Goal: Task Accomplishment & Management: Manage account settings

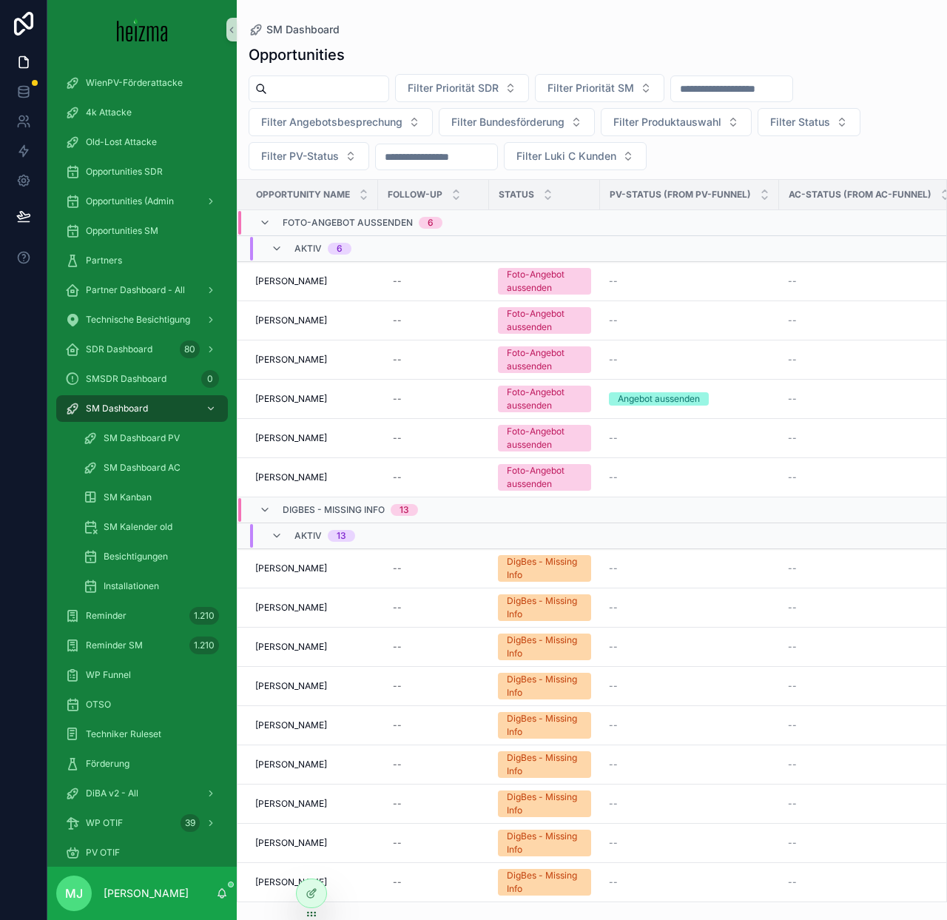
click at [351, 87] on input "scrollable content" at bounding box center [327, 88] width 121 height 21
type input "**********"
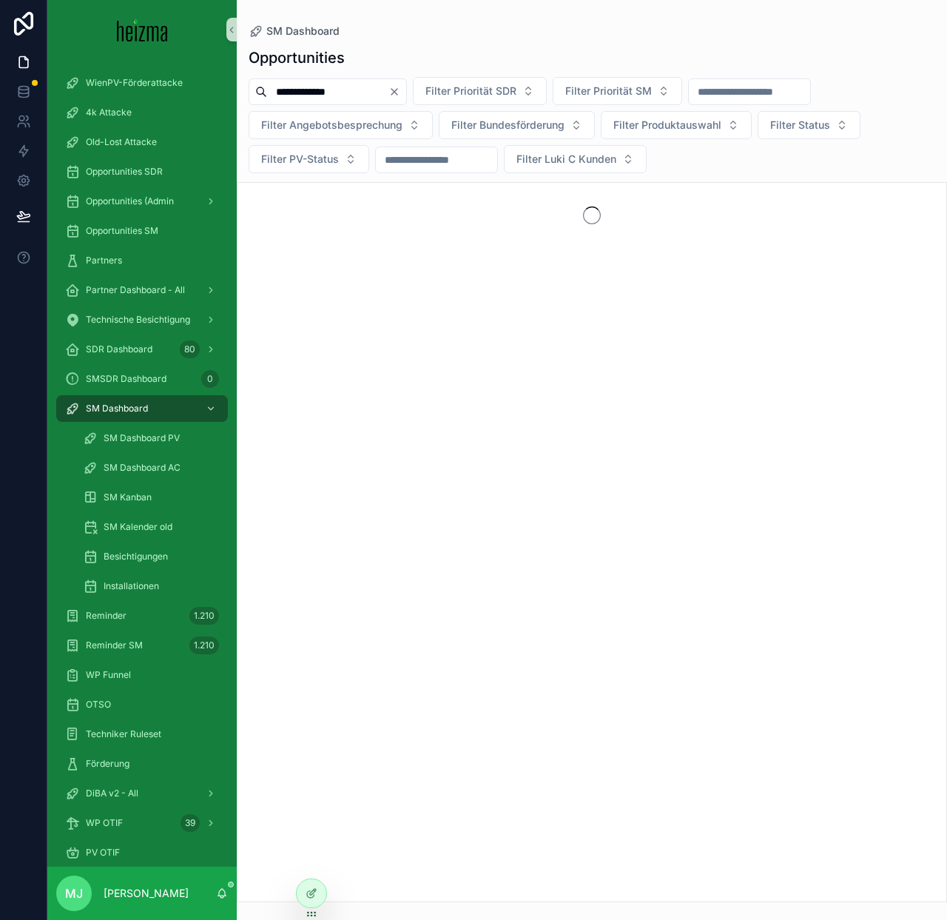
click at [348, 181] on div "**********" at bounding box center [592, 470] width 710 height 864
click at [154, 229] on span "Opportunities SM" at bounding box center [122, 231] width 73 height 12
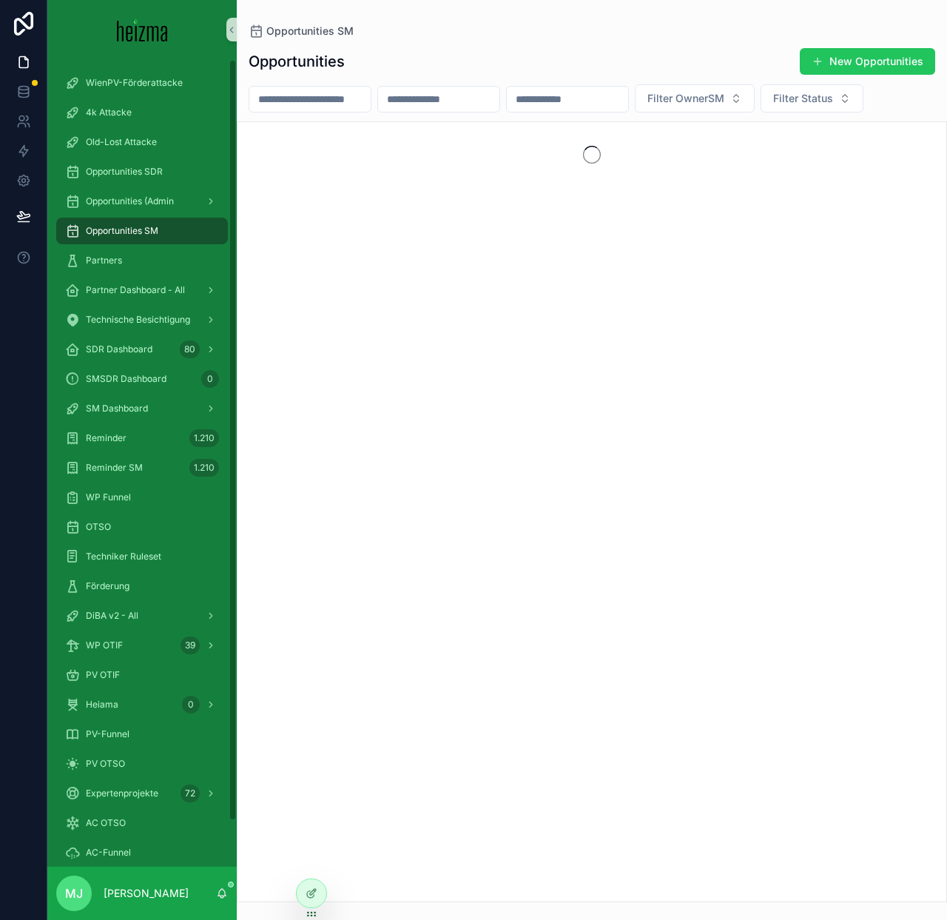
click at [320, 98] on input "scrollable content" at bounding box center [309, 99] width 121 height 21
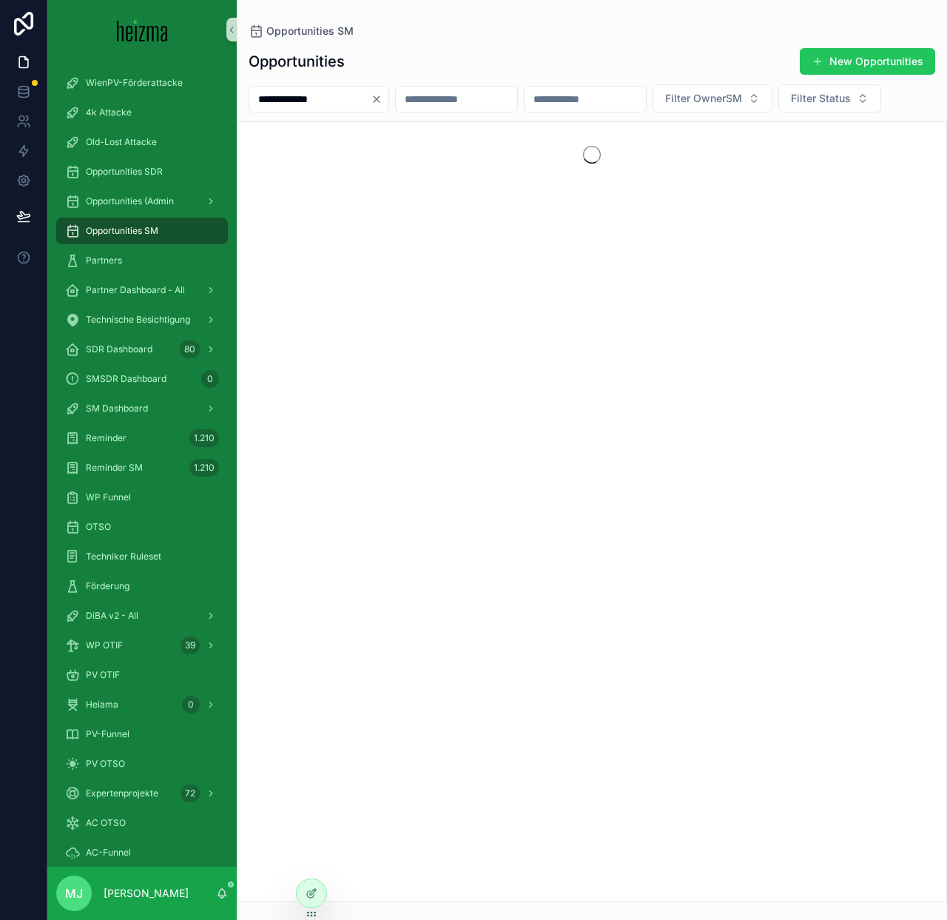
type input "**********"
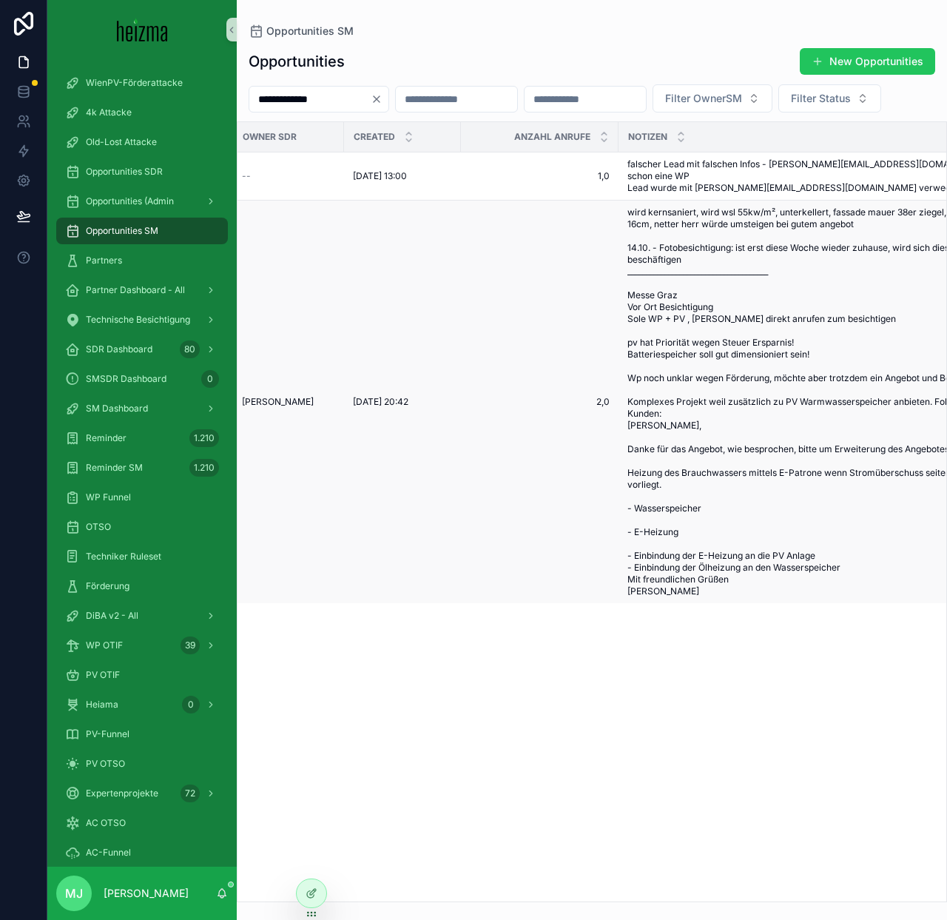
scroll to position [0, 329]
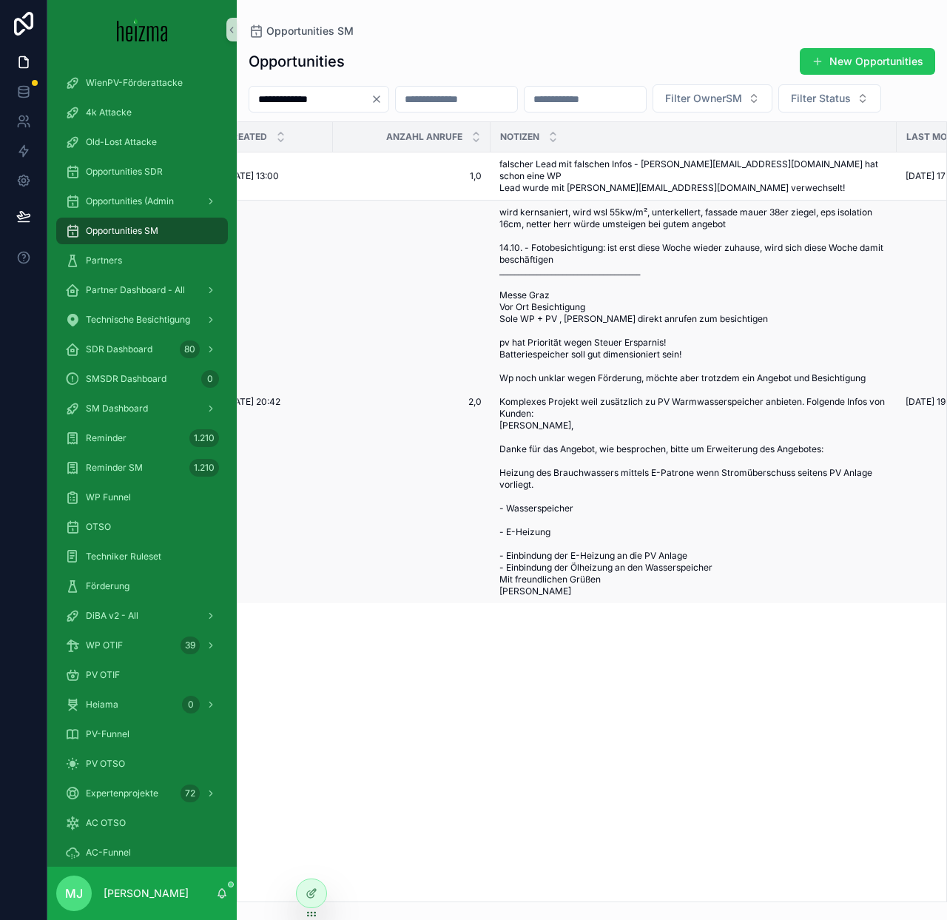
click at [413, 408] on span "2,0" at bounding box center [412, 402] width 140 height 12
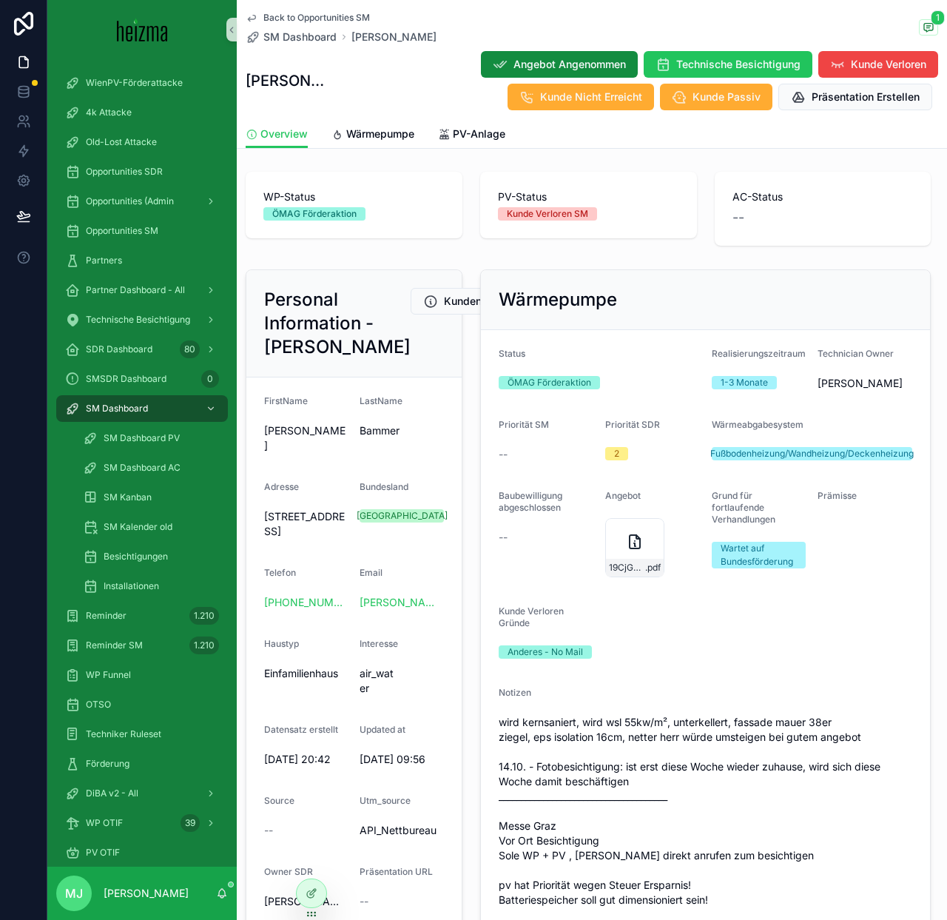
scroll to position [66, 0]
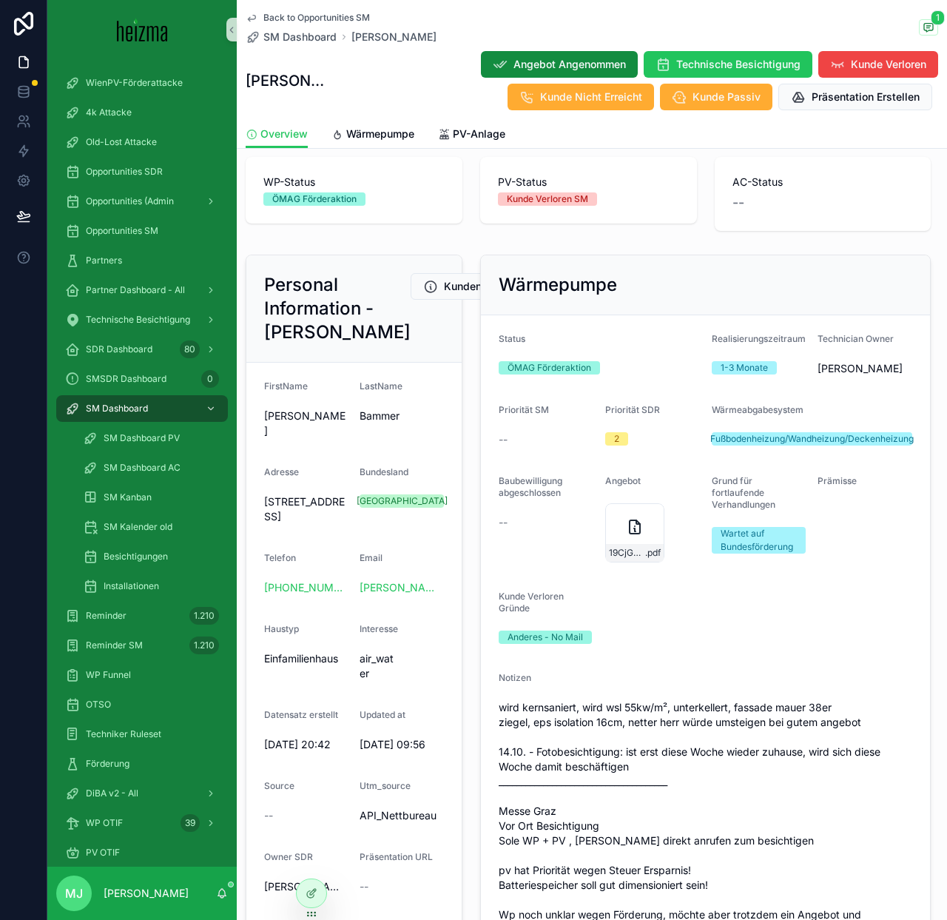
click at [469, 555] on div "Personal Information - Markus Bammer Kundeninformationen Bearbeiten FirstName M…" at bounding box center [354, 629] width 235 height 760
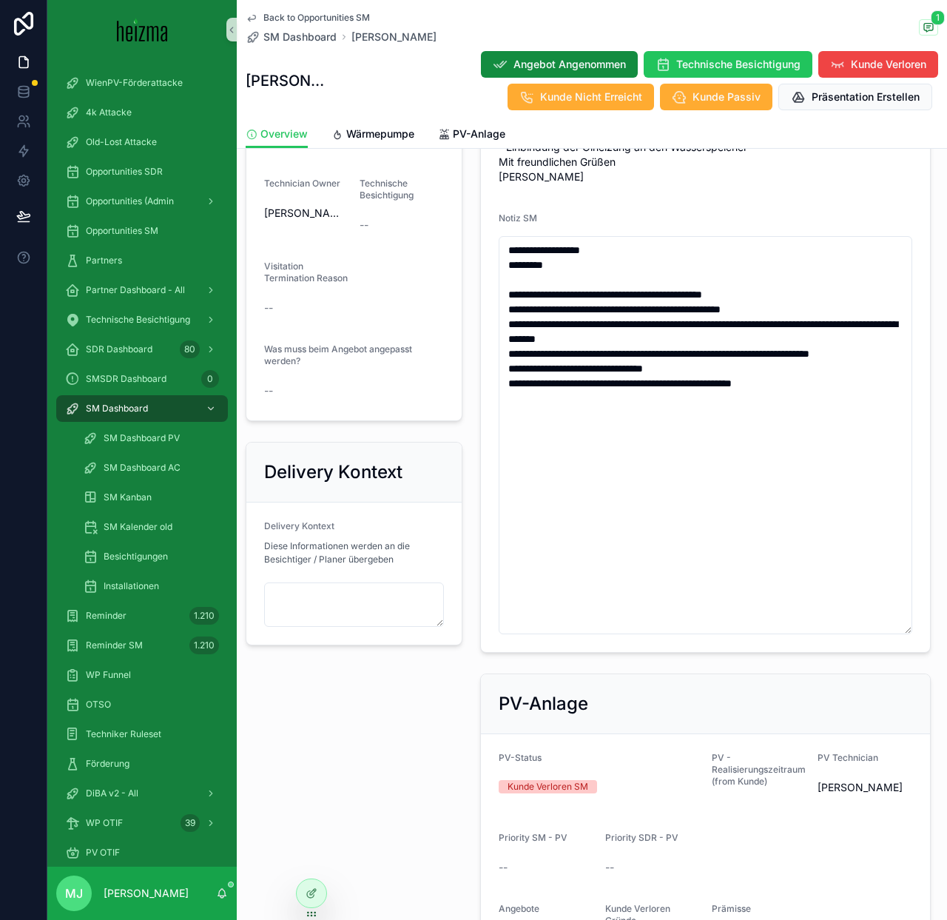
scroll to position [0, 0]
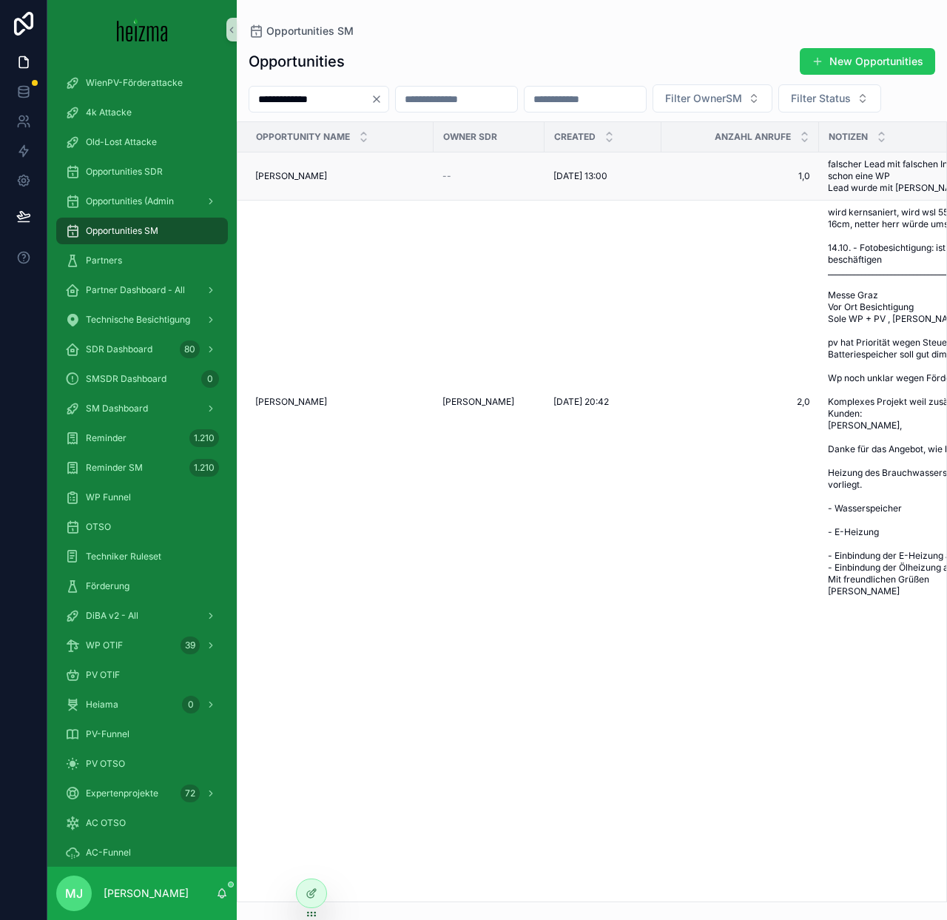
click at [311, 182] on span "Markus Bammer" at bounding box center [291, 176] width 72 height 12
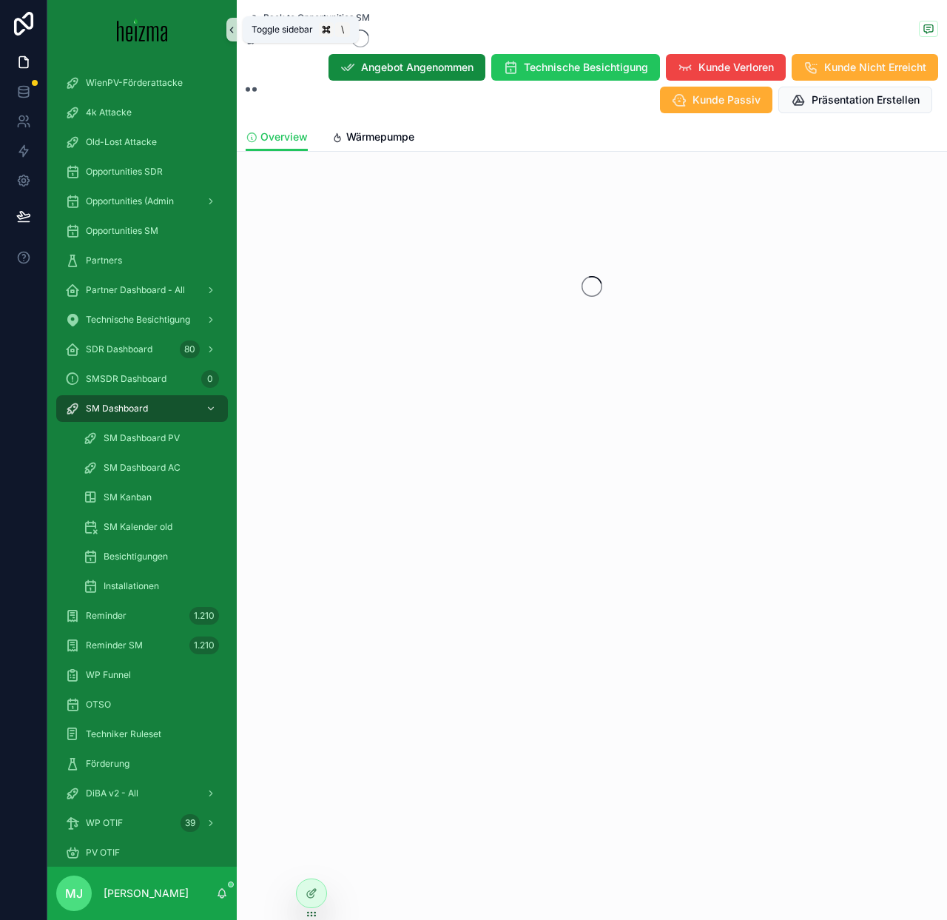
click at [231, 24] on icon "scrollable content" at bounding box center [231, 29] width 10 height 11
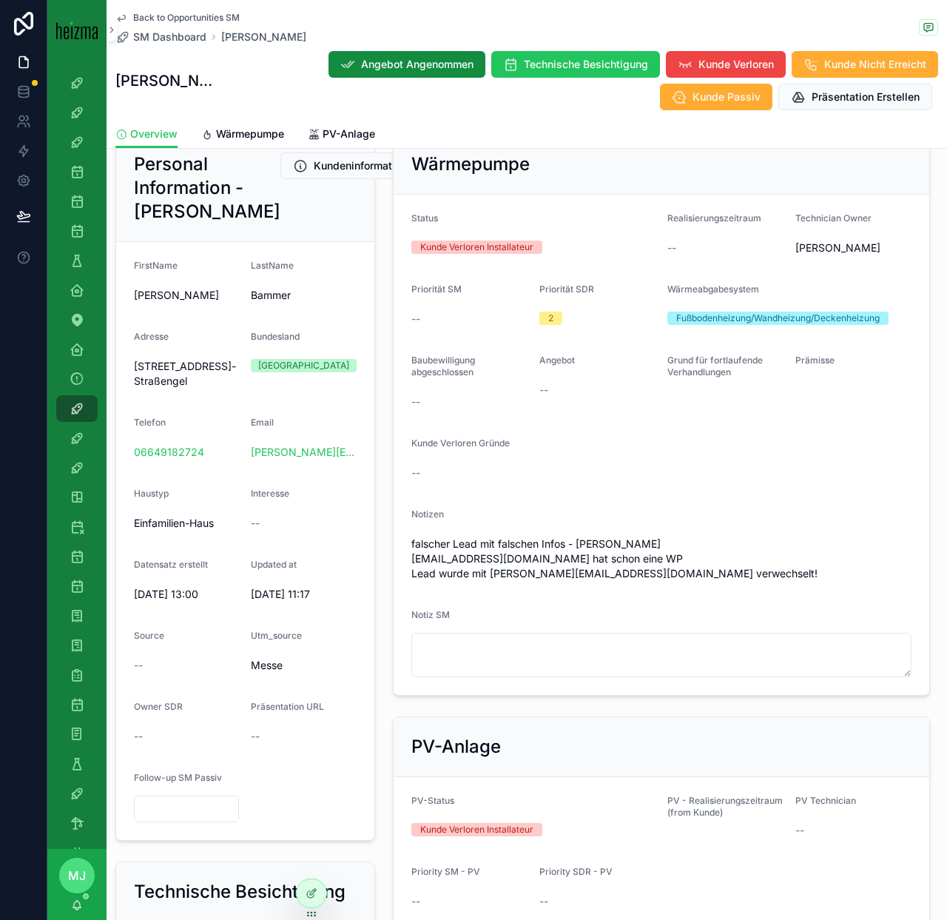
scroll to position [188, 0]
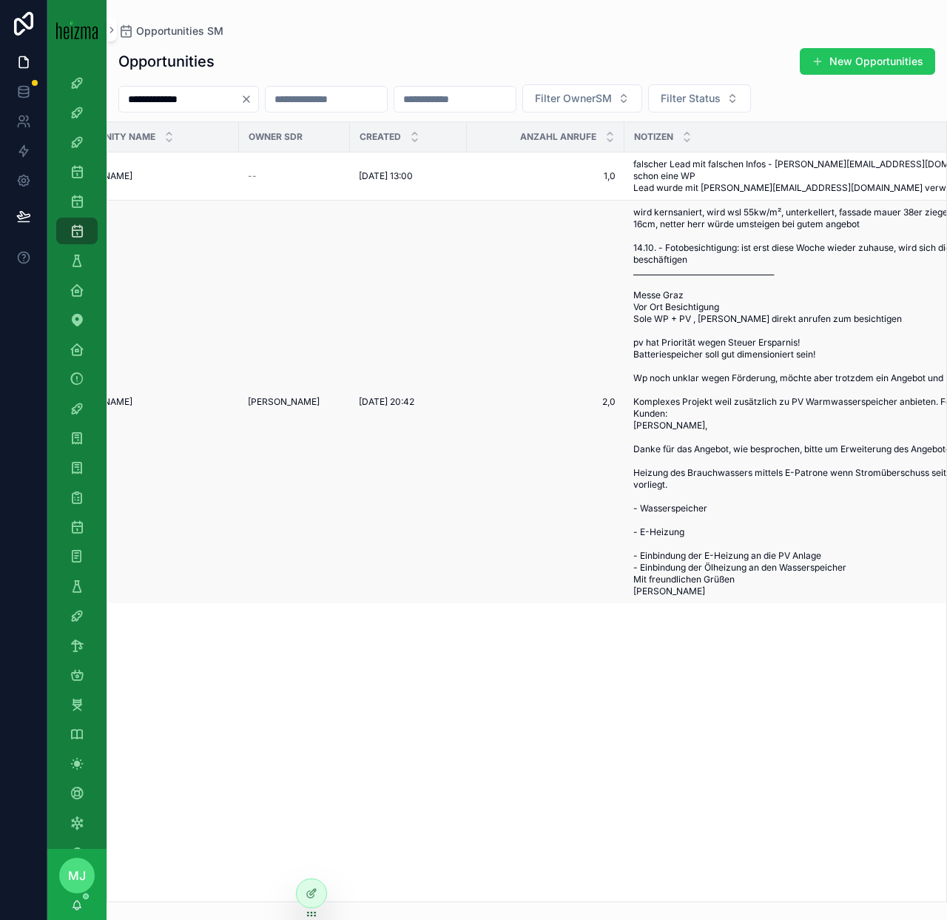
scroll to position [0, 67]
click at [684, 456] on span "wird kernsaniert, wird wsl 55kw/m², unterkellert, fassade mauer 38er ziegel, ep…" at bounding box center [825, 401] width 388 height 391
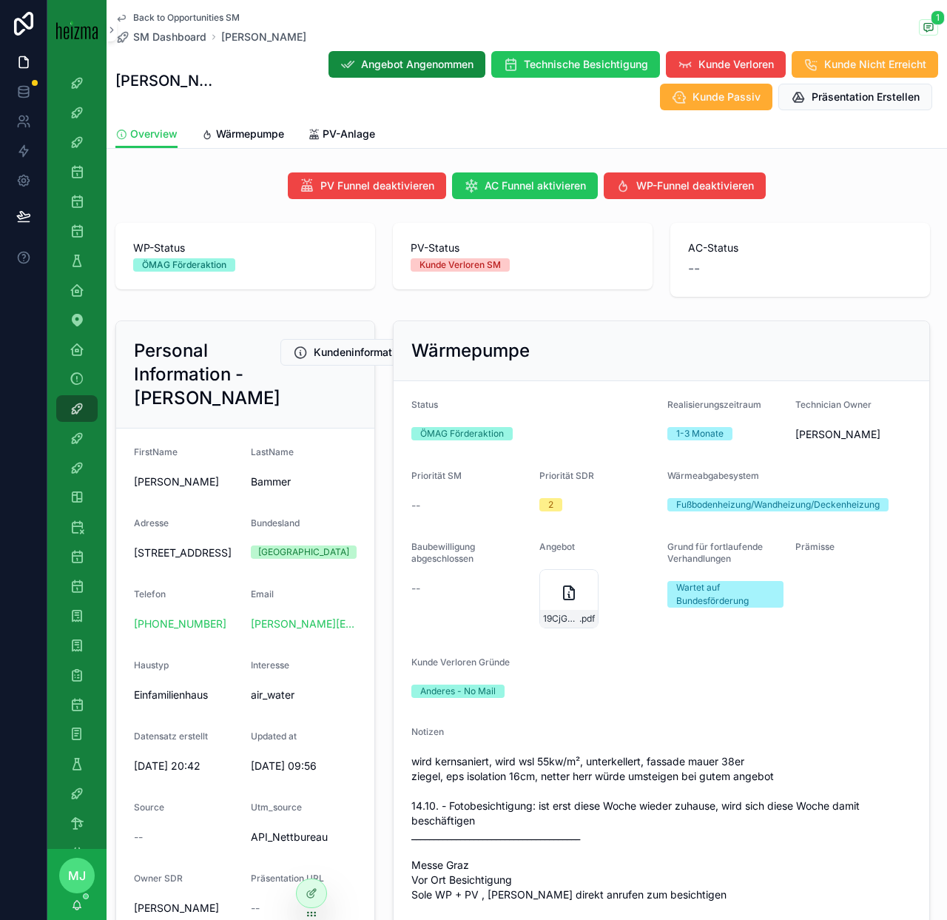
scroll to position [19, 0]
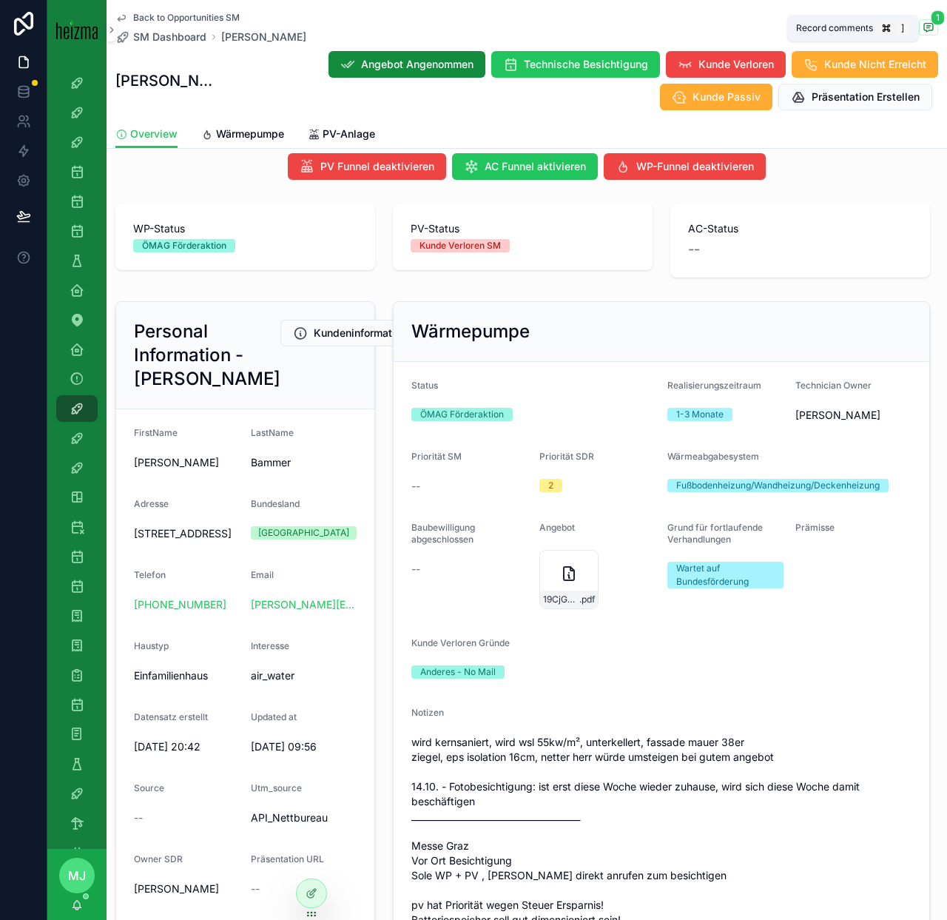
click at [929, 30] on icon "scrollable content" at bounding box center [928, 27] width 9 height 8
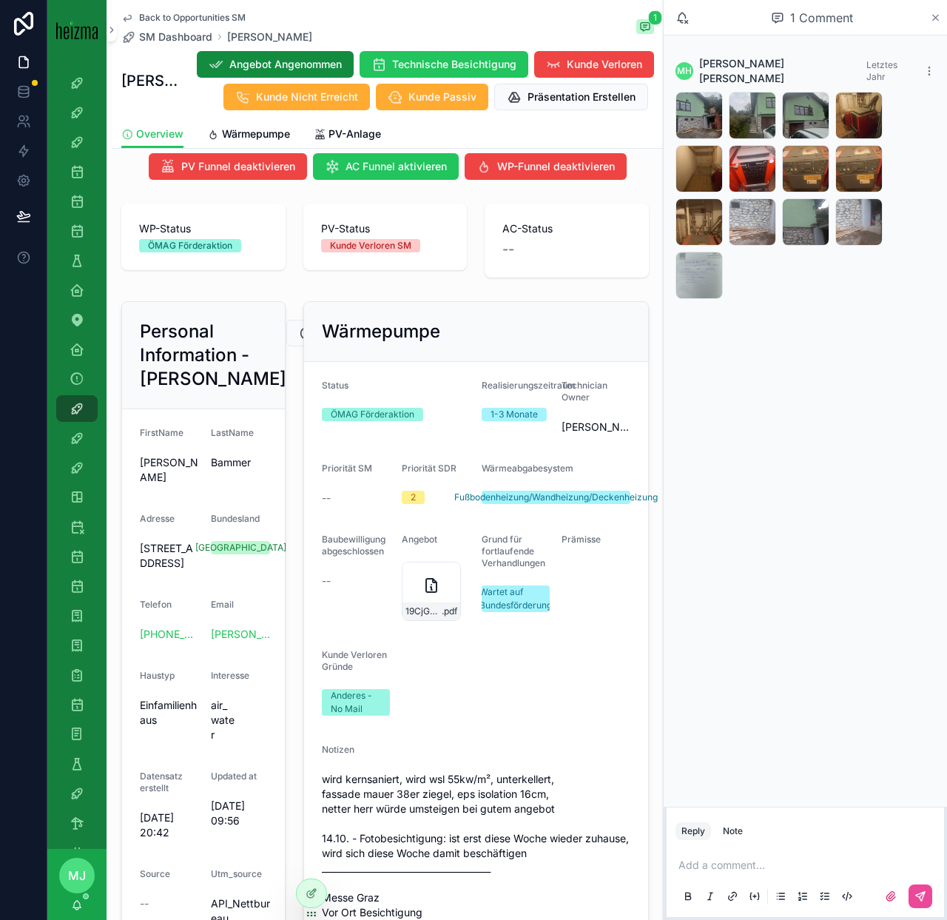
click at [932, 18] on icon "scrollable content" at bounding box center [935, 18] width 11 height 12
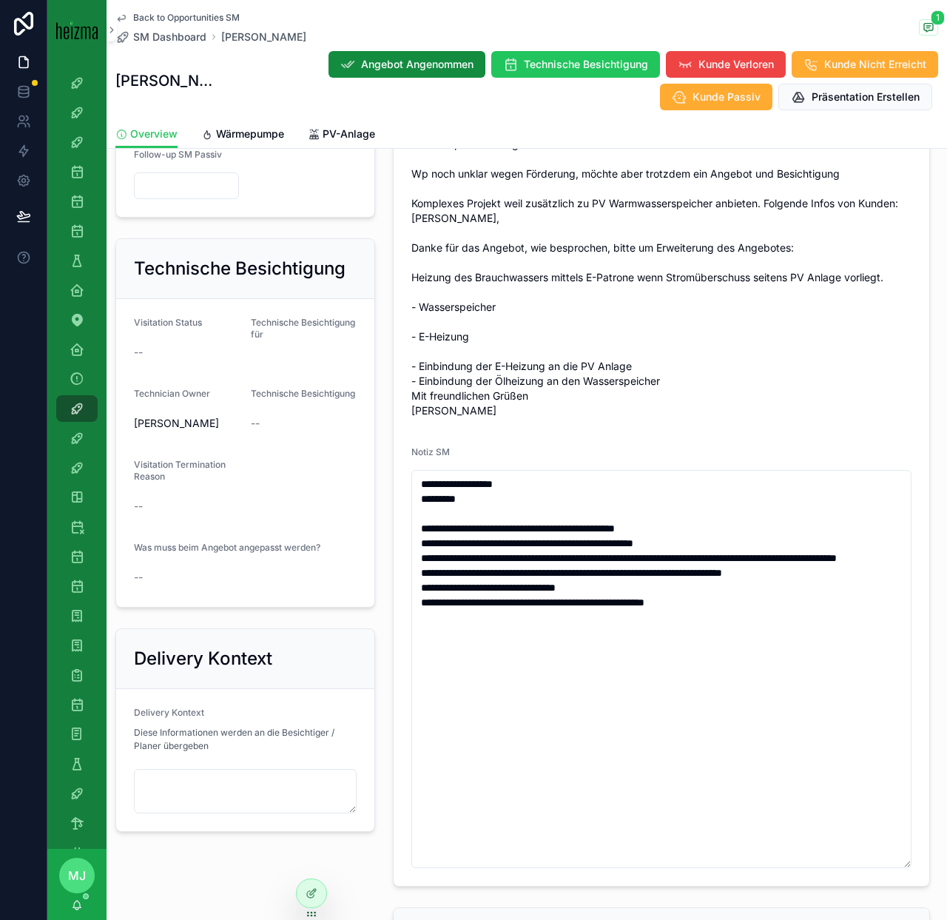
scroll to position [795, 0]
click at [193, 40] on span "SM Dashboard" at bounding box center [169, 37] width 73 height 15
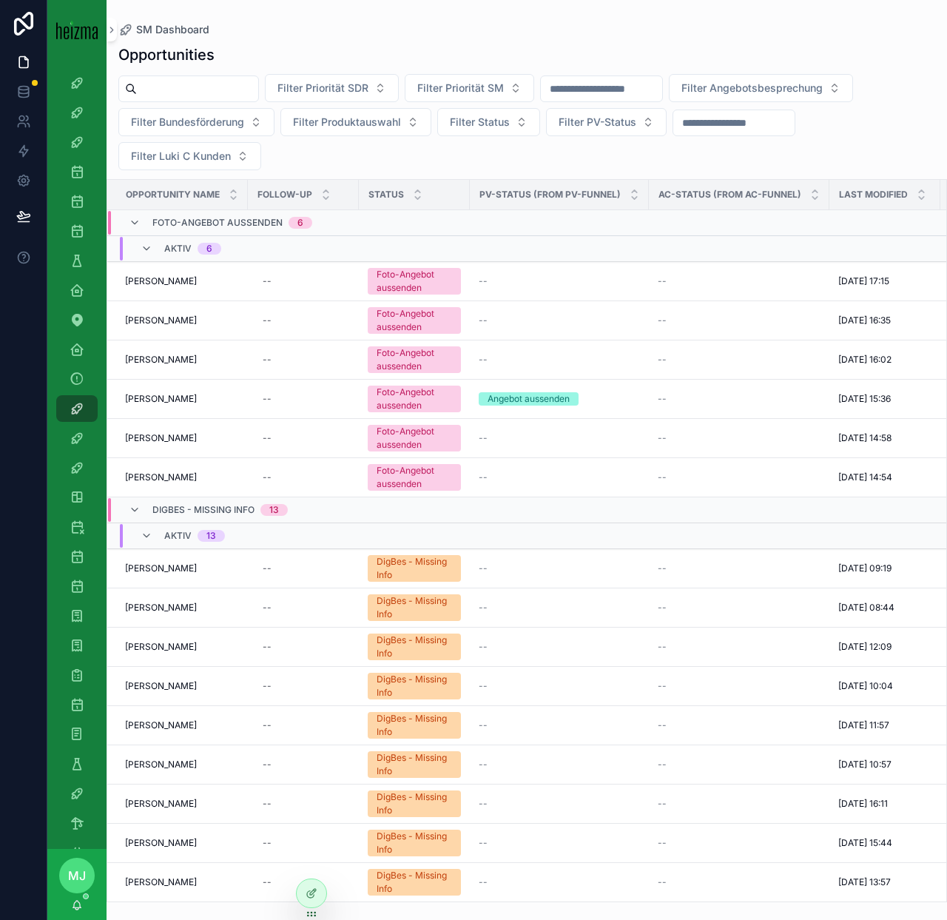
click at [173, 81] on input "scrollable content" at bounding box center [197, 88] width 121 height 21
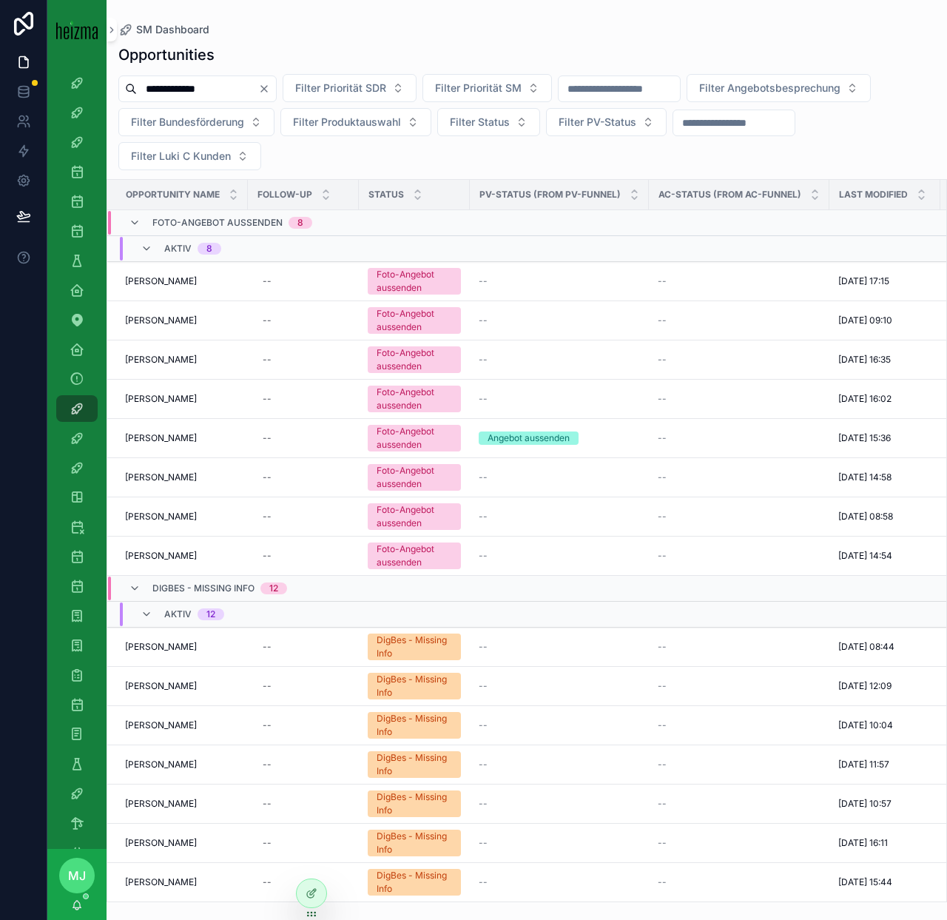
type input "**********"
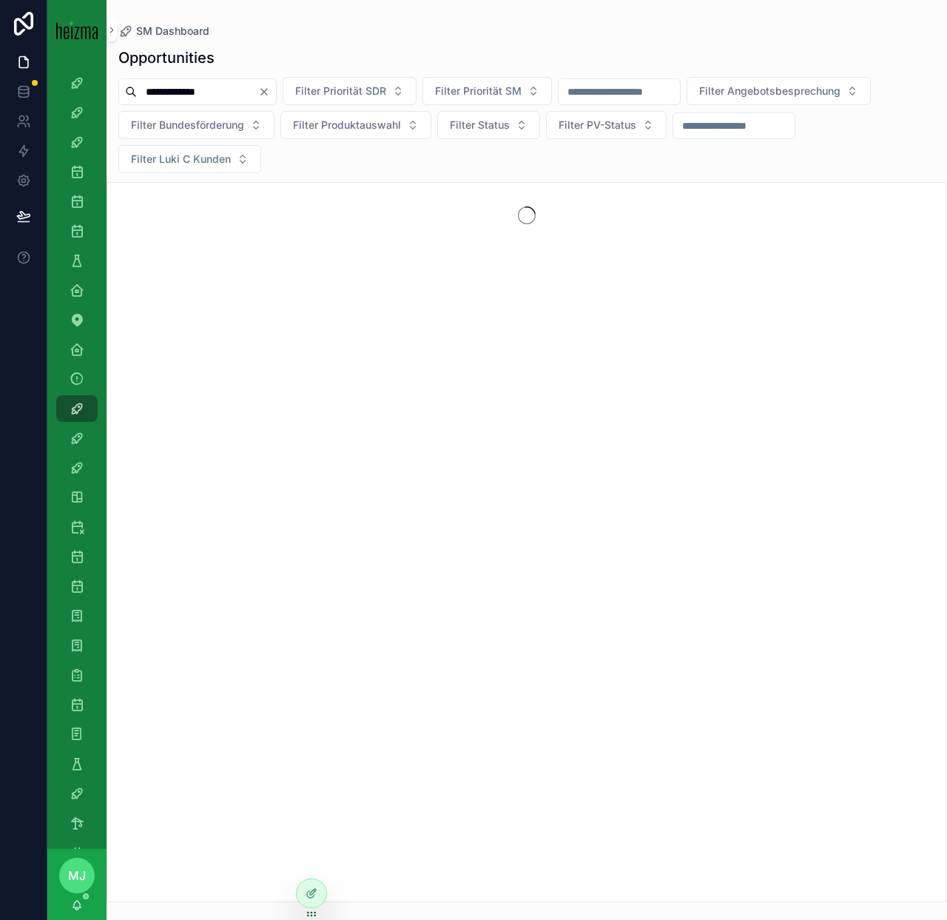
click at [293, 178] on div "**********" at bounding box center [527, 470] width 841 height 864
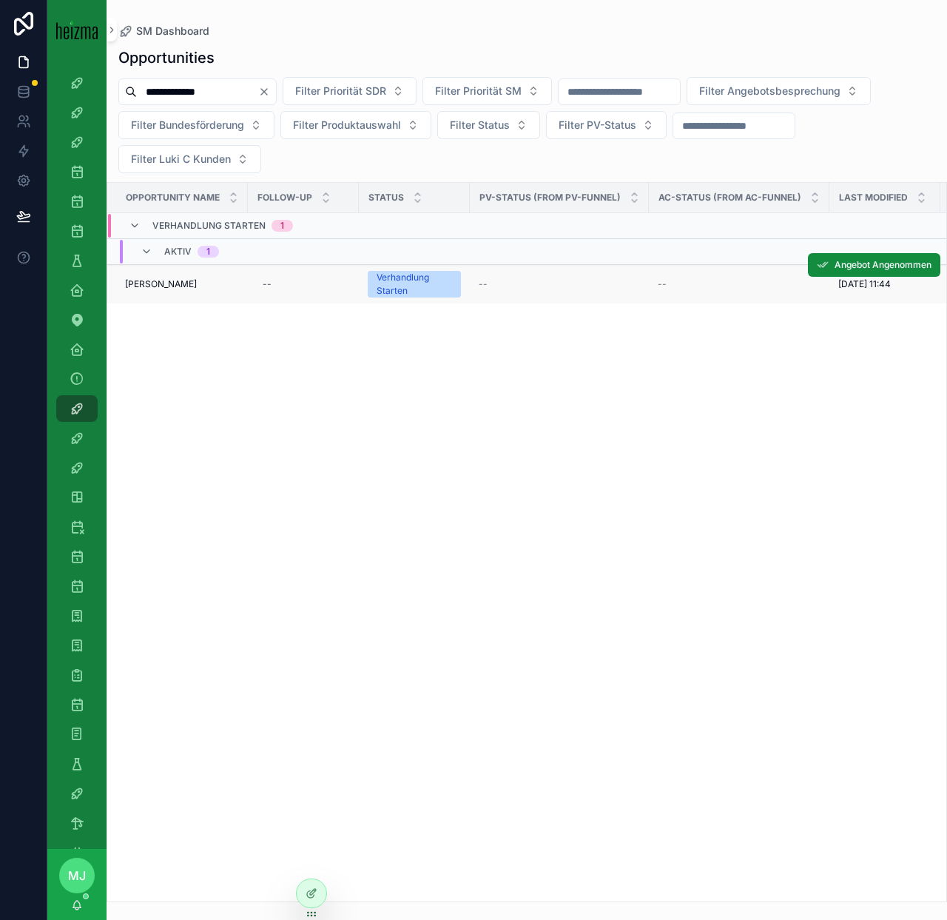
click at [155, 284] on span "Ernst Sebesta" at bounding box center [161, 284] width 72 height 12
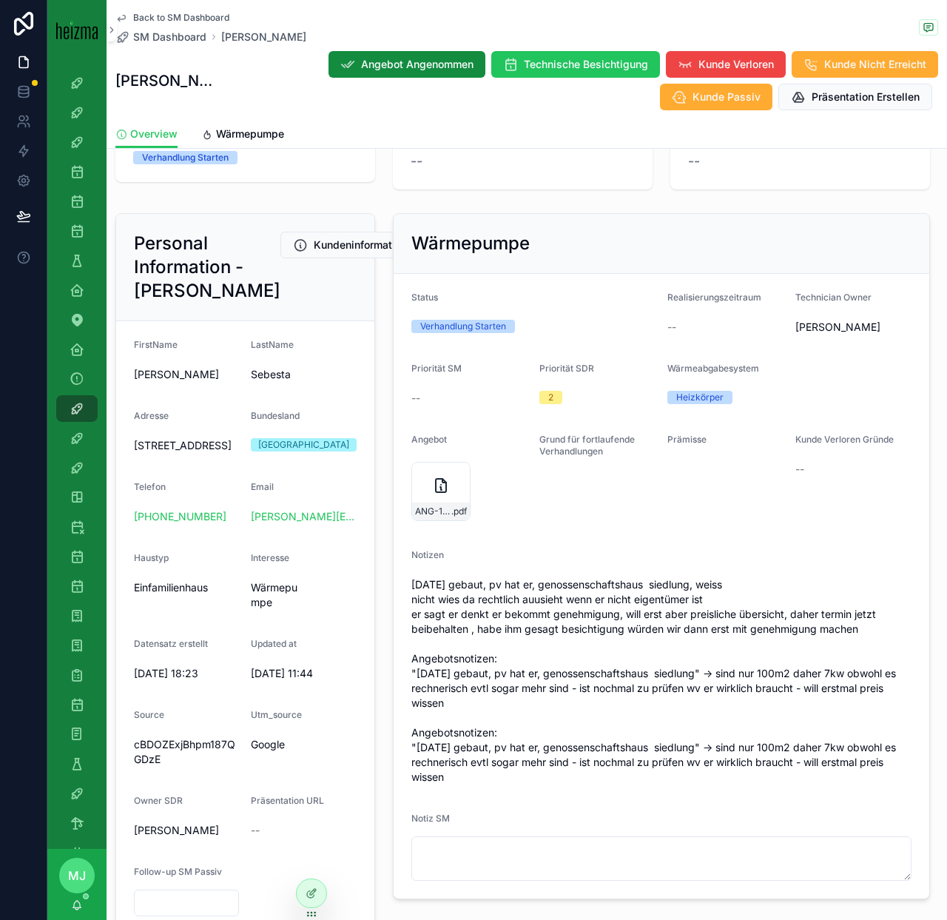
scroll to position [129, 0]
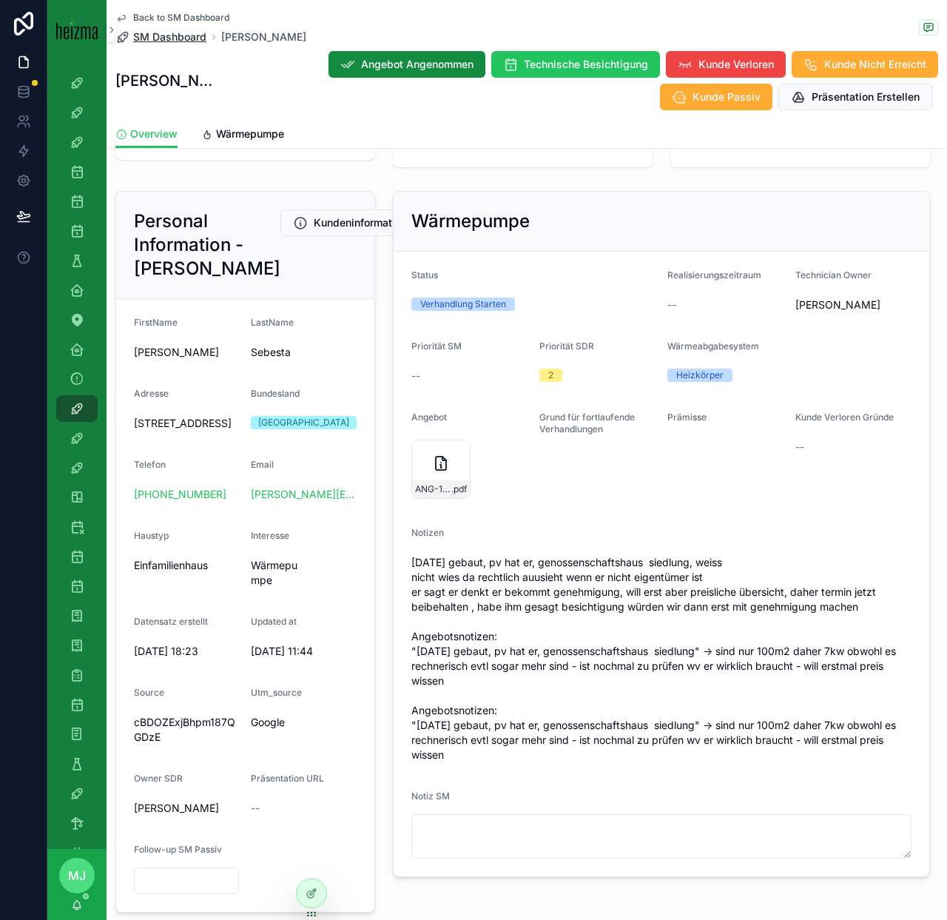
click at [184, 36] on span "SM Dashboard" at bounding box center [169, 37] width 73 height 15
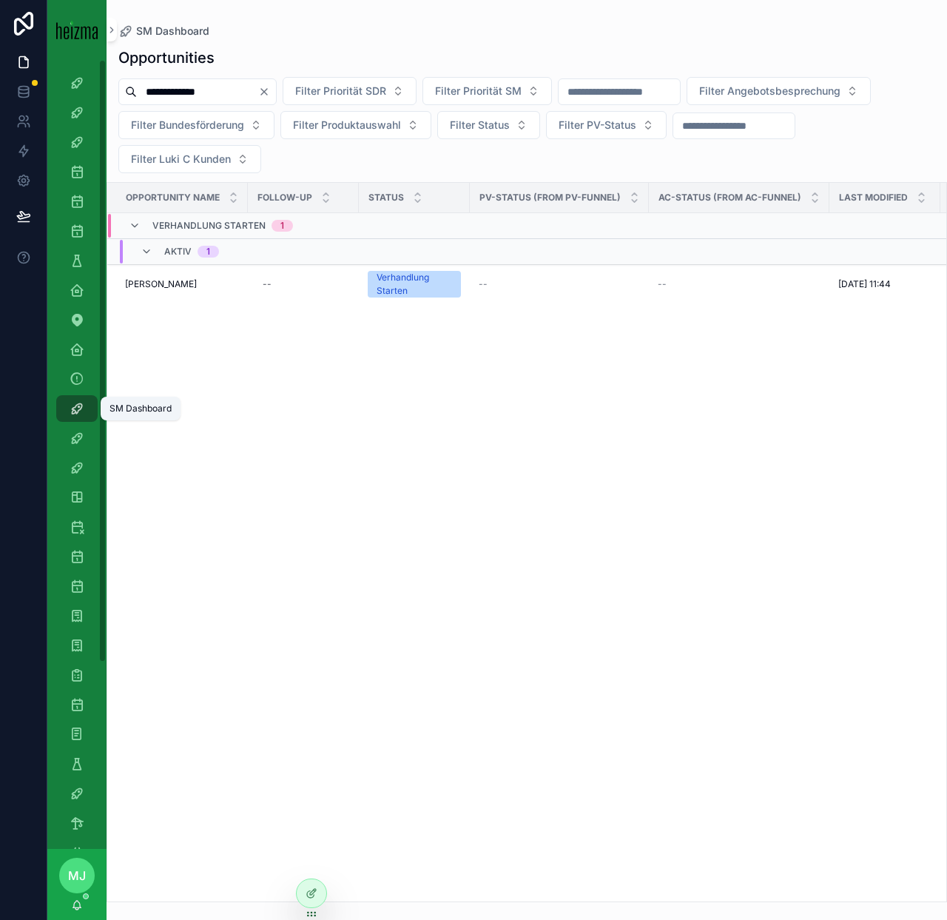
click at [72, 414] on icon "scrollable content" at bounding box center [77, 408] width 15 height 15
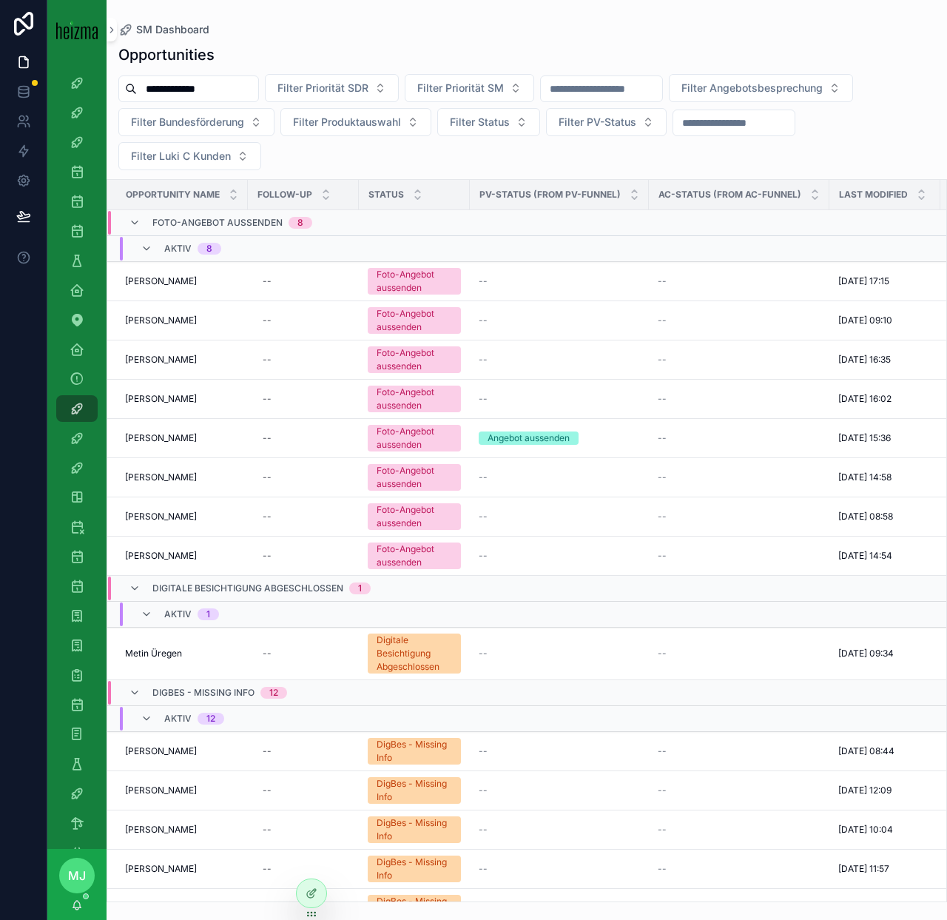
click at [213, 90] on input "**********" at bounding box center [197, 88] width 121 height 21
click at [73, 227] on icon "scrollable content" at bounding box center [77, 230] width 15 height 15
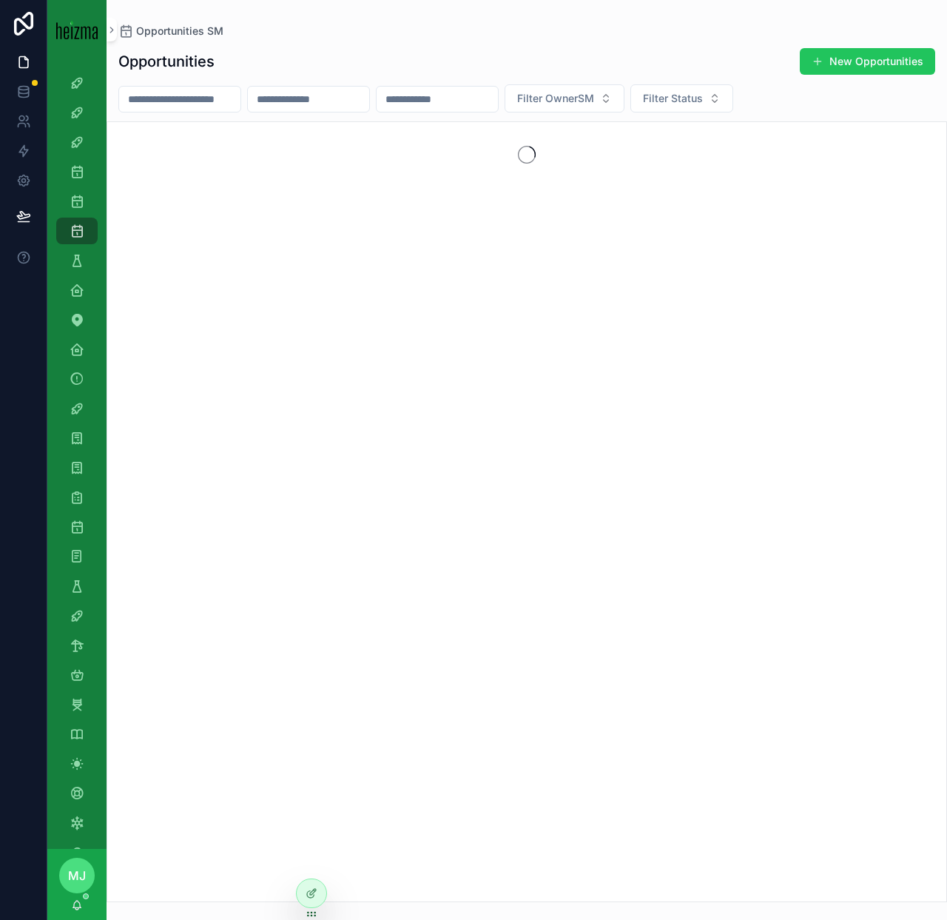
click at [196, 98] on input "scrollable content" at bounding box center [179, 99] width 121 height 21
type input "******"
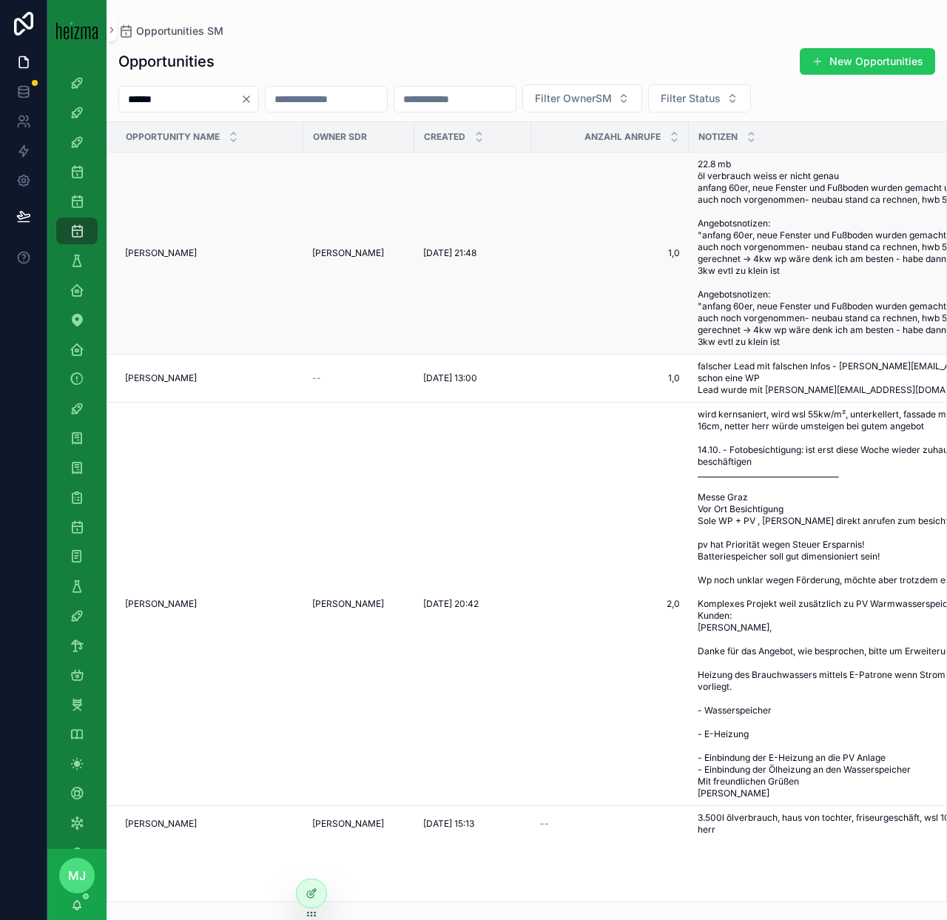
click at [181, 245] on td "Markus Bammer Markus Bammer" at bounding box center [205, 253] width 196 height 202
click at [182, 255] on span "Markus Bammer" at bounding box center [161, 253] width 72 height 12
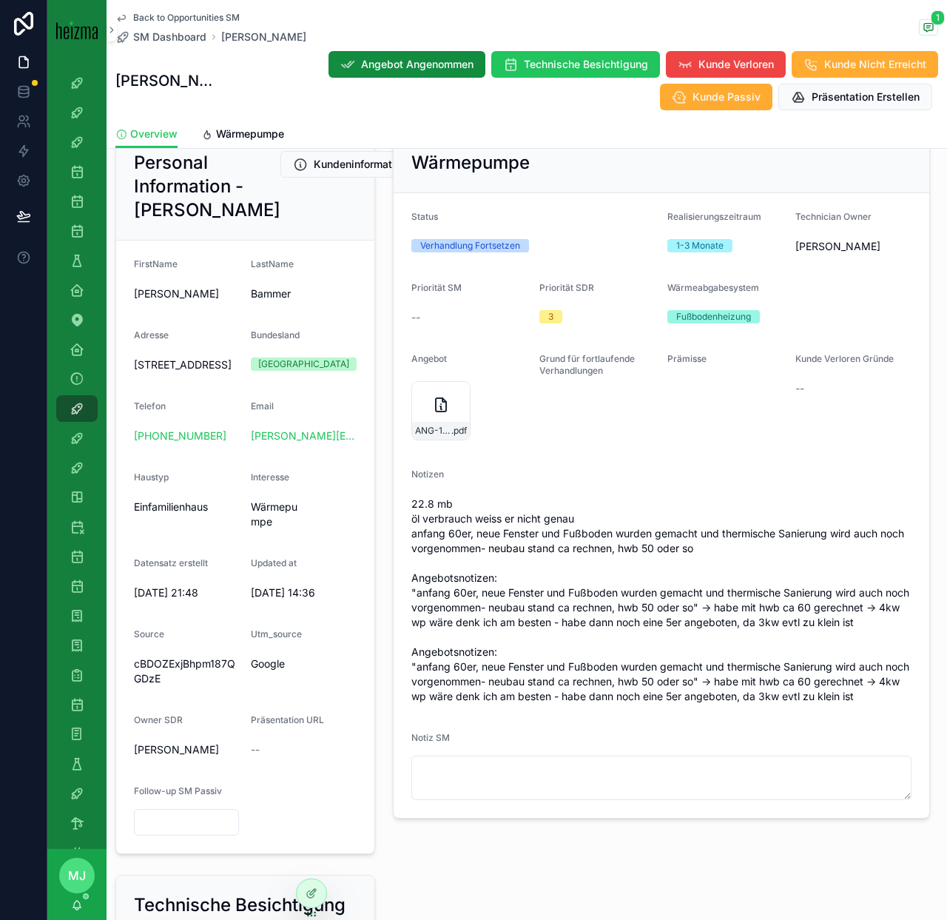
scroll to position [187, 0]
click at [209, 128] on span "scrollable content" at bounding box center [207, 134] width 12 height 12
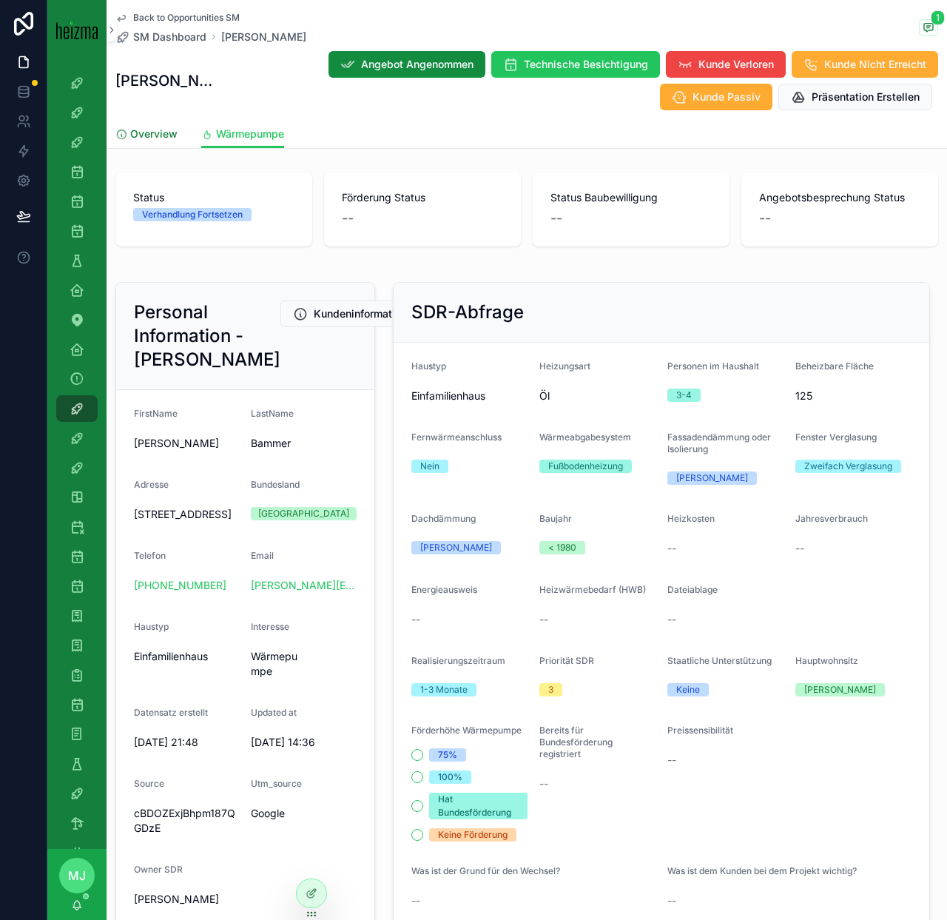
click at [147, 136] on span "Overview" at bounding box center [153, 134] width 47 height 15
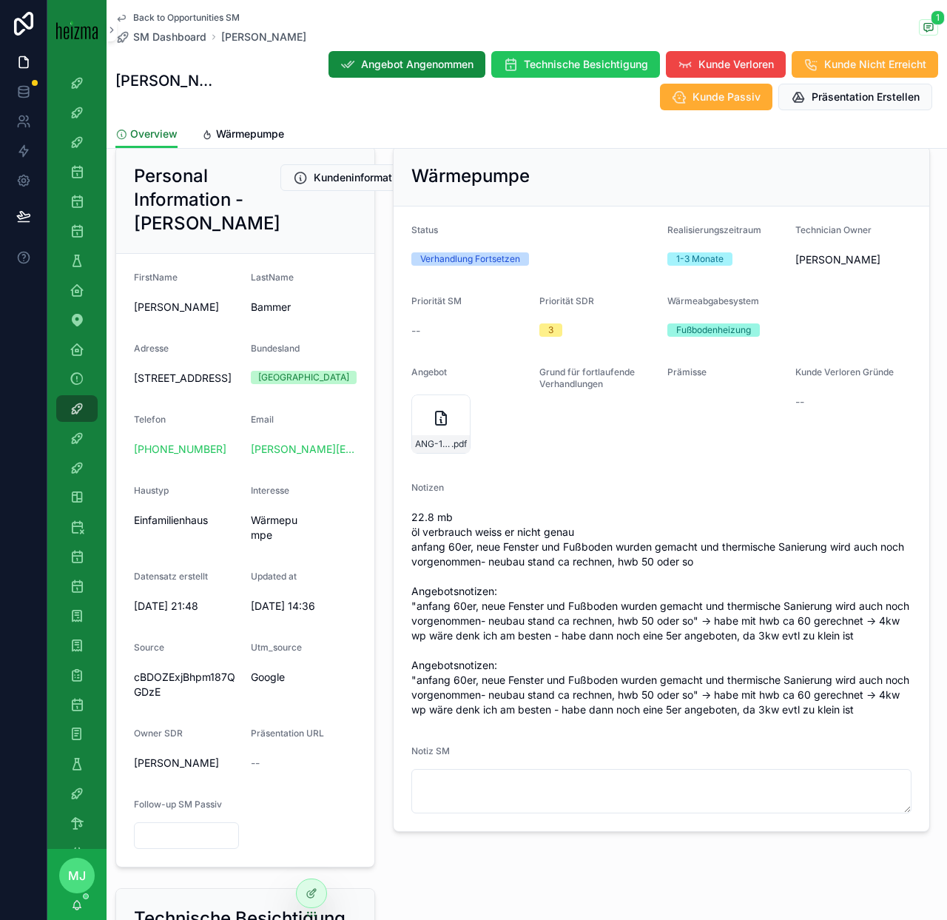
scroll to position [196, 0]
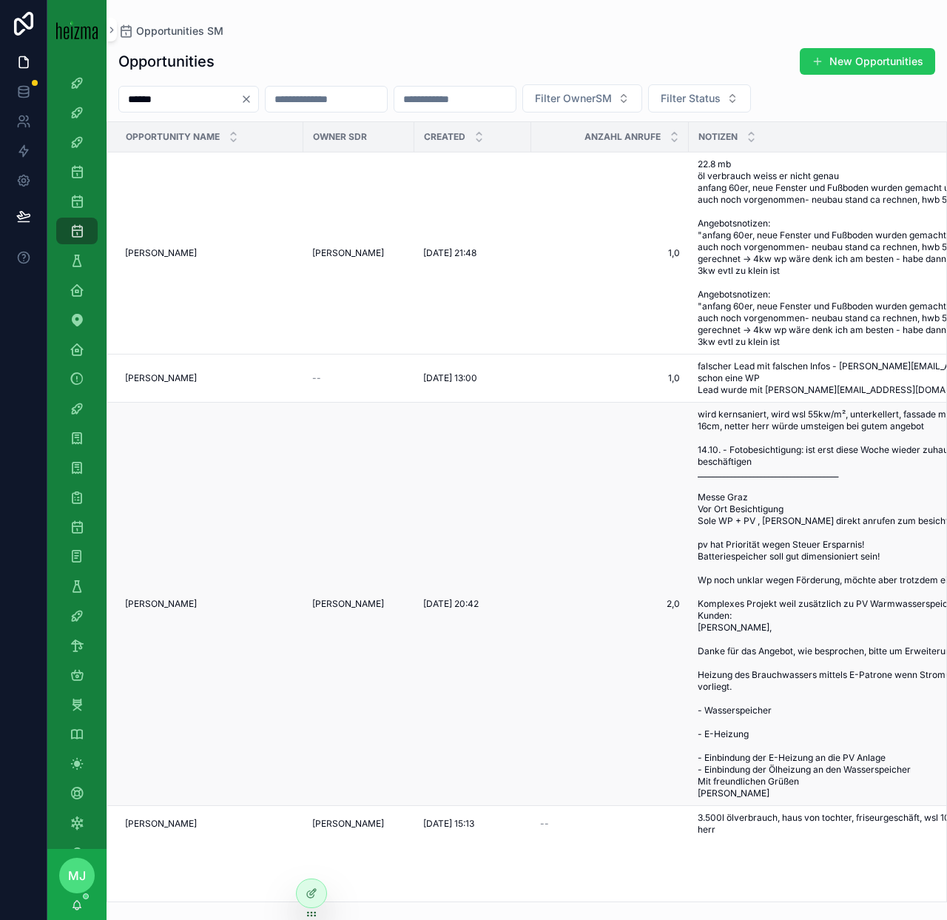
click at [157, 598] on span "Markus Bammer" at bounding box center [161, 604] width 72 height 12
click at [164, 252] on span "Markus Bammer" at bounding box center [161, 253] width 72 height 12
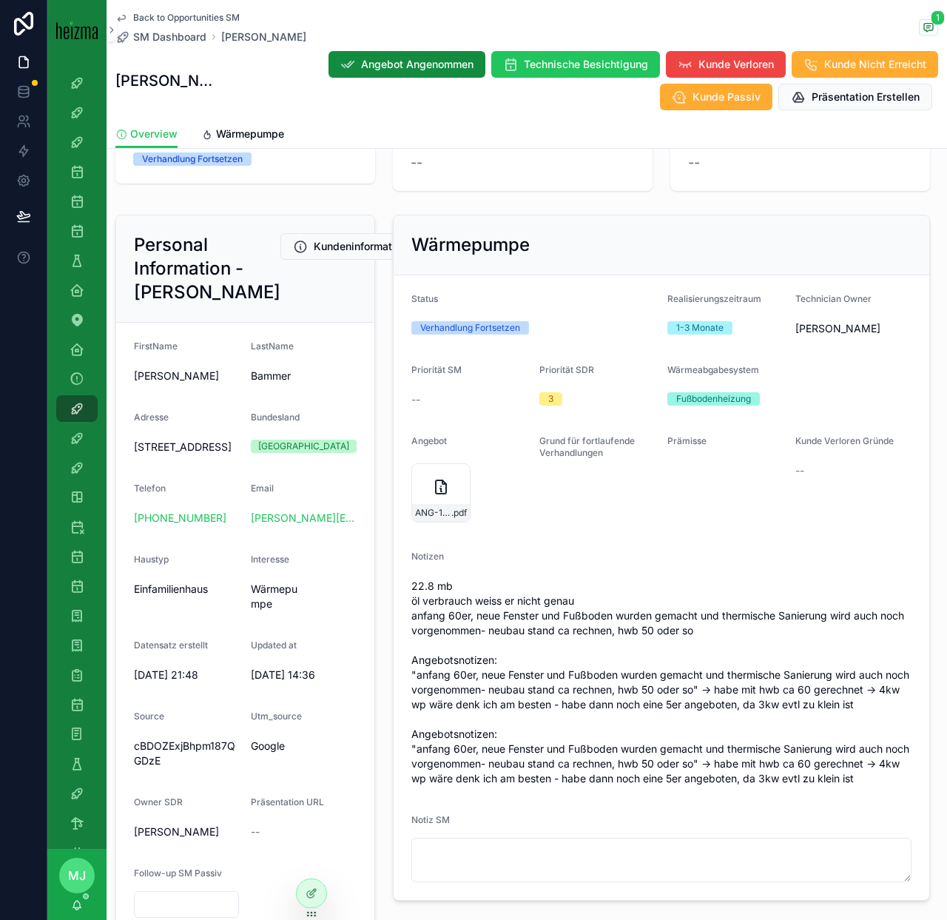
scroll to position [107, 0]
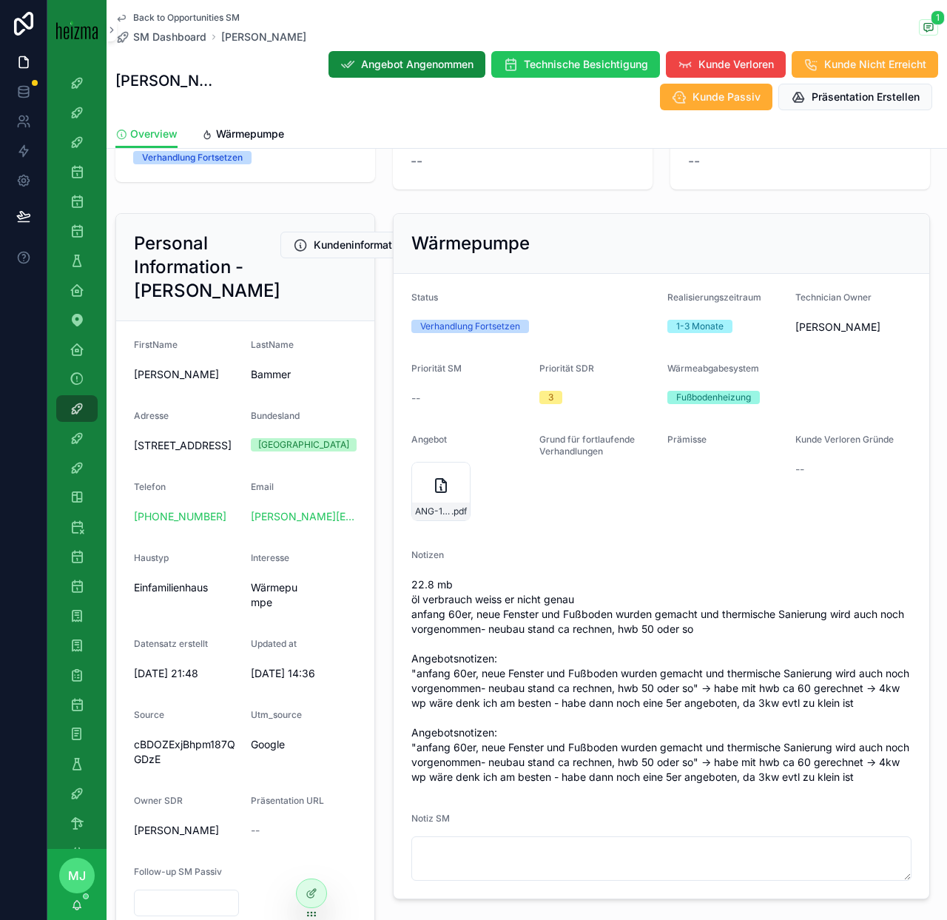
click at [373, 543] on form "FirstName Markus LastName Bammer Adresse Strassengelstraße 17, 8111 Judendorf-S…" at bounding box center [245, 627] width 258 height 613
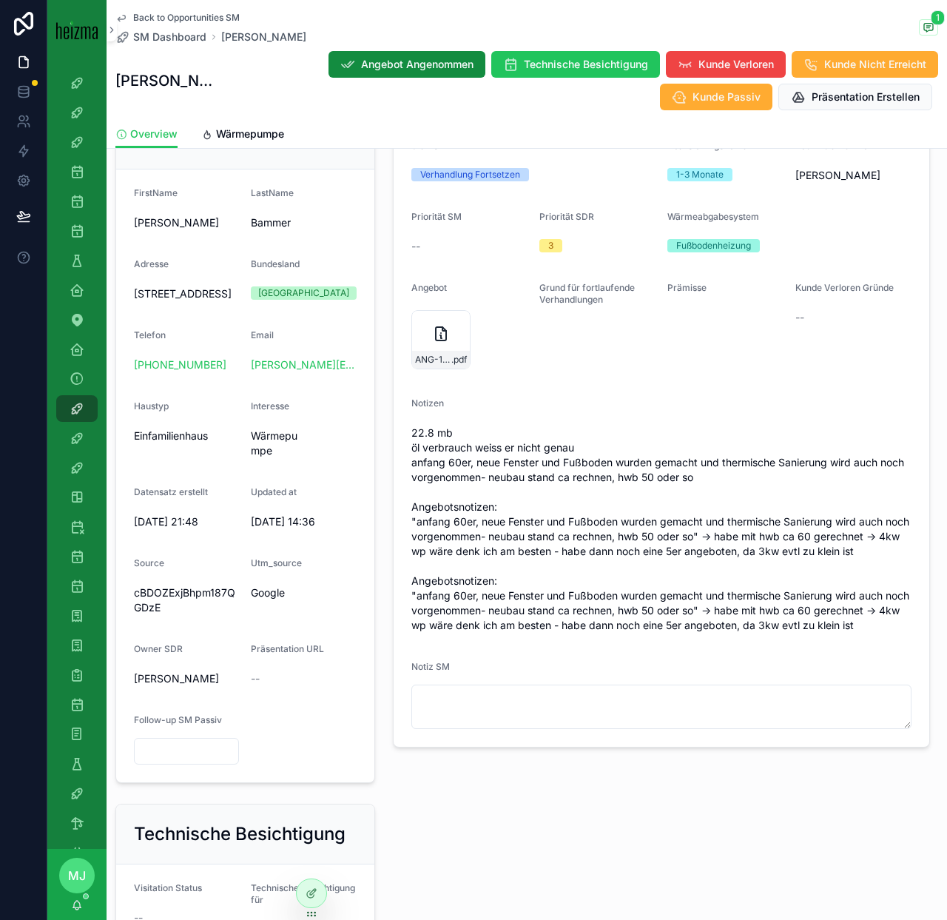
scroll to position [249, 0]
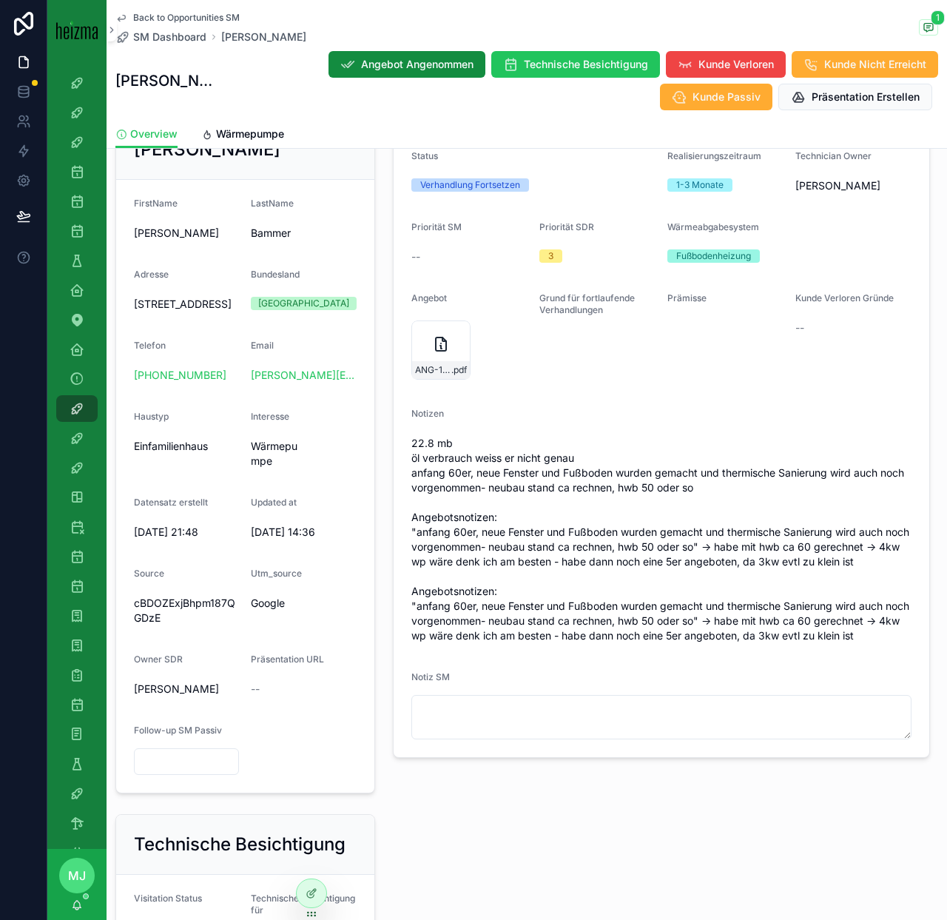
click at [186, 312] on span "Strassengelstraße 17, 8111 Judendorf-Straßengel, Österreich" at bounding box center [186, 304] width 105 height 15
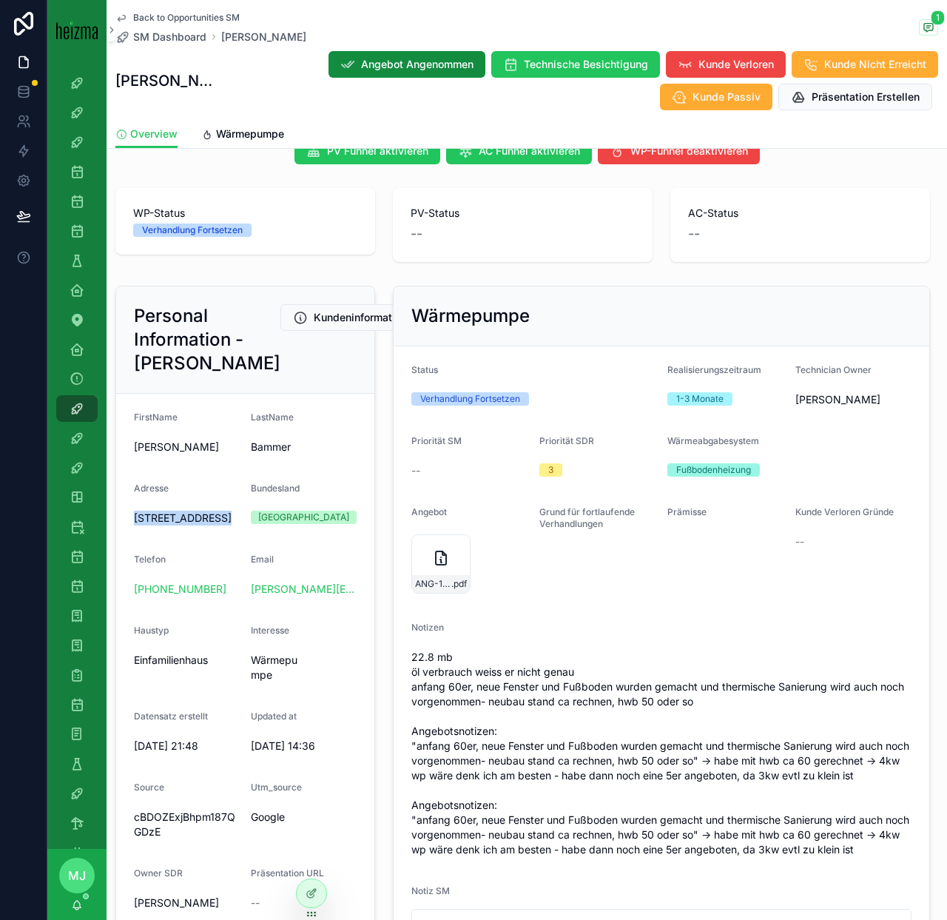
scroll to position [0, 0]
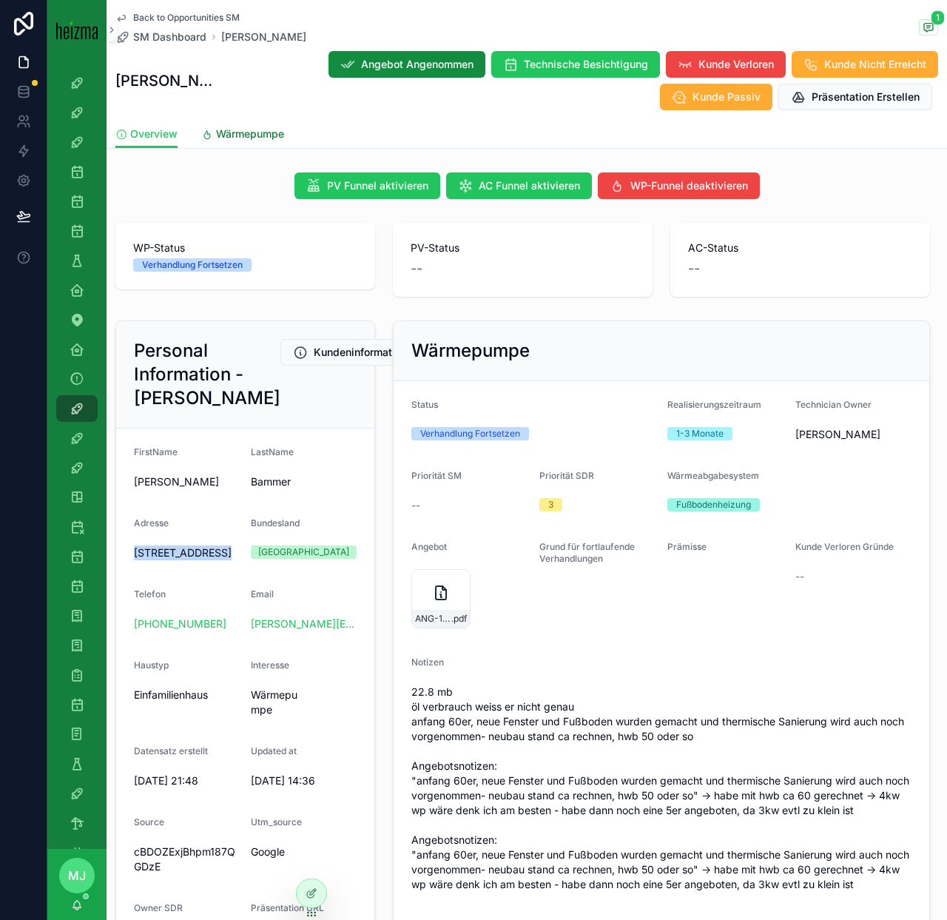
copy span "Strassengelstraße 17, 8111 Judendorf-Straßengel, Österreich"
click at [250, 133] on span "Wärmepumpe" at bounding box center [250, 134] width 68 height 15
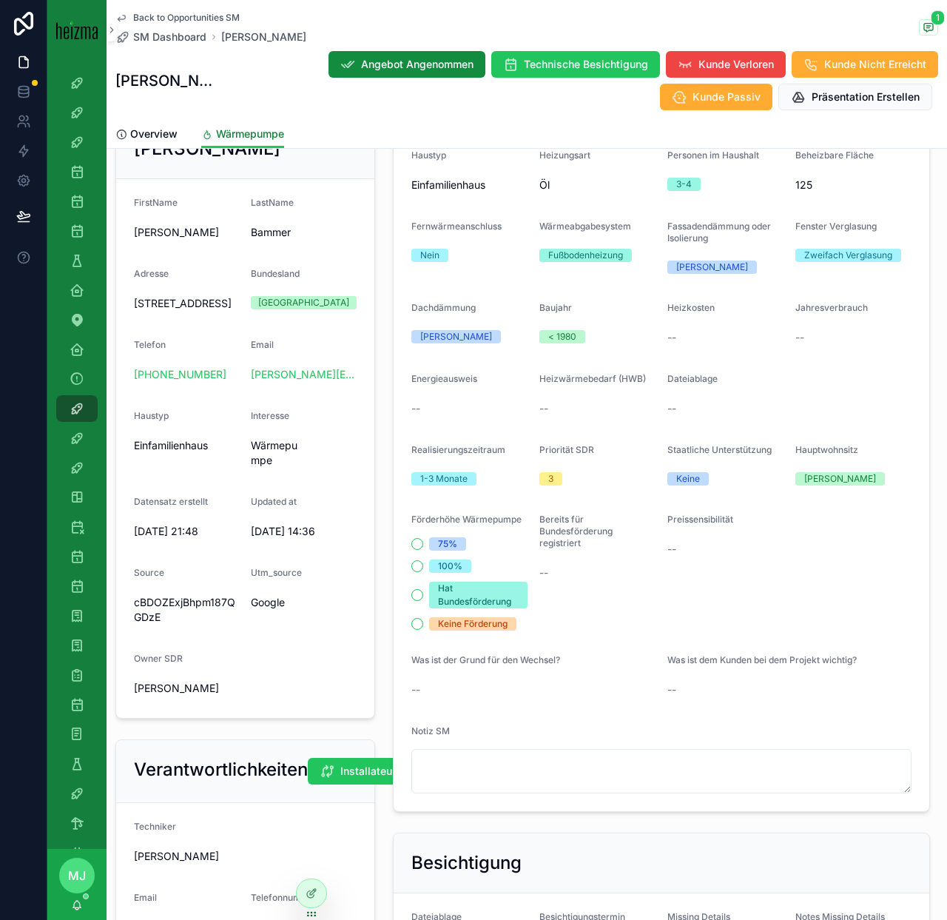
scroll to position [210, 0]
click at [568, 408] on div "--" at bounding box center [597, 409] width 116 height 15
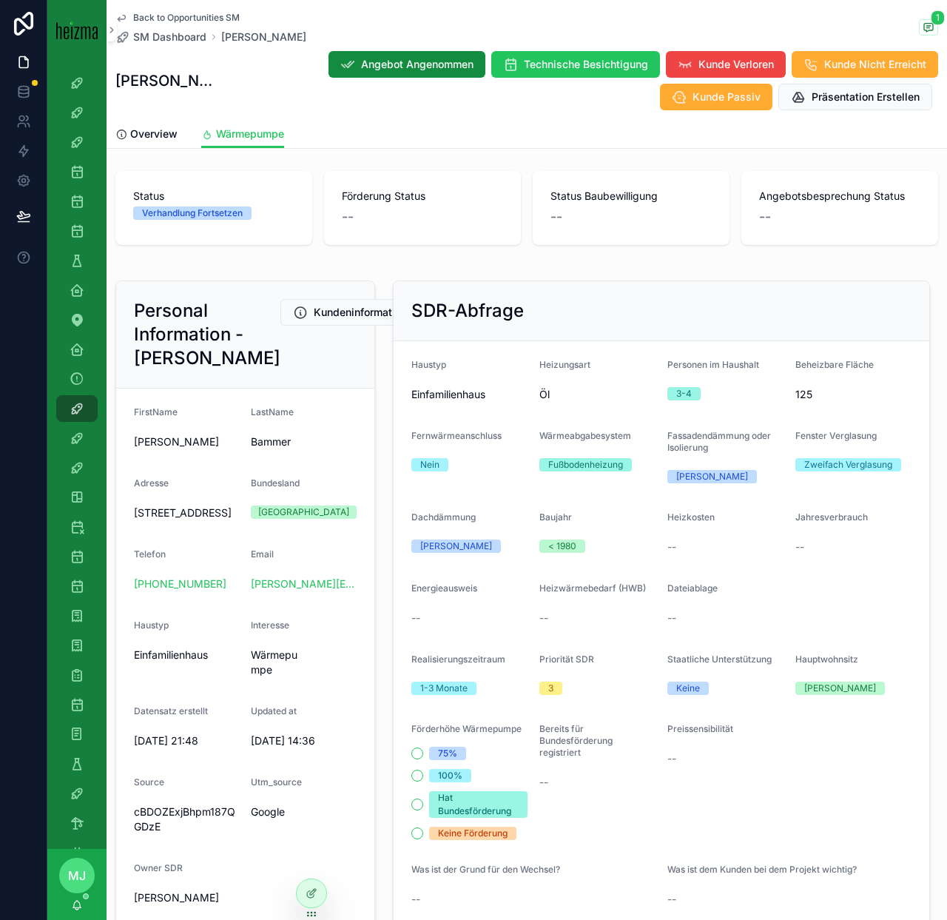
scroll to position [0, 0]
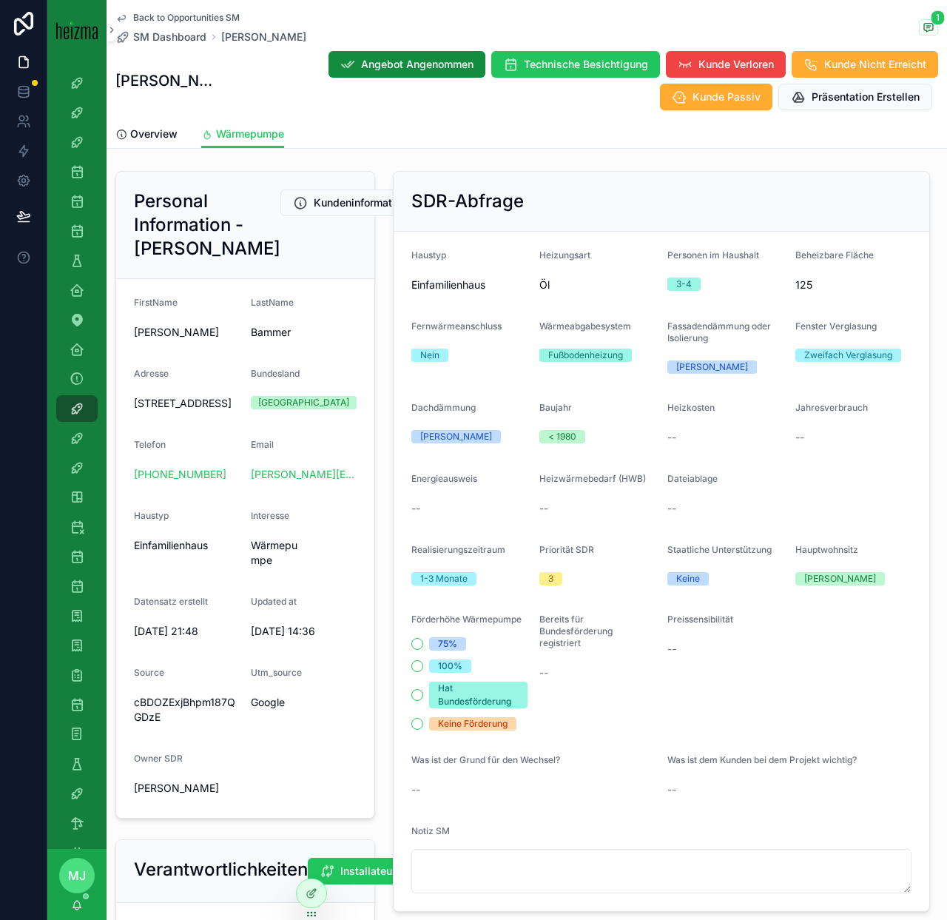
click at [382, 551] on div "Personal Information - Markus Bammer Kundeninformationen Bearbeiten FirstName M…" at bounding box center [245, 494] width 277 height 659
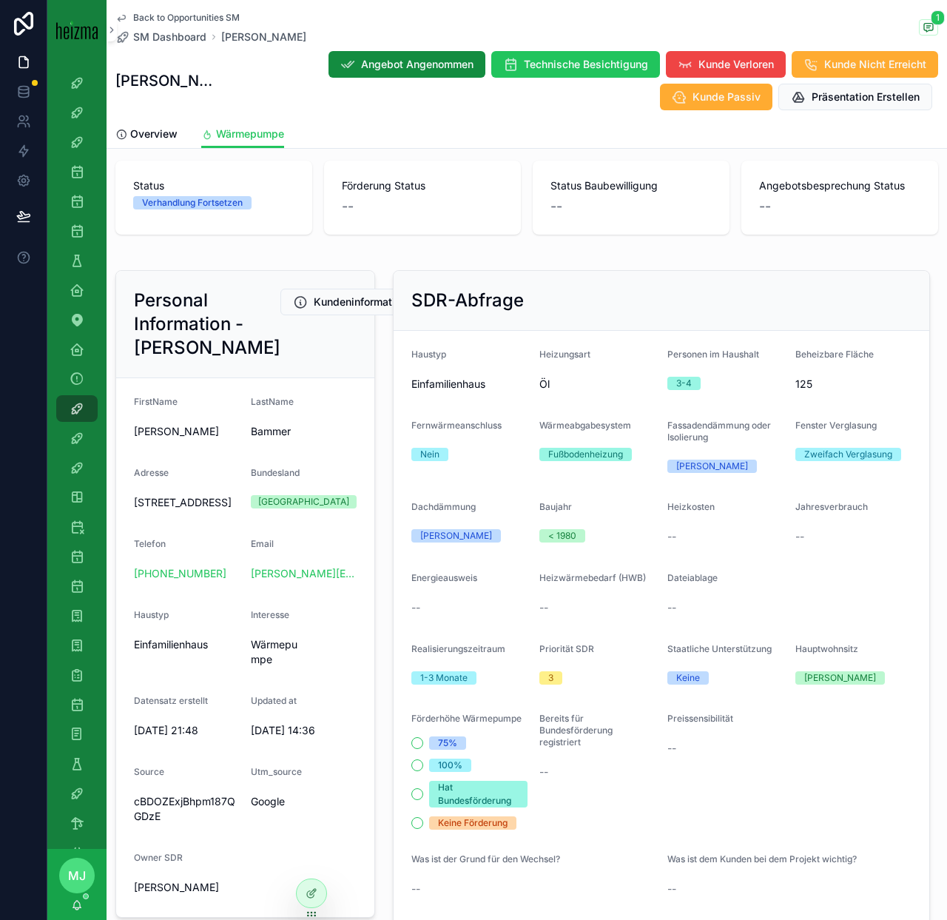
scroll to position [13, 0]
click at [606, 453] on div "Fußbodenheizung" at bounding box center [585, 453] width 75 height 13
click at [605, 453] on div "Fußbodenheizung" at bounding box center [585, 453] width 75 height 13
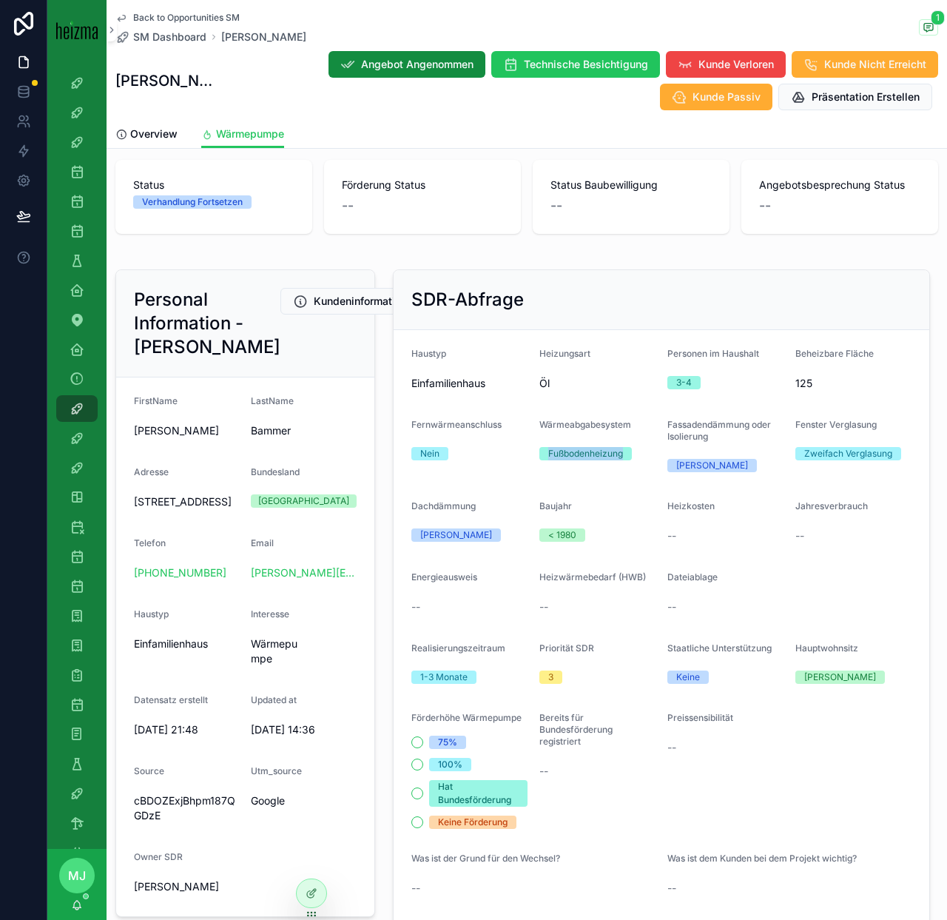
click at [605, 453] on div "Fußbodenheizung" at bounding box center [585, 453] width 75 height 13
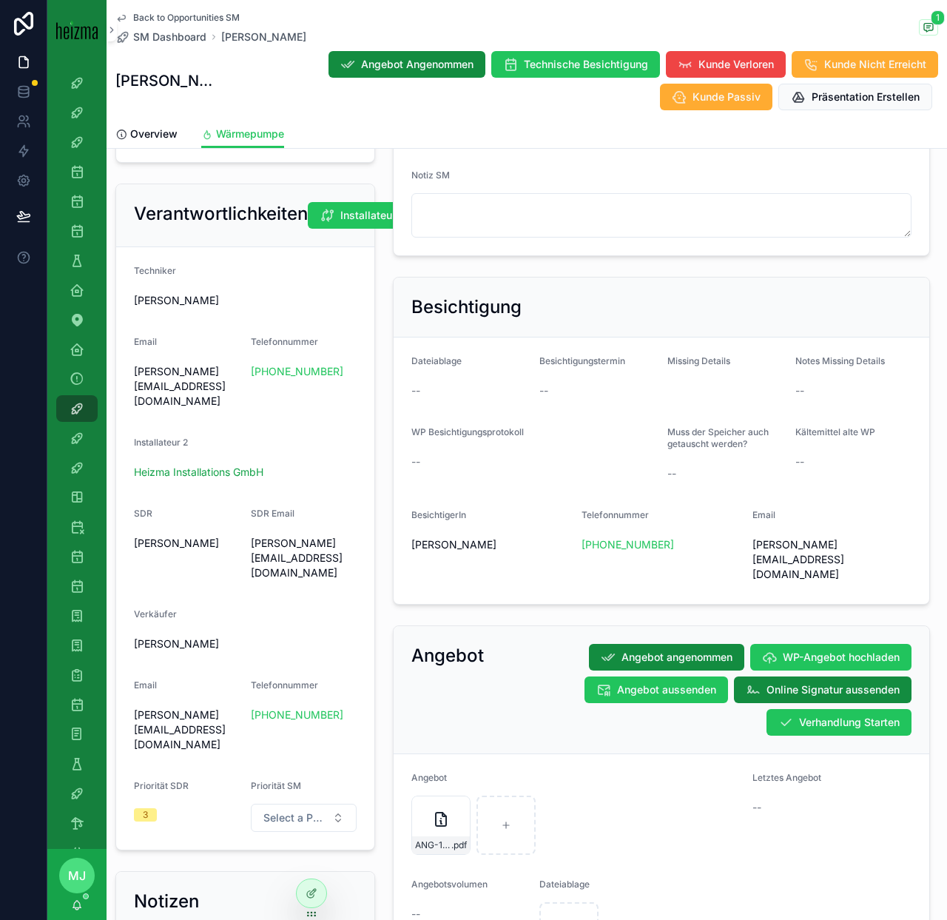
scroll to position [814, 0]
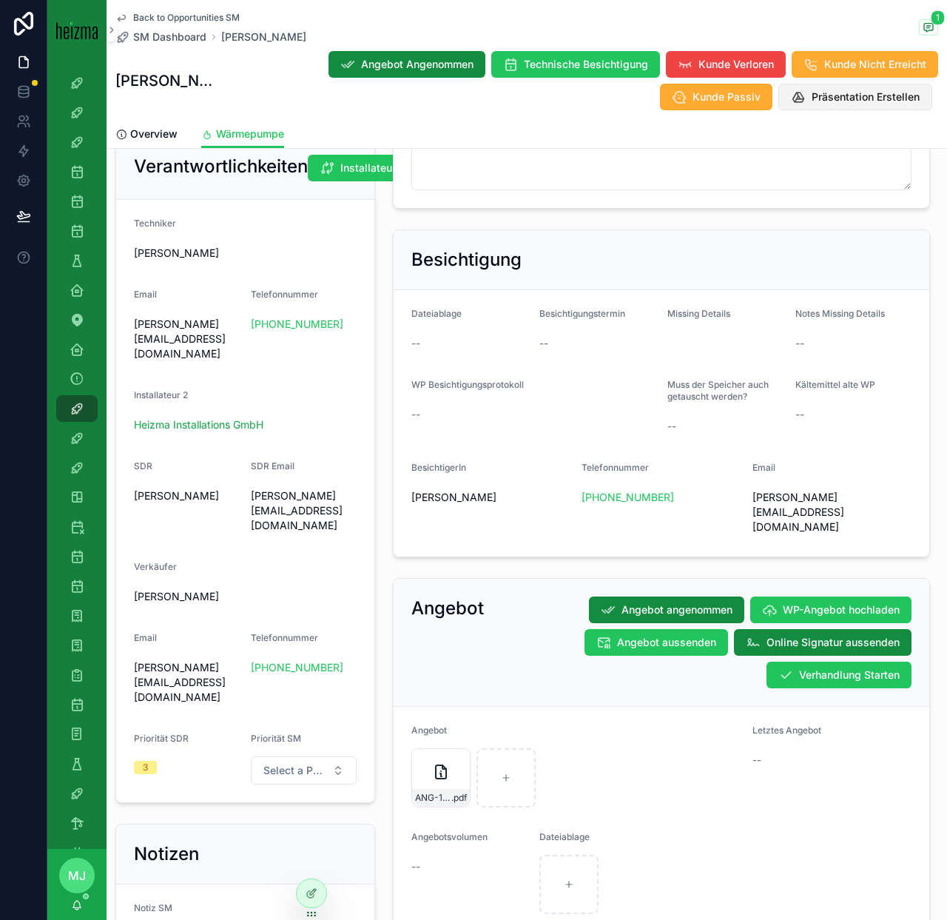
click at [849, 104] on span "Präsentation Erstellen" at bounding box center [866, 97] width 108 height 15
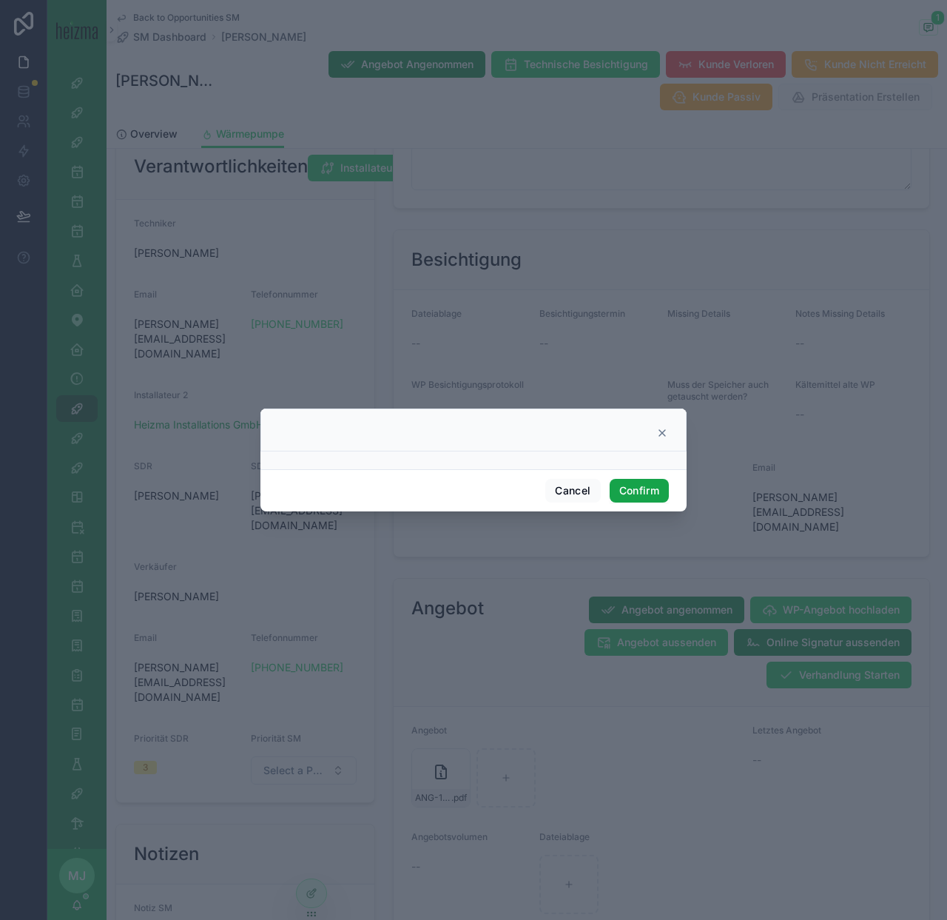
click at [645, 481] on button "Confirm" at bounding box center [639, 491] width 59 height 24
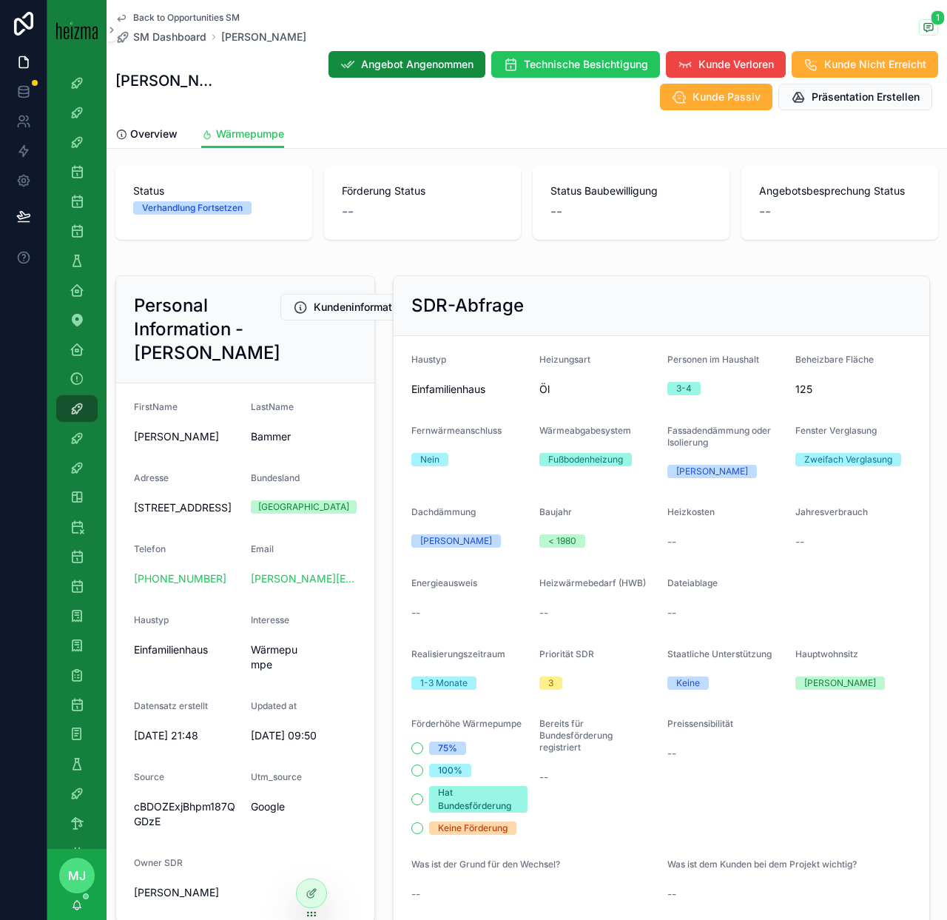
scroll to position [0, 0]
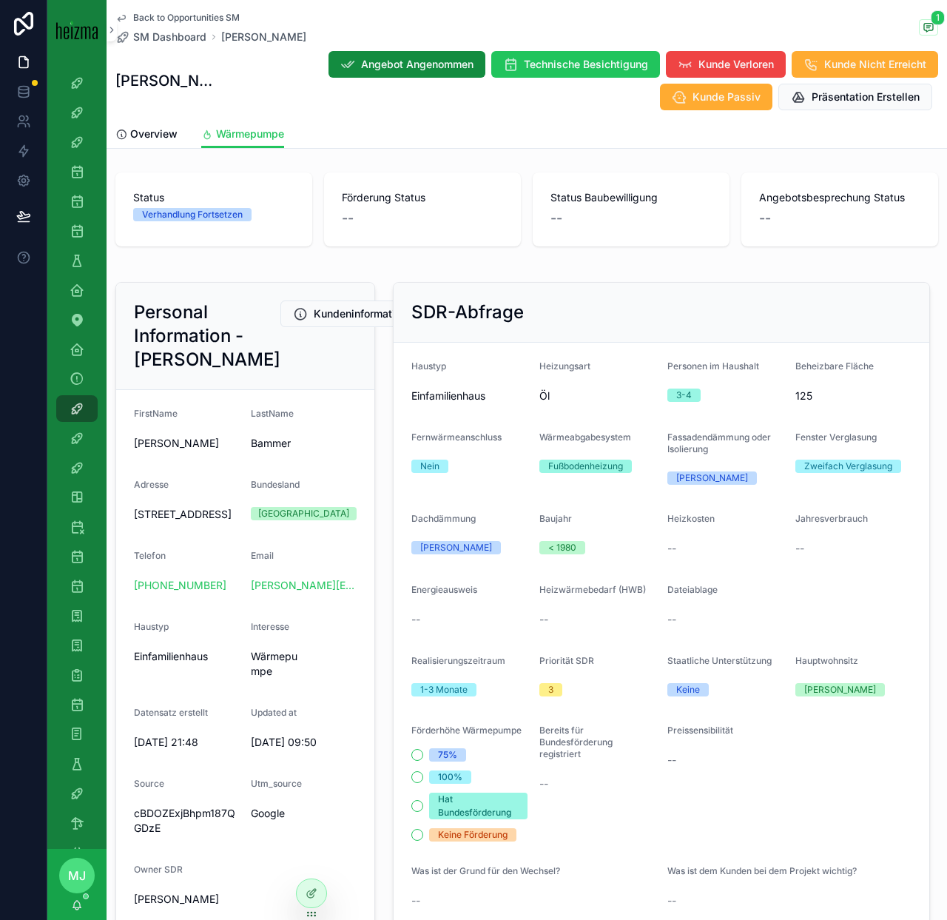
click at [815, 203] on span "Angebotsbesprechung Status" at bounding box center [839, 197] width 161 height 15
click at [812, 206] on div "Angebotsbesprechung Status --" at bounding box center [839, 209] width 161 height 38
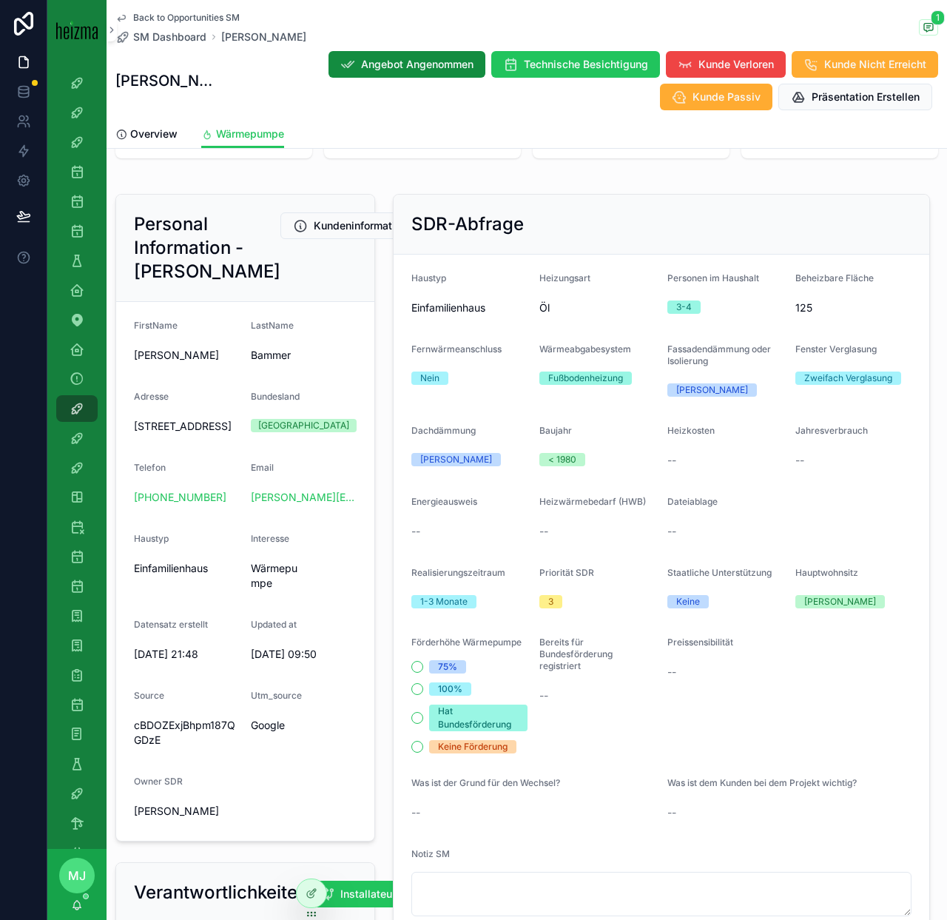
scroll to position [114, 0]
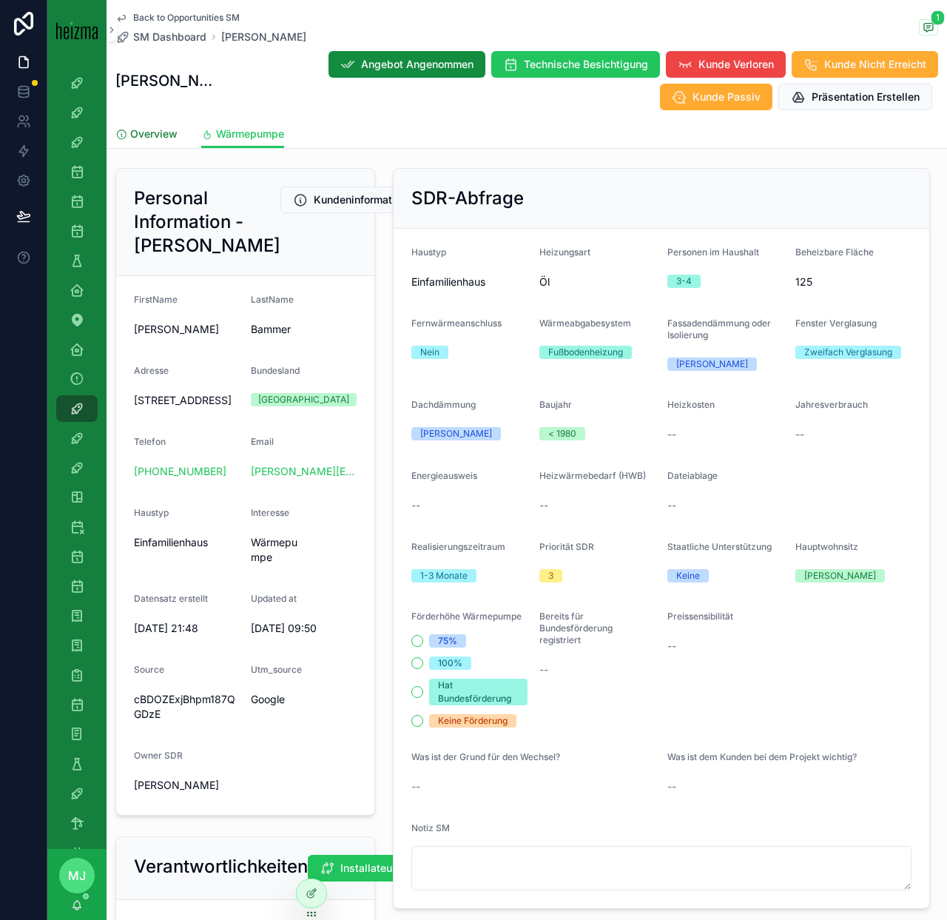
click at [137, 127] on span "Overview" at bounding box center [153, 134] width 47 height 15
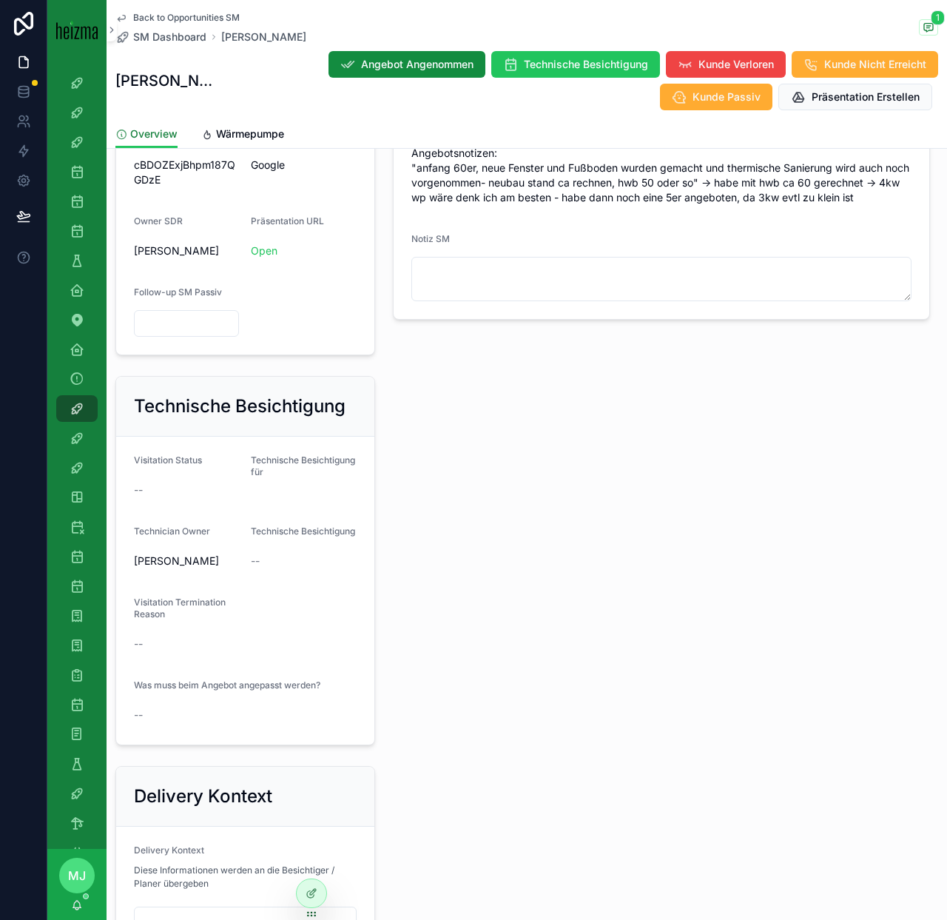
scroll to position [684, 0]
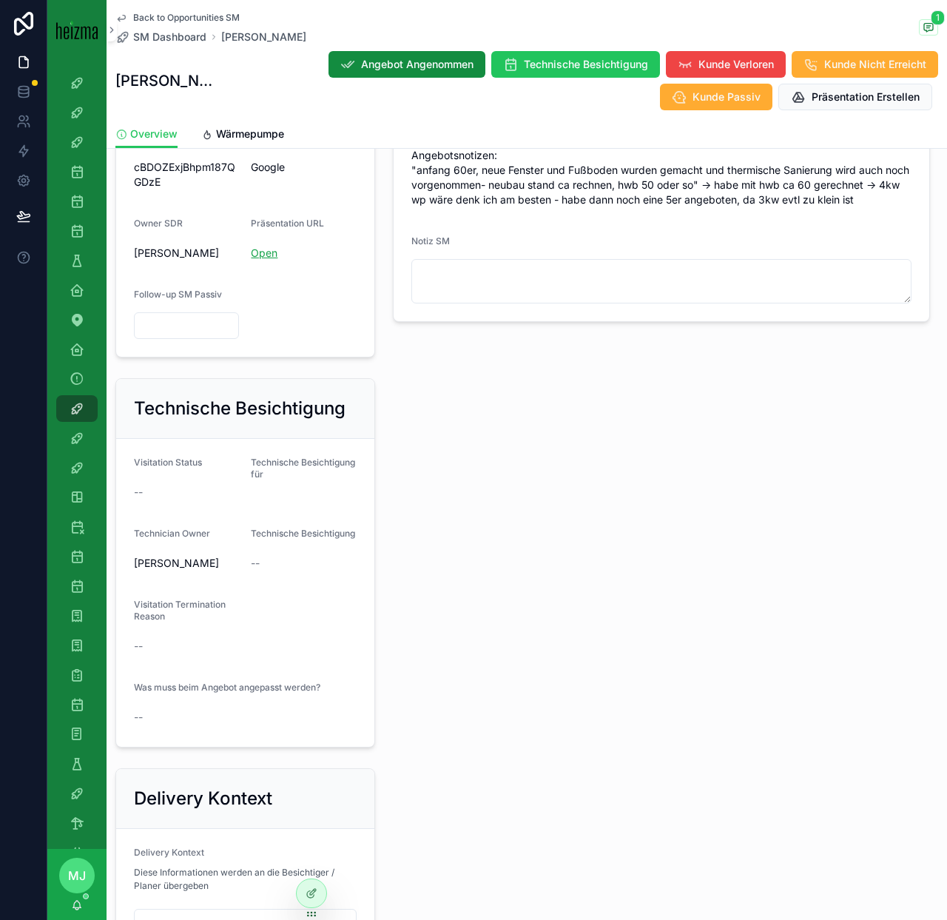
click at [258, 259] on link "Open" at bounding box center [264, 252] width 27 height 13
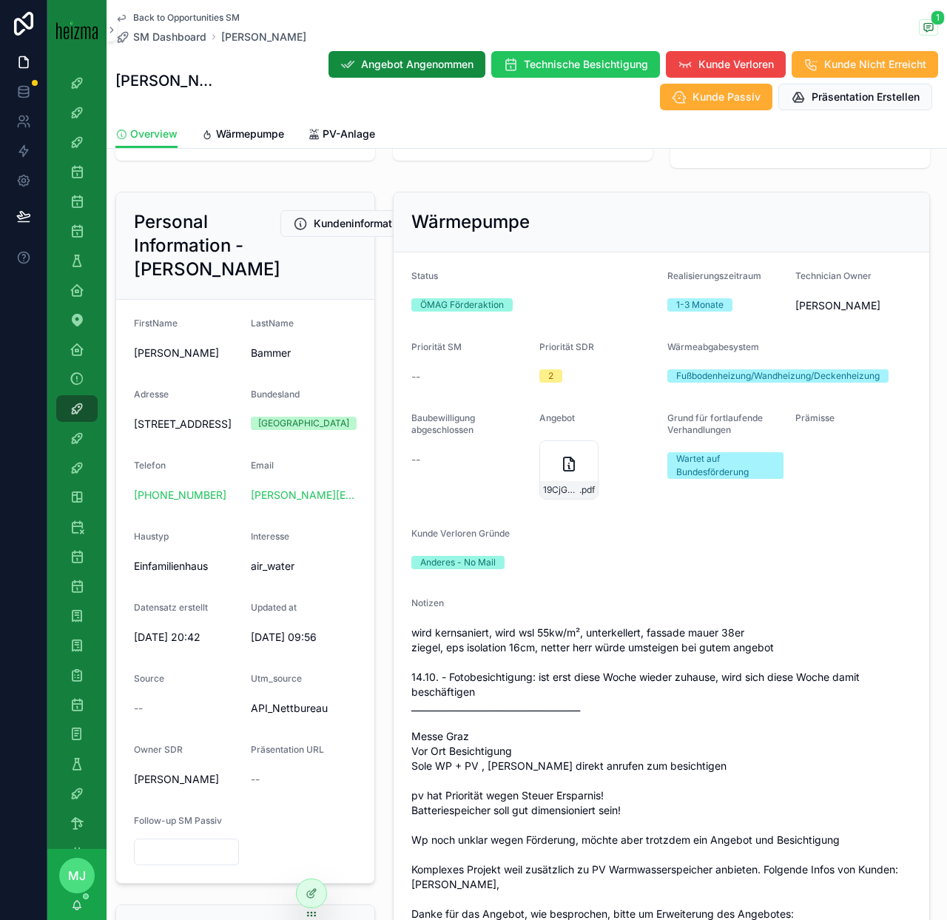
scroll to position [175, 0]
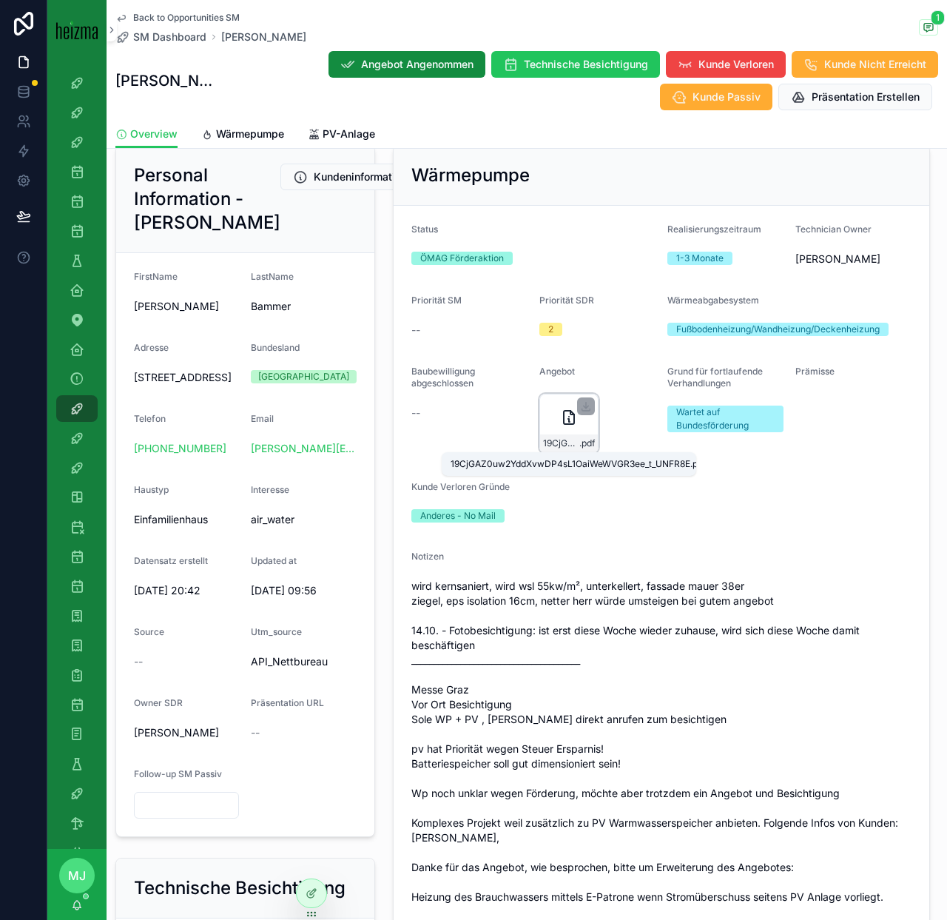
click at [559, 445] on span "19CjGAZ0uw2YddXvwDP4sL1OaiWeWVGR3ee_t_UNFR8E" at bounding box center [561, 443] width 36 height 12
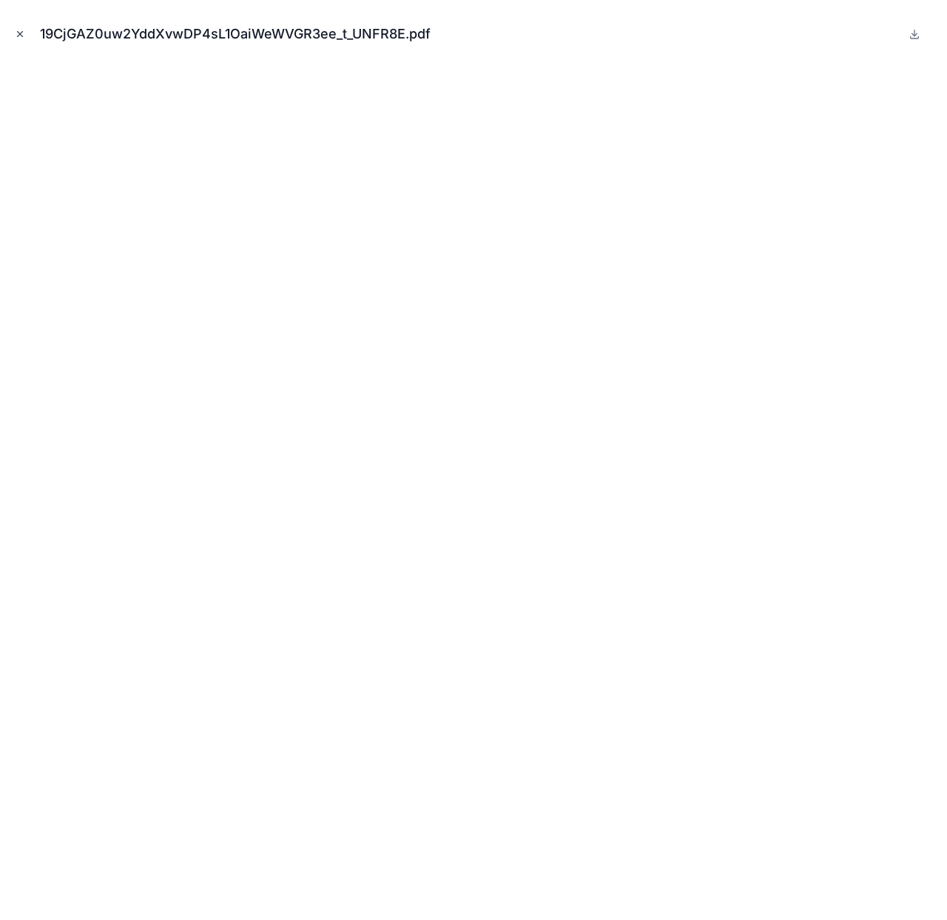
click at [20, 32] on icon "Close modal" at bounding box center [20, 34] width 10 height 10
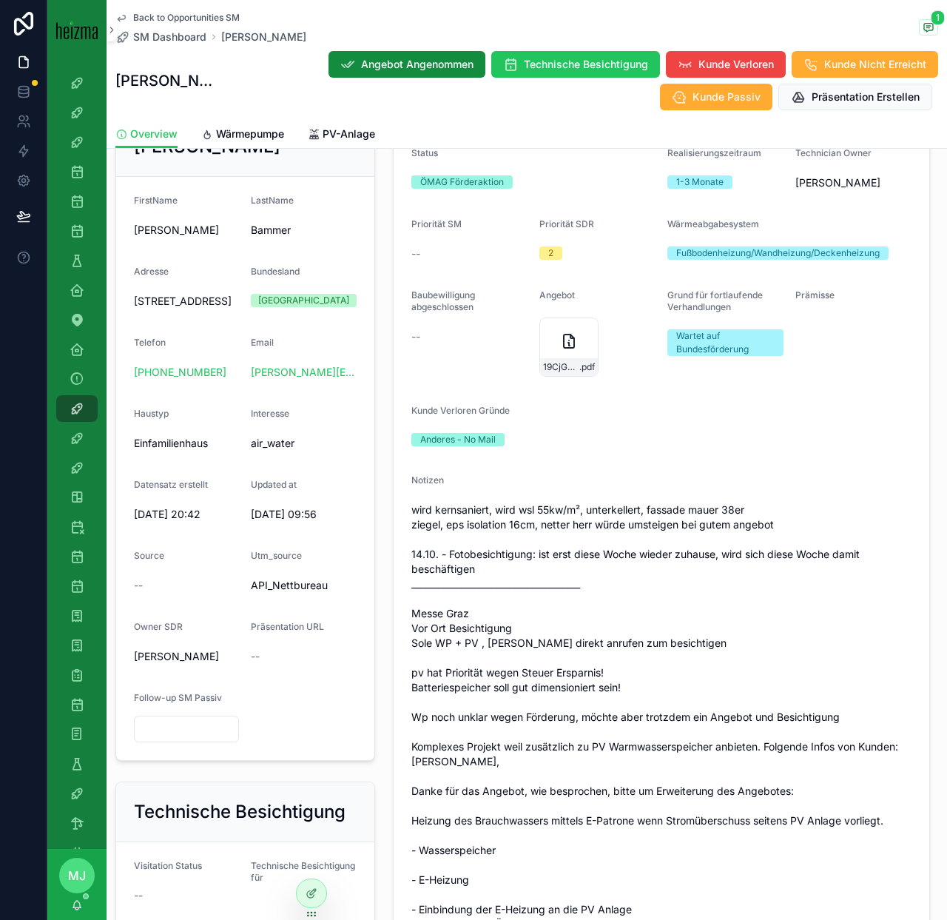
scroll to position [269, 0]
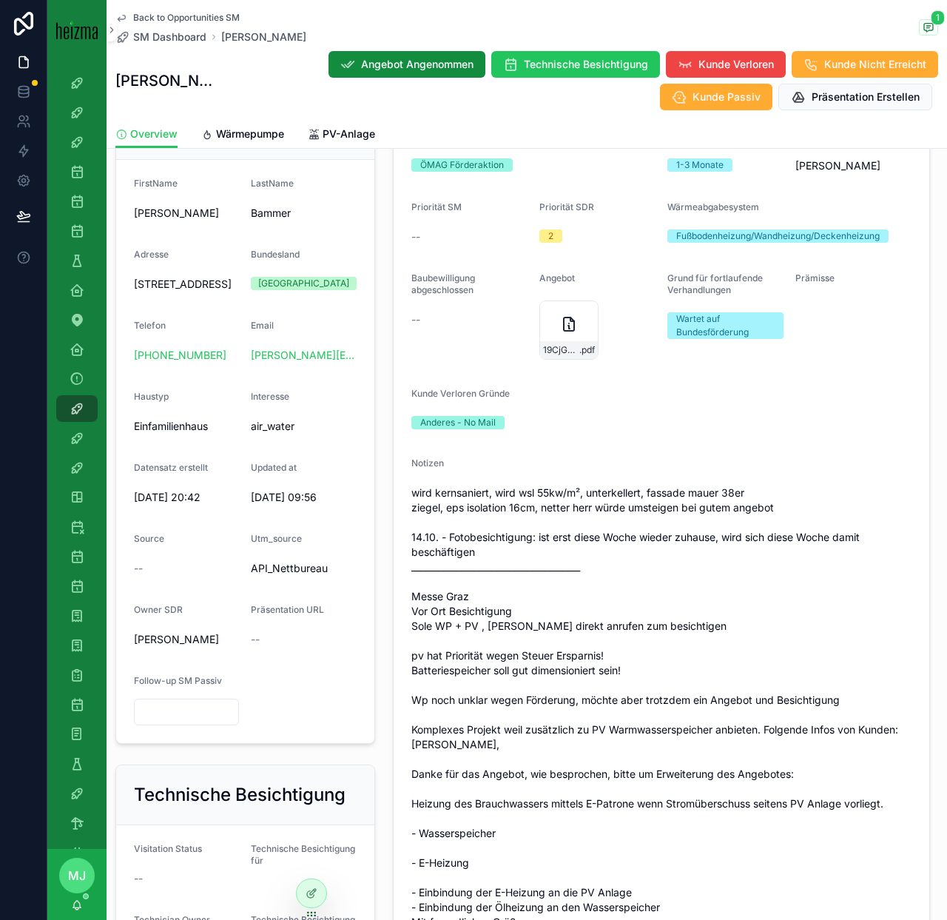
click at [566, 503] on span "wird kernsaniert, wird wsl 55kw/m², unterkellert, fassade mauer 38er ziegel, ep…" at bounding box center [661, 714] width 500 height 459
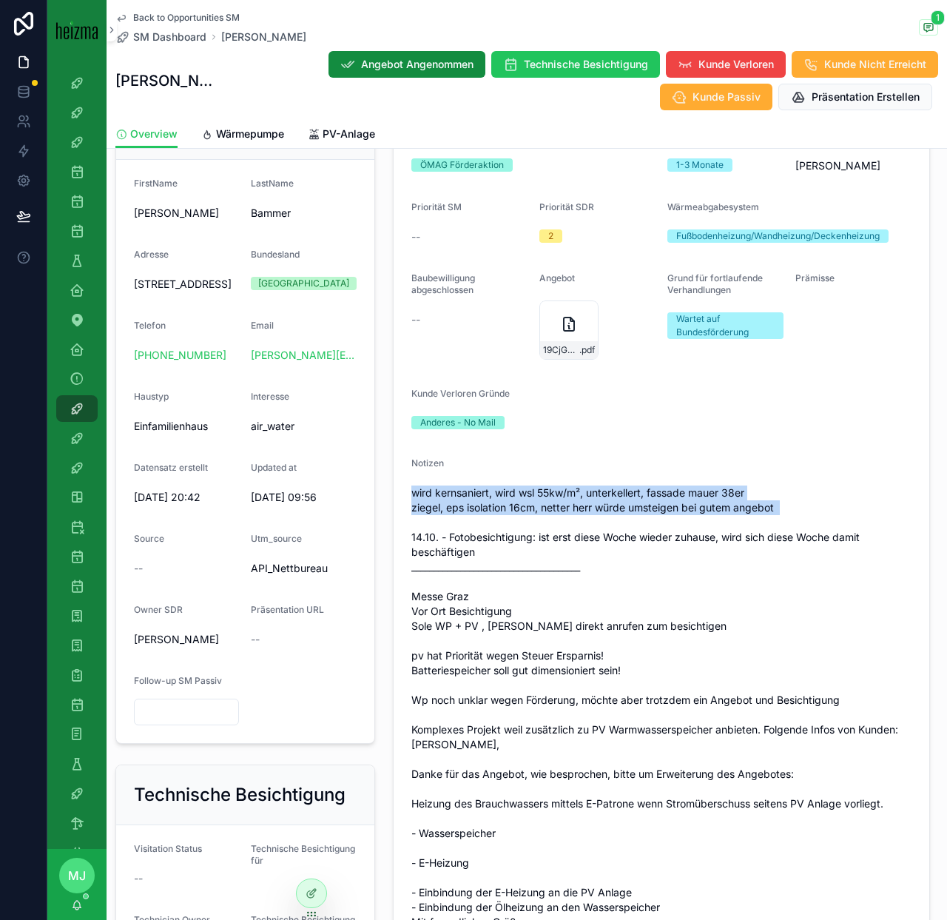
click at [566, 503] on span "wird kernsaniert, wird wsl 55kw/m², unterkellert, fassade mauer 38er ziegel, ep…" at bounding box center [661, 714] width 500 height 459
click at [573, 511] on span "wird kernsaniert, wird wsl 55kw/m², unterkellert, fassade mauer 38er ziegel, ep…" at bounding box center [661, 714] width 500 height 459
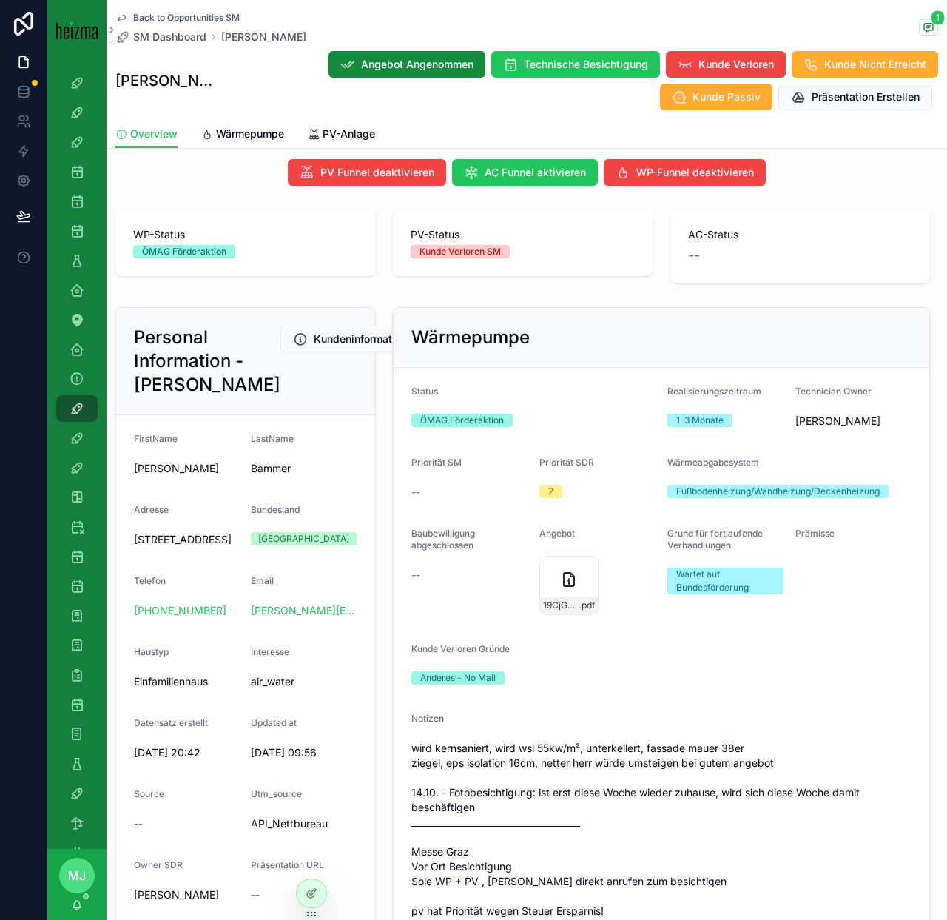
scroll to position [4, 0]
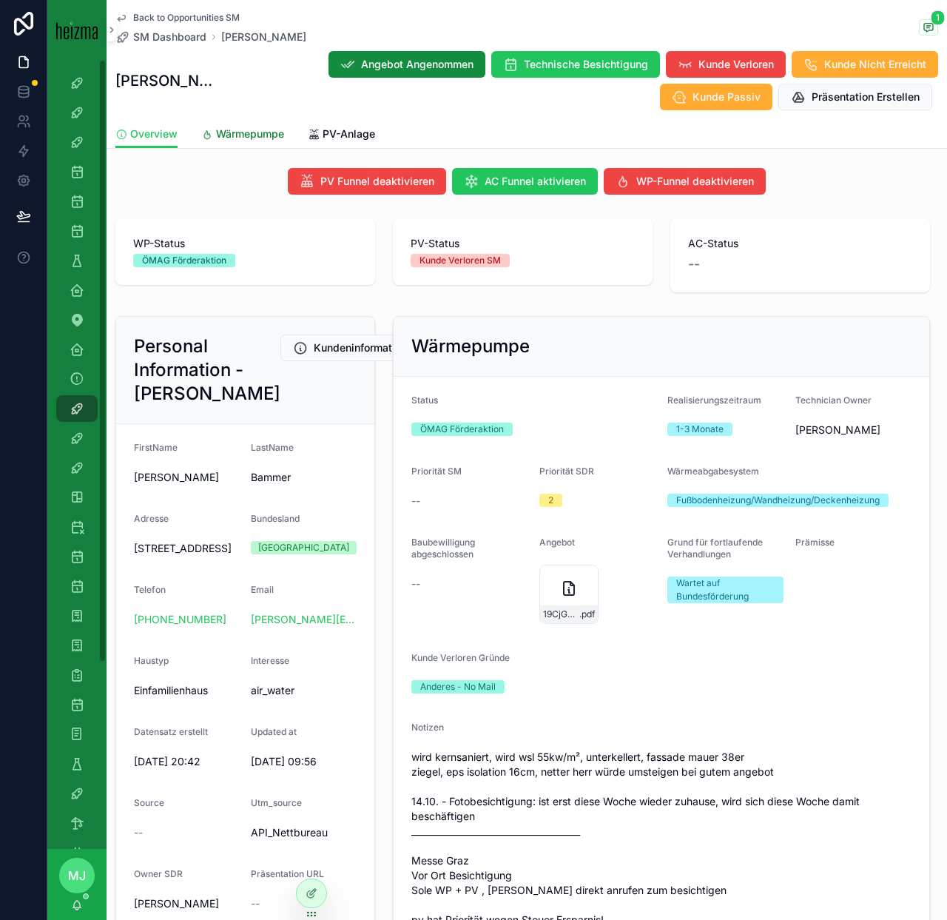
click at [240, 133] on span "Wärmepumpe" at bounding box center [250, 134] width 68 height 15
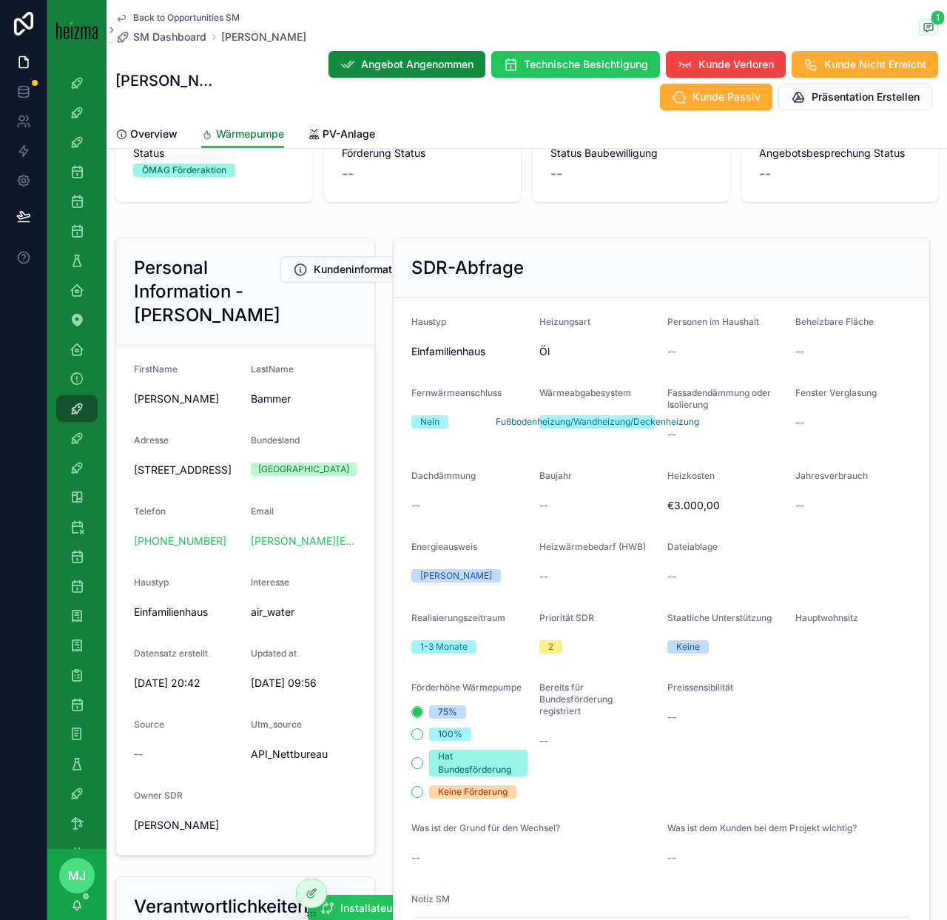
scroll to position [48, 0]
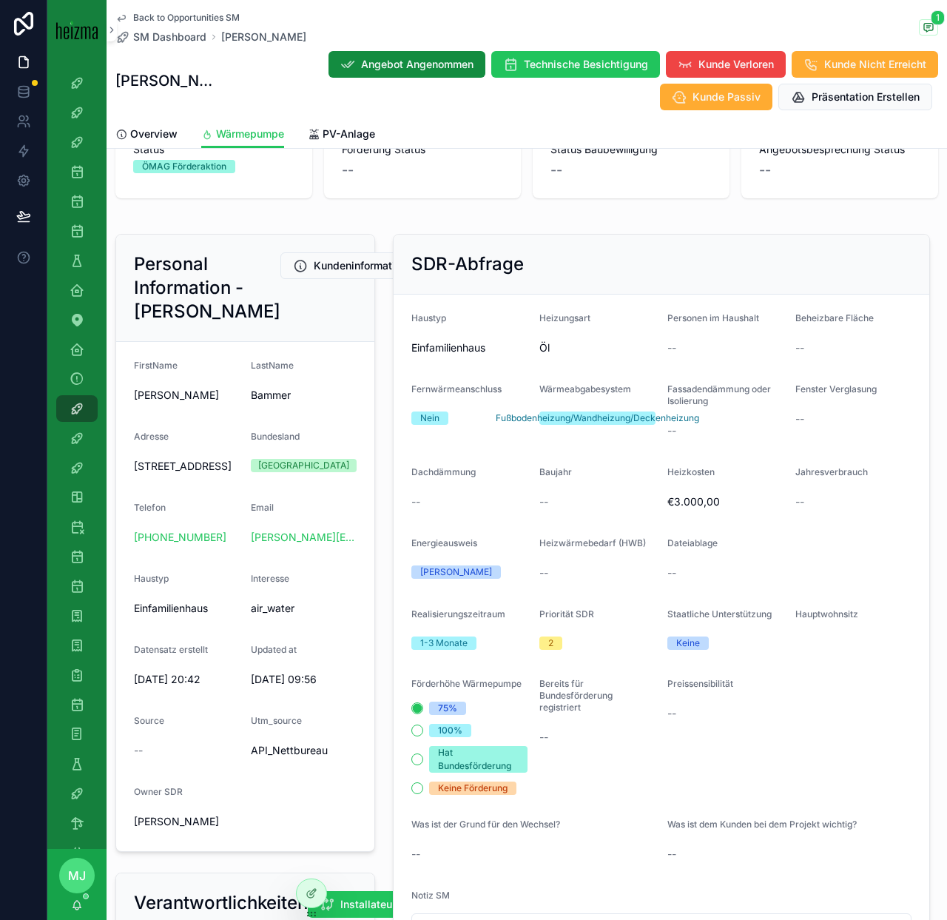
click at [680, 500] on span "€3.000,00" at bounding box center [725, 501] width 116 height 15
click at [727, 544] on div "Dateiablage" at bounding box center [789, 546] width 244 height 18
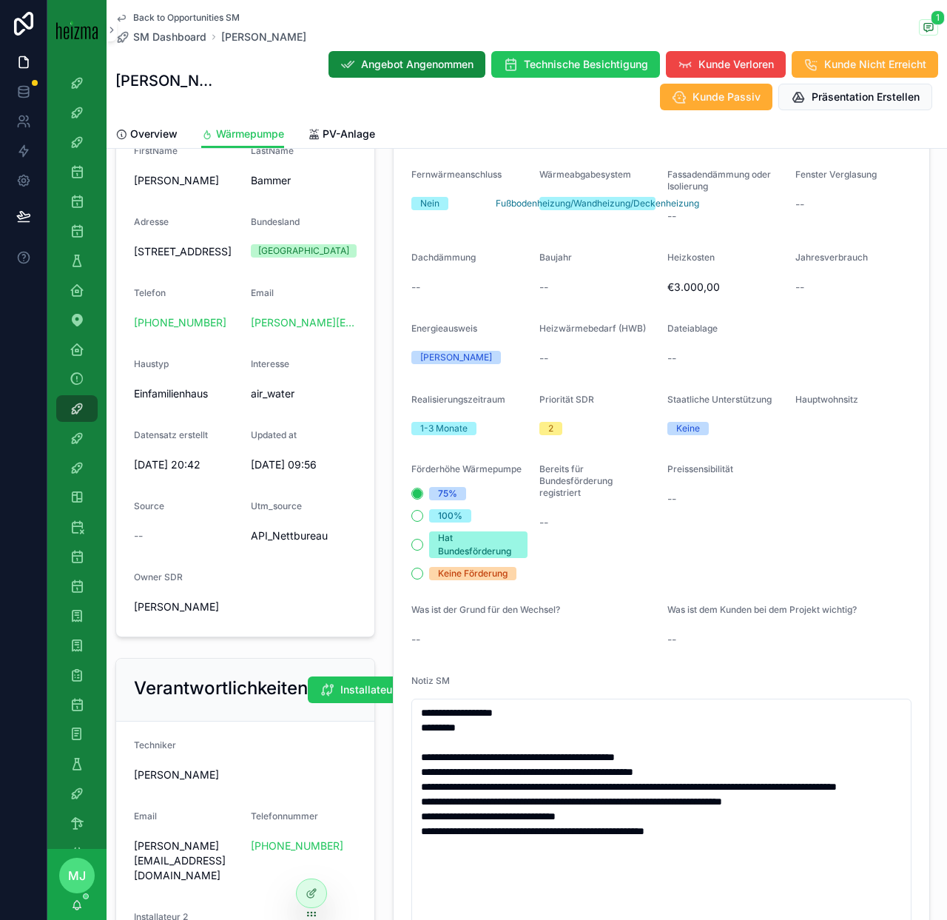
scroll to position [264, 0]
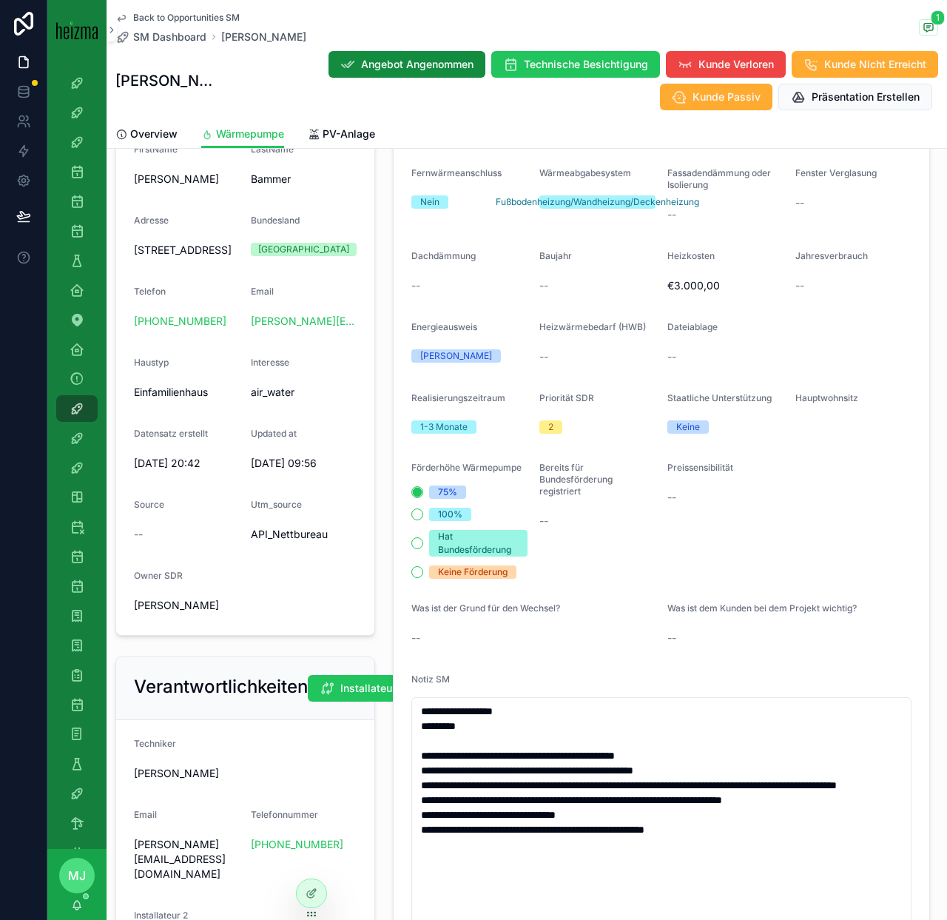
click at [744, 535] on div "Preissensibilität --" at bounding box center [725, 520] width 116 height 117
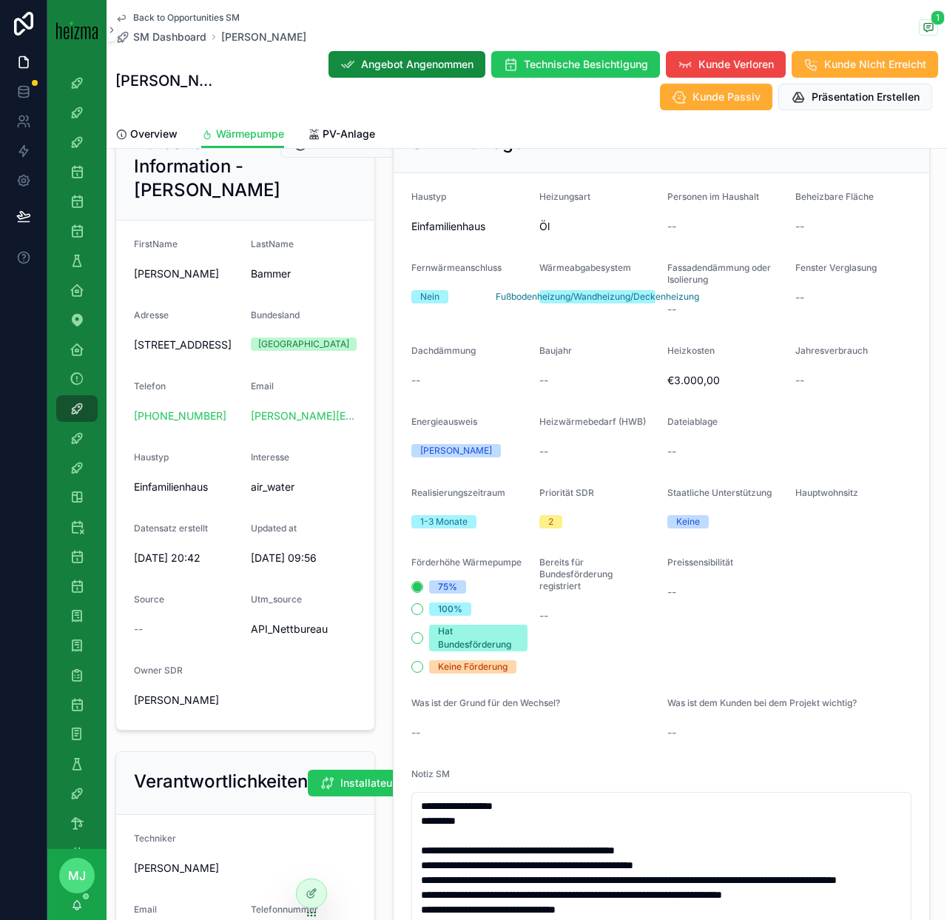
scroll to position [0, 0]
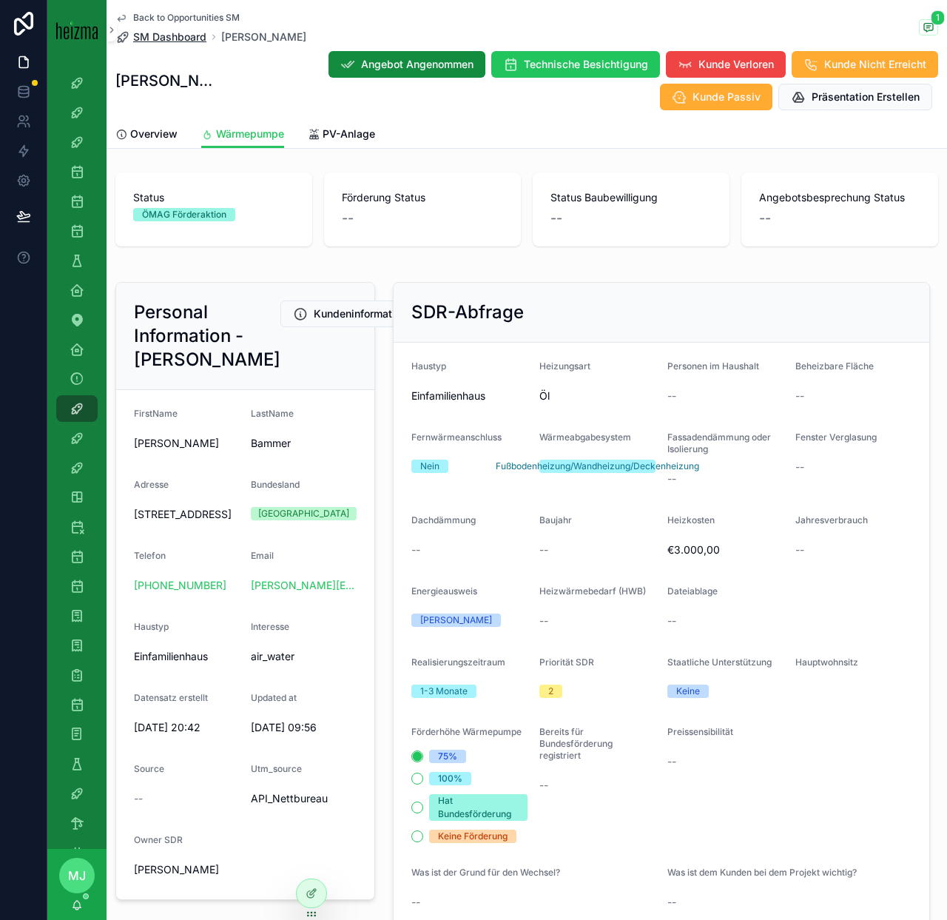
click at [158, 43] on span "SM Dashboard" at bounding box center [169, 37] width 73 height 15
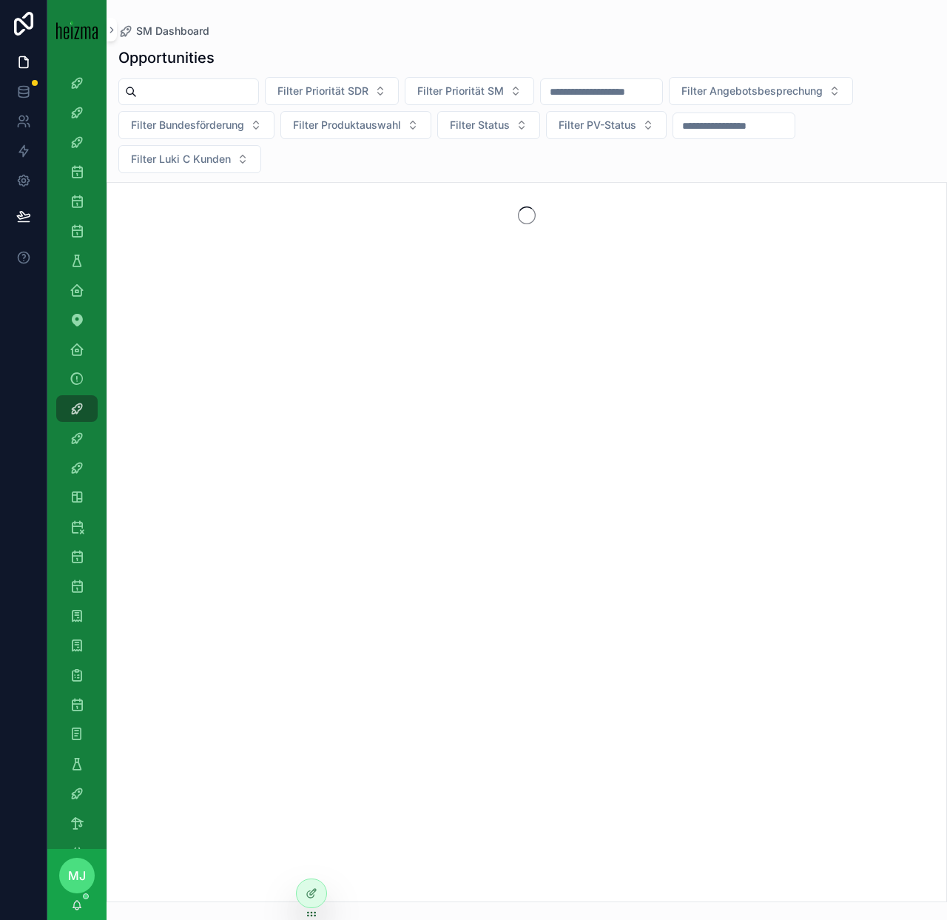
click at [165, 90] on input "scrollable content" at bounding box center [197, 91] width 121 height 21
type input "******"
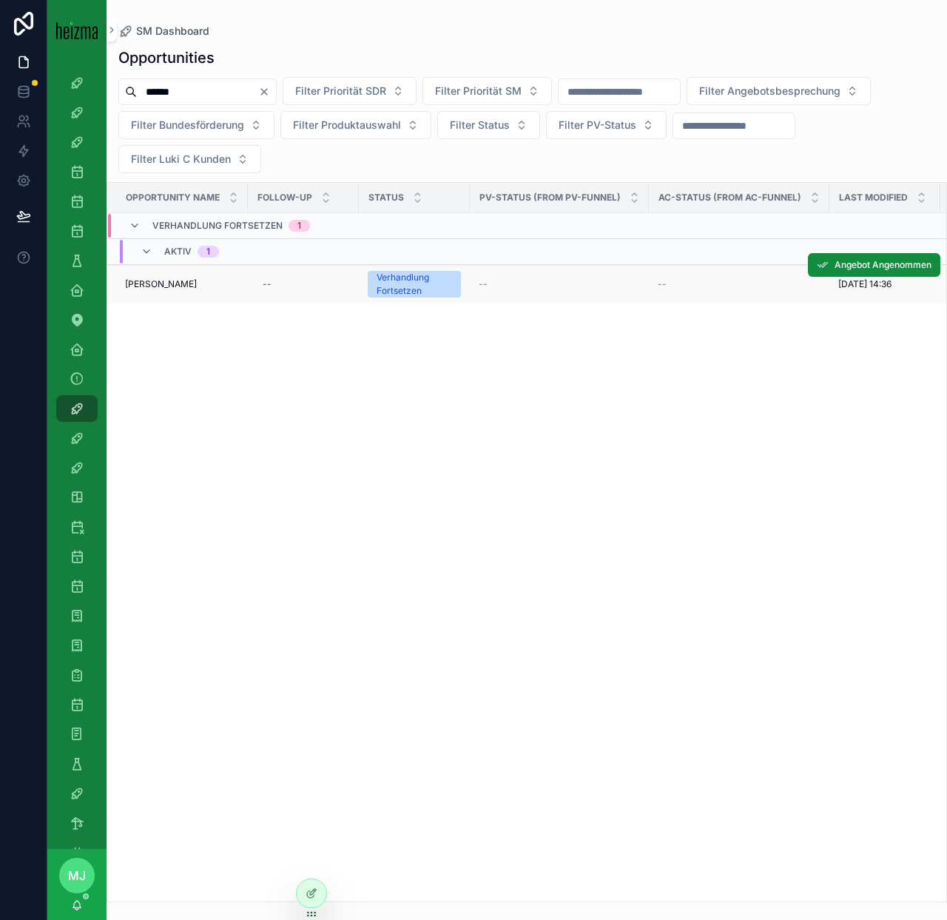
click at [161, 278] on span "Markus Bammer" at bounding box center [161, 284] width 72 height 12
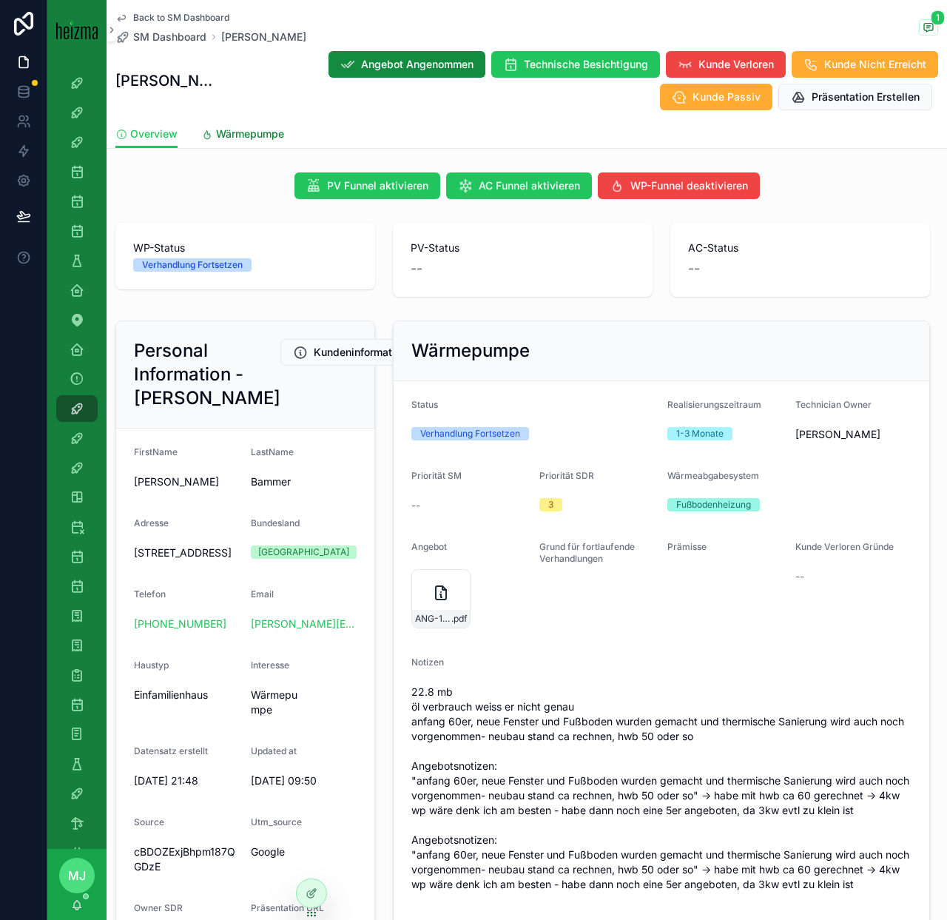
click at [247, 136] on span "Wärmepumpe" at bounding box center [250, 134] width 68 height 15
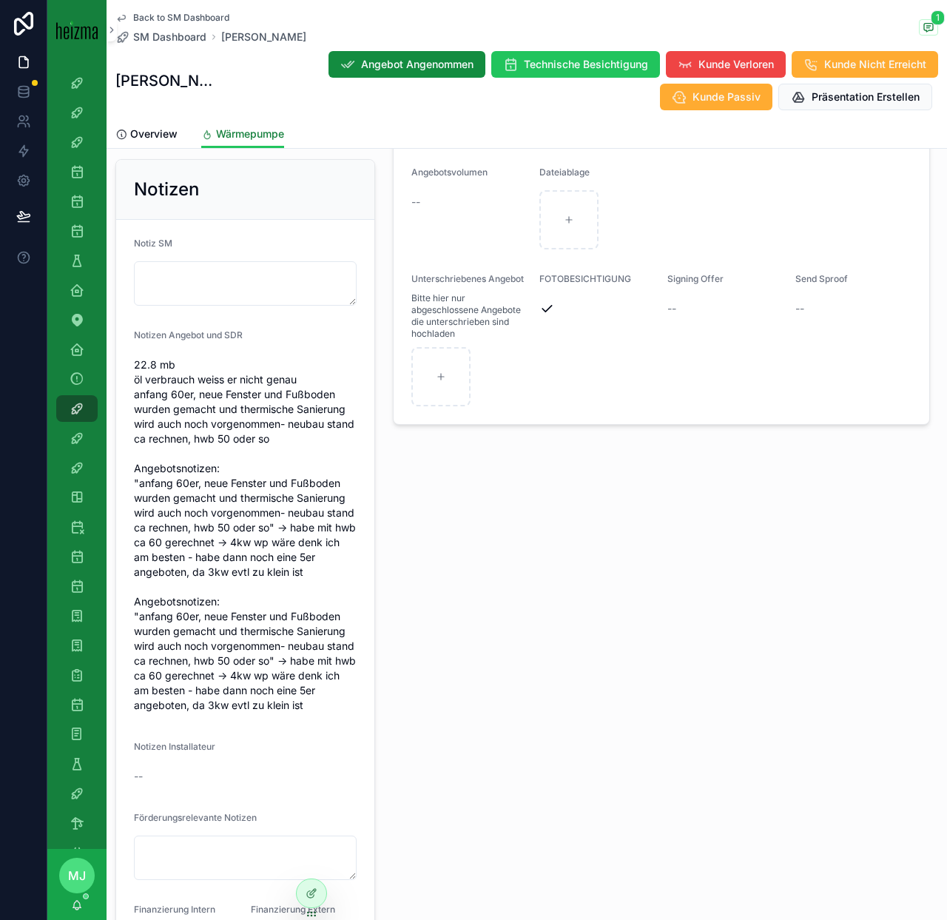
scroll to position [1473, 0]
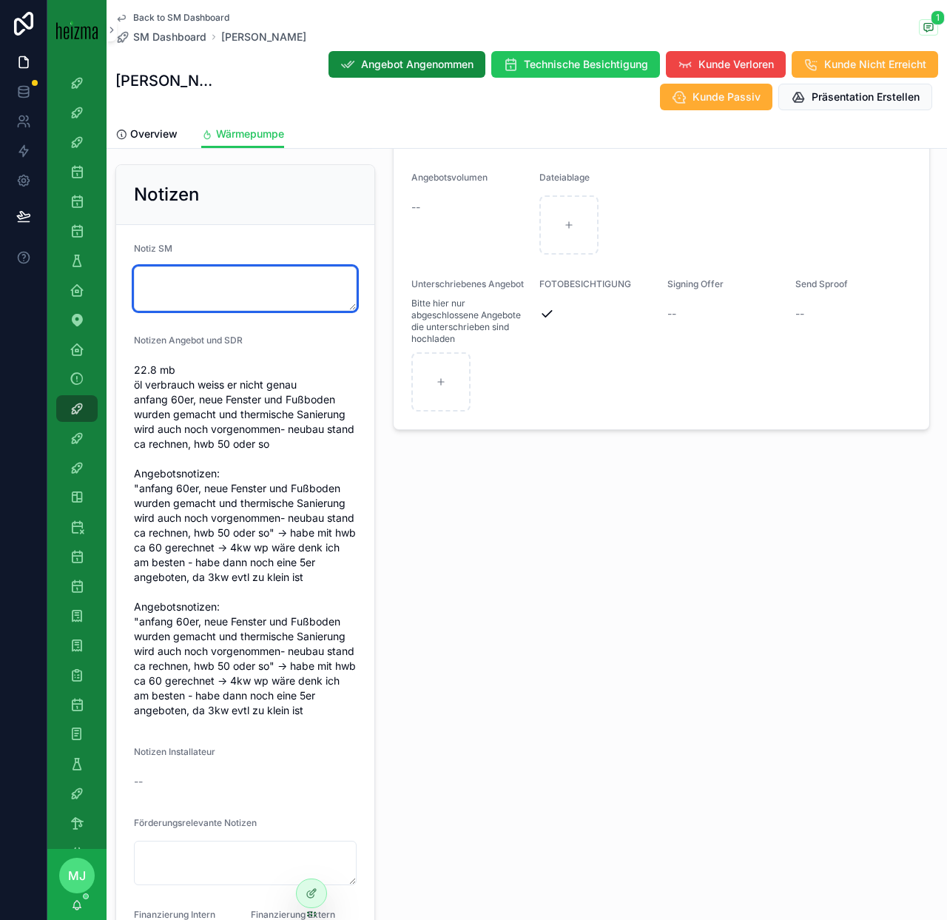
click at [270, 272] on textarea "scrollable content" at bounding box center [245, 288] width 223 height 44
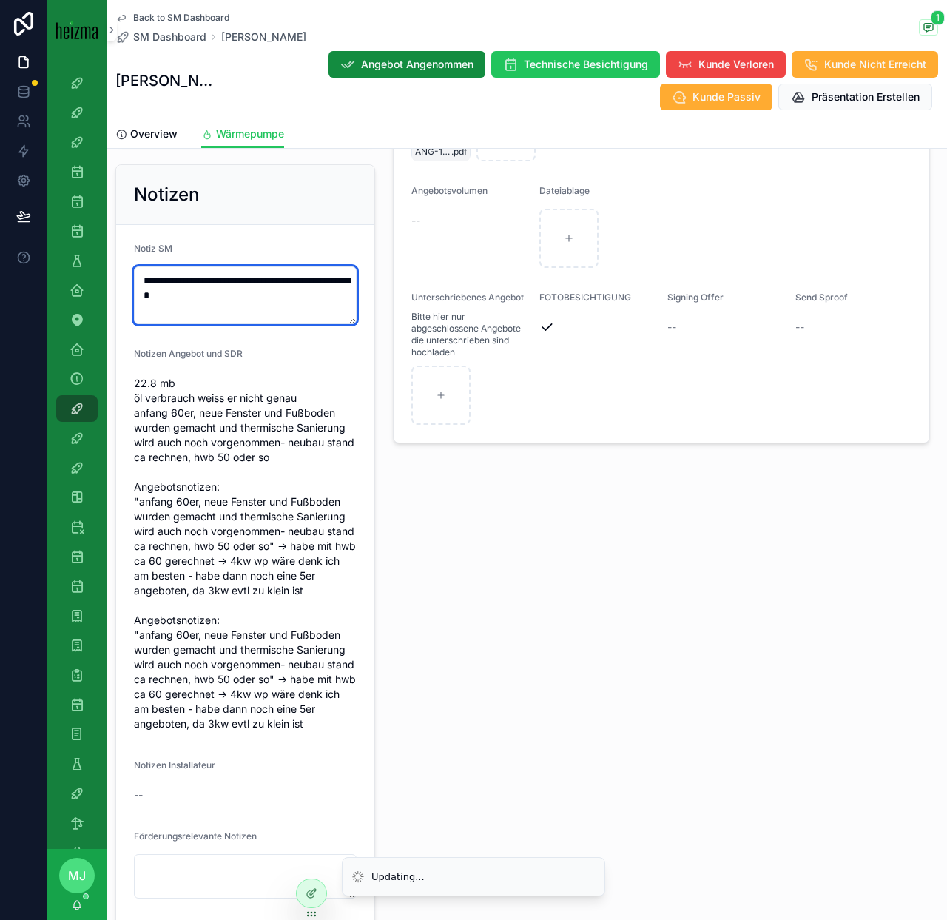
type textarea "**********"
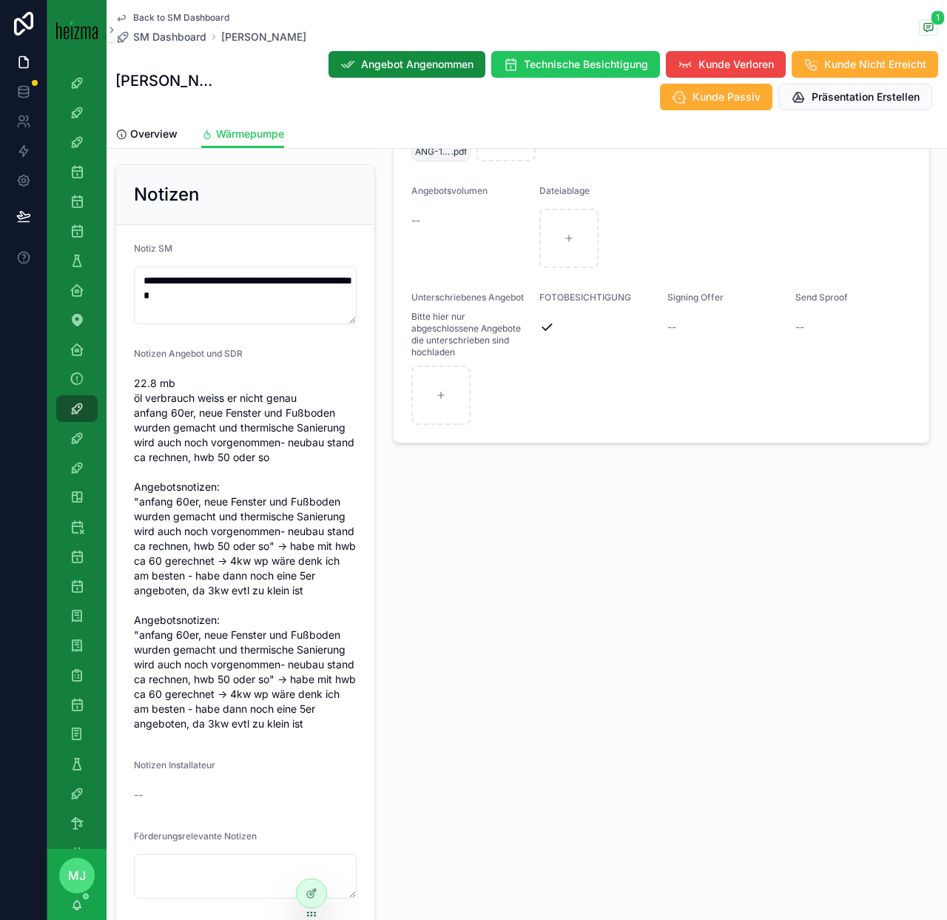
click at [381, 307] on div "**********" at bounding box center [245, 575] width 277 height 835
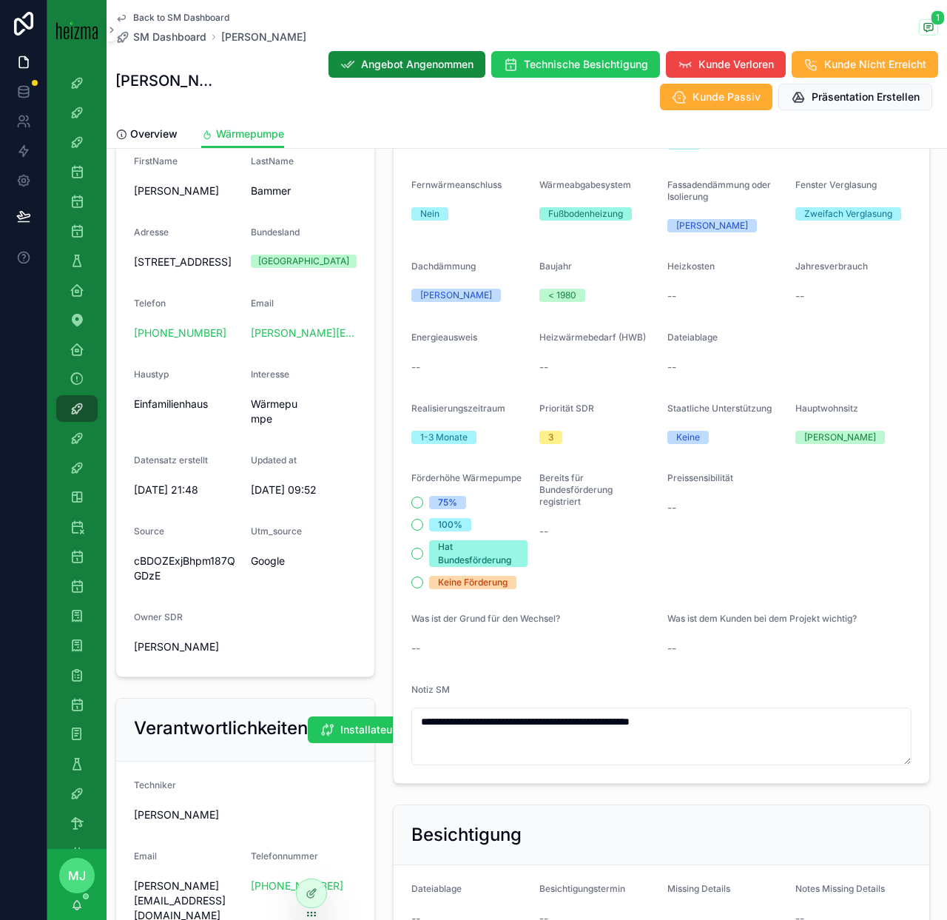
scroll to position [251, 0]
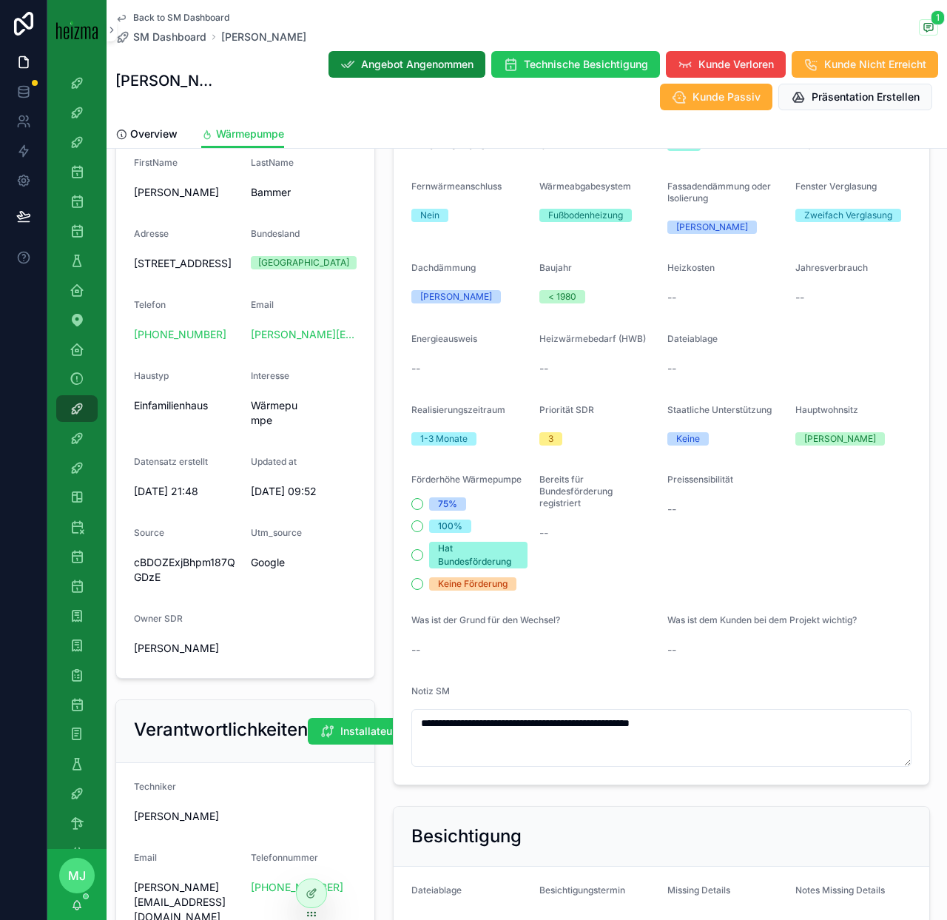
click at [384, 370] on div "**********" at bounding box center [661, 408] width 555 height 766
click at [925, 19] on span "scrollable content" at bounding box center [928, 27] width 19 height 16
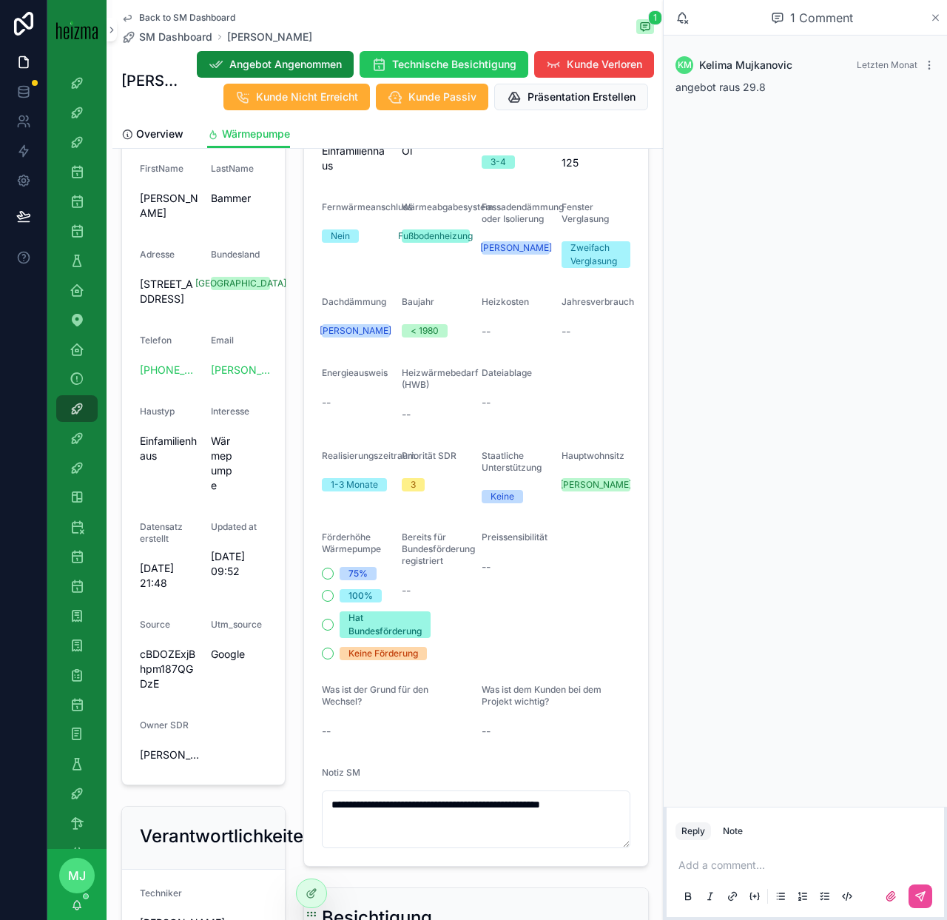
click at [931, 22] on icon "scrollable content" at bounding box center [935, 18] width 11 height 12
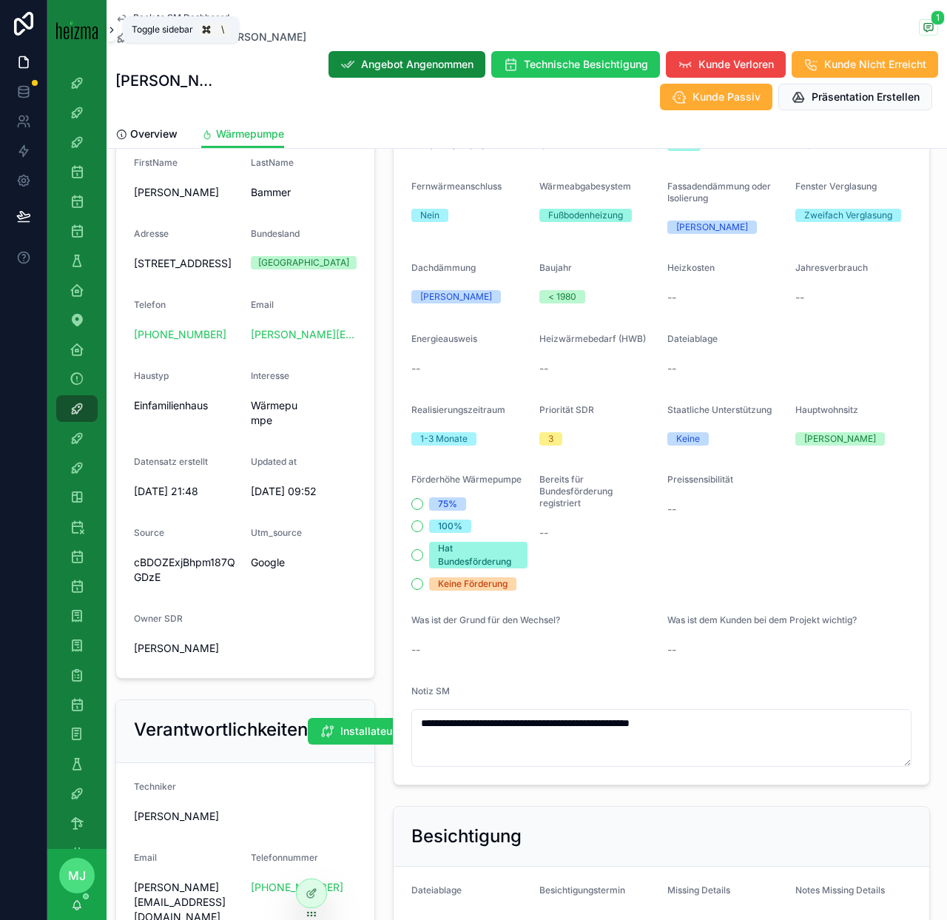
click at [111, 27] on icon "scrollable content" at bounding box center [112, 29] width 10 height 11
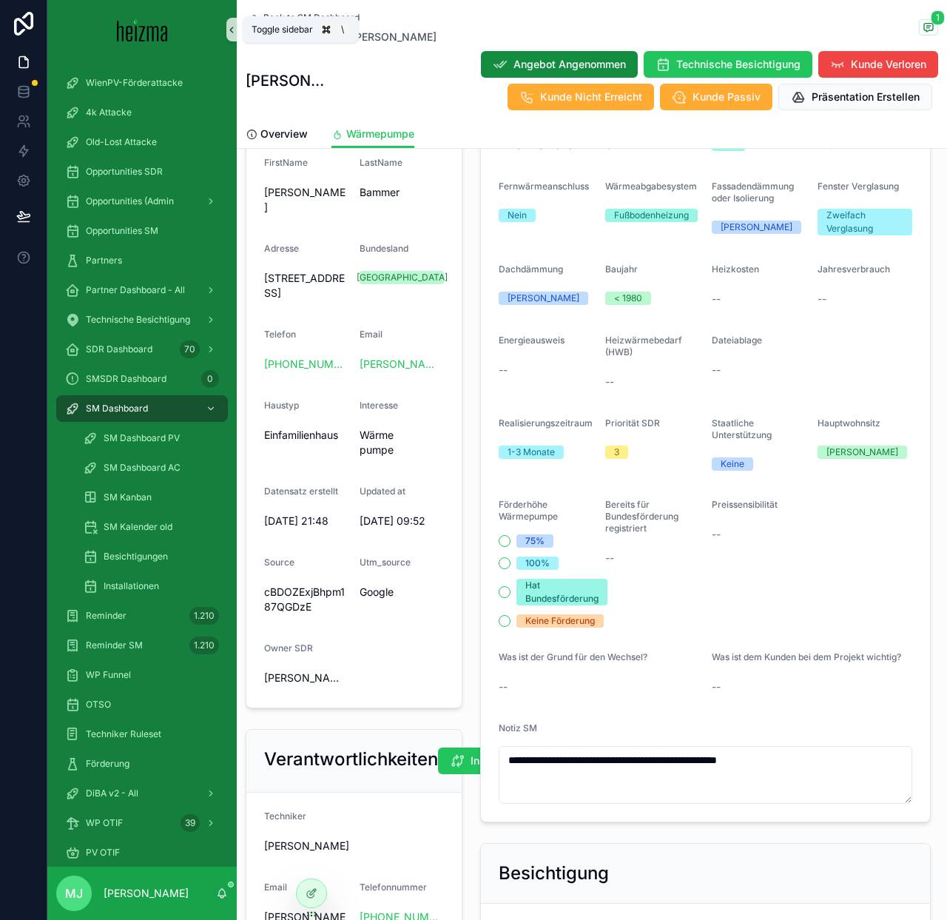
click at [235, 28] on icon "scrollable content" at bounding box center [231, 29] width 10 height 11
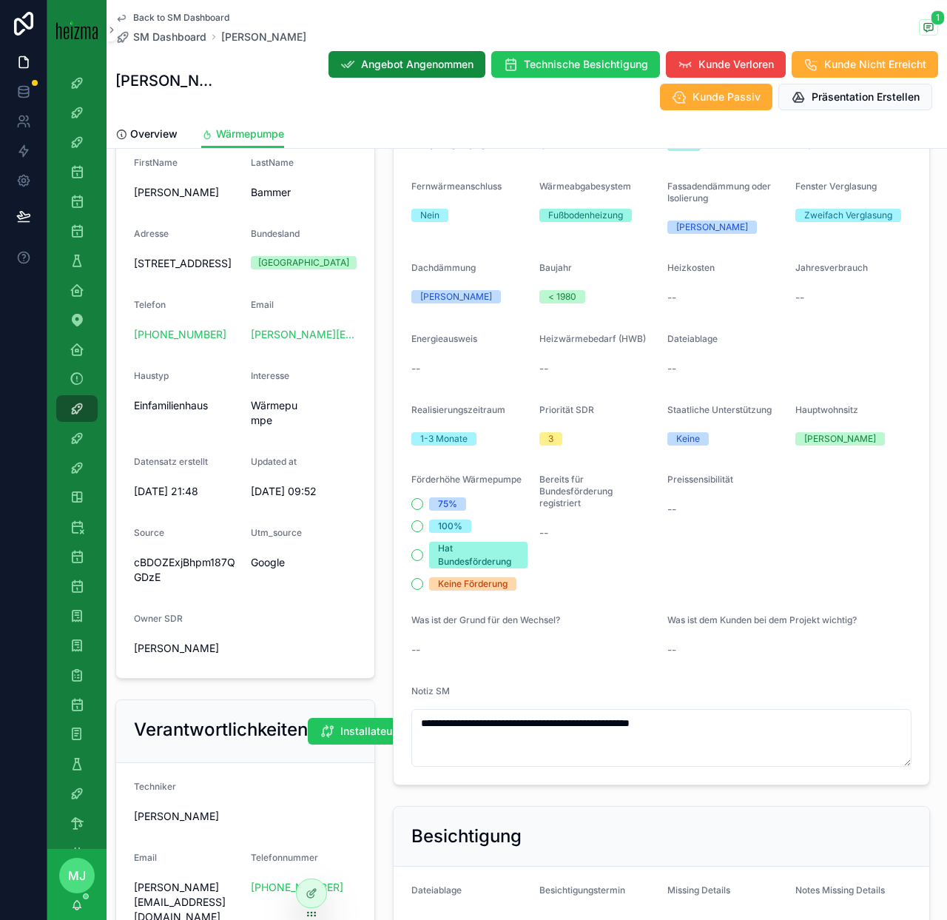
scroll to position [224, 0]
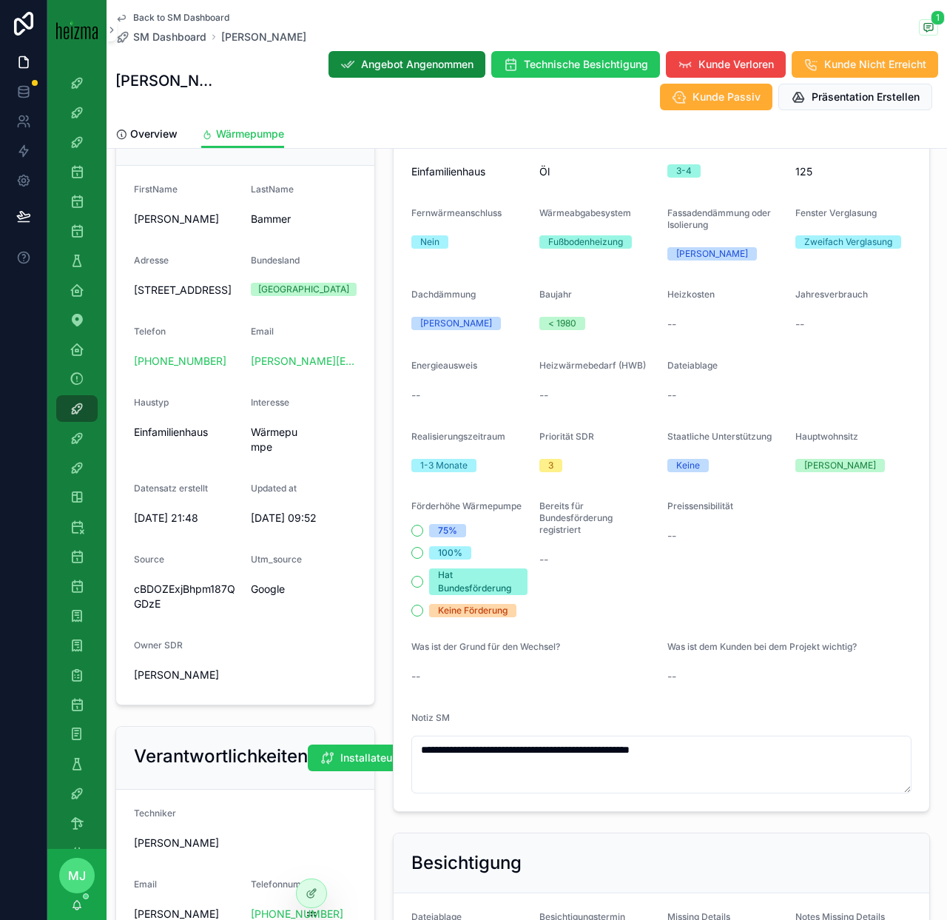
click at [385, 386] on div "**********" at bounding box center [661, 435] width 555 height 766
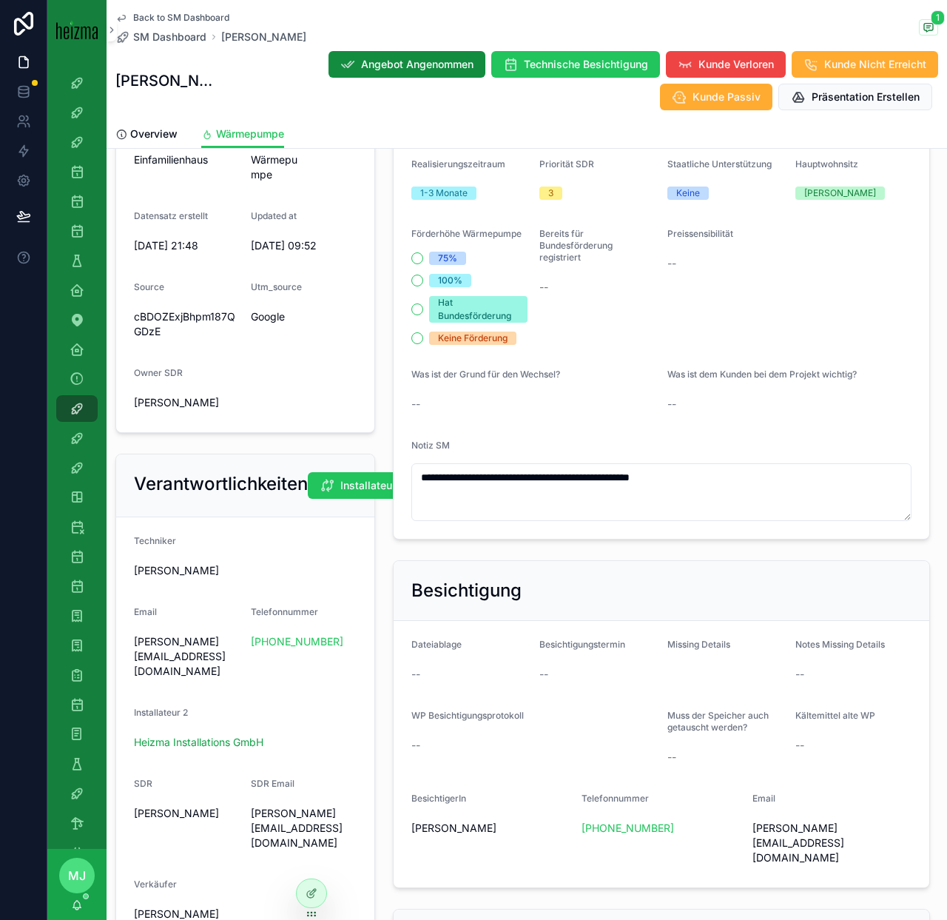
scroll to position [496, 0]
click at [747, 372] on span "Was ist dem Kunden bei dem Projekt wichtig?" at bounding box center [761, 374] width 189 height 11
click at [757, 371] on span "Was ist dem Kunden bei dem Projekt wichtig?" at bounding box center [761, 374] width 189 height 11
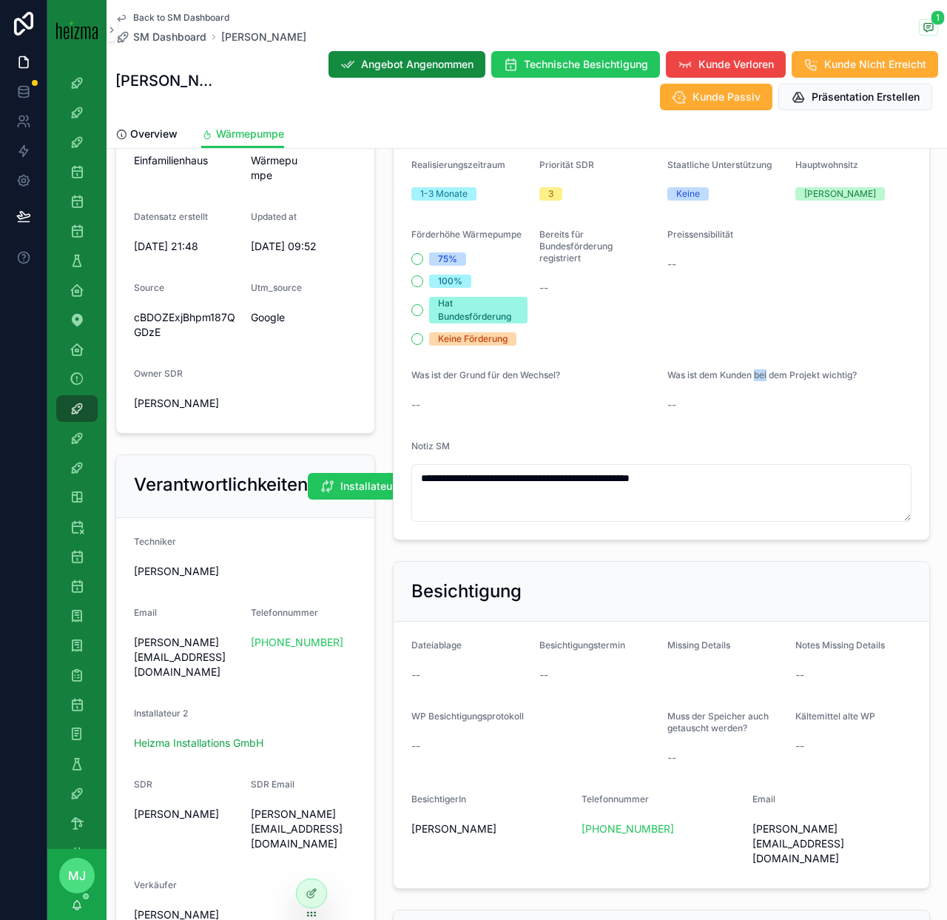
click at [757, 371] on span "Was ist dem Kunden bei dem Projekt wichtig?" at bounding box center [761, 374] width 189 height 11
click at [730, 374] on span "Was ist dem Kunden bei dem Projekt wichtig?" at bounding box center [761, 374] width 189 height 11
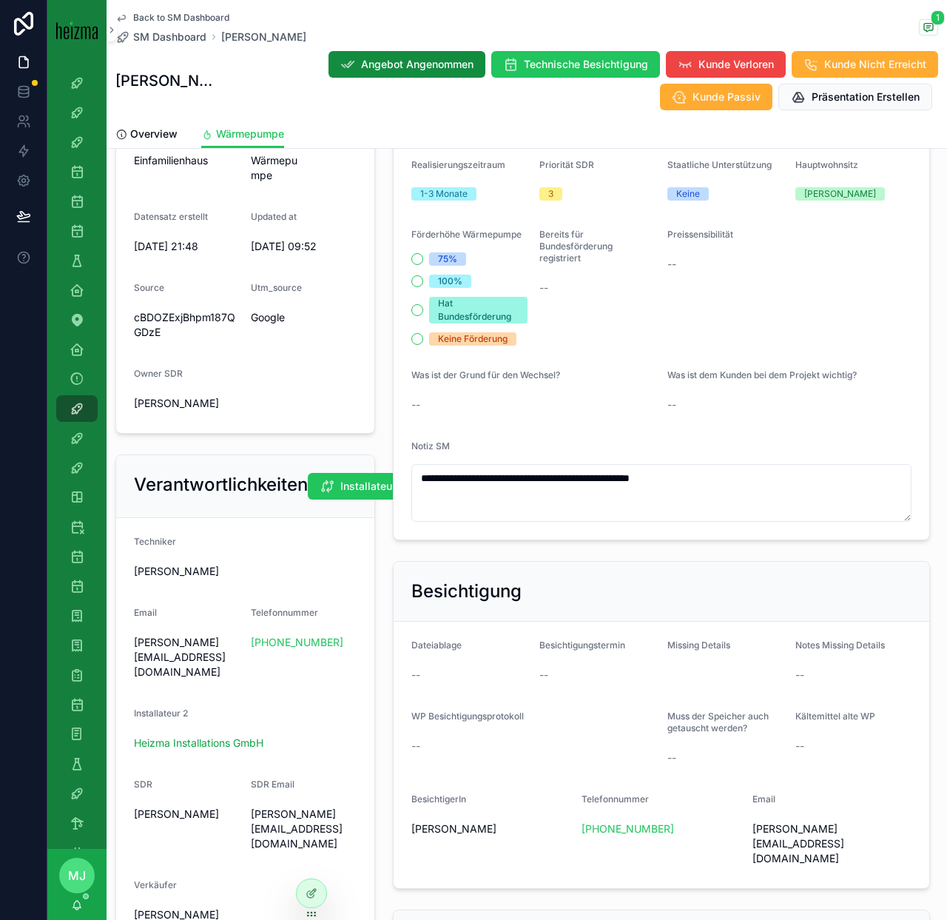
click at [753, 375] on span "Was ist dem Kunden bei dem Projekt wichtig?" at bounding box center [761, 374] width 189 height 11
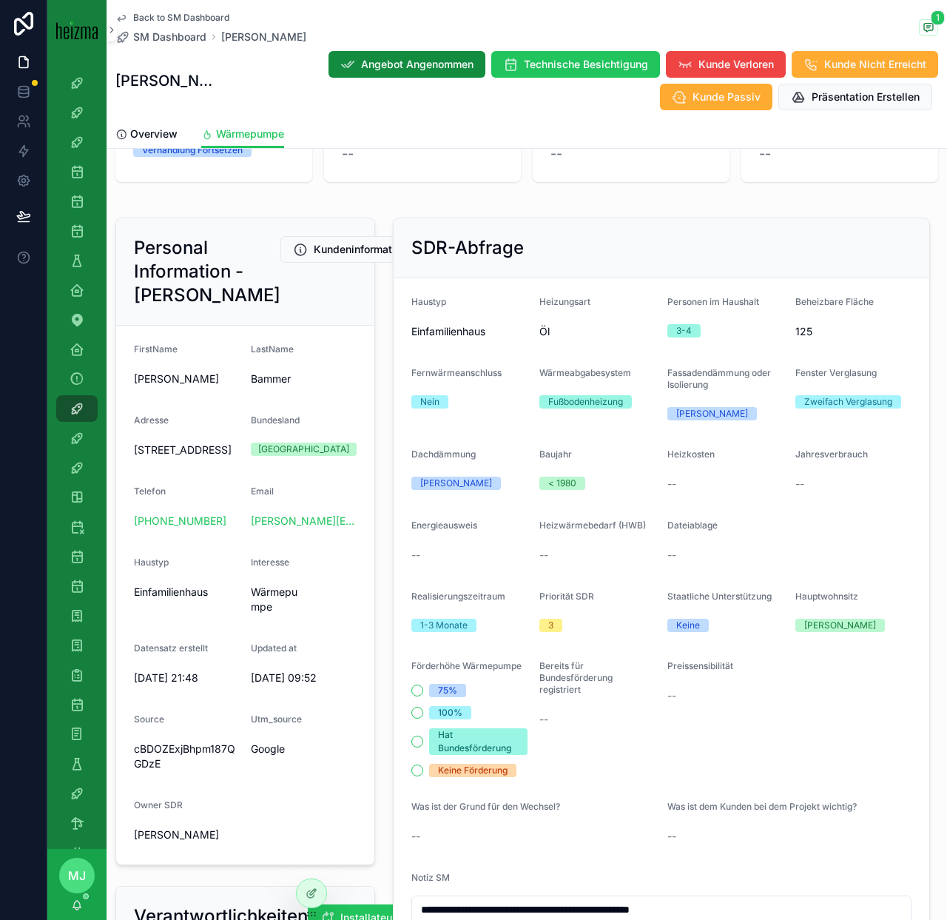
scroll to position [66, 0]
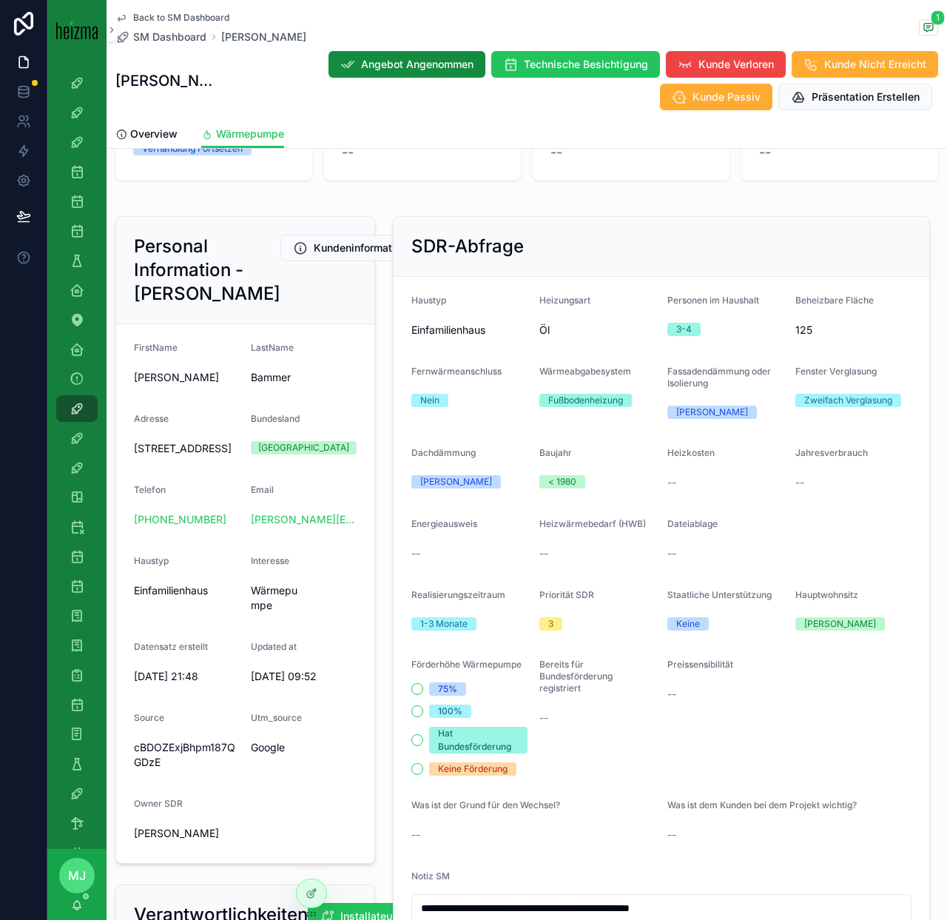
click at [727, 375] on span "Fassadendämmung oder Isolierung" at bounding box center [719, 377] width 104 height 23
drag, startPoint x: 712, startPoint y: 386, endPoint x: 669, endPoint y: 373, distance: 44.9
click at [669, 373] on label "Fassadendämmung oder Isolierung" at bounding box center [725, 378] width 116 height 24
click at [669, 373] on span "Fassadendämmung oder Isolierung" at bounding box center [719, 377] width 104 height 23
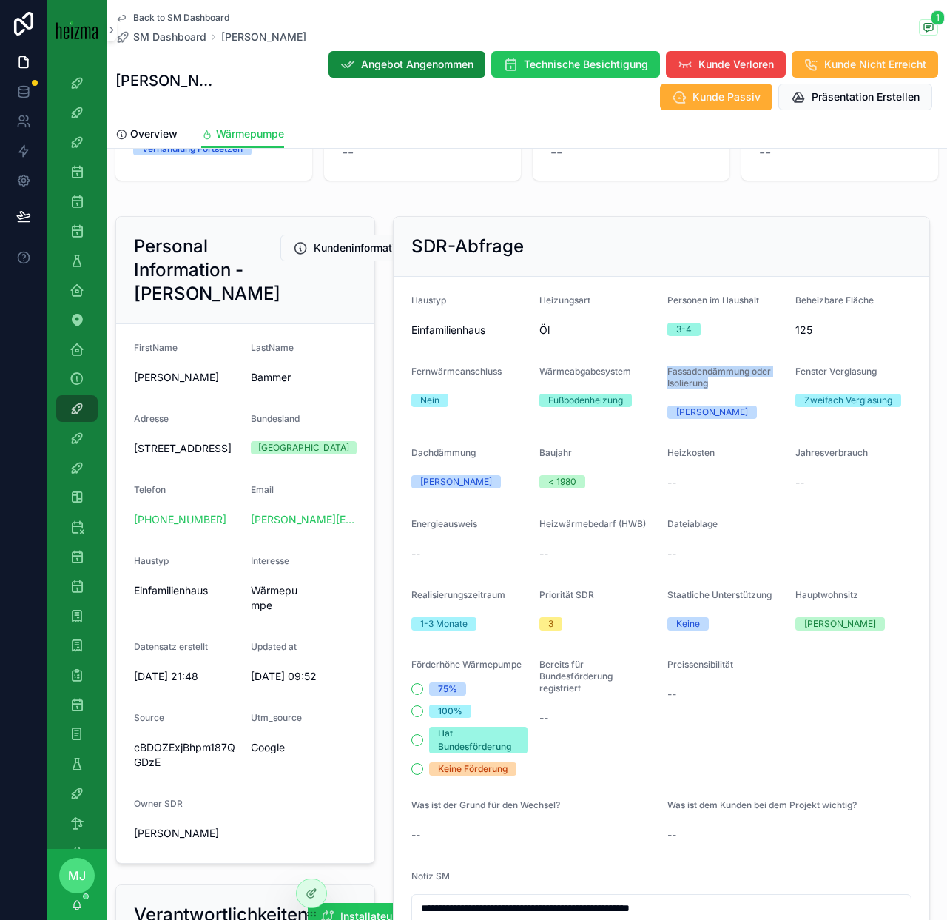
drag, startPoint x: 665, startPoint y: 371, endPoint x: 720, endPoint y: 382, distance: 55.7
click at [720, 382] on form "**********" at bounding box center [662, 623] width 536 height 693
click at [720, 382] on label "Fassadendämmung oder Isolierung" at bounding box center [725, 378] width 116 height 24
drag, startPoint x: 716, startPoint y: 386, endPoint x: 669, endPoint y: 374, distance: 48.8
click at [668, 374] on label "Fassadendämmung oder Isolierung" at bounding box center [725, 378] width 116 height 24
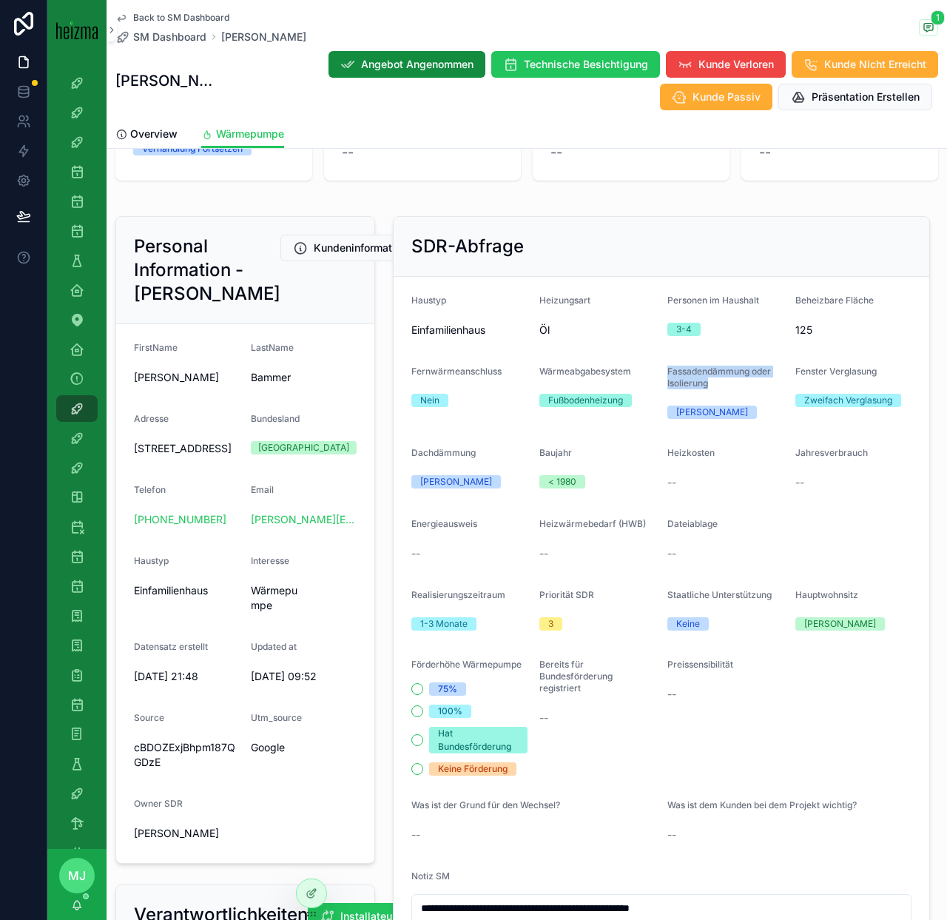
click at [669, 374] on span "Fassadendämmung oder Isolierung" at bounding box center [719, 377] width 104 height 23
drag, startPoint x: 668, startPoint y: 372, endPoint x: 735, endPoint y: 383, distance: 67.5
click at [735, 383] on label "Fassadendämmung oder Isolierung" at bounding box center [725, 378] width 116 height 24
drag, startPoint x: 721, startPoint y: 387, endPoint x: 667, endPoint y: 376, distance: 55.9
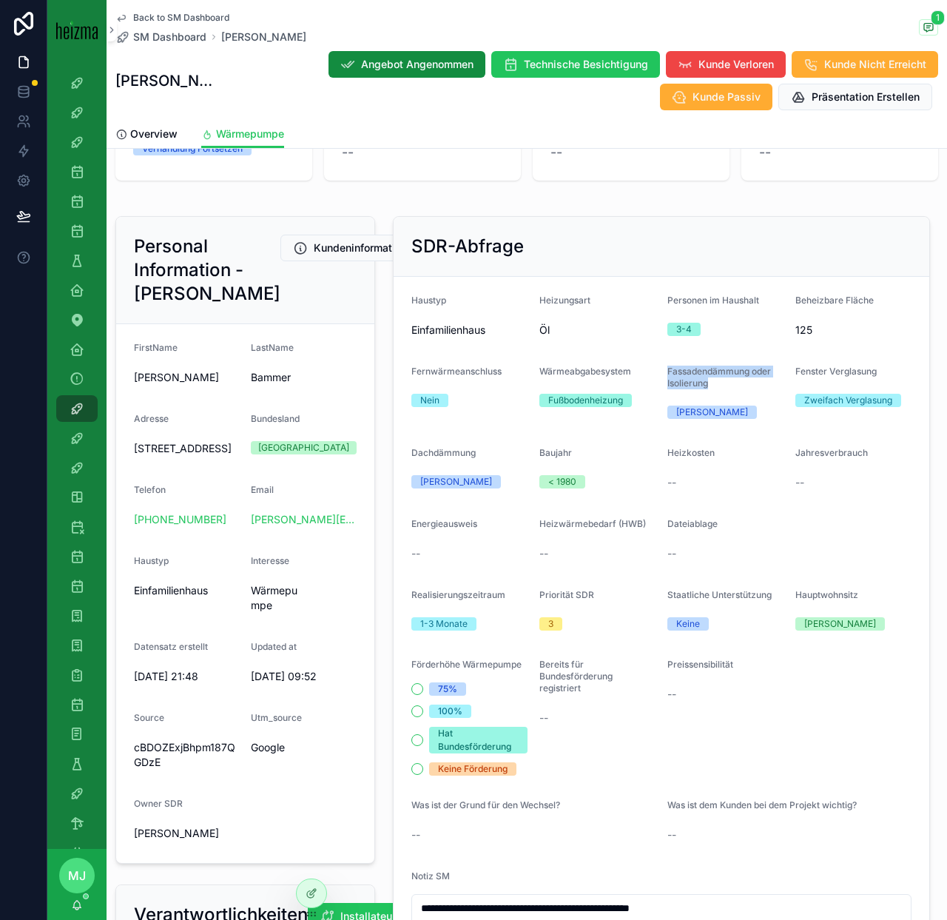
click at [667, 376] on label "Fassadendämmung oder Isolierung" at bounding box center [725, 378] width 116 height 24
click at [697, 381] on span "Fassadendämmung oder Isolierung" at bounding box center [719, 377] width 104 height 23
click at [701, 385] on span "Fassadendämmung oder Isolierung" at bounding box center [719, 377] width 104 height 23
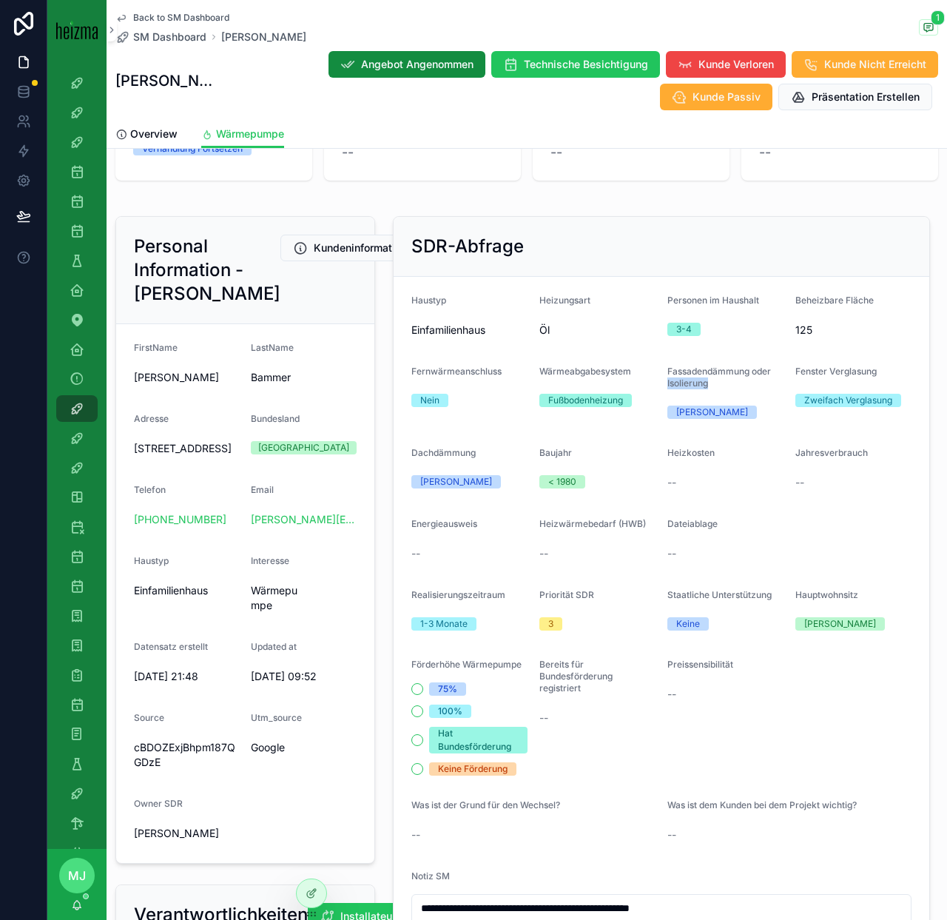
click at [701, 385] on span "Fassadendämmung oder Isolierung" at bounding box center [719, 377] width 104 height 23
click at [687, 375] on span "Fassadendämmung oder Isolierung" at bounding box center [719, 377] width 104 height 23
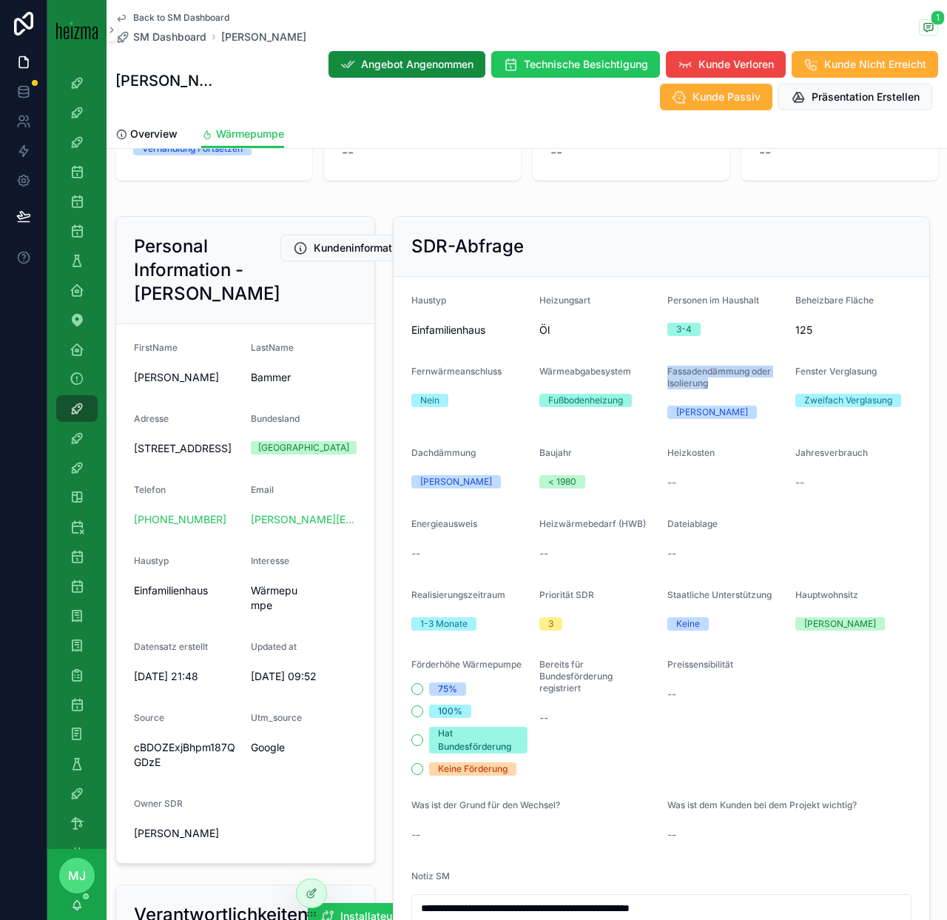
drag, startPoint x: 711, startPoint y: 388, endPoint x: 667, endPoint y: 373, distance: 46.3
click at [667, 373] on div "Fassadendämmung oder Isolierung" at bounding box center [725, 381] width 116 height 30
click at [667, 373] on span "Fassadendämmung oder Isolierung" at bounding box center [719, 377] width 104 height 23
drag, startPoint x: 667, startPoint y: 373, endPoint x: 716, endPoint y: 386, distance: 50.6
click at [716, 386] on label "Fassadendämmung oder Isolierung" at bounding box center [725, 378] width 116 height 24
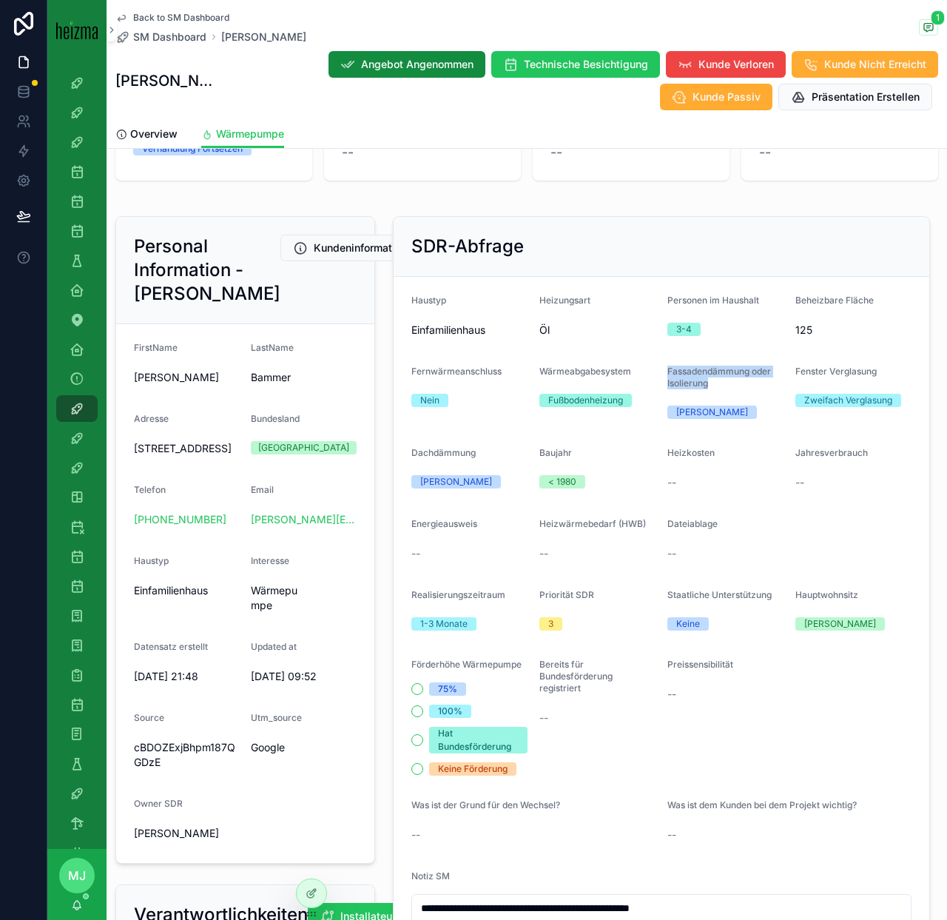
click at [705, 377] on span "Fassadendämmung oder Isolierung" at bounding box center [719, 377] width 104 height 23
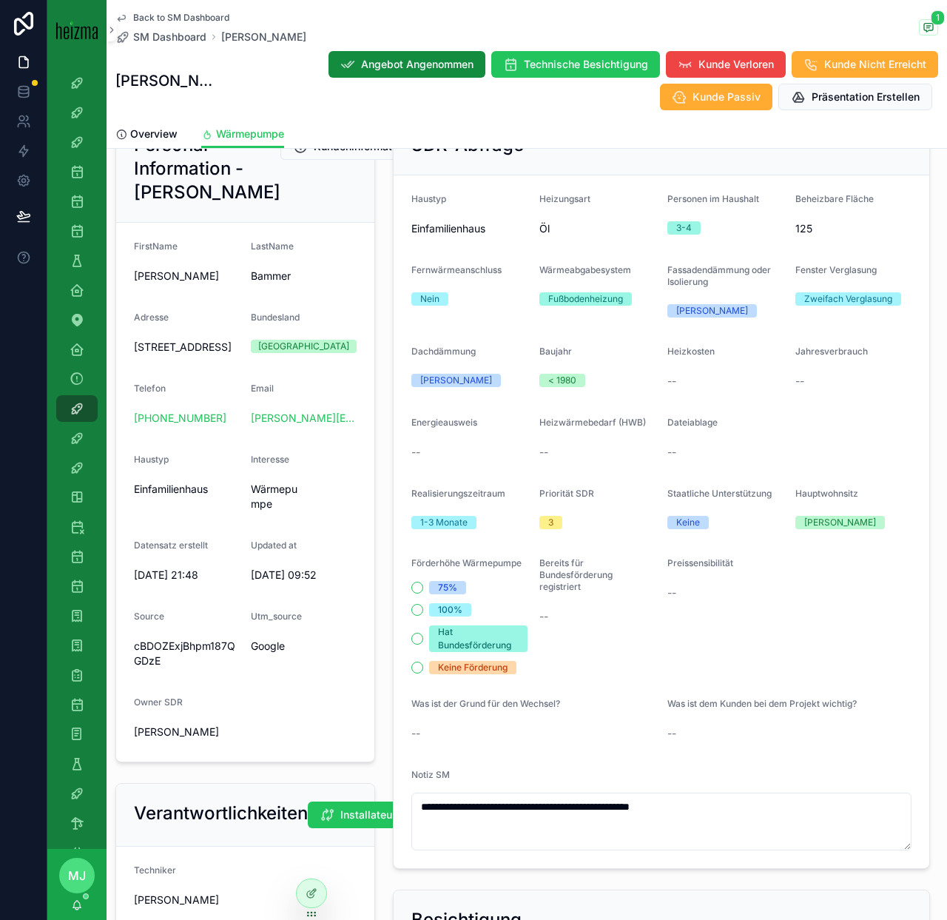
scroll to position [164, 0]
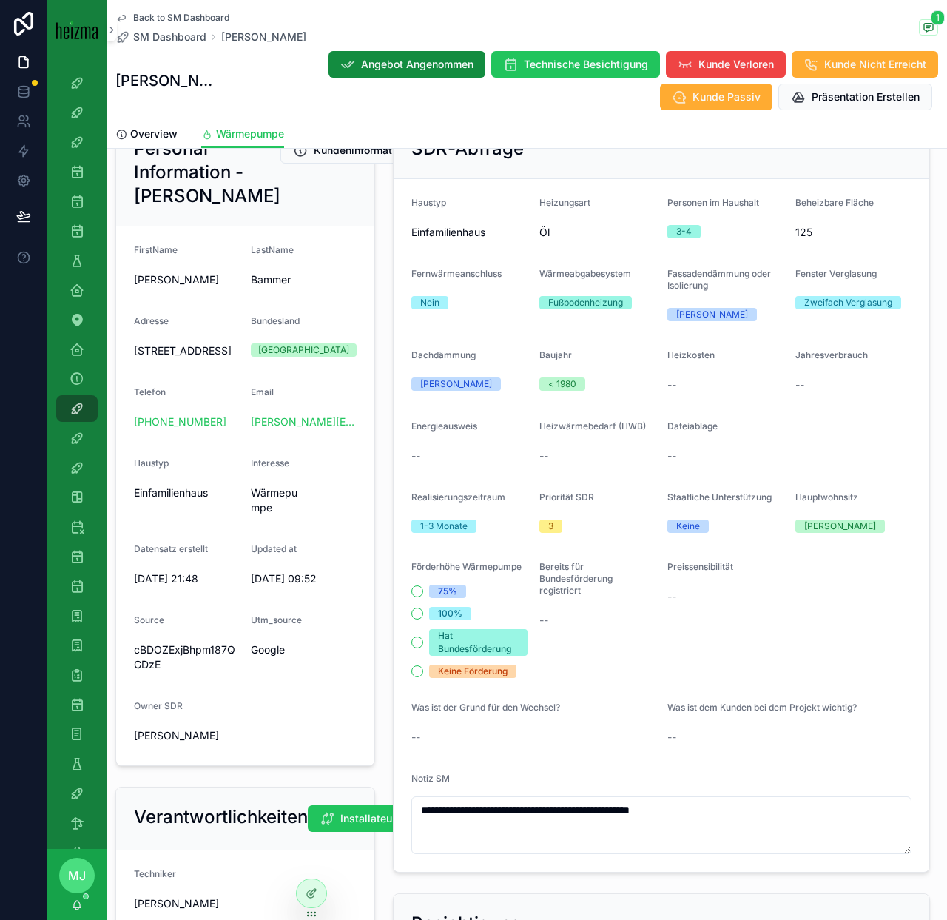
click at [682, 233] on div "3-4" at bounding box center [684, 231] width 16 height 13
click at [692, 232] on span "3-4" at bounding box center [683, 231] width 33 height 13
click at [734, 326] on form "**********" at bounding box center [662, 525] width 536 height 693
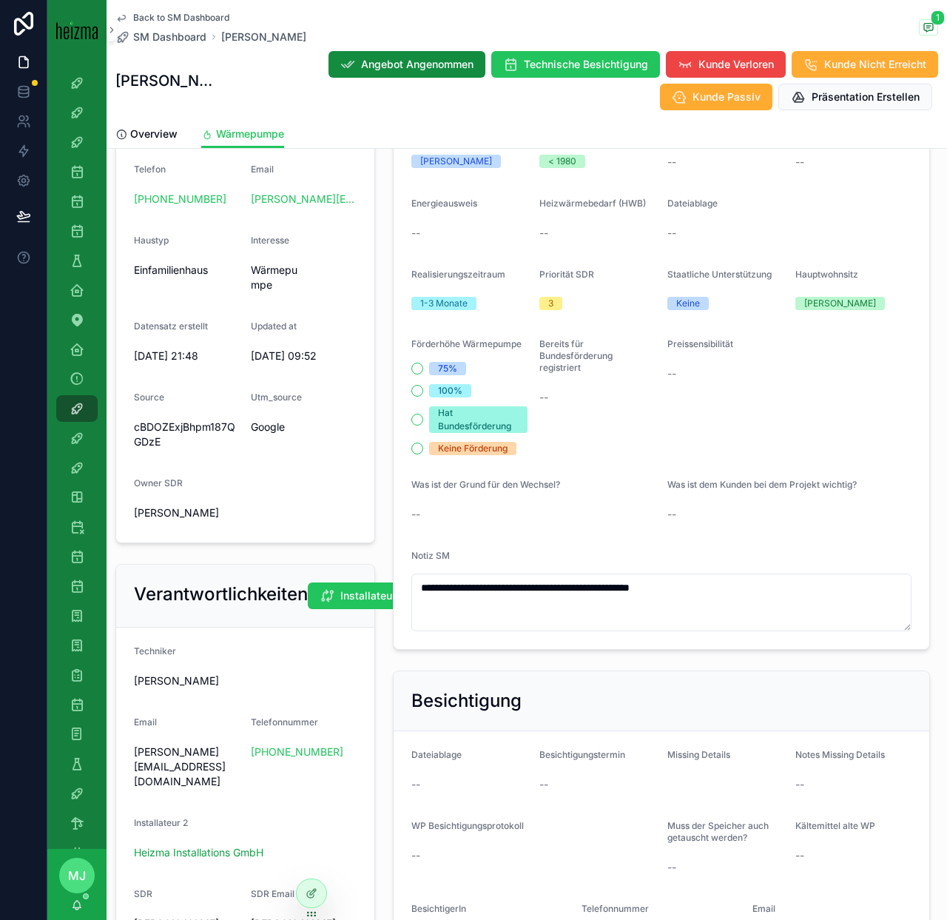
scroll to position [386, 0]
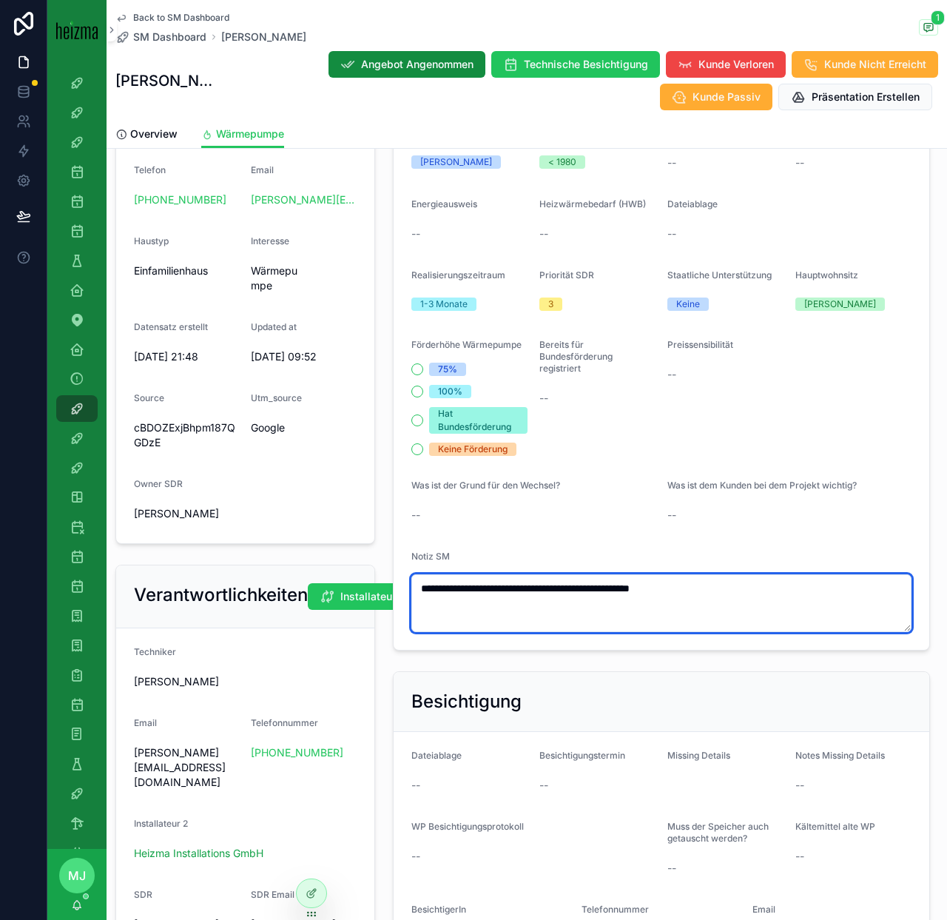
click at [717, 612] on textarea "**********" at bounding box center [661, 603] width 500 height 58
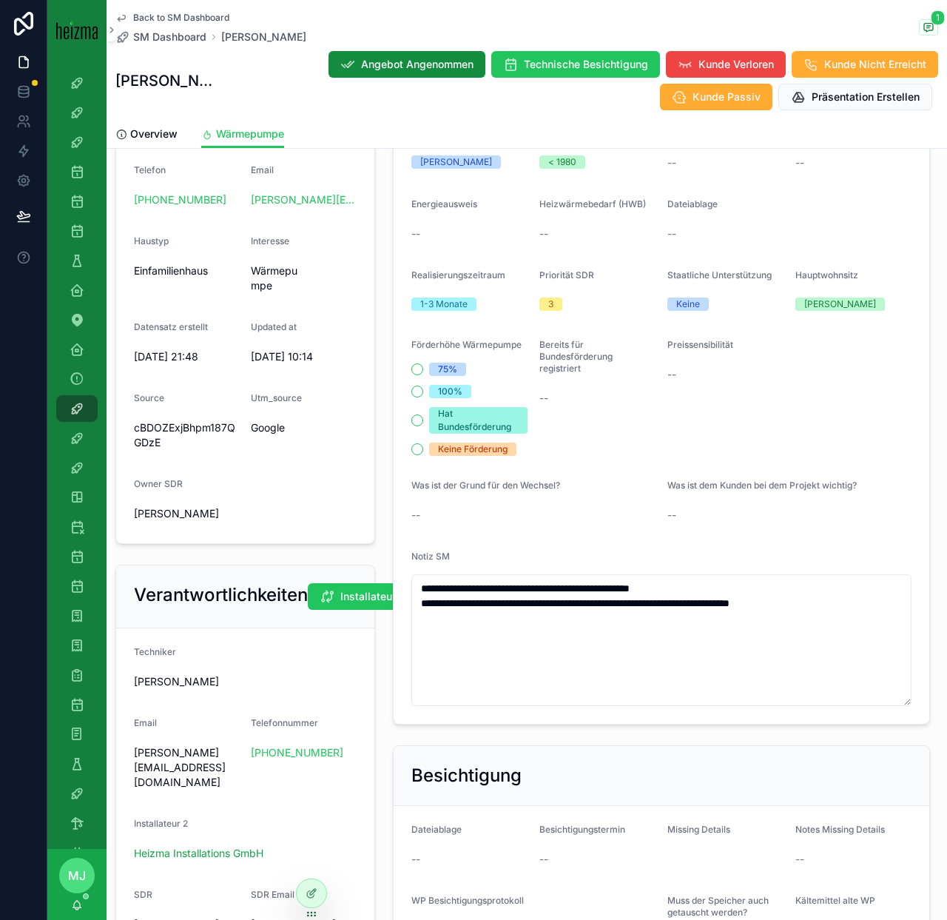
click at [756, 489] on span "Was ist dem Kunden bei dem Projekt wichtig?" at bounding box center [761, 484] width 189 height 11
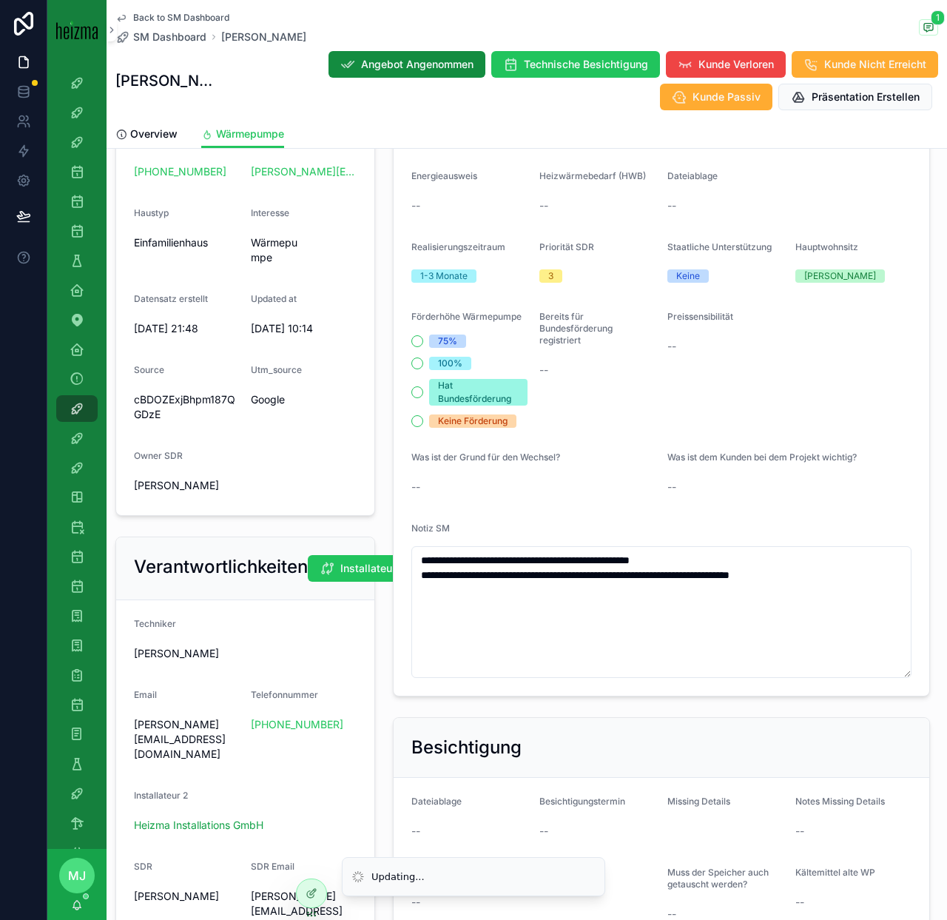
scroll to position [451, 0]
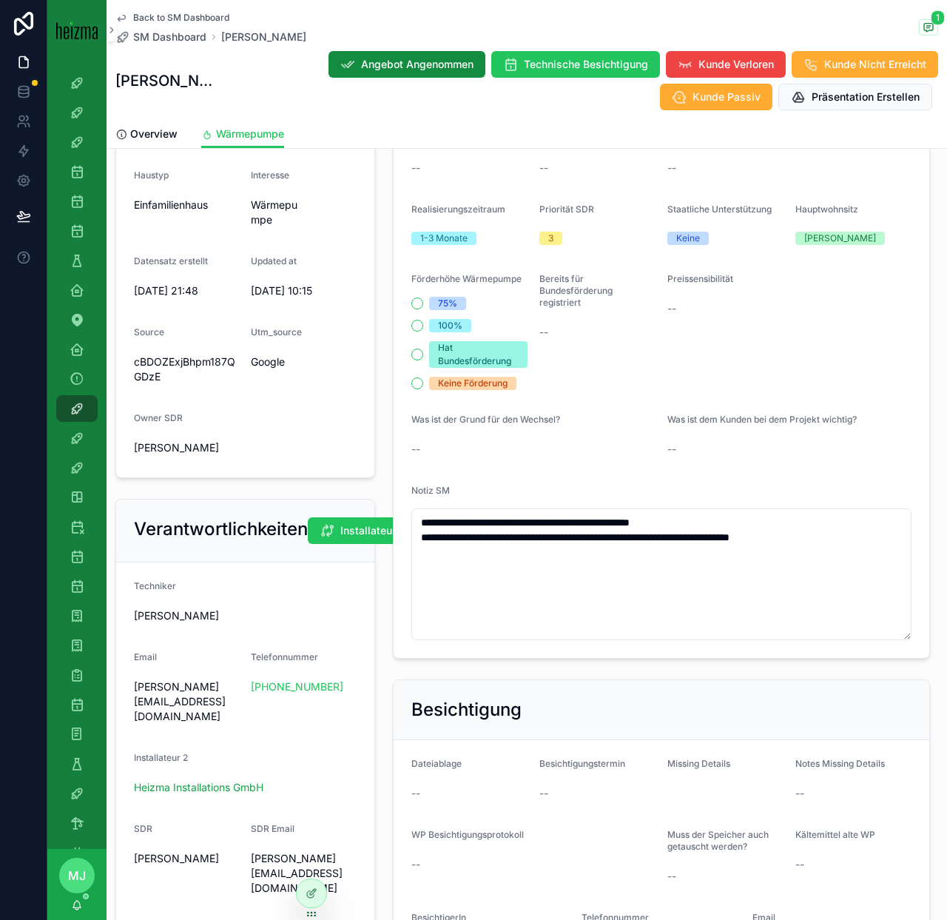
click at [701, 420] on span "Was ist dem Kunden bei dem Projekt wichtig?" at bounding box center [761, 419] width 189 height 11
click at [706, 420] on span "Was ist dem Kunden bei dem Projekt wichtig?" at bounding box center [761, 419] width 189 height 11
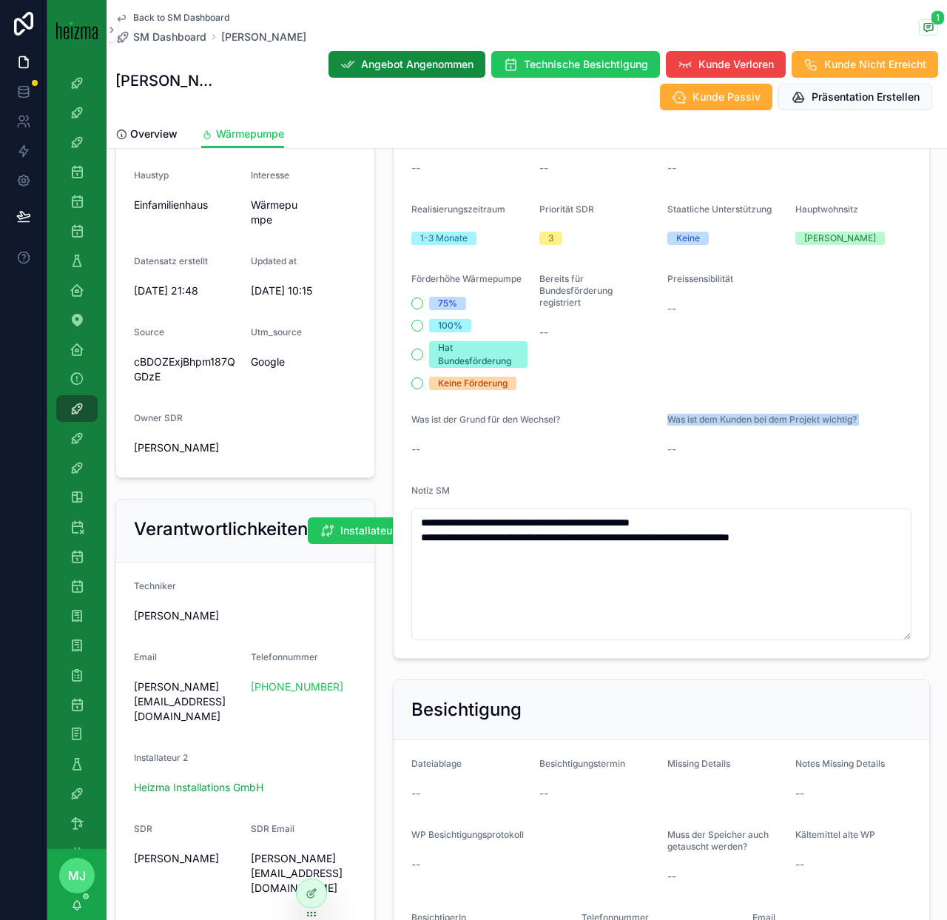
click at [706, 420] on span "Was ist dem Kunden bei dem Projekt wichtig?" at bounding box center [761, 419] width 189 height 11
click at [769, 421] on span "Was ist dem Kunden bei dem Projekt wichtig?" at bounding box center [761, 419] width 189 height 11
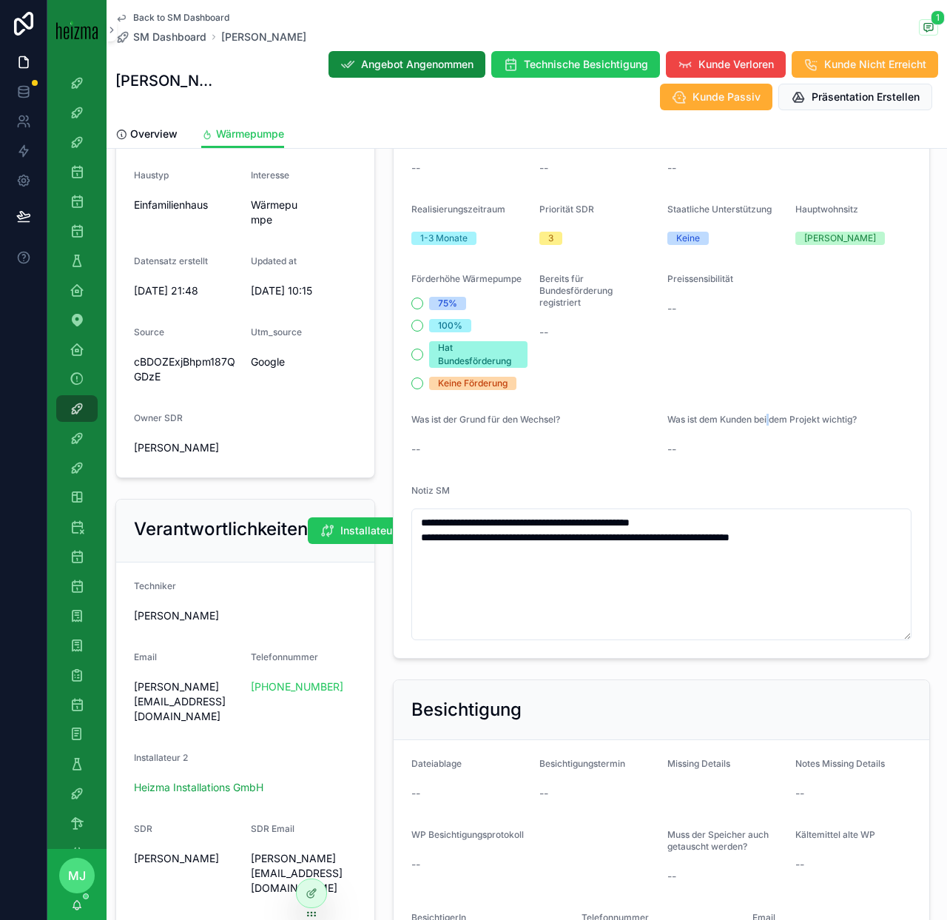
click at [768, 421] on span "Was ist dem Kunden bei dem Projekt wichtig?" at bounding box center [761, 419] width 189 height 11
click at [802, 420] on span "Was ist dem Kunden bei dem Projekt wichtig?" at bounding box center [761, 419] width 189 height 11
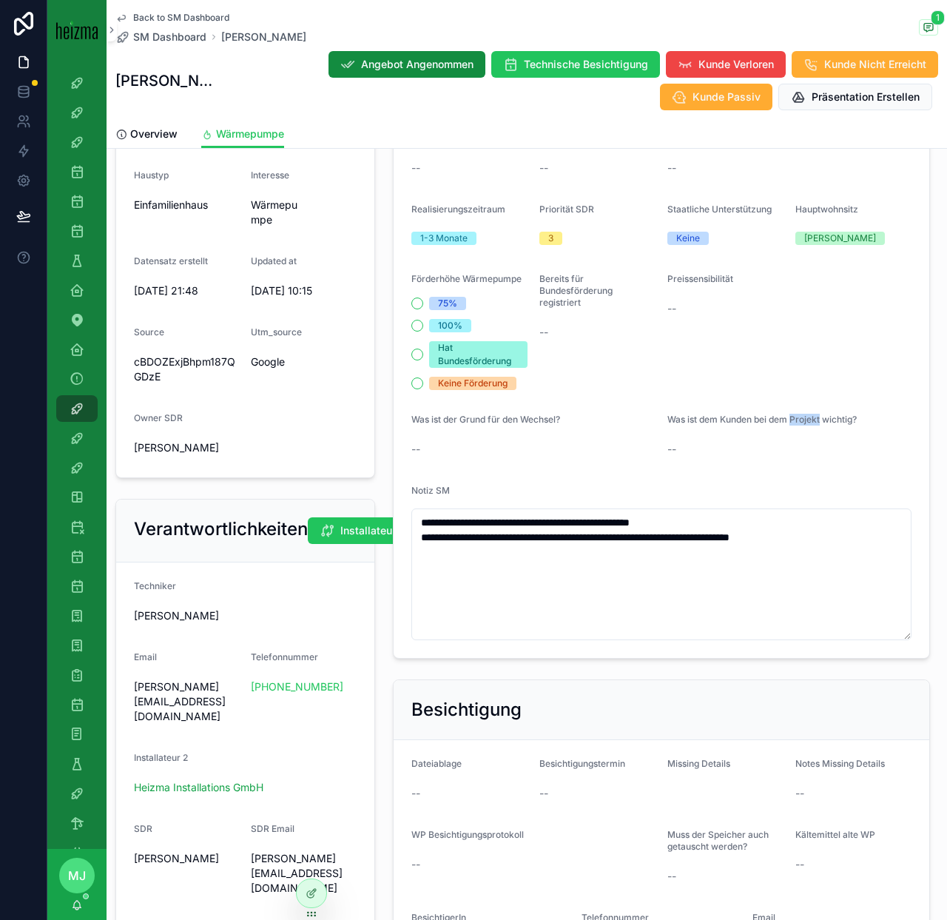
click at [802, 420] on span "Was ist dem Kunden bei dem Projekt wichtig?" at bounding box center [761, 419] width 189 height 11
click at [822, 422] on span "Was ist dem Kunden bei dem Projekt wichtig?" at bounding box center [761, 419] width 189 height 11
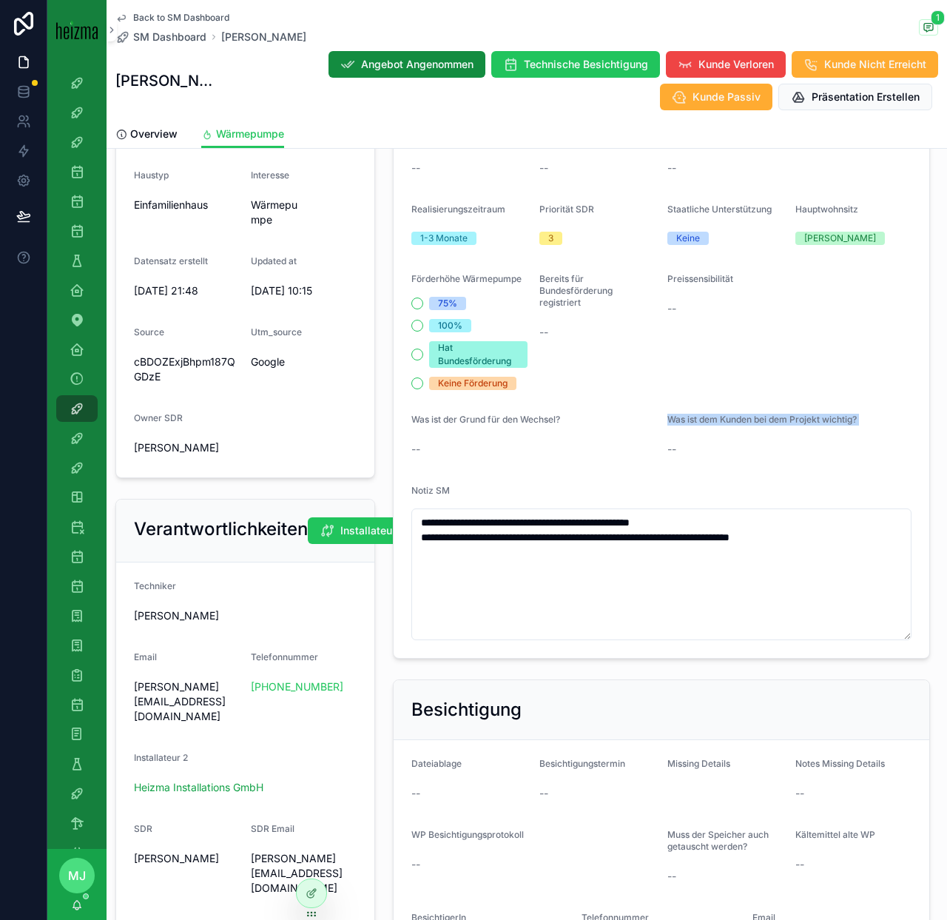
click at [806, 425] on label "Was ist dem Kunden bei dem Projekt wichtig?" at bounding box center [761, 420] width 189 height 12
click at [810, 423] on span "Was ist dem Kunden bei dem Projekt wichtig?" at bounding box center [761, 419] width 189 height 11
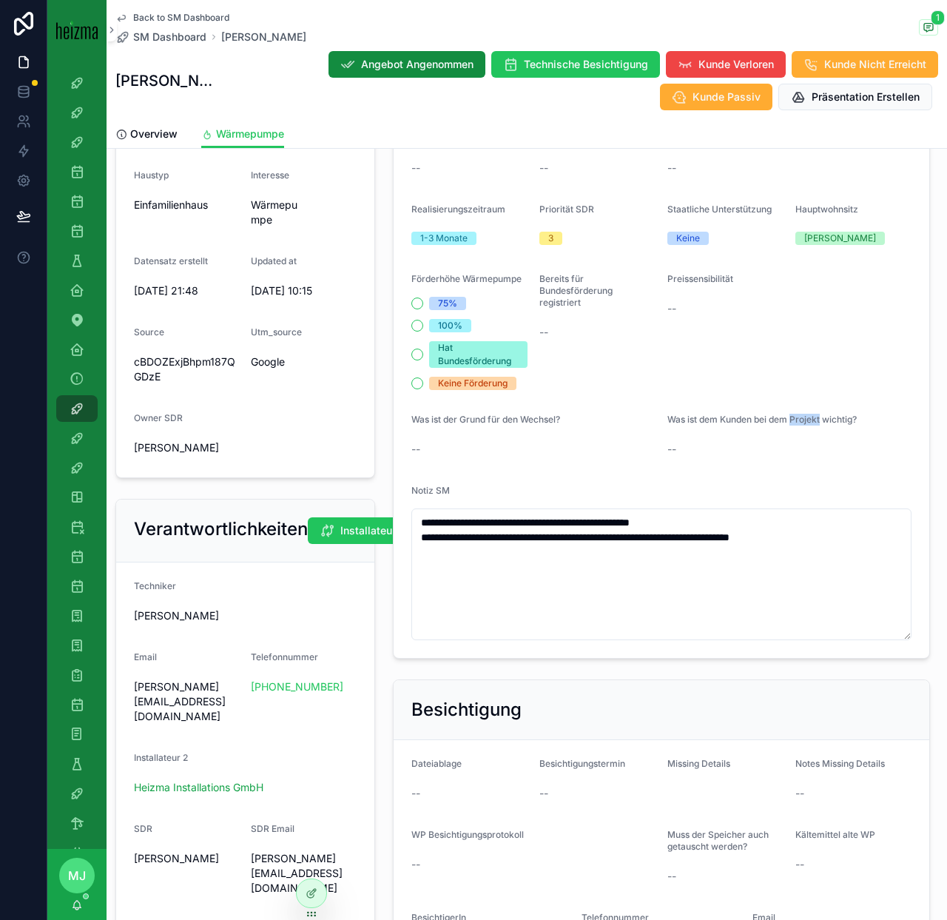
click at [804, 420] on span "Was ist dem Kunden bei dem Projekt wichtig?" at bounding box center [761, 419] width 189 height 11
click at [815, 420] on span "Was ist dem Kunden bei dem Projekt wichtig?" at bounding box center [761, 419] width 189 height 11
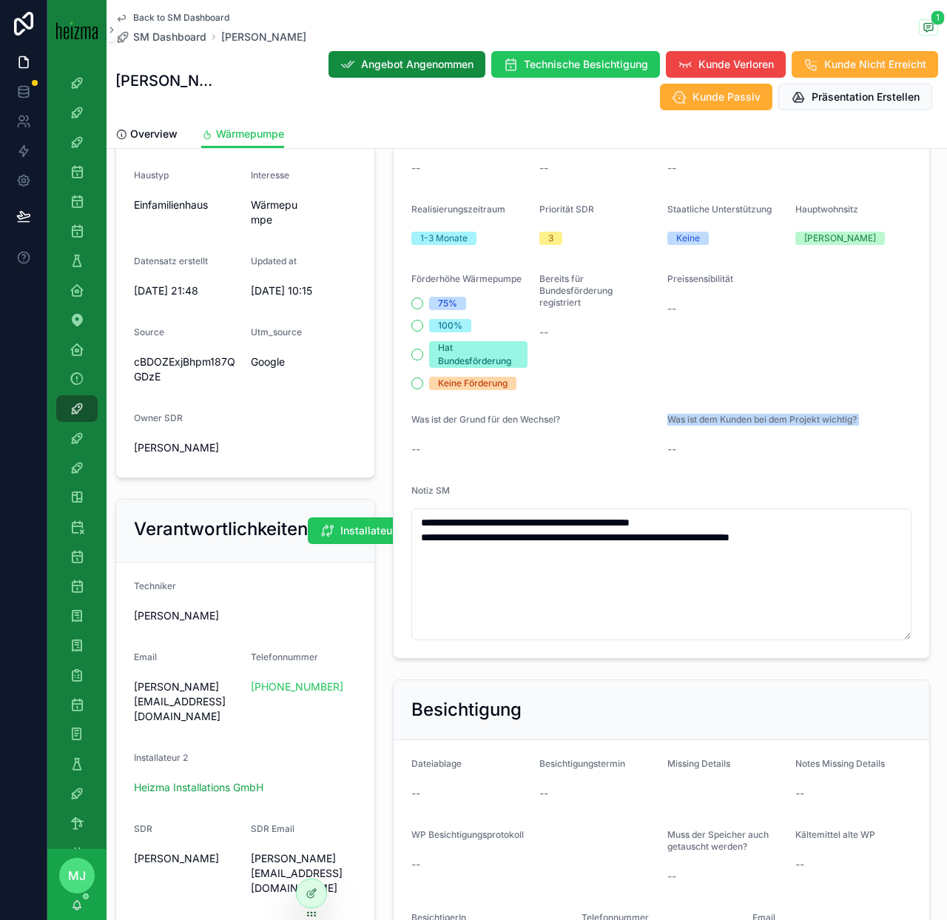
click at [815, 420] on span "Was ist dem Kunden bei dem Projekt wichtig?" at bounding box center [761, 419] width 189 height 11
click at [812, 425] on label "Was ist dem Kunden bei dem Projekt wichtig?" at bounding box center [761, 420] width 189 height 12
click at [808, 425] on label "Was ist dem Kunden bei dem Projekt wichtig?" at bounding box center [761, 420] width 189 height 12
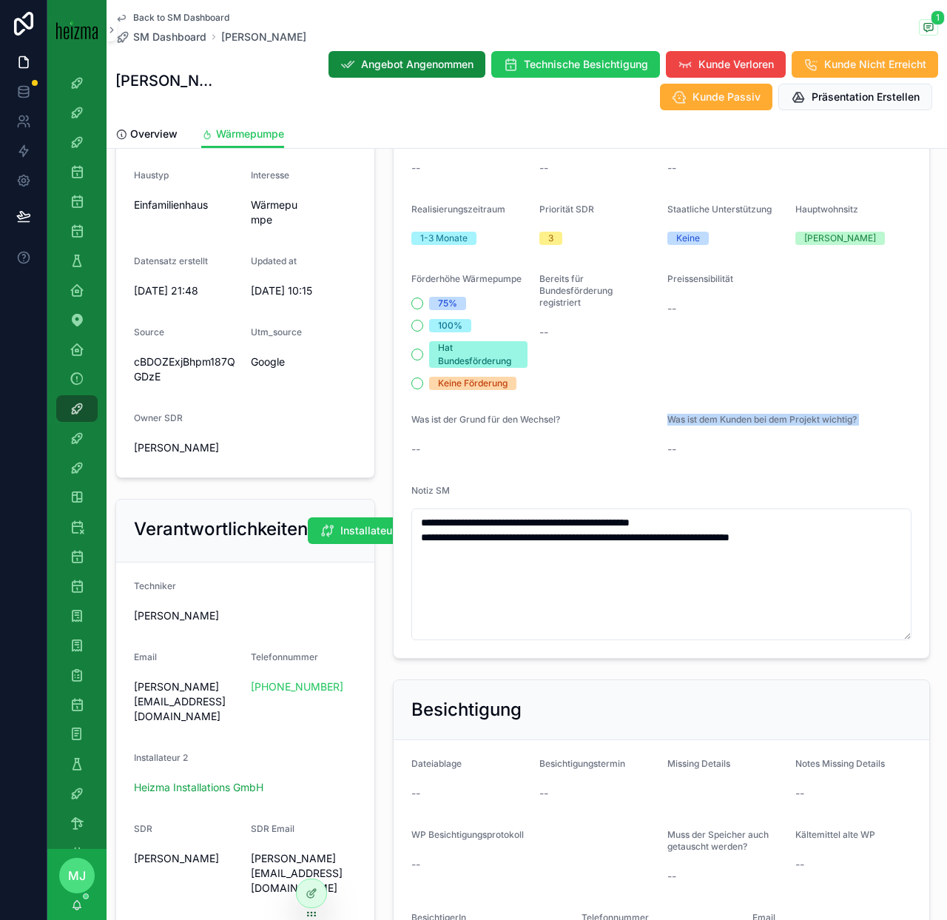
click at [808, 425] on label "Was ist dem Kunden bei dem Projekt wichtig?" at bounding box center [761, 420] width 189 height 12
click at [814, 423] on span "Was ist dem Kunden bei dem Projekt wichtig?" at bounding box center [761, 419] width 189 height 11
click at [812, 423] on span "Was ist dem Kunden bei dem Projekt wichtig?" at bounding box center [761, 419] width 189 height 11
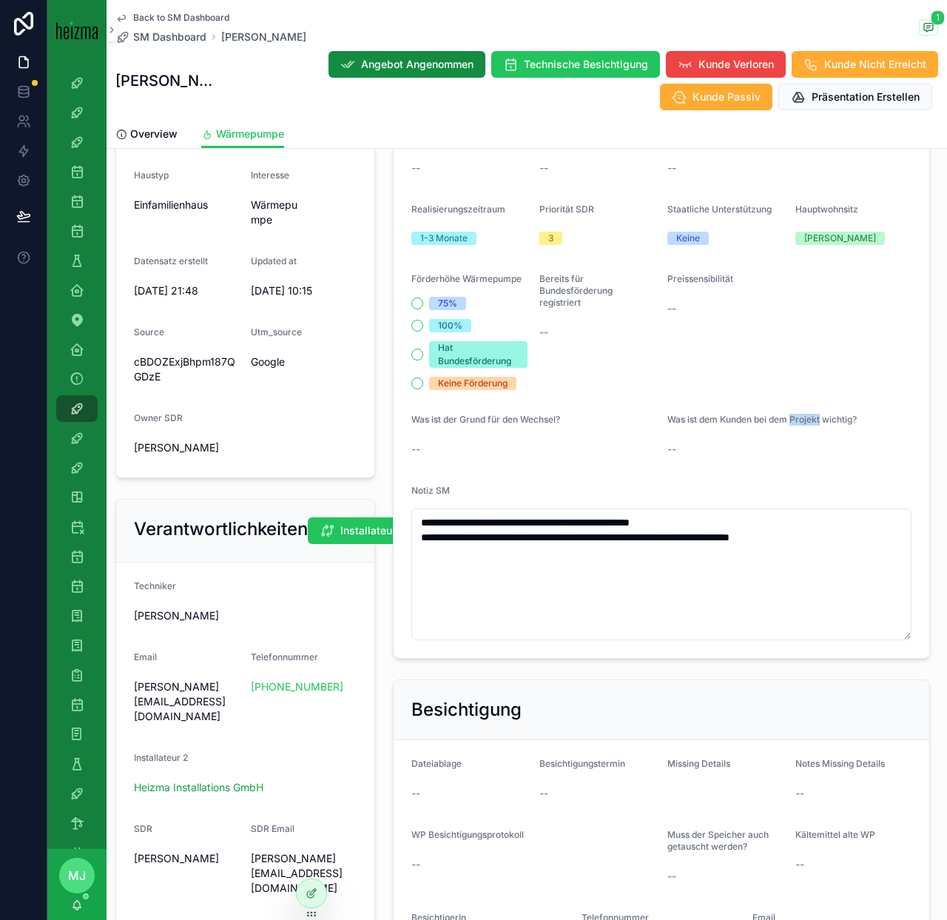
click at [812, 423] on span "Was ist dem Kunden bei dem Projekt wichtig?" at bounding box center [761, 419] width 189 height 11
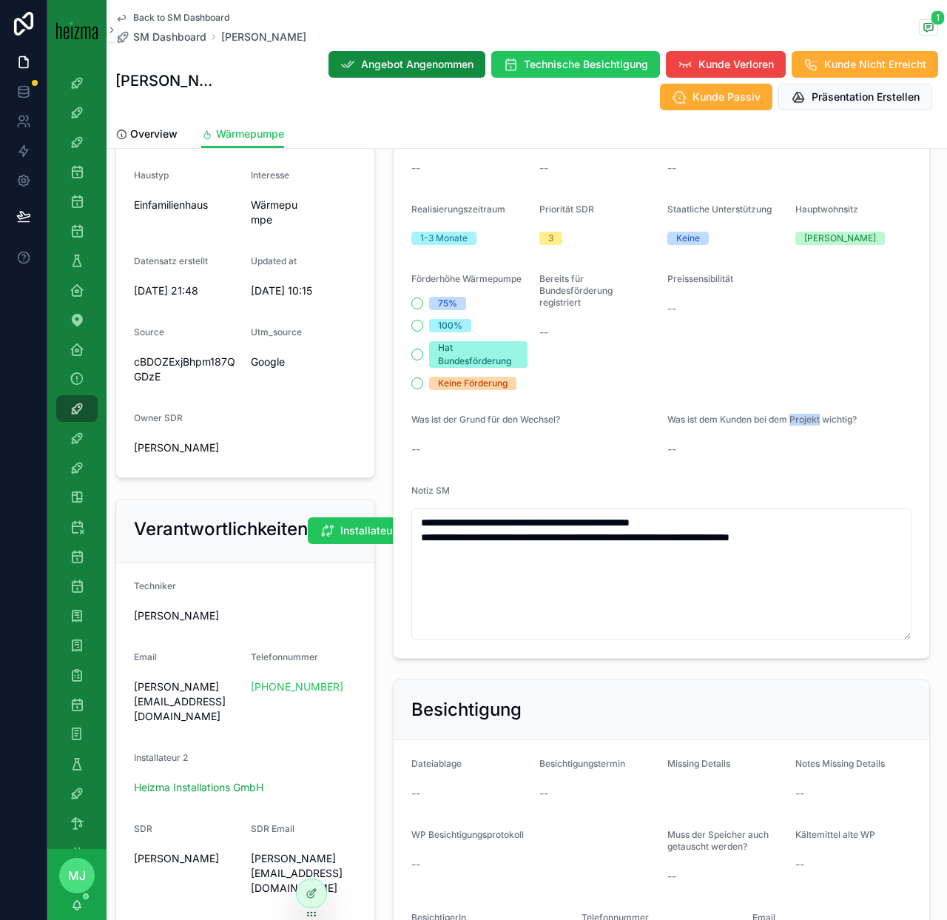
click at [812, 423] on span "Was ist dem Kunden bei dem Projekt wichtig?" at bounding box center [761, 419] width 189 height 11
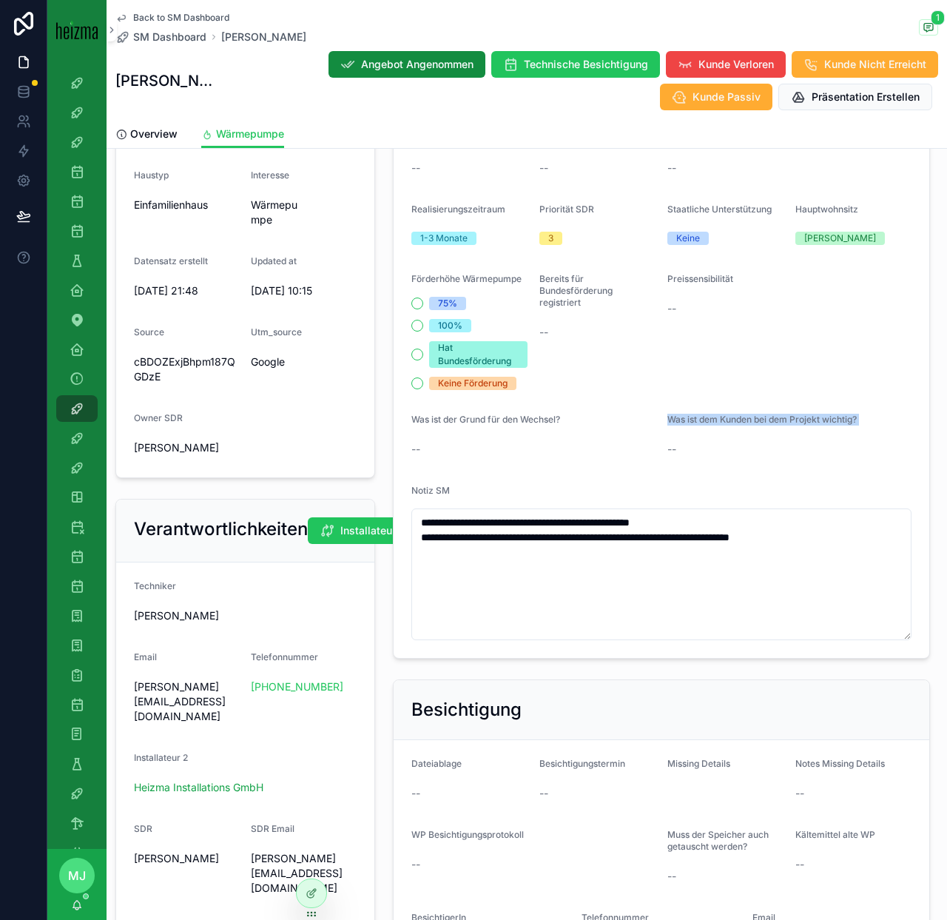
click at [812, 423] on span "Was ist dem Kunden bei dem Projekt wichtig?" at bounding box center [761, 419] width 189 height 11
click at [814, 422] on span "Was ist dem Kunden bei dem Projekt wichtig?" at bounding box center [761, 419] width 189 height 11
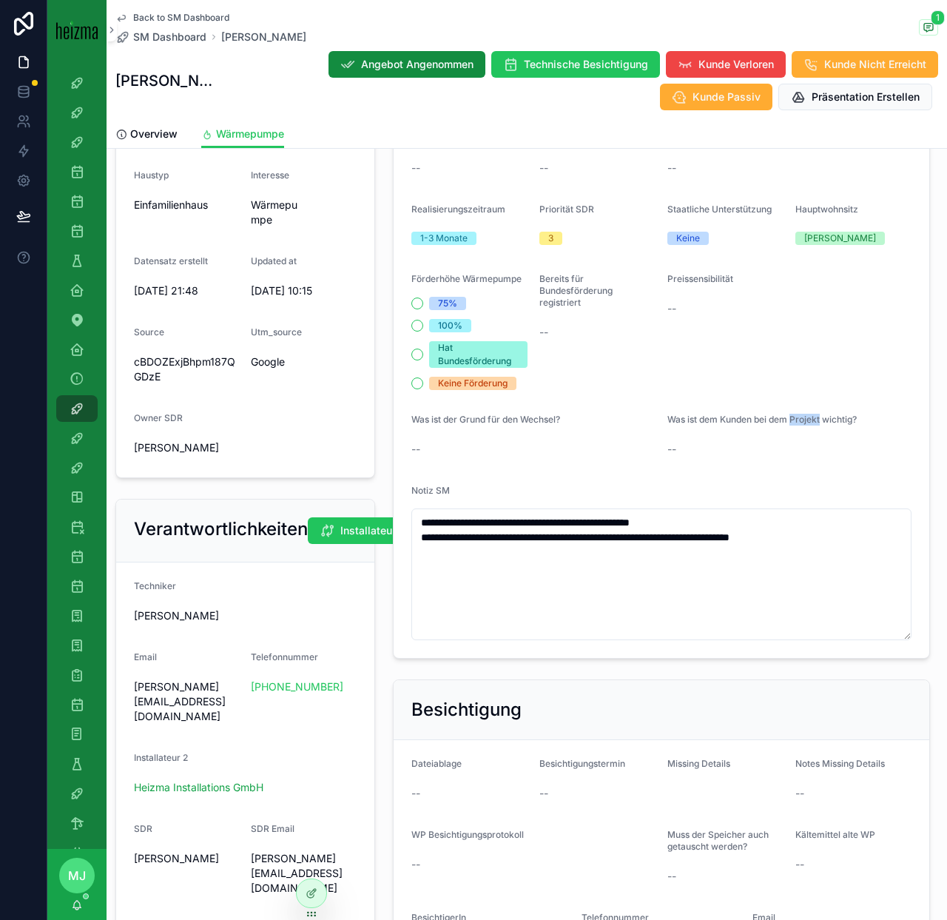
click at [814, 422] on span "Was ist dem Kunden bei dem Projekt wichtig?" at bounding box center [761, 419] width 189 height 11
click at [822, 421] on span "Was ist dem Kunden bei dem Projekt wichtig?" at bounding box center [761, 419] width 189 height 11
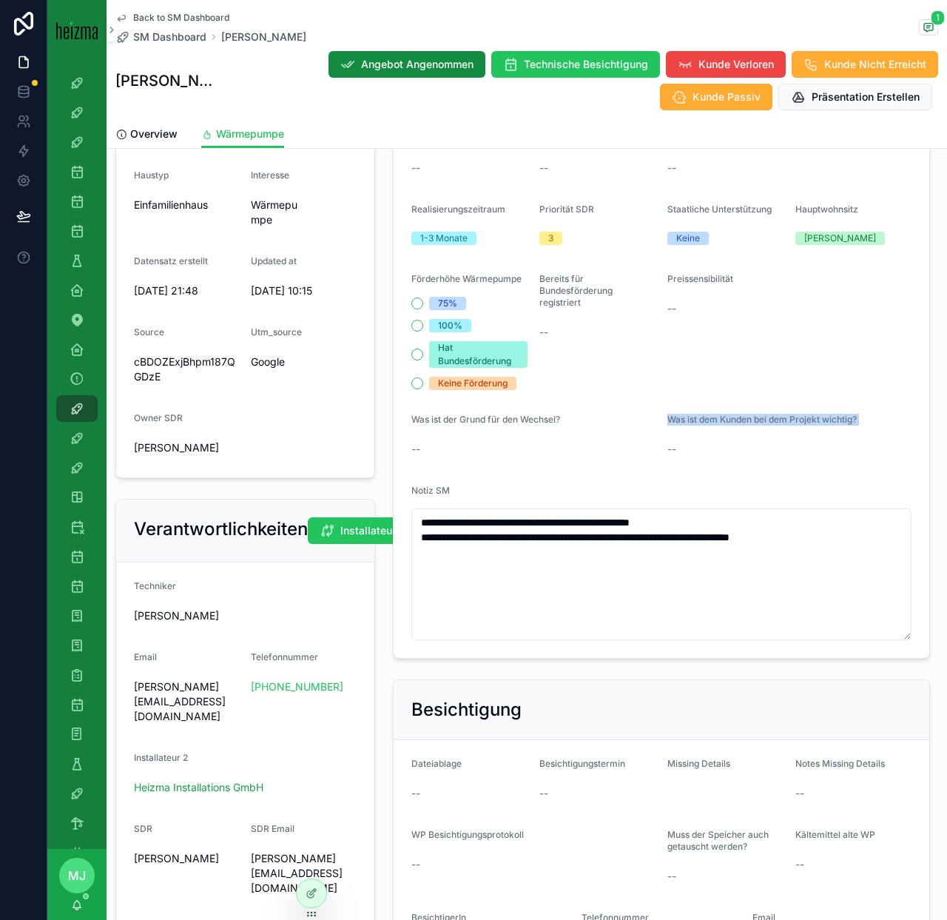
click at [812, 421] on span "Was ist dem Kunden bei dem Projekt wichtig?" at bounding box center [761, 419] width 189 height 11
click at [810, 422] on span "Was ist dem Kunden bei dem Projekt wichtig?" at bounding box center [761, 419] width 189 height 11
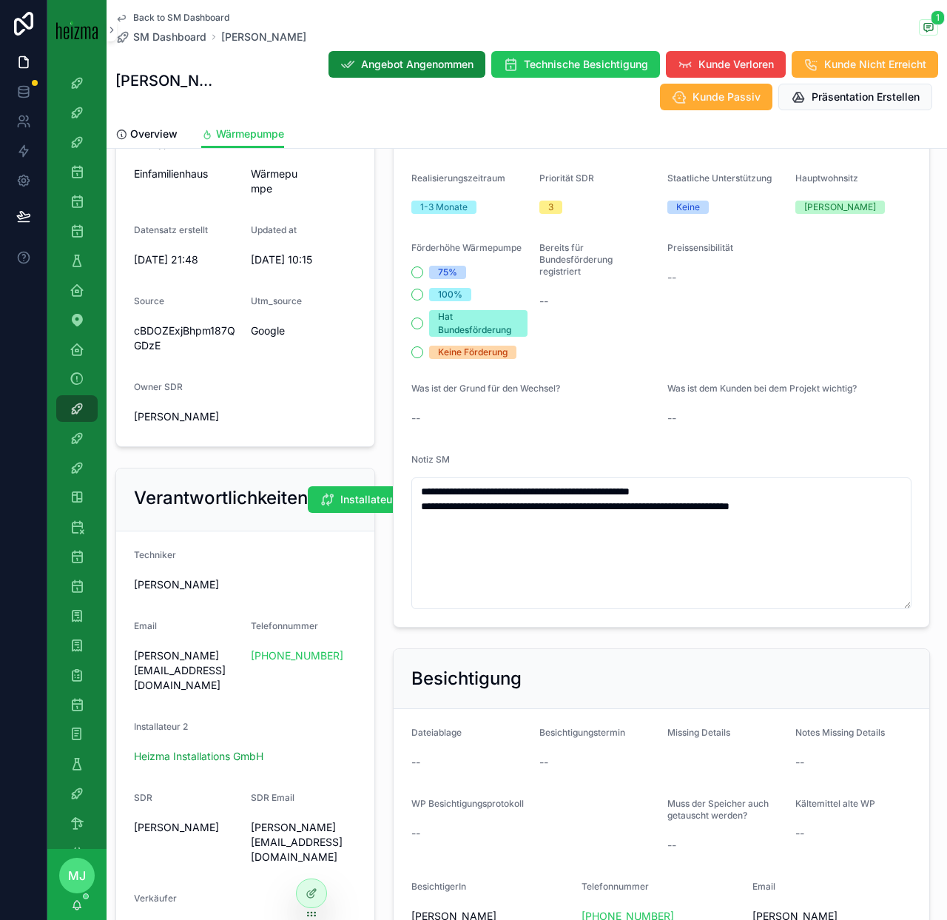
scroll to position [482, 0]
click at [838, 394] on span "Was ist dem Kunden bei dem Projekt wichtig?" at bounding box center [761, 388] width 189 height 11
click at [838, 388] on span "Was ist dem Kunden bei dem Projekt wichtig?" at bounding box center [761, 388] width 189 height 11
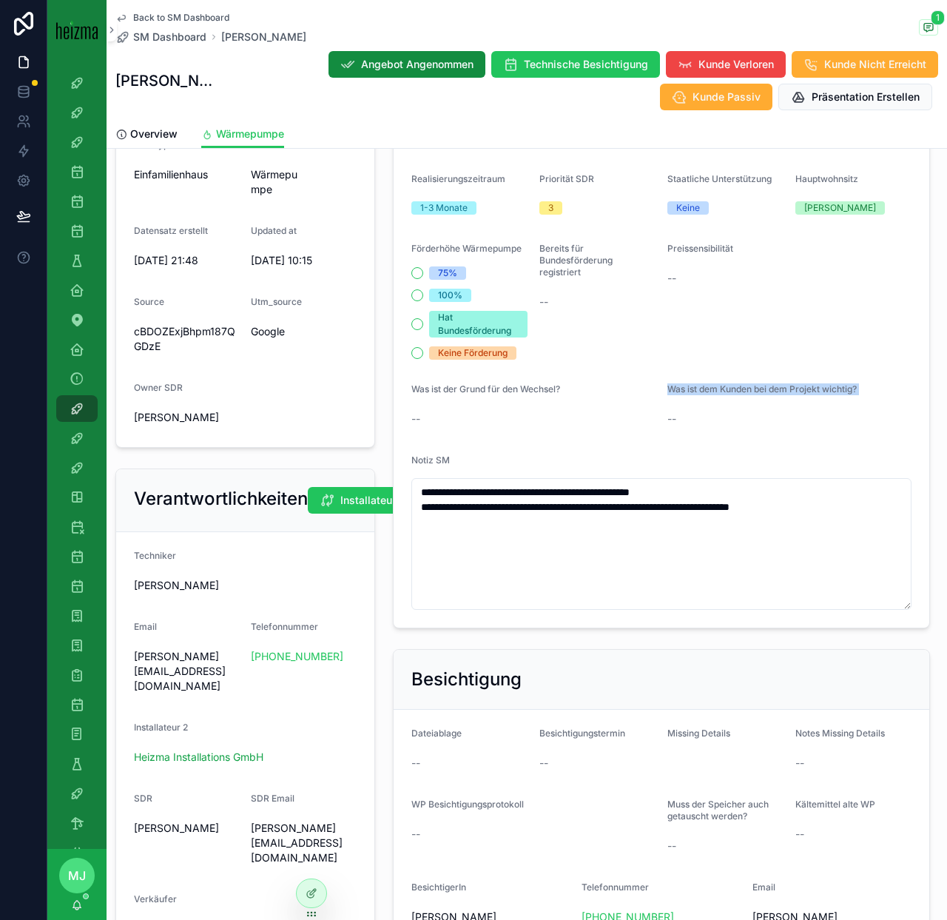
click at [838, 388] on span "Was ist dem Kunden bei dem Projekt wichtig?" at bounding box center [761, 388] width 189 height 11
click at [854, 391] on span "Was ist dem Kunden bei dem Projekt wichtig?" at bounding box center [761, 388] width 189 height 11
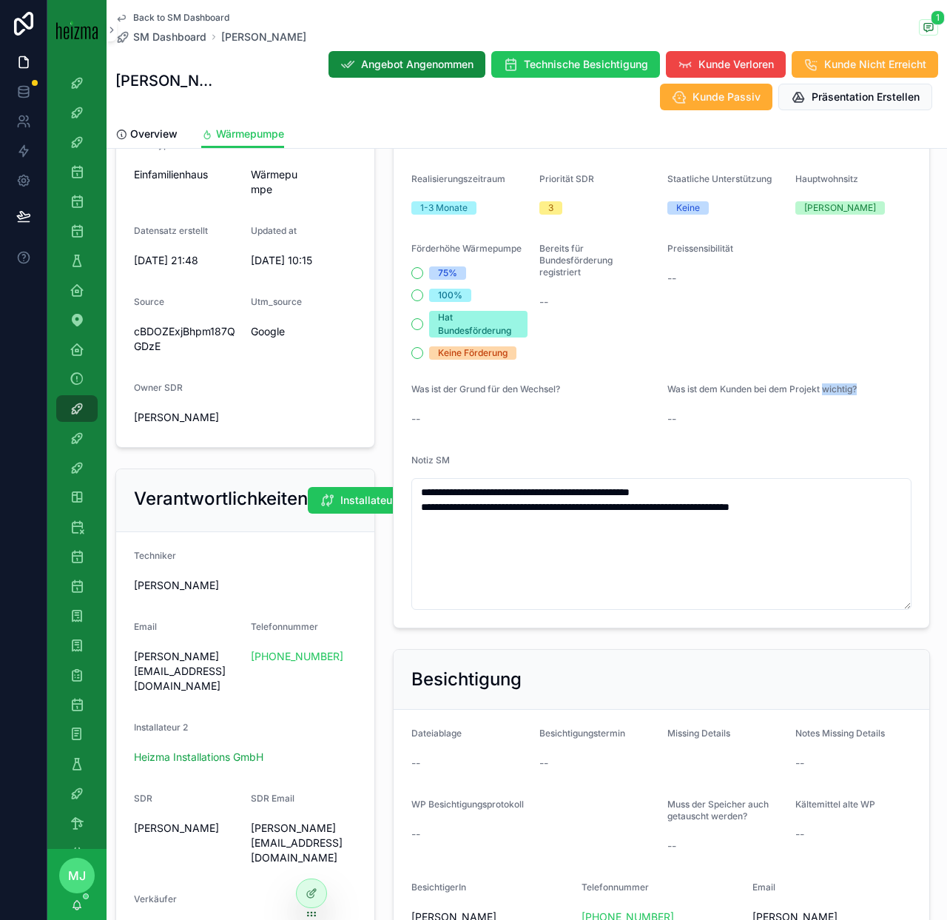
click at [852, 391] on span "Was ist dem Kunden bei dem Projekt wichtig?" at bounding box center [761, 388] width 189 height 11
click at [846, 391] on span "Was ist dem Kunden bei dem Projekt wichtig?" at bounding box center [761, 388] width 189 height 11
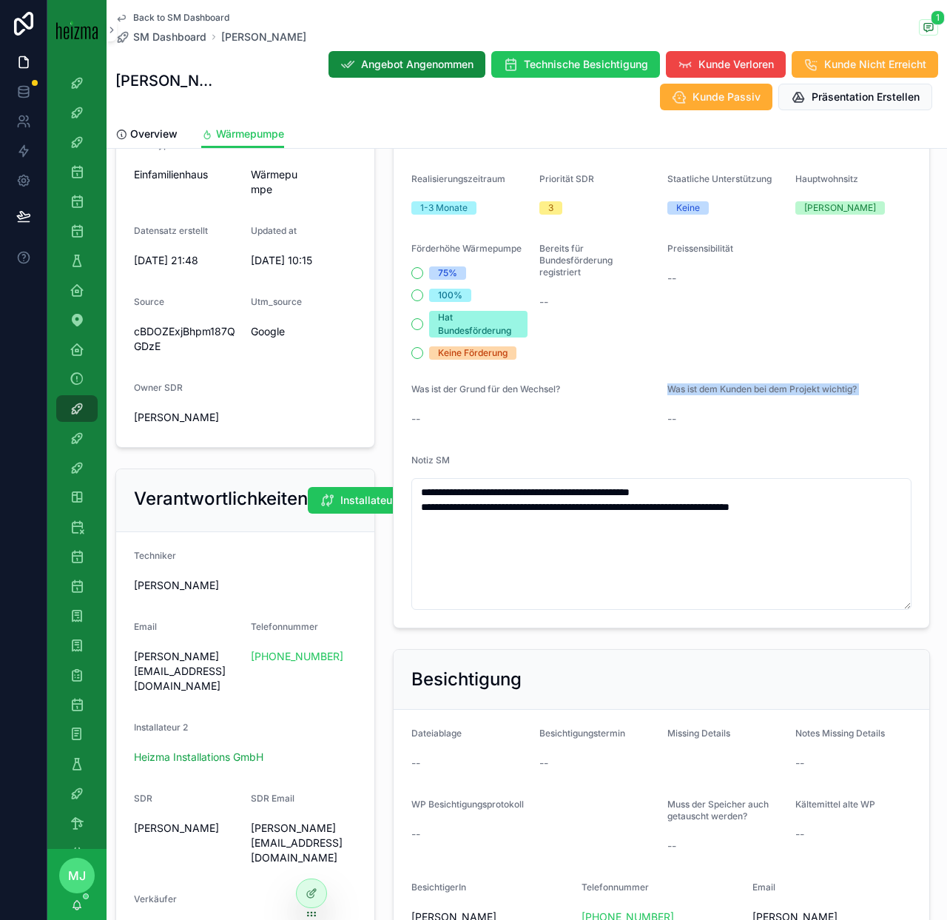
click at [846, 391] on span "Was ist dem Kunden bei dem Projekt wichtig?" at bounding box center [761, 388] width 189 height 11
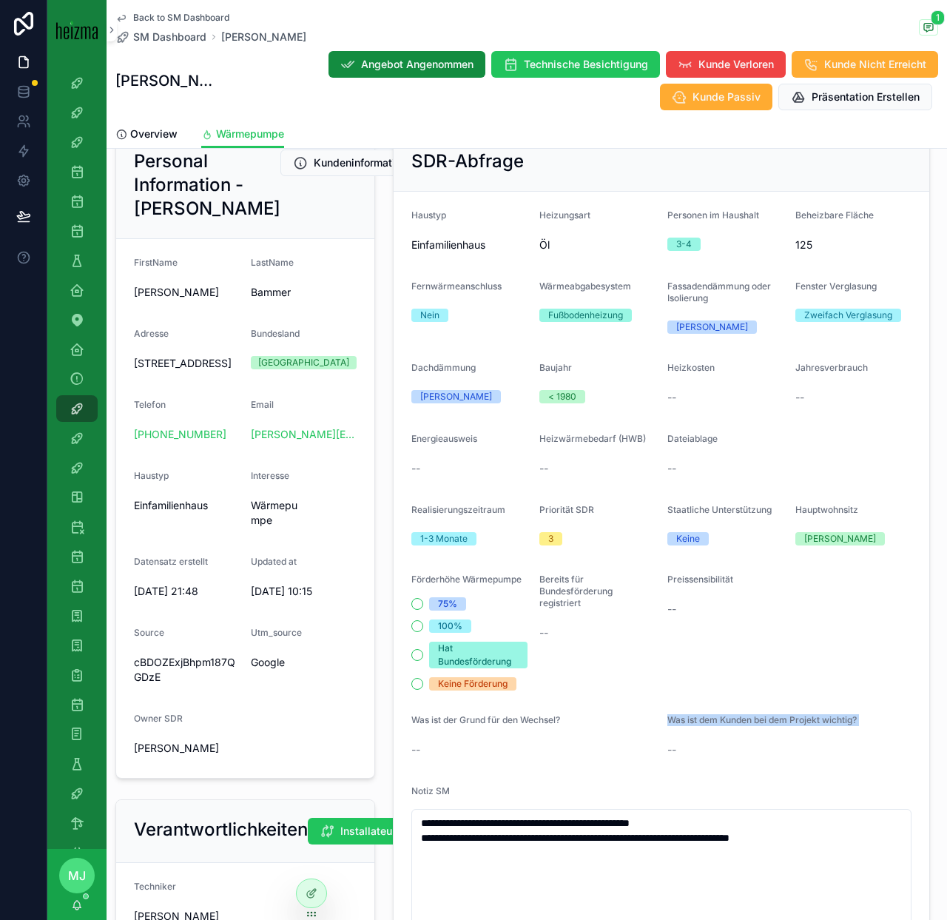
scroll to position [150, 0]
click at [822, 369] on span "Jahresverbrauch" at bounding box center [831, 368] width 73 height 11
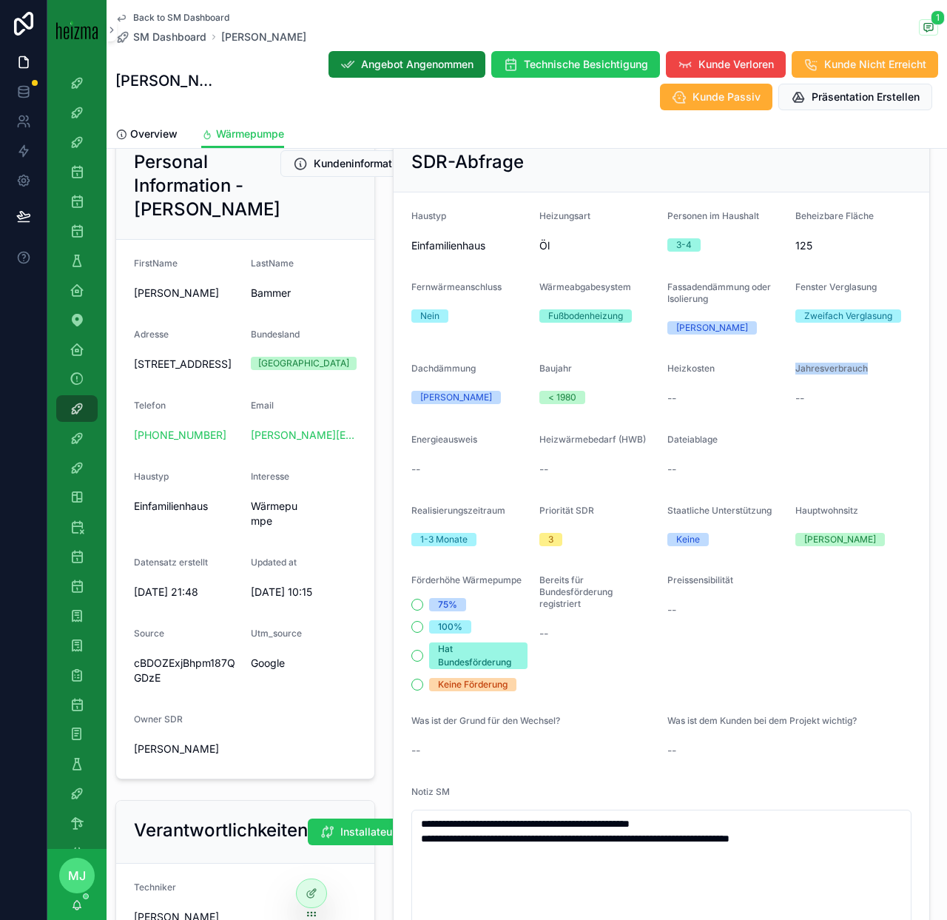
click at [822, 369] on span "Jahresverbrauch" at bounding box center [831, 368] width 73 height 11
click at [821, 371] on span "Jahresverbrauch" at bounding box center [831, 368] width 73 height 11
click at [818, 410] on form "**********" at bounding box center [662, 575] width 536 height 767
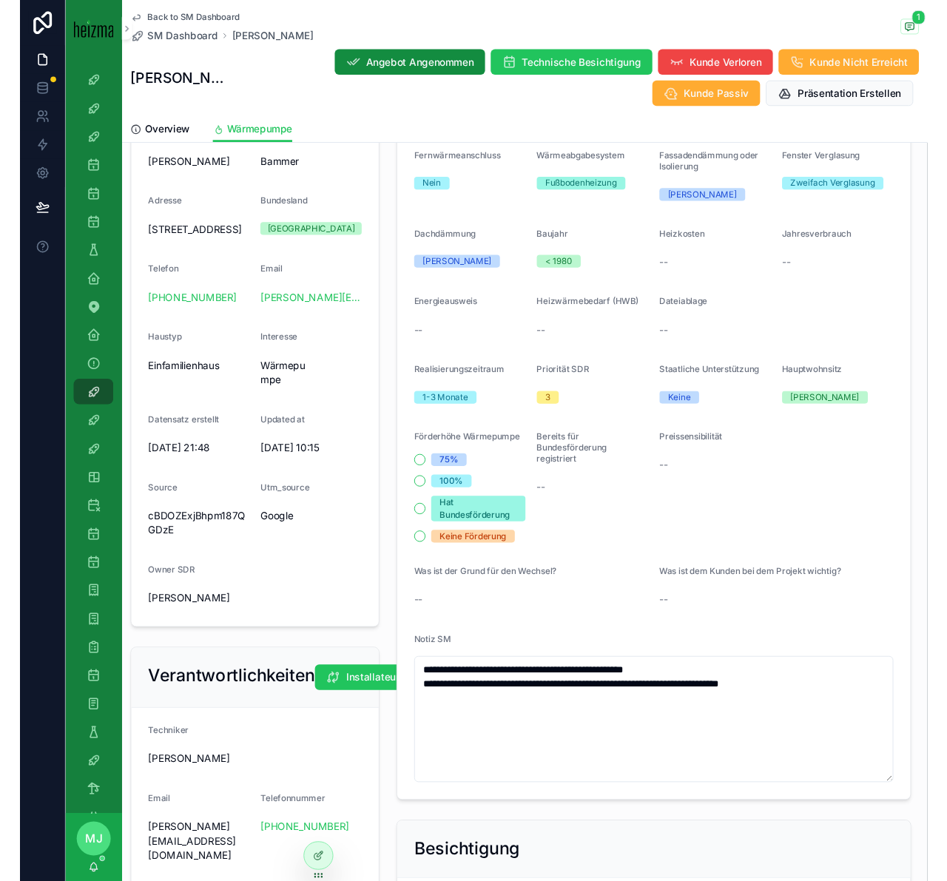
scroll to position [276, 0]
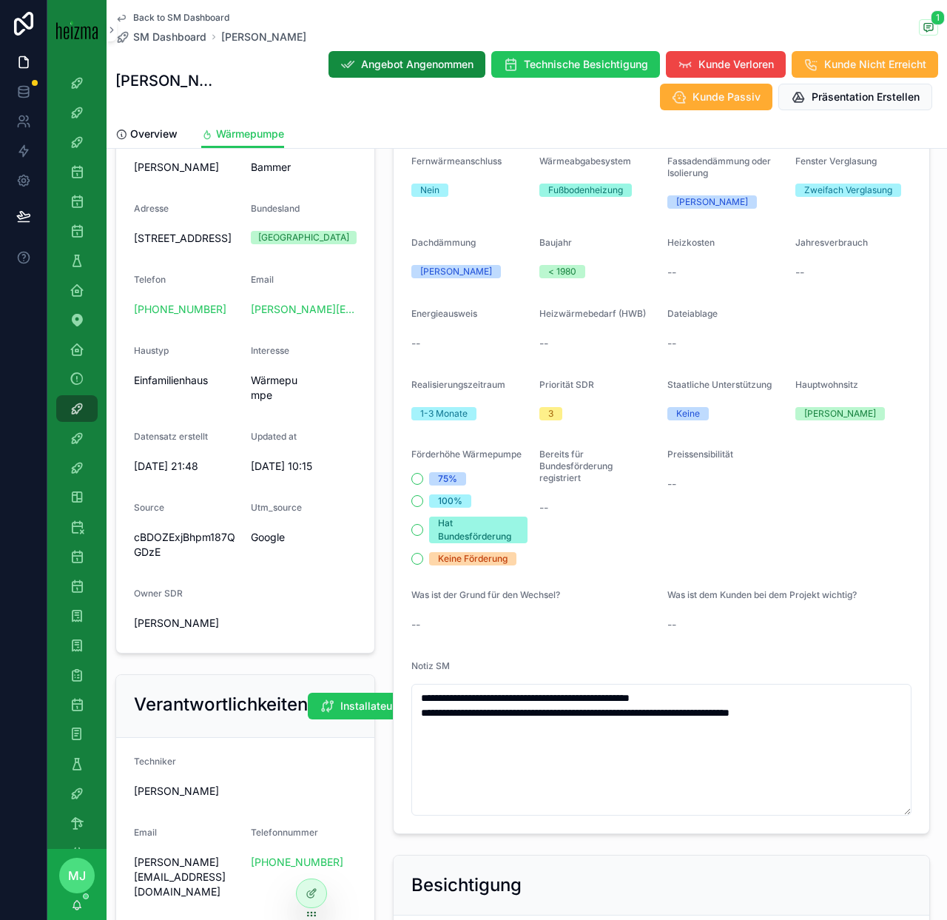
click at [796, 590] on span "Was ist dem Kunden bei dem Projekt wichtig?" at bounding box center [761, 594] width 189 height 11
click at [813, 596] on span "Was ist dem Kunden bei dem Projekt wichtig?" at bounding box center [761, 594] width 189 height 11
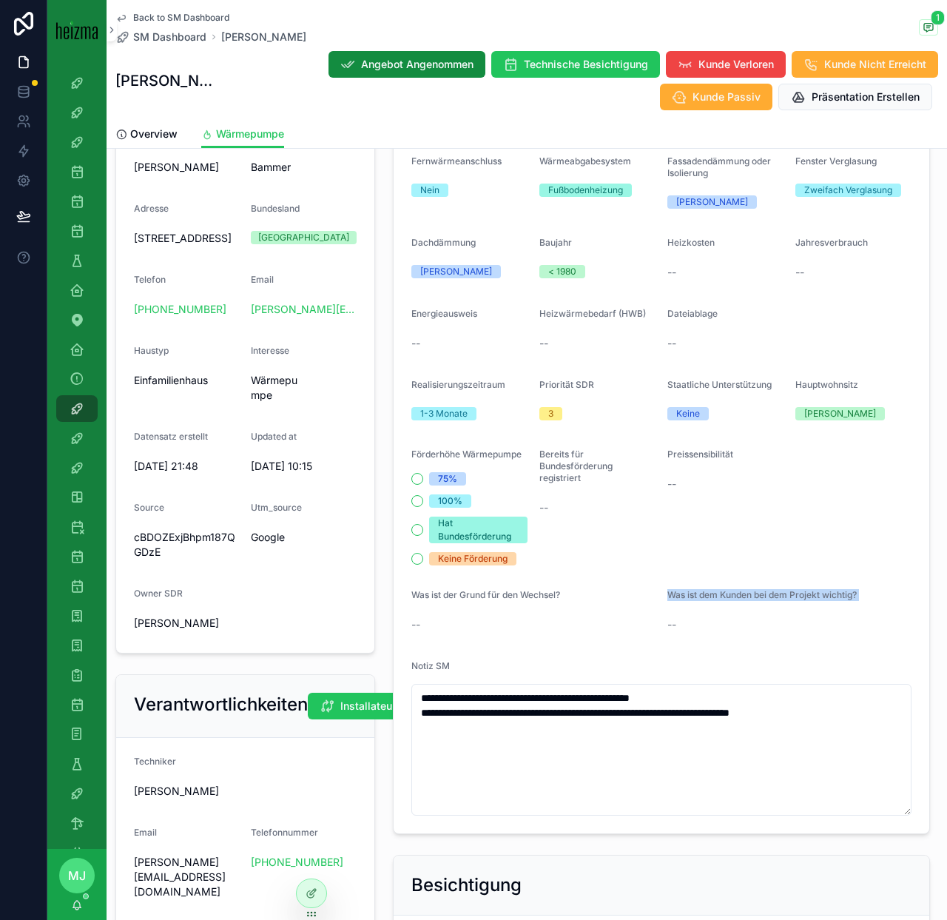
click at [813, 596] on span "Was ist dem Kunden bei dem Projekt wichtig?" at bounding box center [761, 594] width 189 height 11
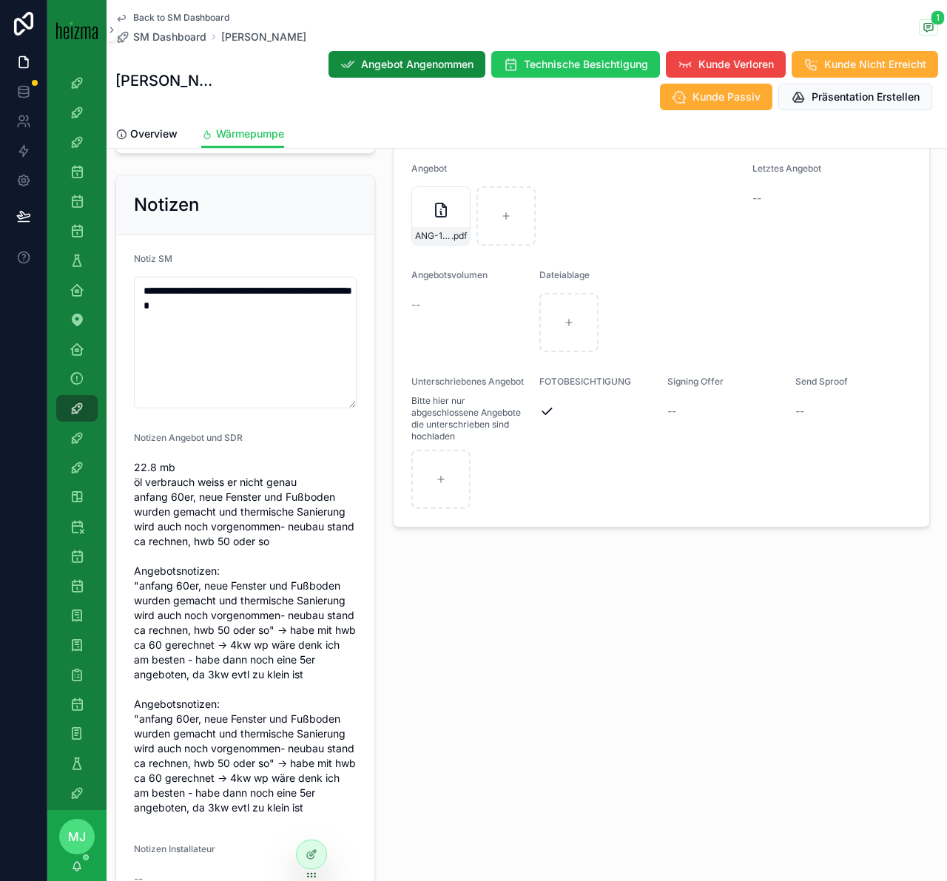
scroll to position [1462, 0]
click at [252, 523] on span "22.8 mb öl verbrauch weiss er nicht genau anfang 60er, neue Fenster und Fußbode…" at bounding box center [245, 638] width 223 height 355
click at [309, 531] on span "22.8 mb öl verbrauch weiss er nicht genau anfang 60er, neue Fenster und Fußbode…" at bounding box center [245, 638] width 223 height 355
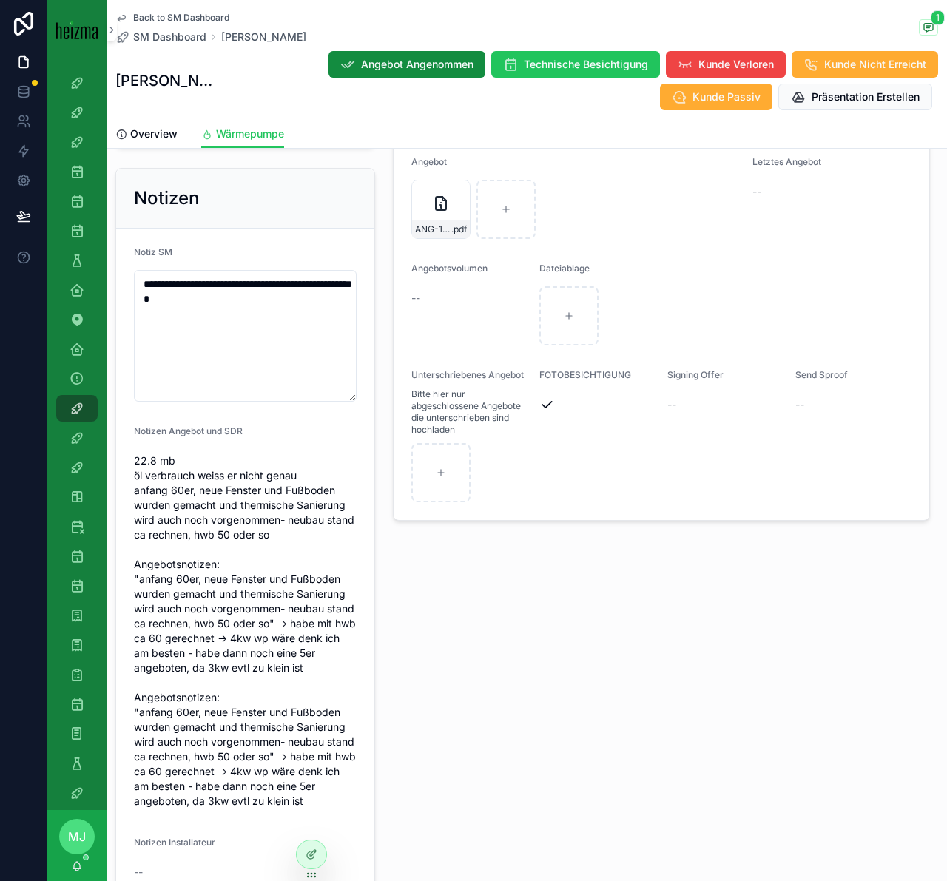
click at [229, 519] on span "22.8 mb öl verbrauch weiss er nicht genau anfang 60er, neue Fenster und Fußbode…" at bounding box center [245, 631] width 223 height 355
click at [252, 509] on span "22.8 mb öl verbrauch weiss er nicht genau anfang 60er, neue Fenster und Fußbode…" at bounding box center [245, 631] width 223 height 355
click at [273, 531] on span "22.8 mb öl verbrauch weiss er nicht genau anfang 60er, neue Fenster und Fußbode…" at bounding box center [245, 631] width 223 height 355
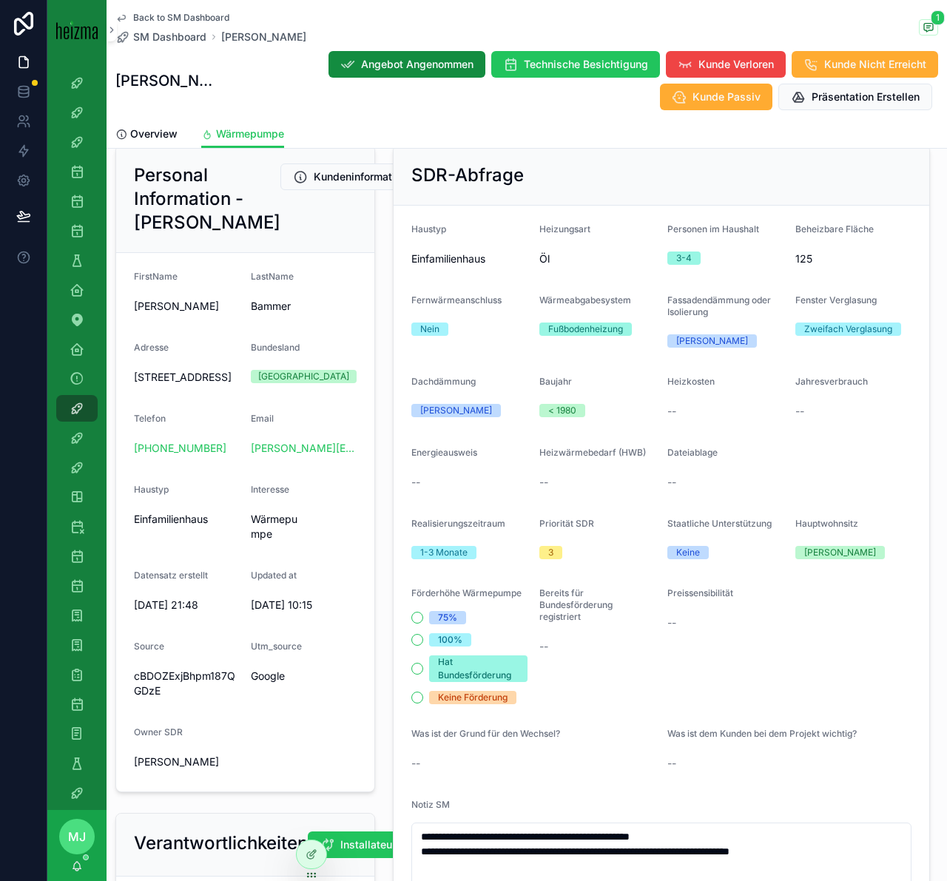
scroll to position [0, 0]
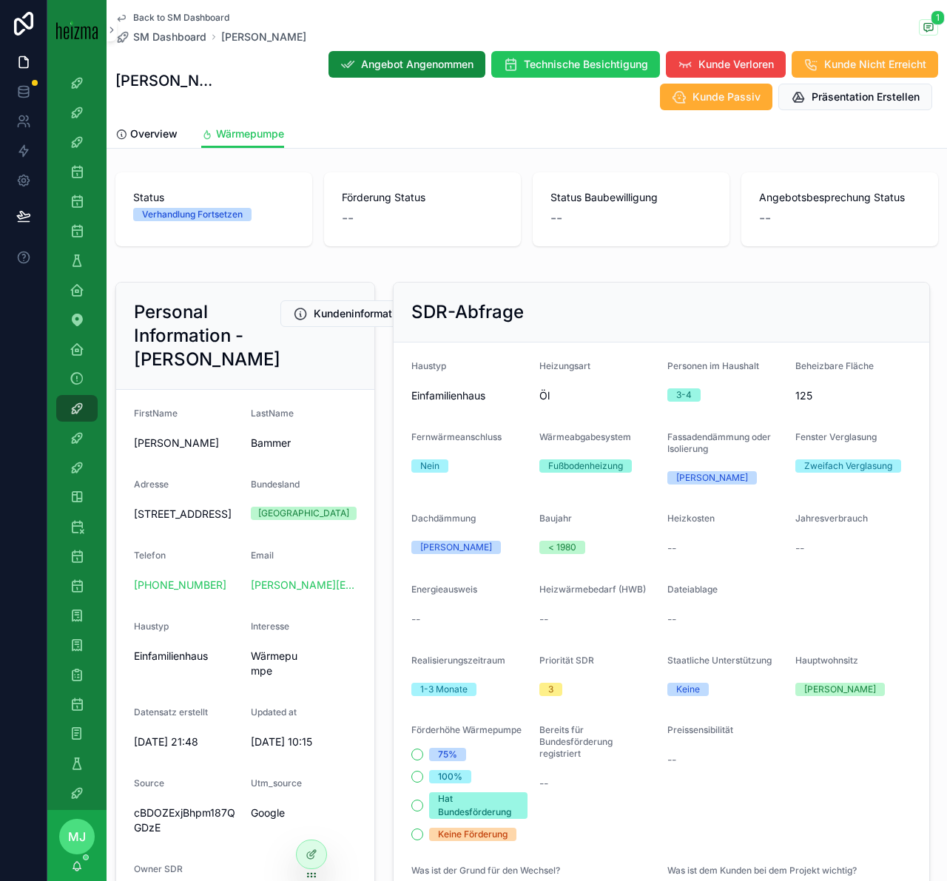
click at [799, 396] on span "125" at bounding box center [853, 395] width 116 height 15
click at [777, 457] on div "Fassadendämmung oder Isolierung" at bounding box center [725, 446] width 116 height 30
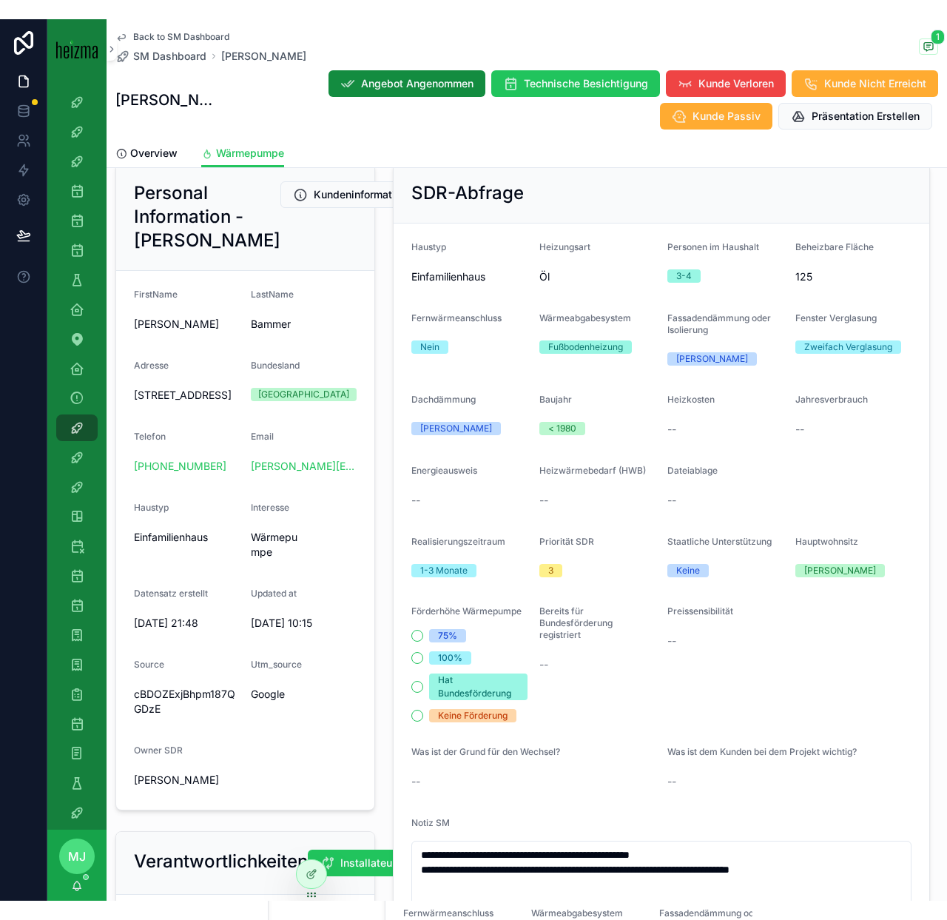
scroll to position [138, 0]
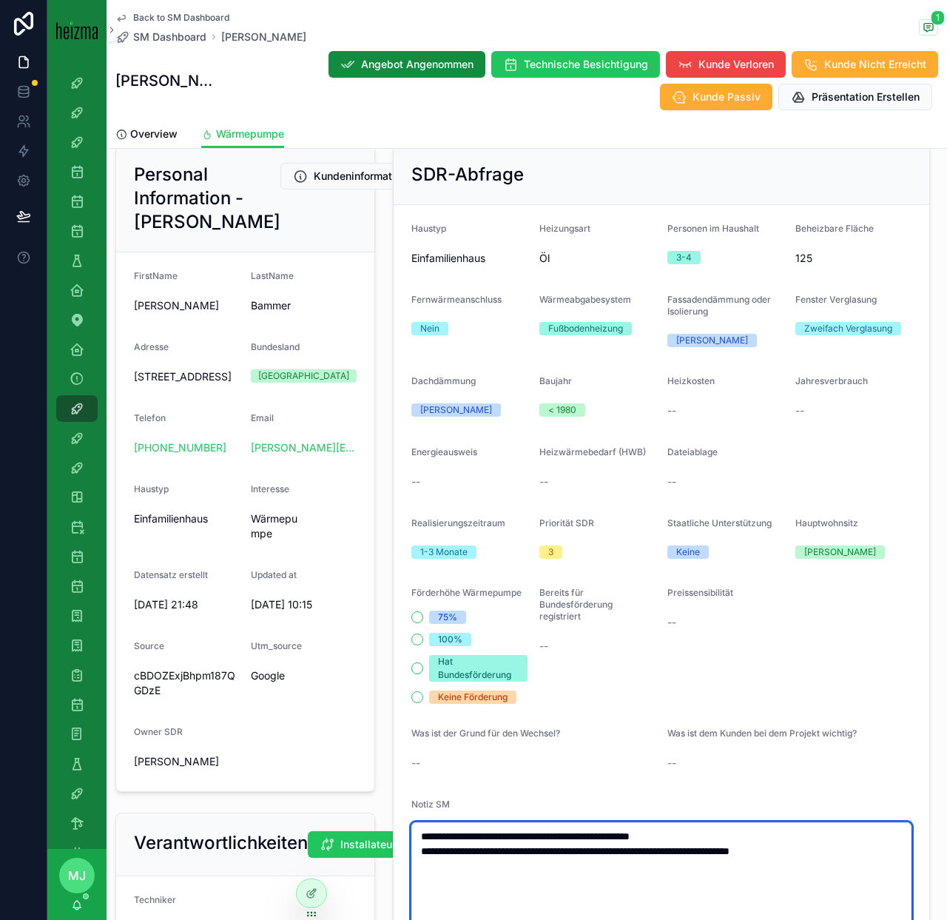
click at [856, 869] on textarea "**********" at bounding box center [661, 888] width 500 height 132
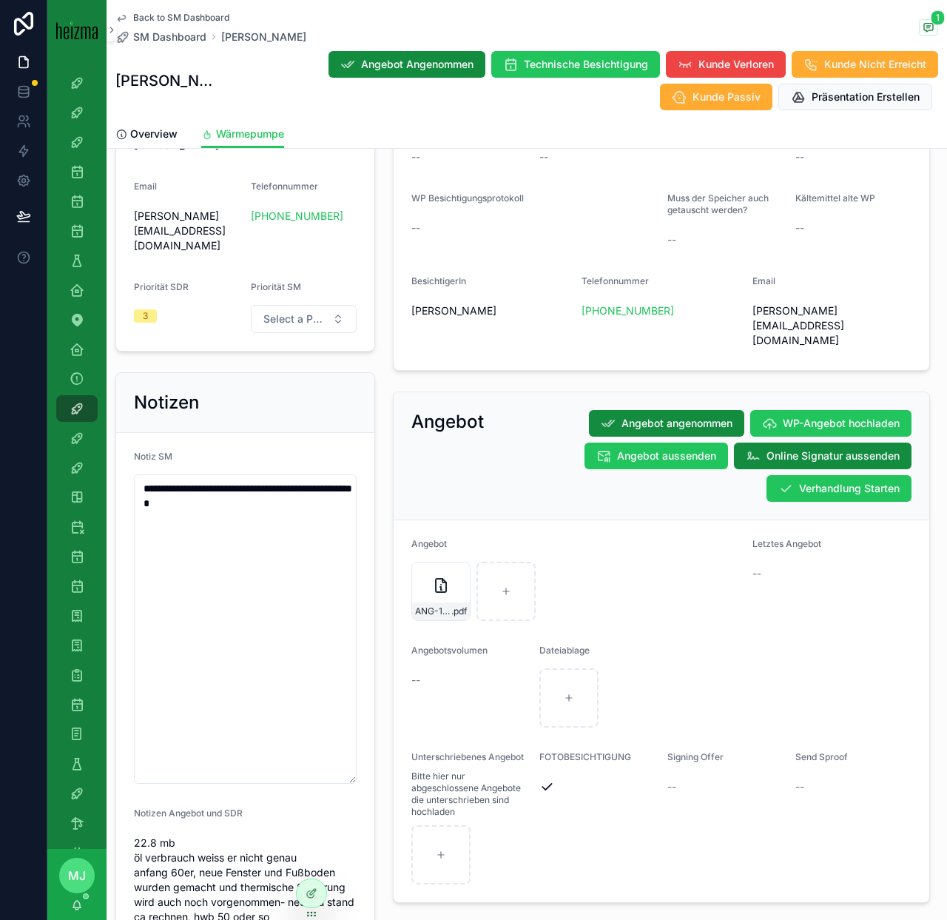
scroll to position [1364, 0]
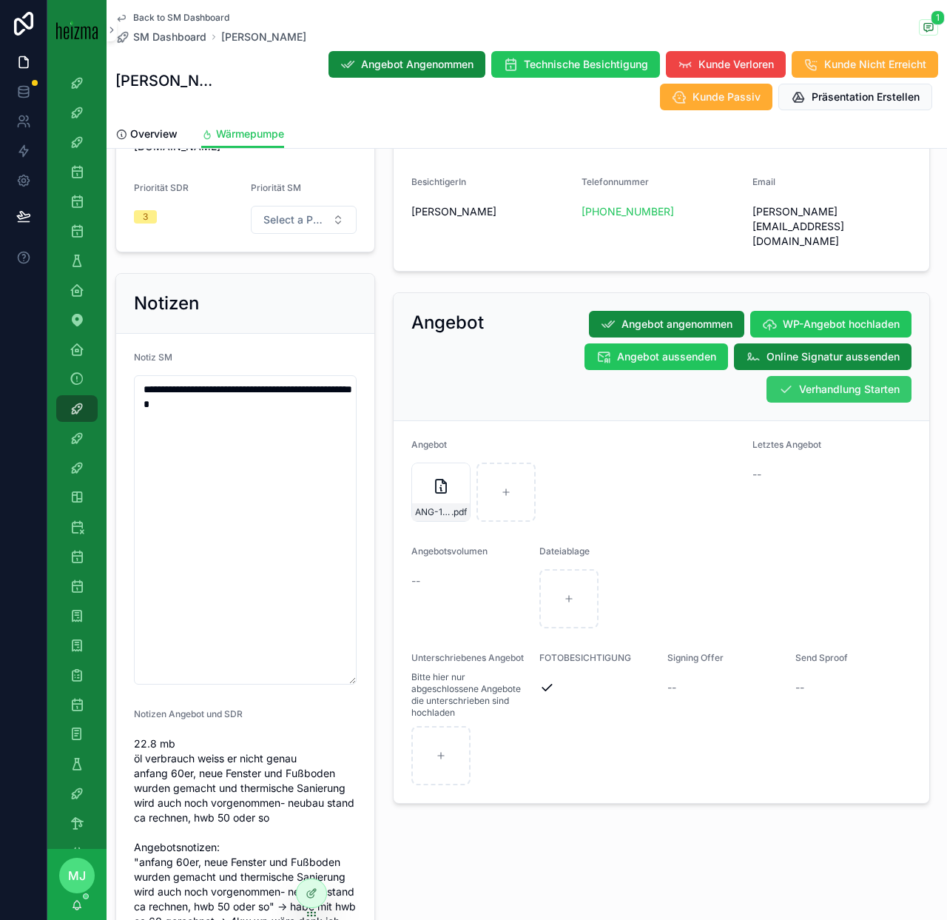
type textarea "**********"
click at [870, 382] on span "Verhandlung Starten" at bounding box center [849, 389] width 101 height 15
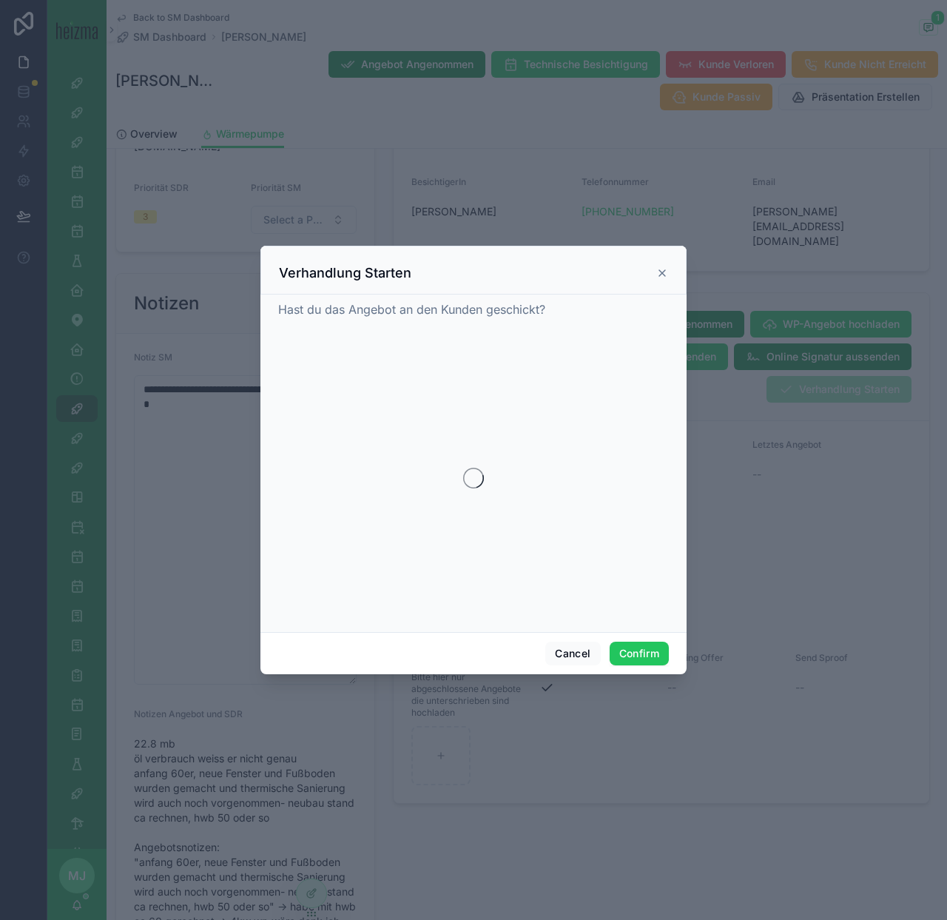
click at [664, 277] on div at bounding box center [473, 460] width 947 height 920
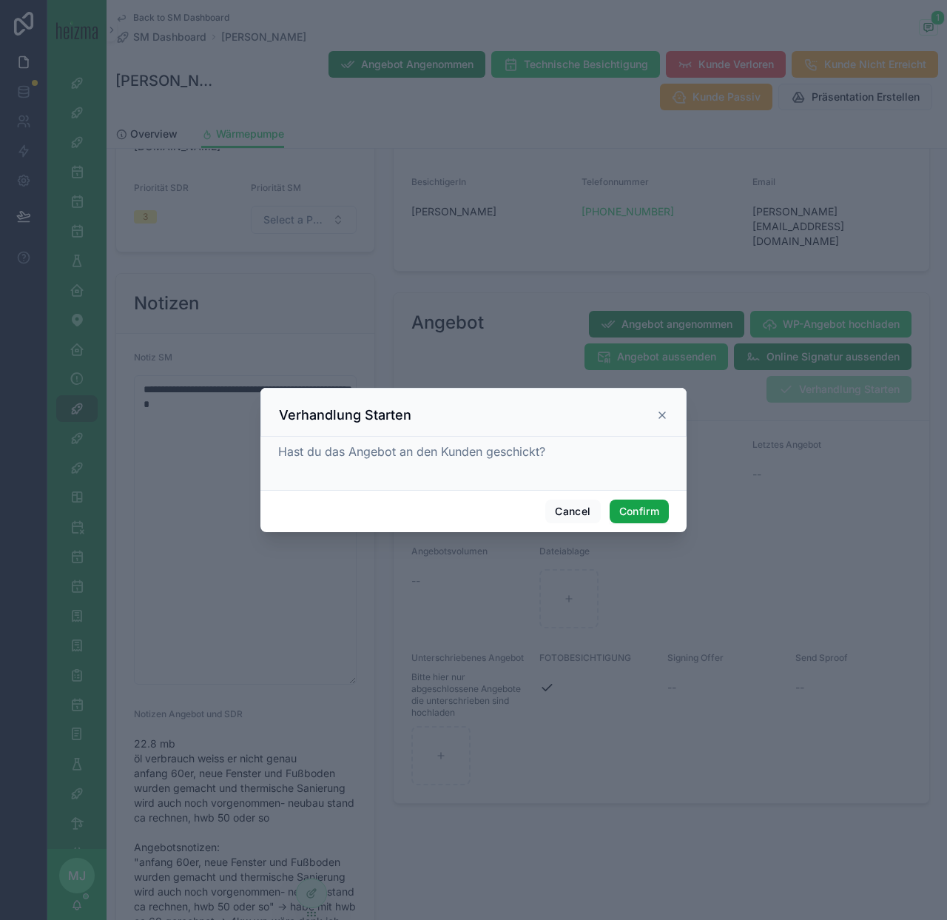
click at [641, 502] on button "Confirm" at bounding box center [639, 511] width 59 height 24
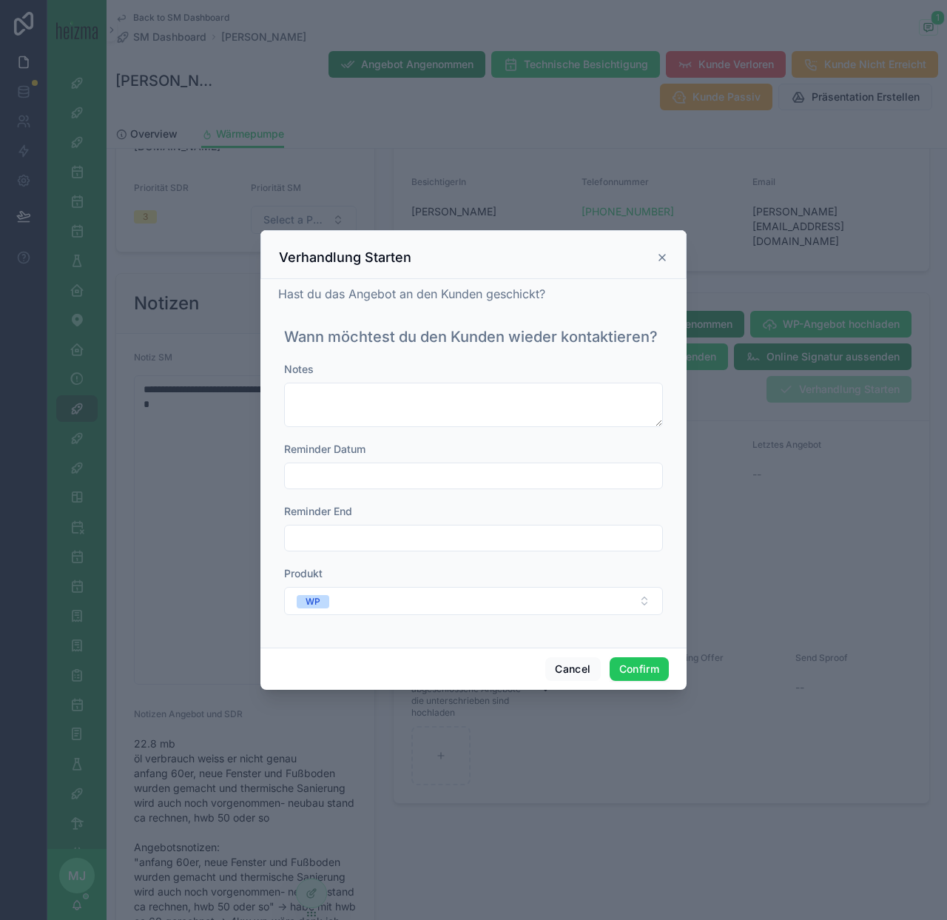
click at [431, 478] on input "text" at bounding box center [473, 475] width 377 height 21
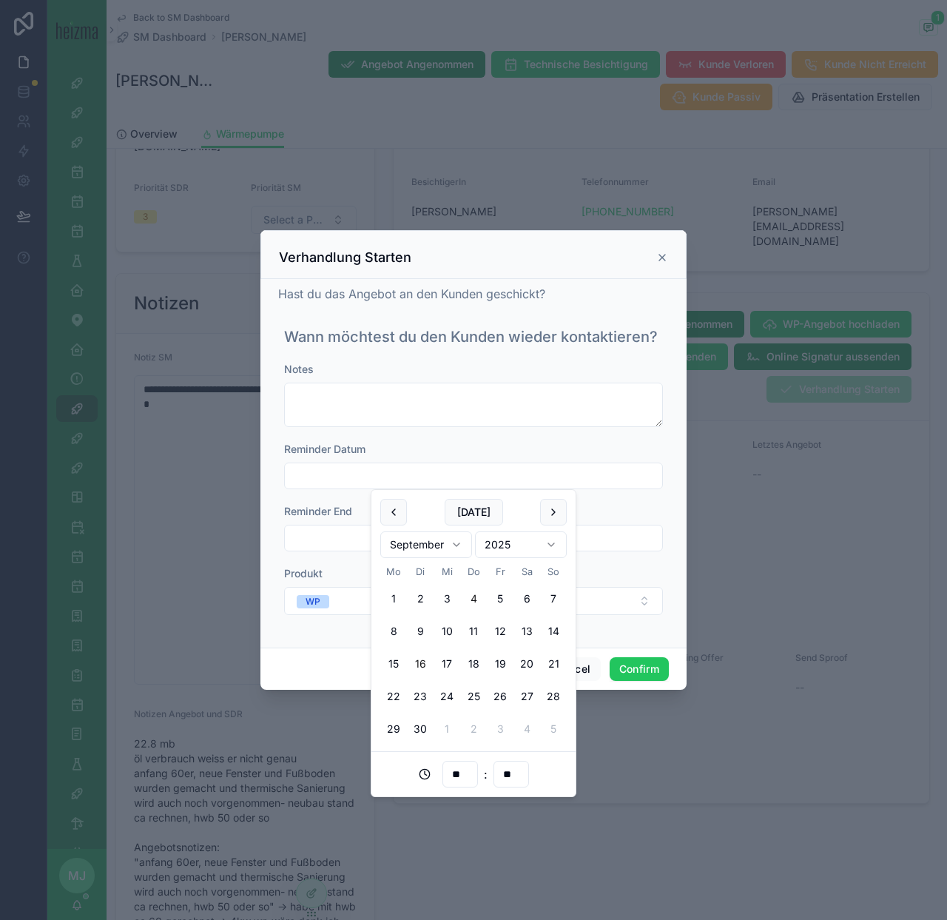
click at [423, 662] on button "16" at bounding box center [420, 663] width 27 height 27
type input "**********"
click at [630, 671] on button "Confirm" at bounding box center [639, 669] width 59 height 24
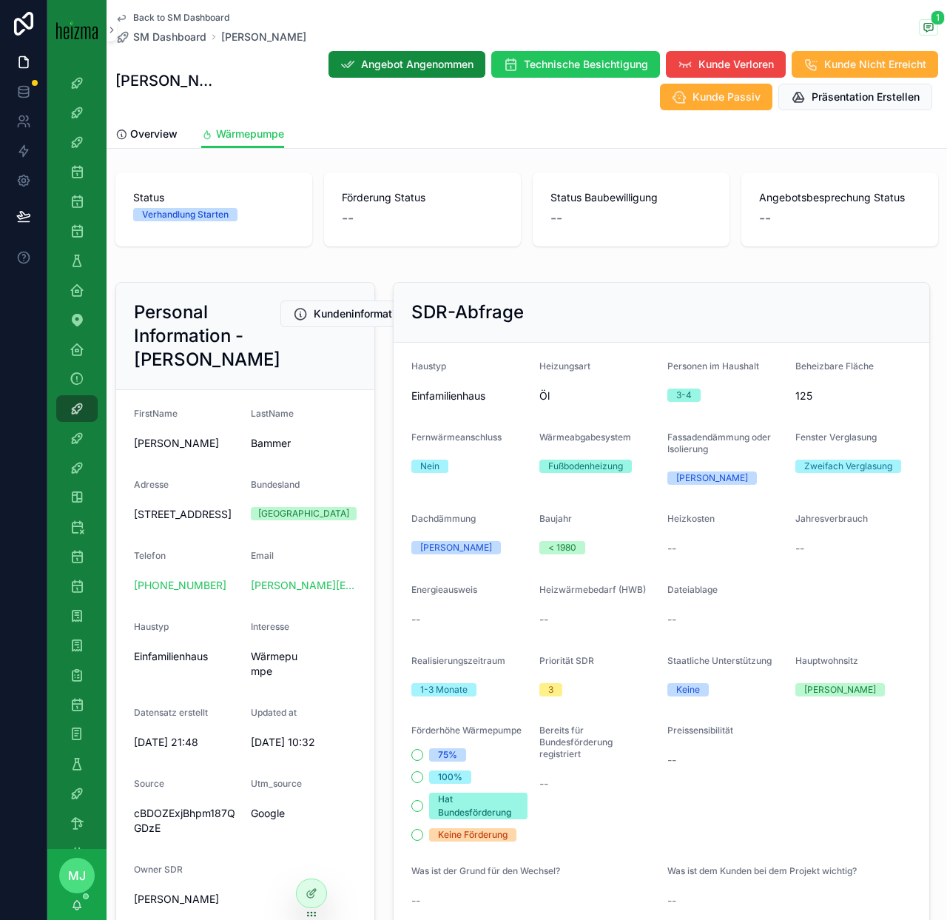
scroll to position [694, 0]
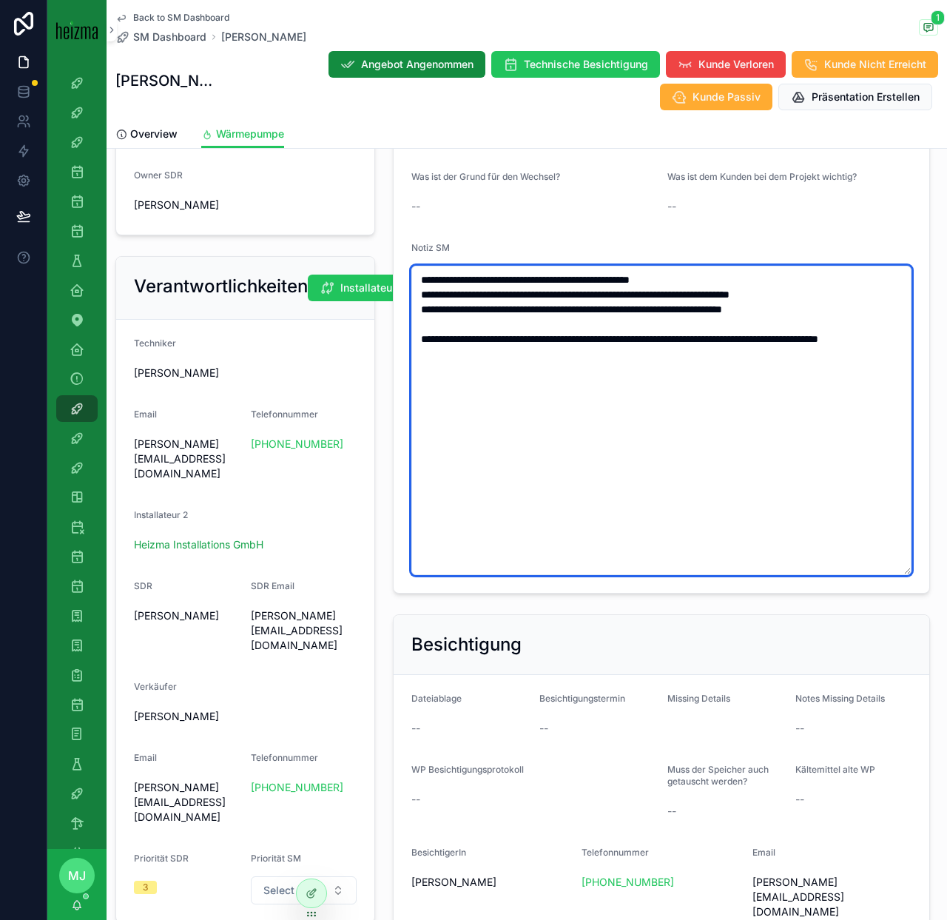
click at [819, 346] on textarea "**********" at bounding box center [661, 420] width 500 height 309
click at [784, 368] on textarea "**********" at bounding box center [661, 420] width 500 height 309
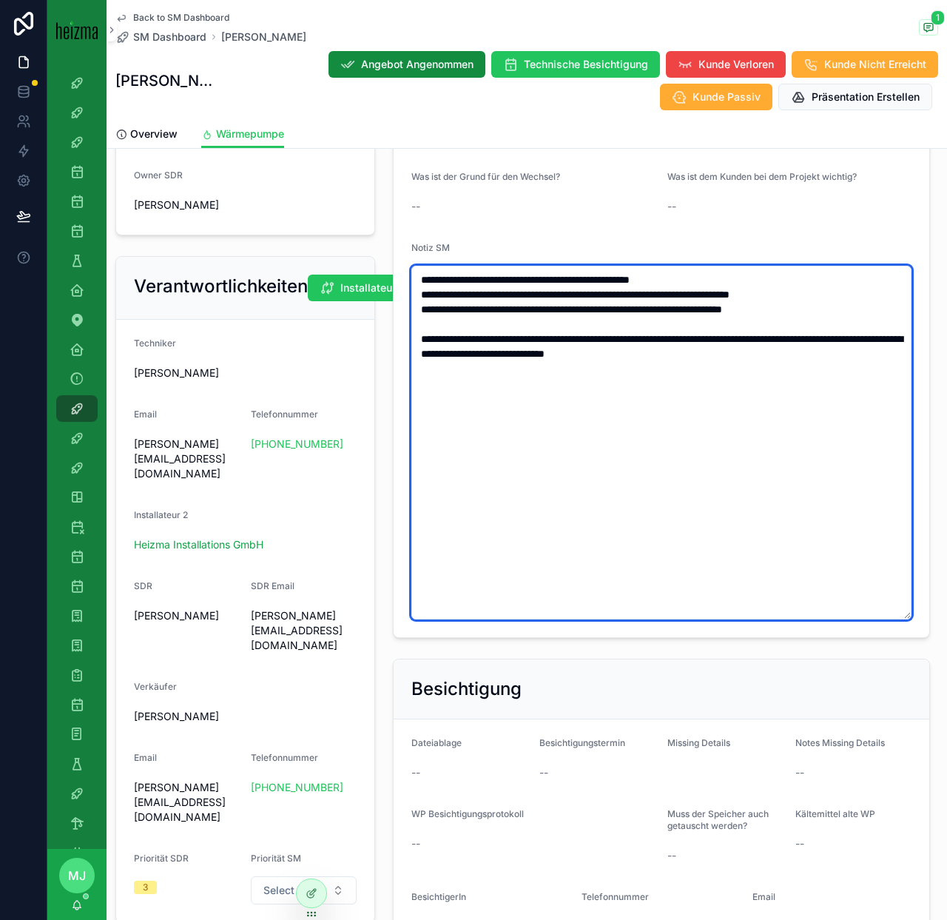
type textarea "**********"
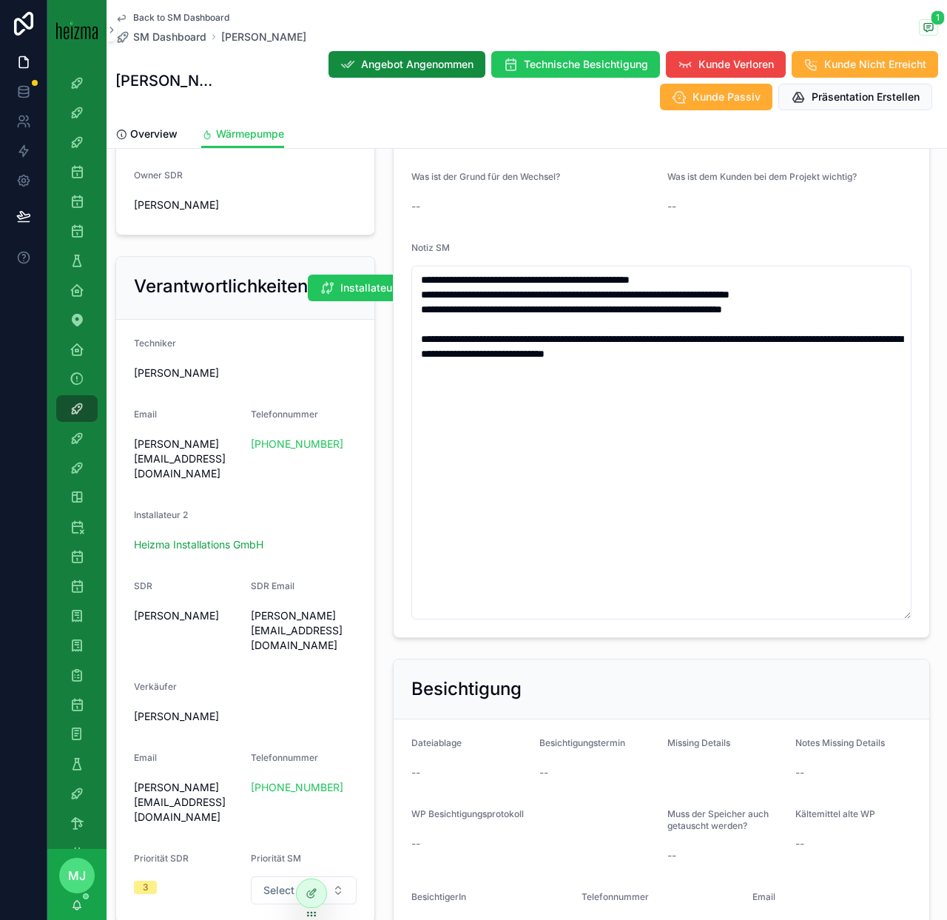
click at [759, 228] on form "Haustyp Einfamilienhaus Heizungsart Öl Personen im Haushalt 3-4 Beheizbare Fläc…" at bounding box center [662, 143] width 536 height 989
click at [189, 42] on span "SM Dashboard" at bounding box center [169, 37] width 73 height 15
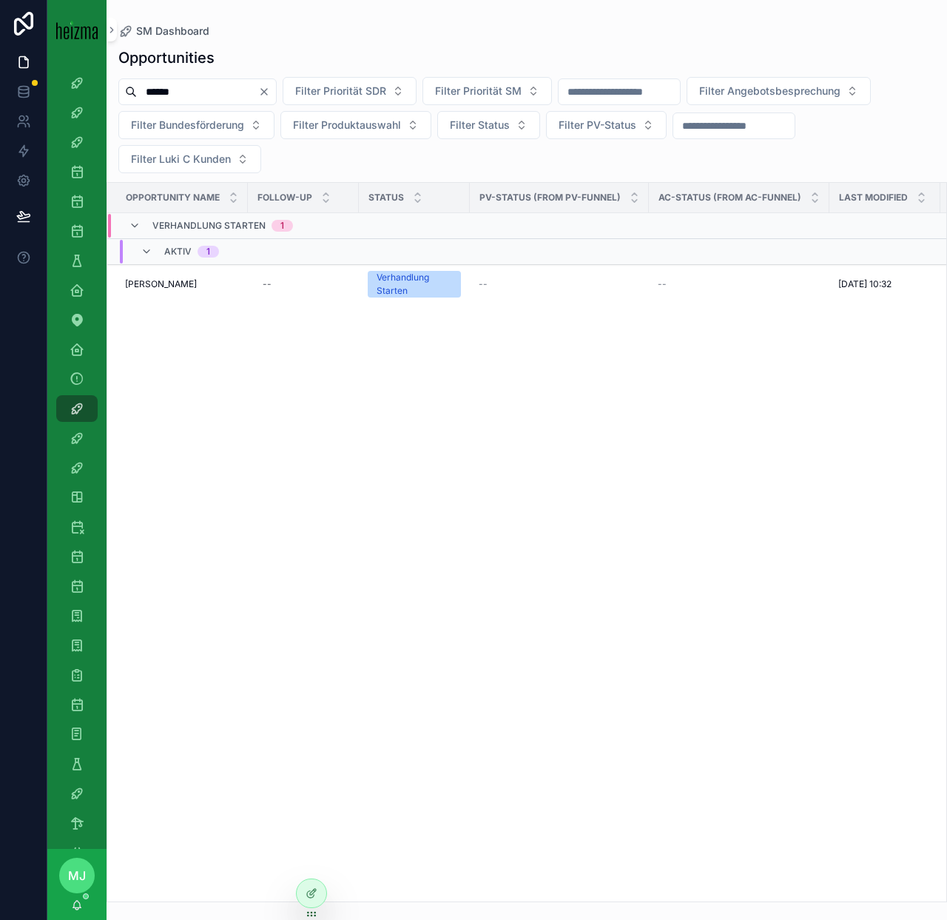
click at [270, 68] on div "Opportunities ****** Filter Priorität SDR Filter Priorität SM Filter Angebotsbe…" at bounding box center [527, 470] width 841 height 864
click at [73, 409] on icon "scrollable content" at bounding box center [77, 408] width 15 height 15
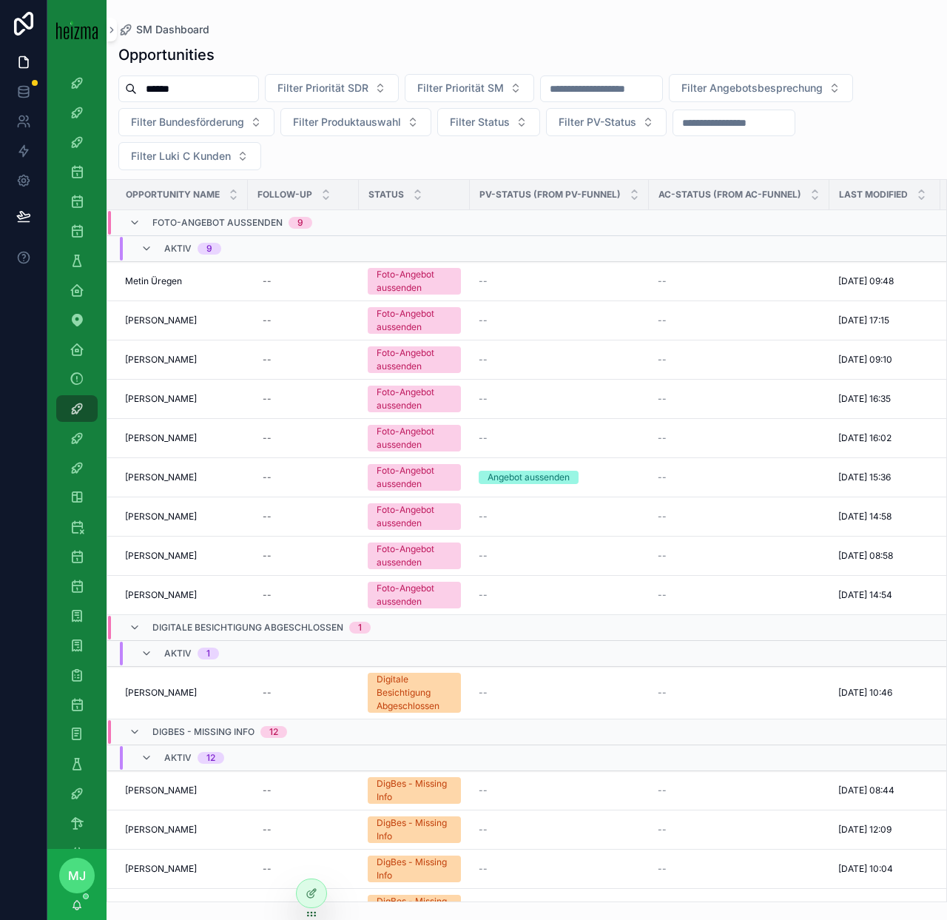
click at [202, 83] on input "******" at bounding box center [197, 88] width 121 height 21
click at [201, 83] on input "******" at bounding box center [197, 88] width 121 height 21
type input "*******"
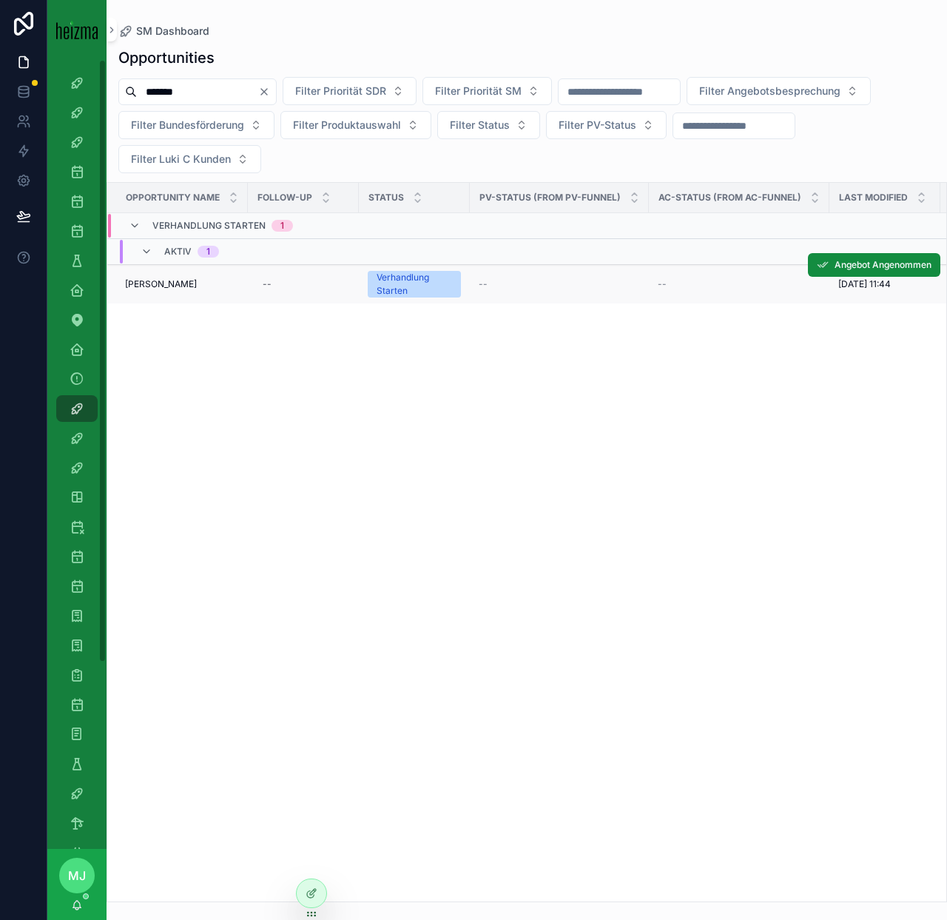
click at [159, 288] on span "Ernst Sebesta" at bounding box center [161, 284] width 72 height 12
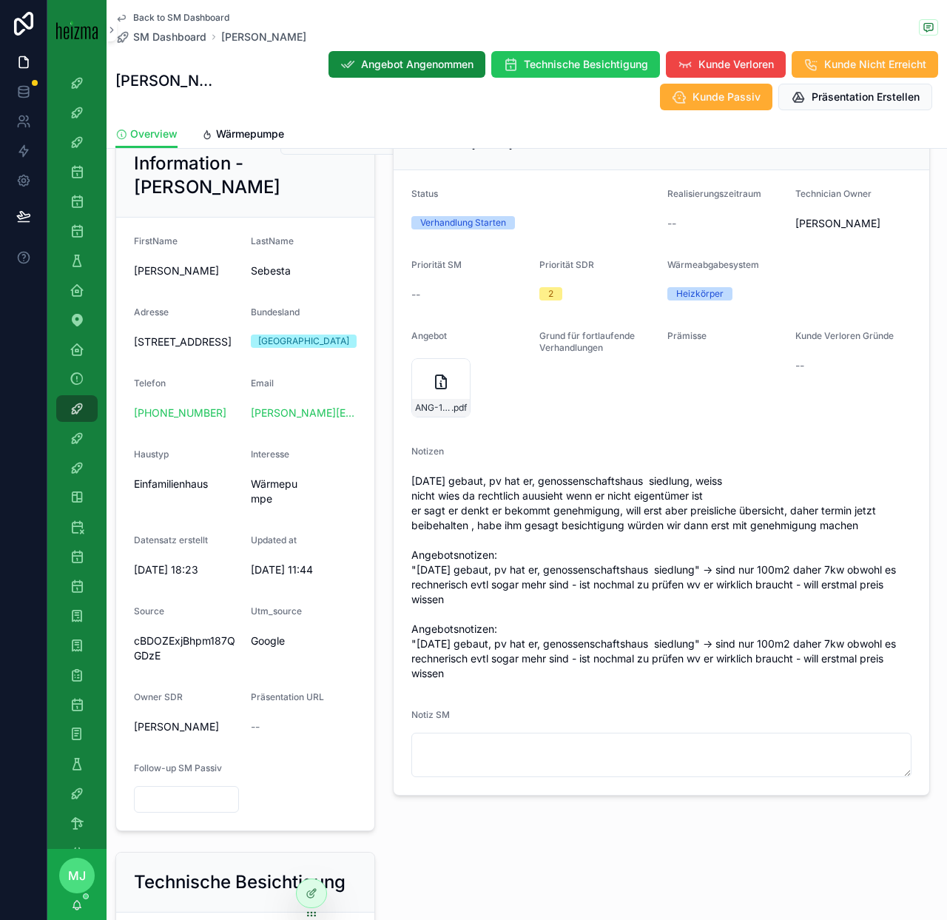
scroll to position [209, 0]
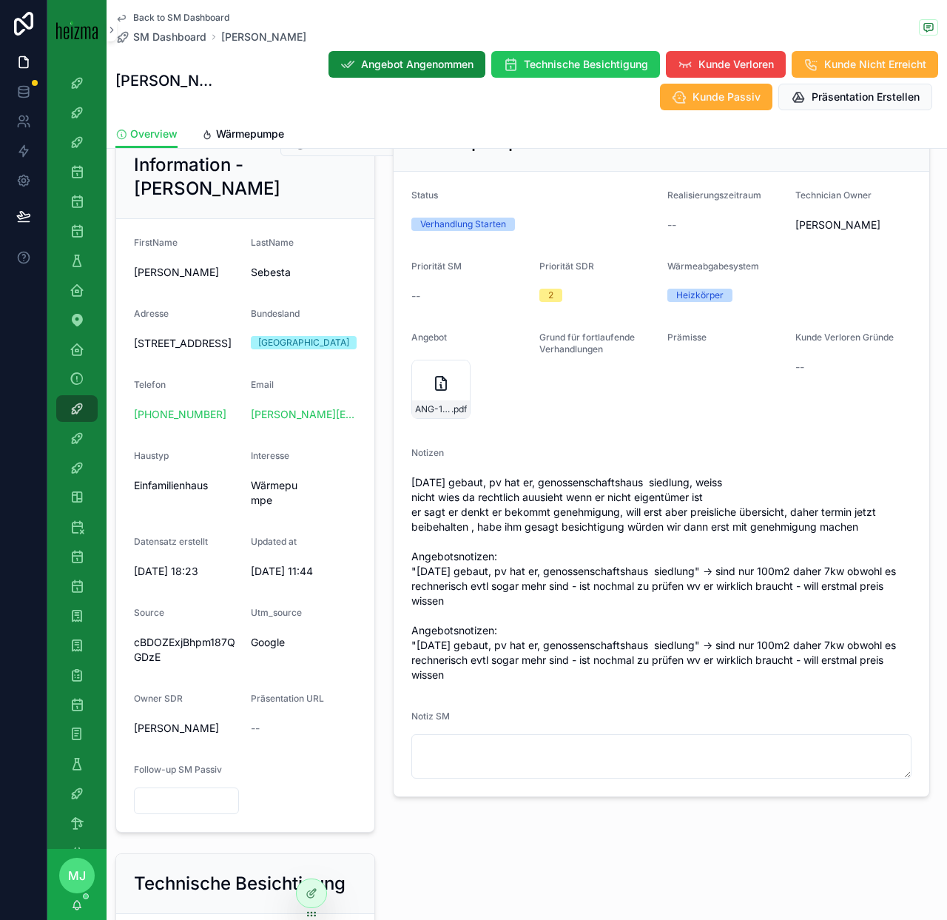
click at [157, 355] on div "Heckenweg 29, 1220 Wien, Österreich" at bounding box center [186, 344] width 105 height 24
click at [157, 351] on span "Heckenweg 29, 1220 Wien, Österreich" at bounding box center [186, 343] width 105 height 15
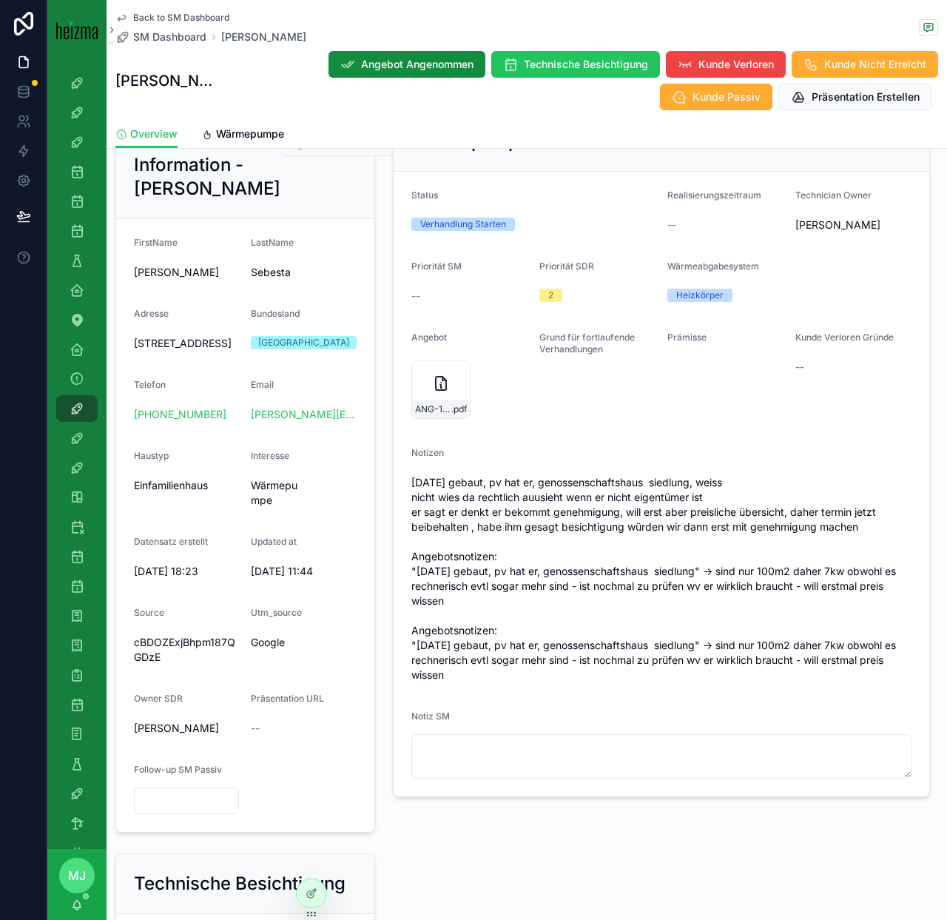
click at [753, 506] on span "vor 50 jahren gebaut, pv hat er, genossenschaftshaus siedlung, weiss nicht wies…" at bounding box center [661, 578] width 500 height 207
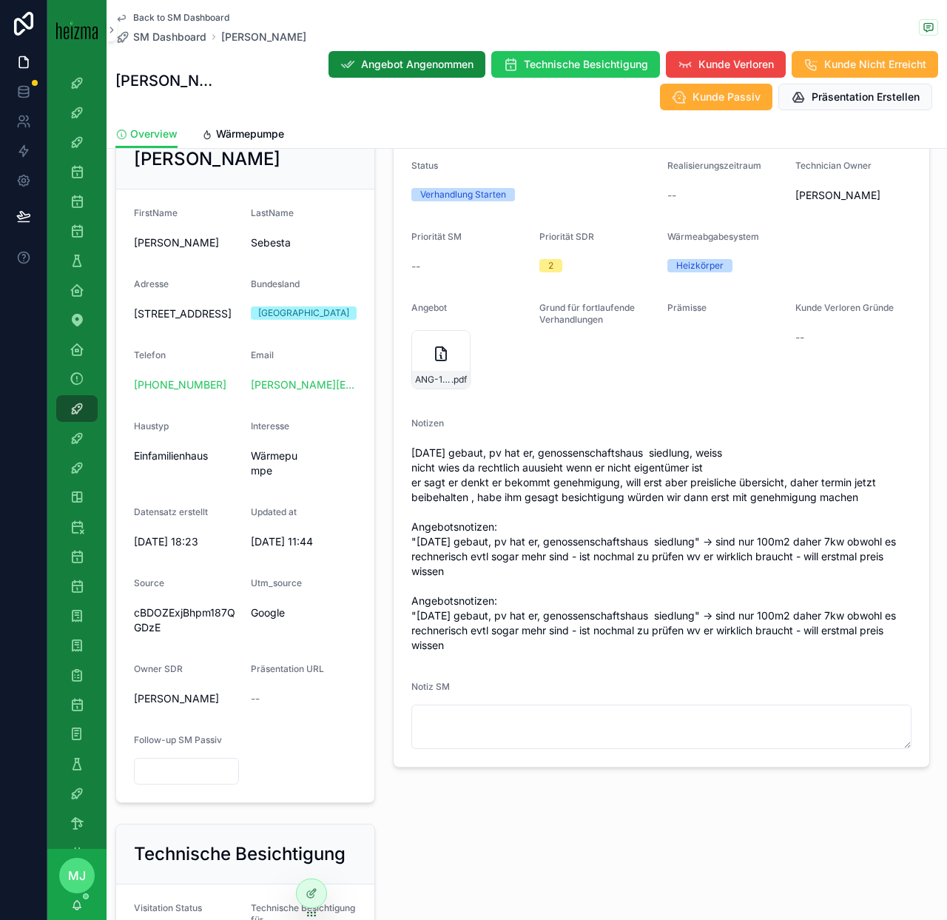
click at [659, 565] on span "vor 50 jahren gebaut, pv hat er, genossenschaftshaus siedlung, weiss nicht wies…" at bounding box center [661, 548] width 500 height 207
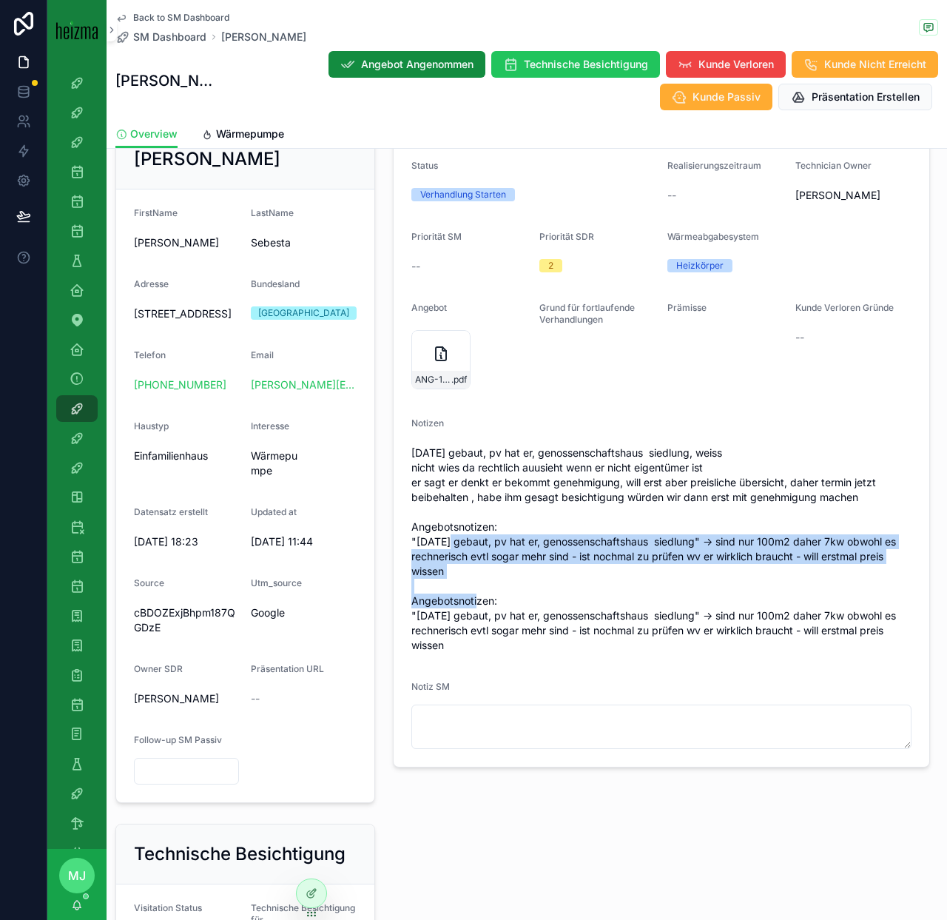
drag, startPoint x: 409, startPoint y: 542, endPoint x: 526, endPoint y: 566, distance: 119.4
click at [526, 567] on form "Status Verhandlung Starten Realisierungszeitraum -- Technician Owner Oliver Kim…" at bounding box center [662, 454] width 536 height 625
click at [526, 566] on span "vor 50 jahren gebaut, pv hat er, genossenschaftshaus siedlung, weiss nicht wies…" at bounding box center [661, 548] width 500 height 207
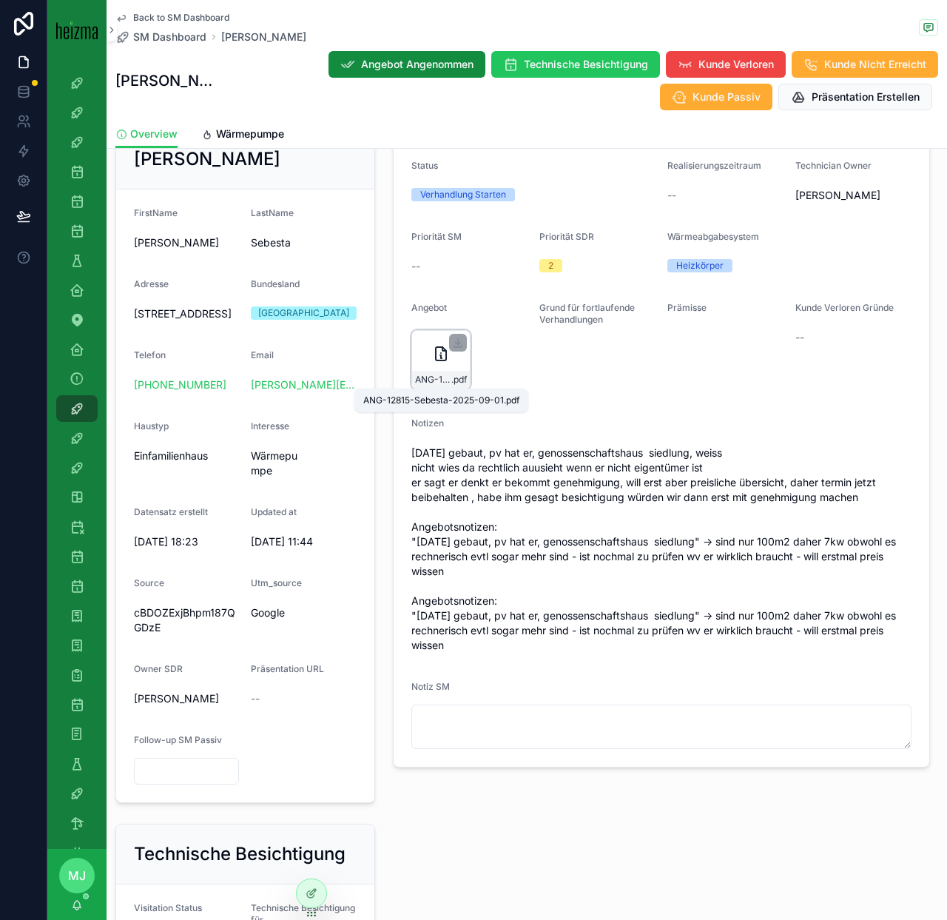
click at [435, 379] on span "ANG-12815-Sebesta-2025-09-01" at bounding box center [433, 380] width 36 height 12
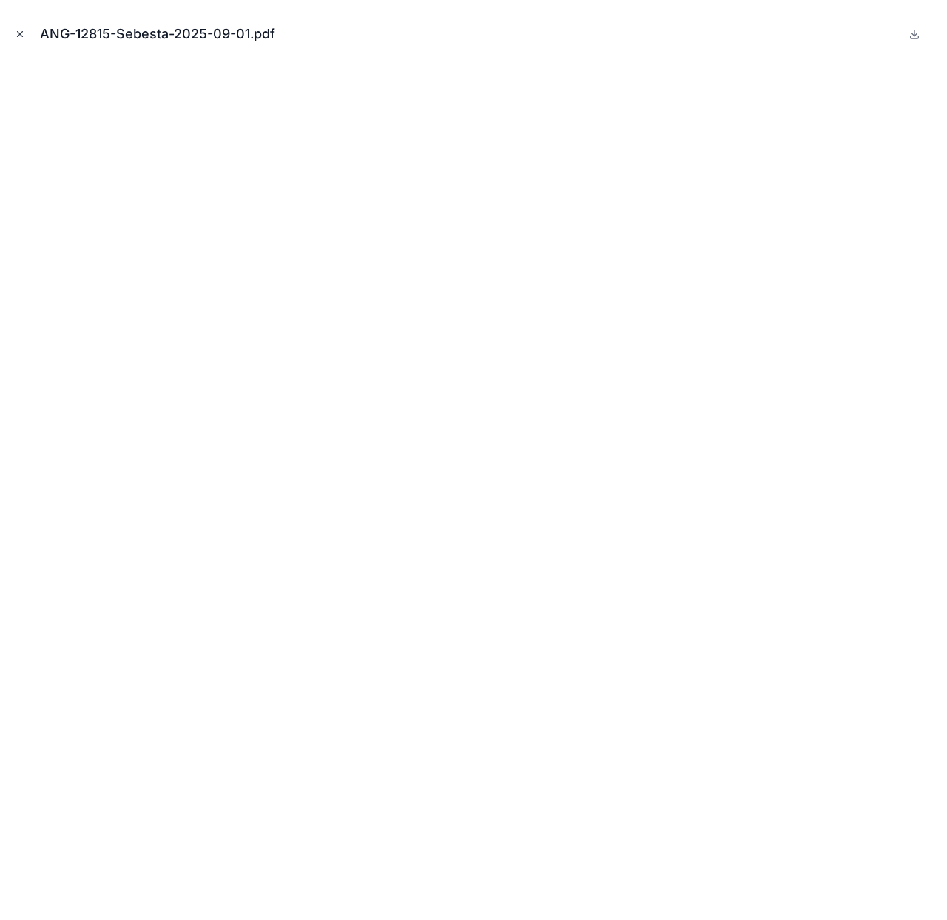
click at [27, 27] on button "Close modal" at bounding box center [20, 34] width 16 height 16
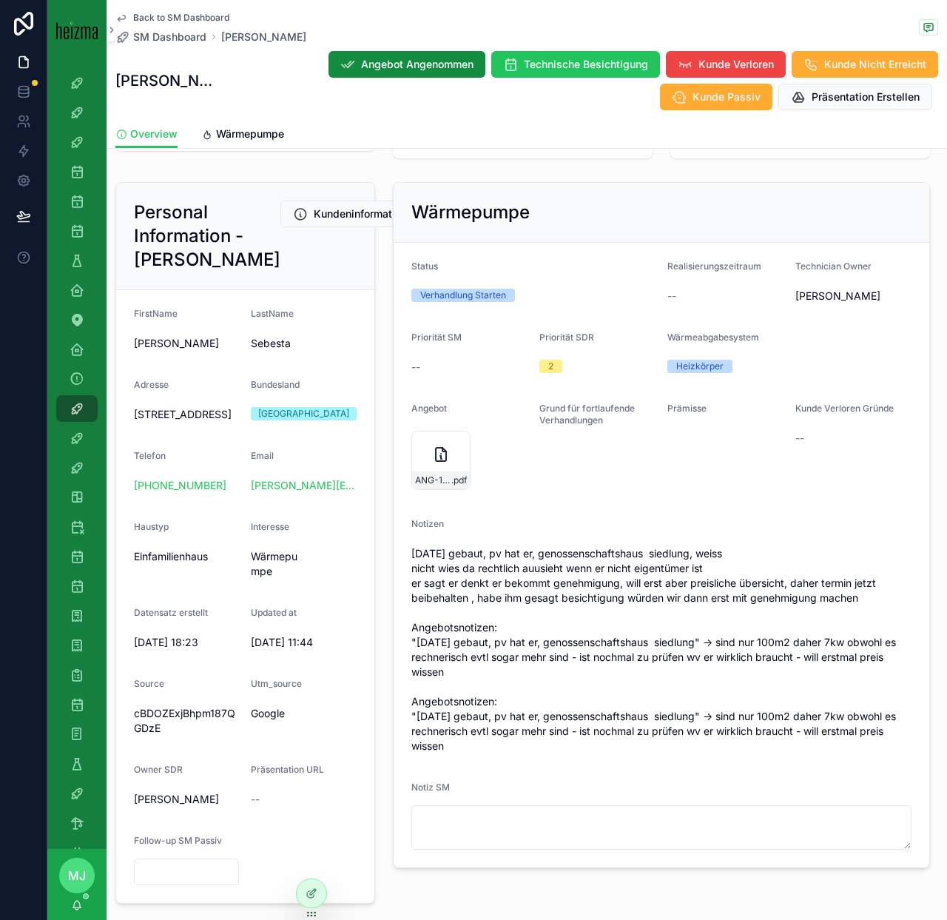
scroll to position [138, 0]
click at [434, 476] on span "ANG-12815-Sebesta-2025-09-01" at bounding box center [433, 481] width 36 height 12
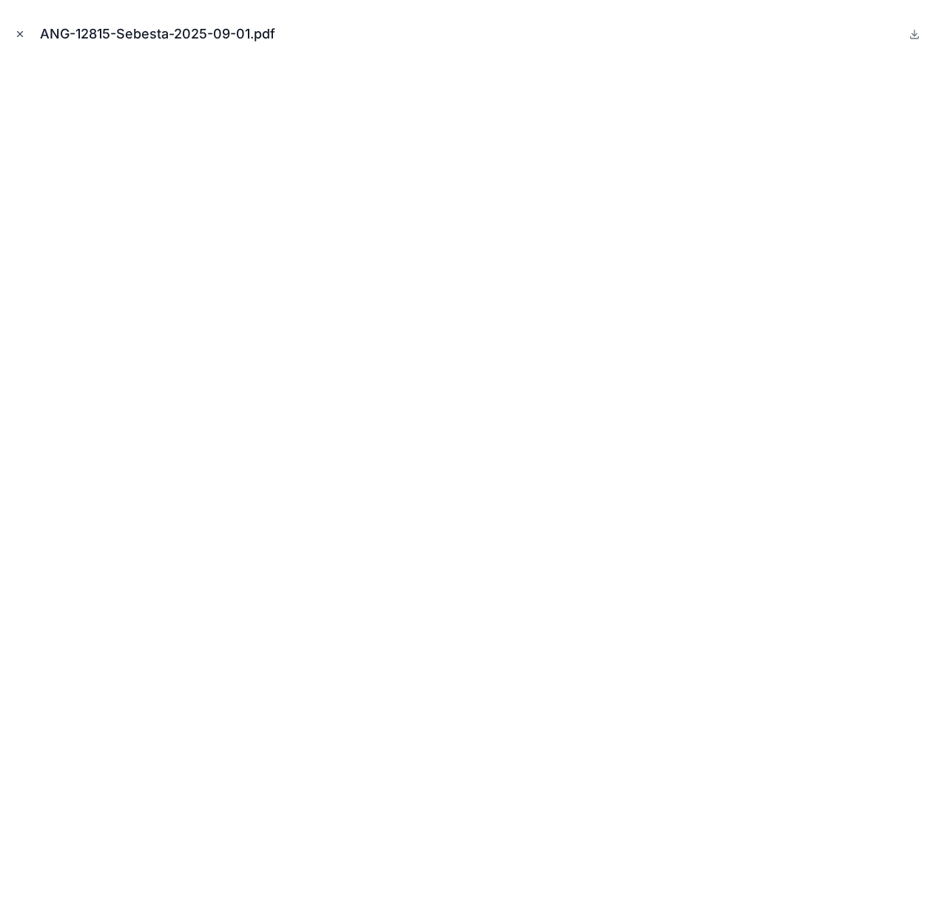
click at [21, 33] on icon "Close modal" at bounding box center [20, 34] width 10 height 10
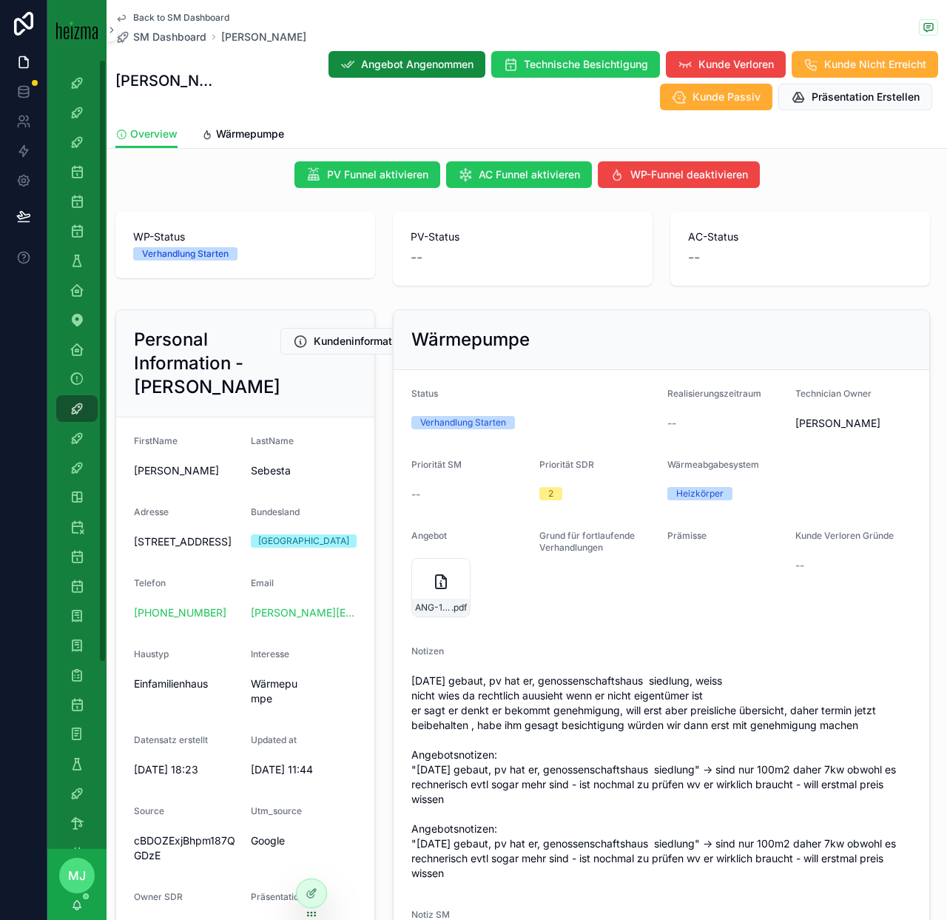
scroll to position [8, 0]
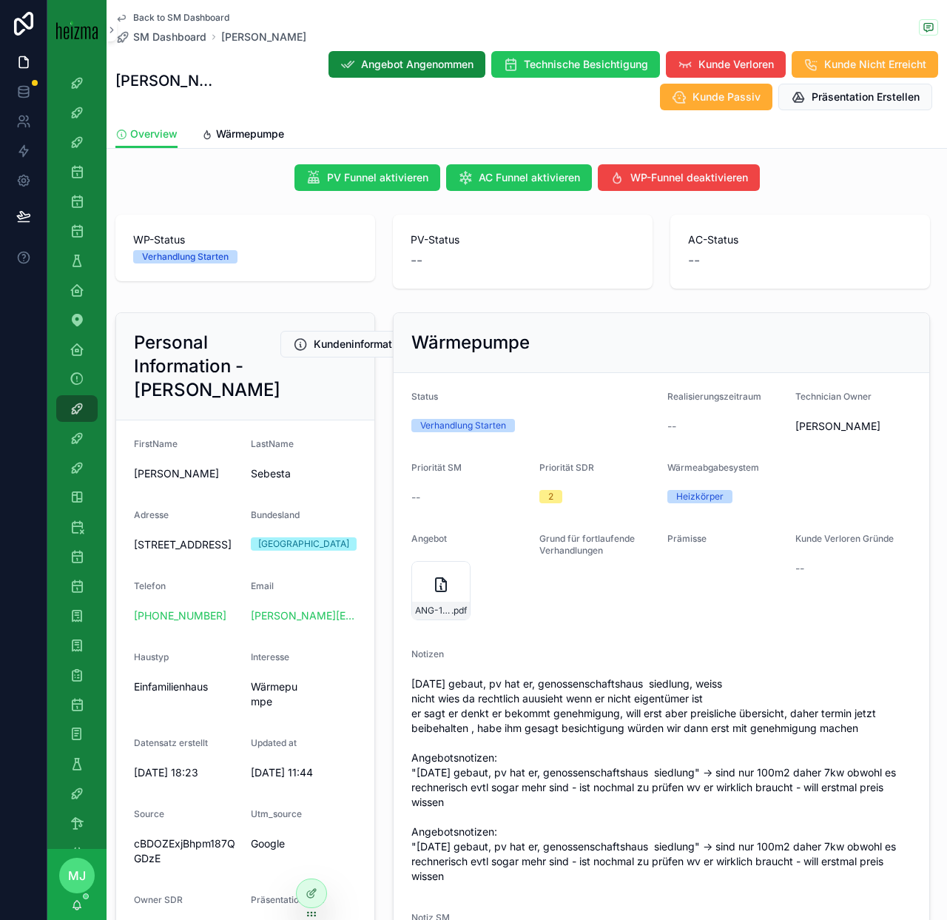
click at [599, 379] on form "Status Verhandlung Starten Realisierungszeitraum -- Technician Owner Oliver Kim…" at bounding box center [662, 685] width 536 height 625
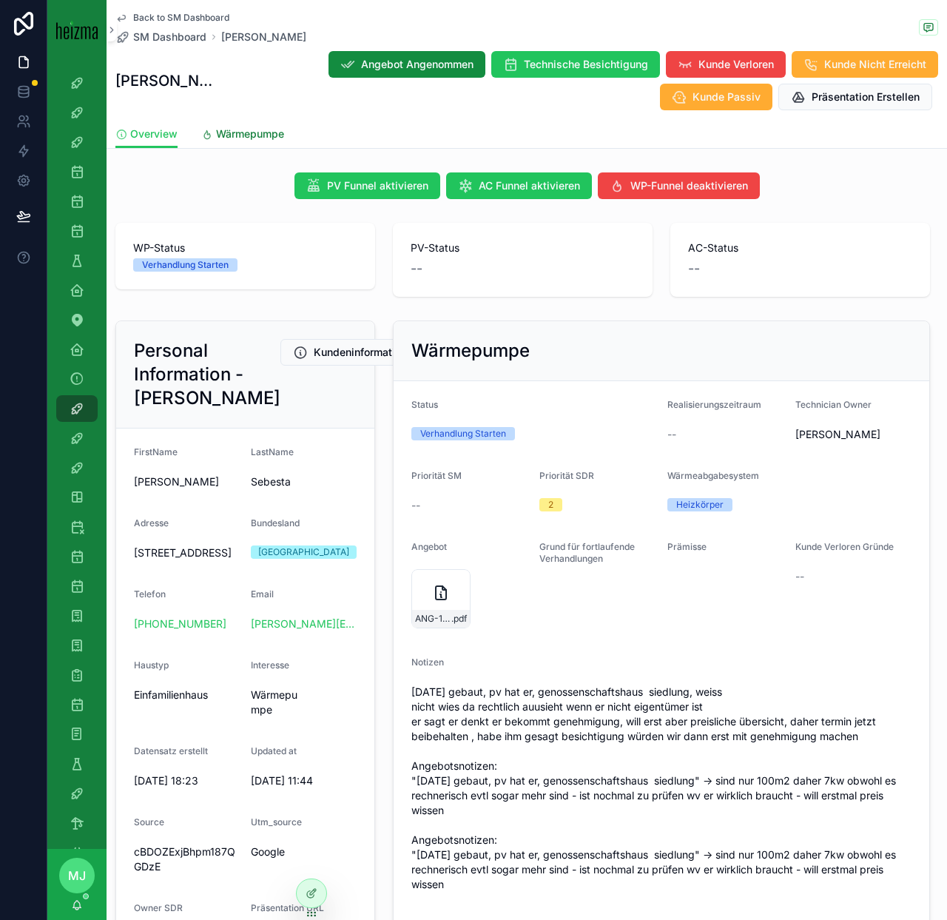
click at [255, 141] on span "Wärmepumpe" at bounding box center [250, 134] width 68 height 15
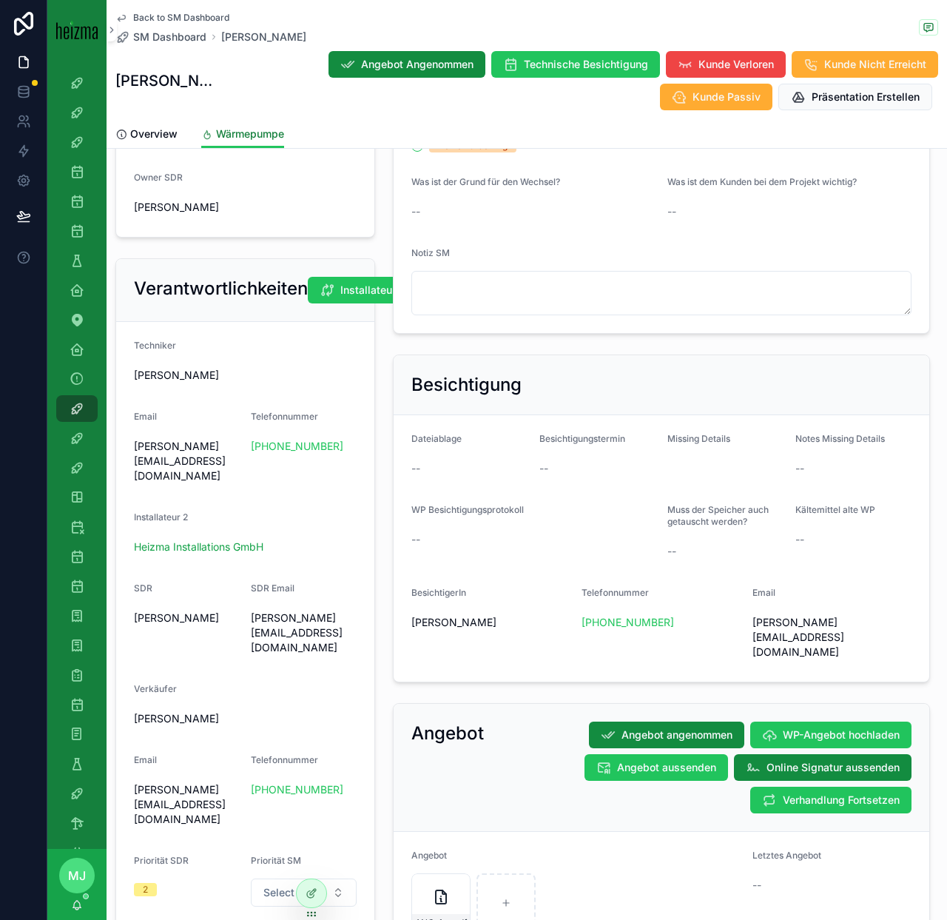
scroll to position [733, 0]
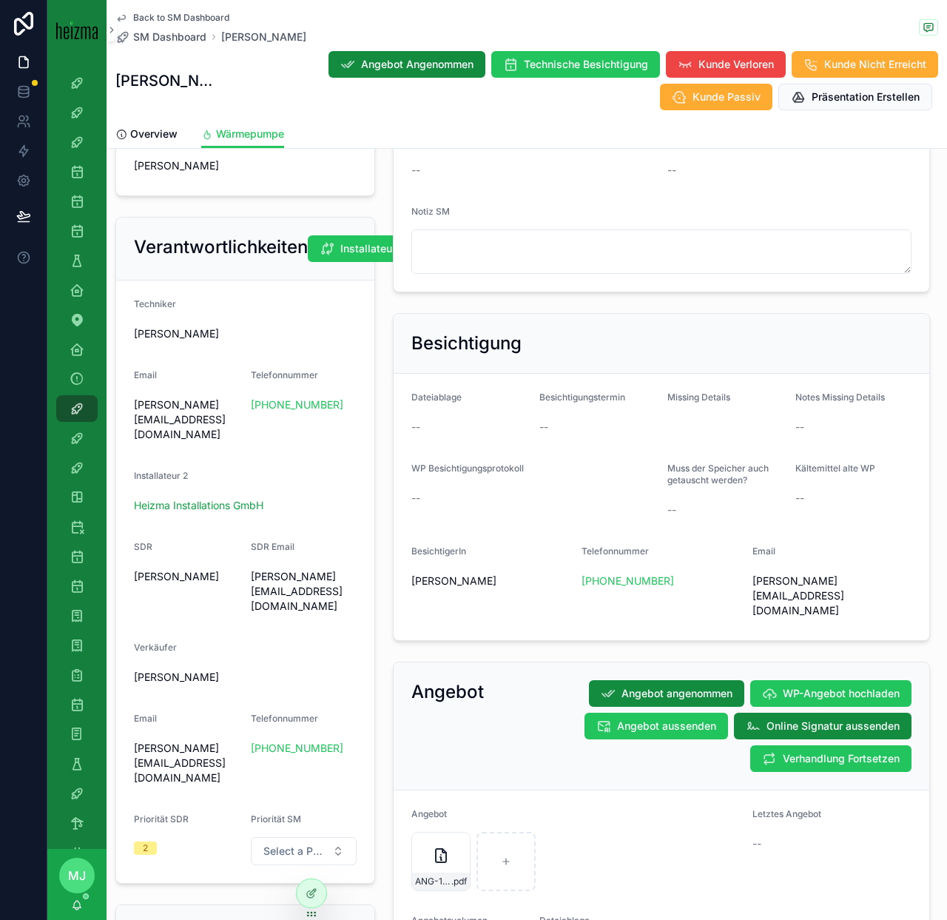
click at [707, 465] on span "Muss der Speicher auch getauscht werden?" at bounding box center [717, 473] width 101 height 23
click at [723, 468] on span "Muss der Speicher auch getauscht werden?" at bounding box center [717, 473] width 101 height 23
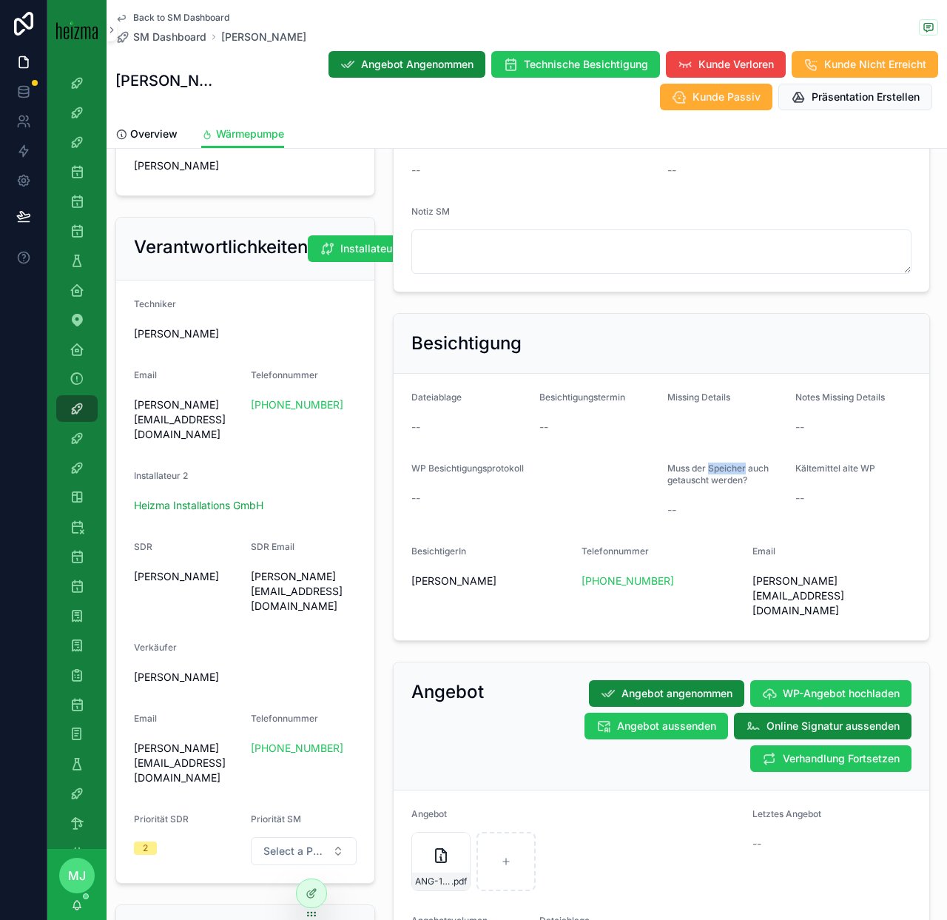
click at [723, 468] on span "Muss der Speicher auch getauscht werden?" at bounding box center [717, 473] width 101 height 23
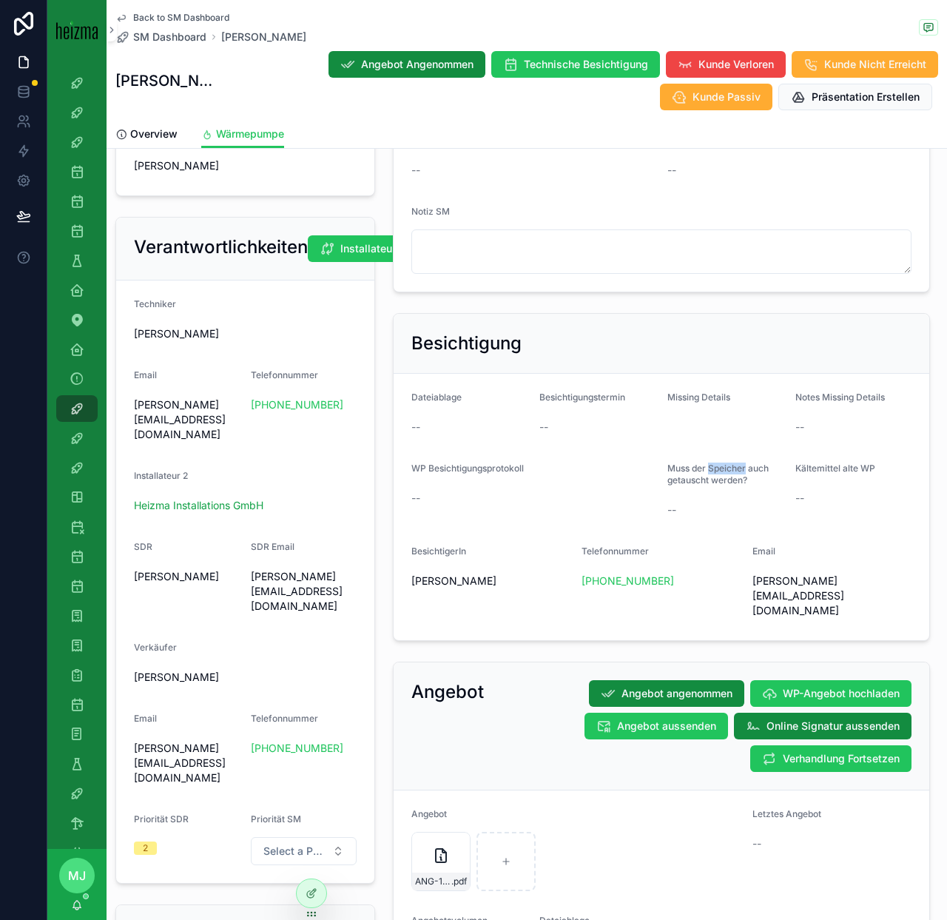
click at [723, 468] on span "Muss der Speicher auch getauscht werden?" at bounding box center [717, 473] width 101 height 23
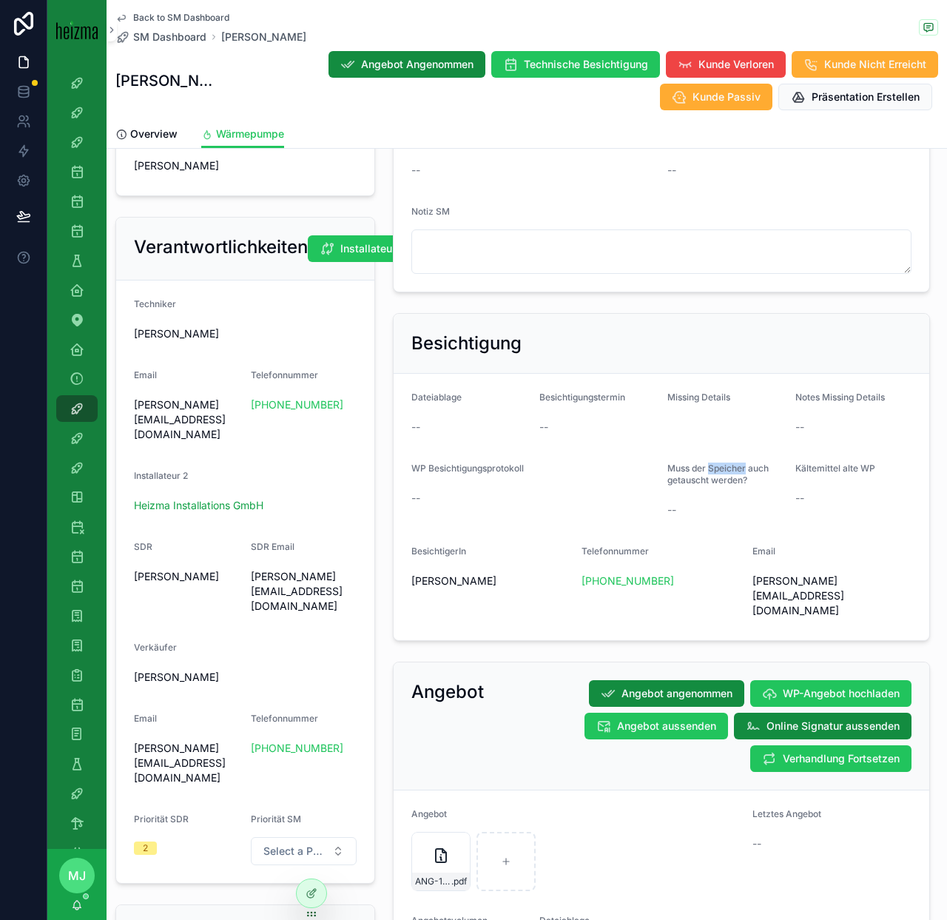
click at [723, 468] on span "Muss der Speicher auch getauscht werden?" at bounding box center [717, 473] width 101 height 23
click at [723, 467] on span "Muss der Speicher auch getauscht werden?" at bounding box center [717, 473] width 101 height 23
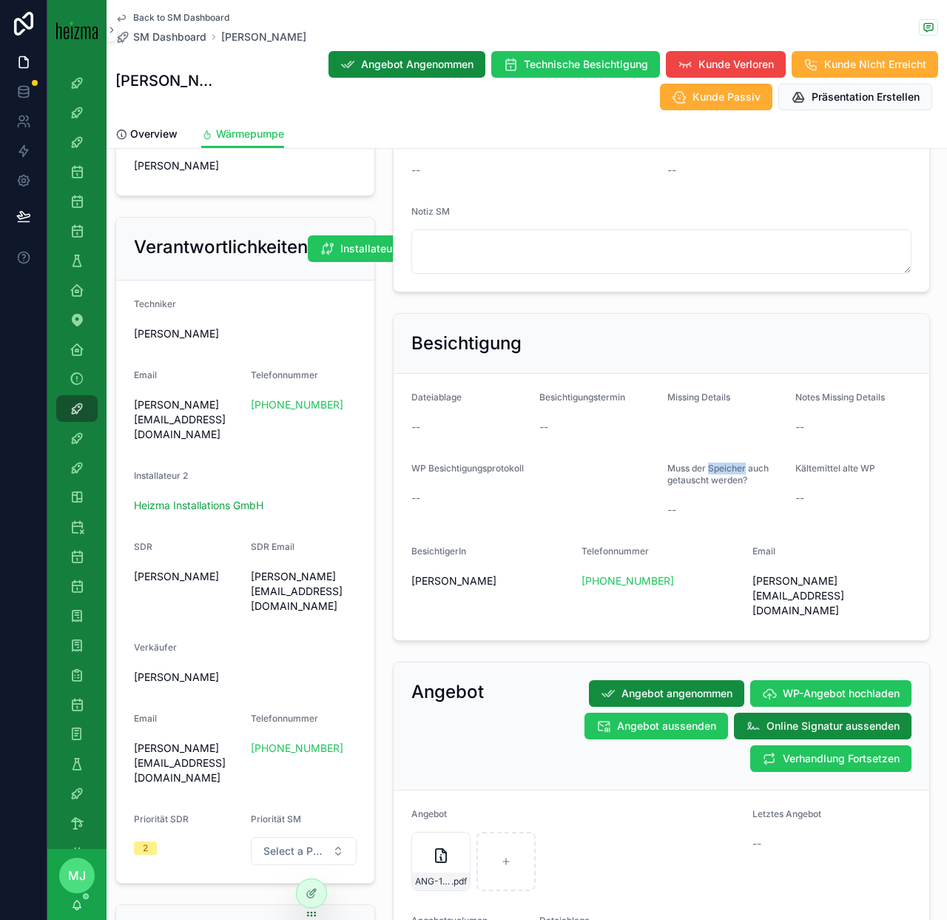
click at [723, 467] on span "Muss der Speicher auch getauscht werden?" at bounding box center [717, 473] width 101 height 23
click at [729, 395] on span "Missing Details" at bounding box center [698, 396] width 63 height 11
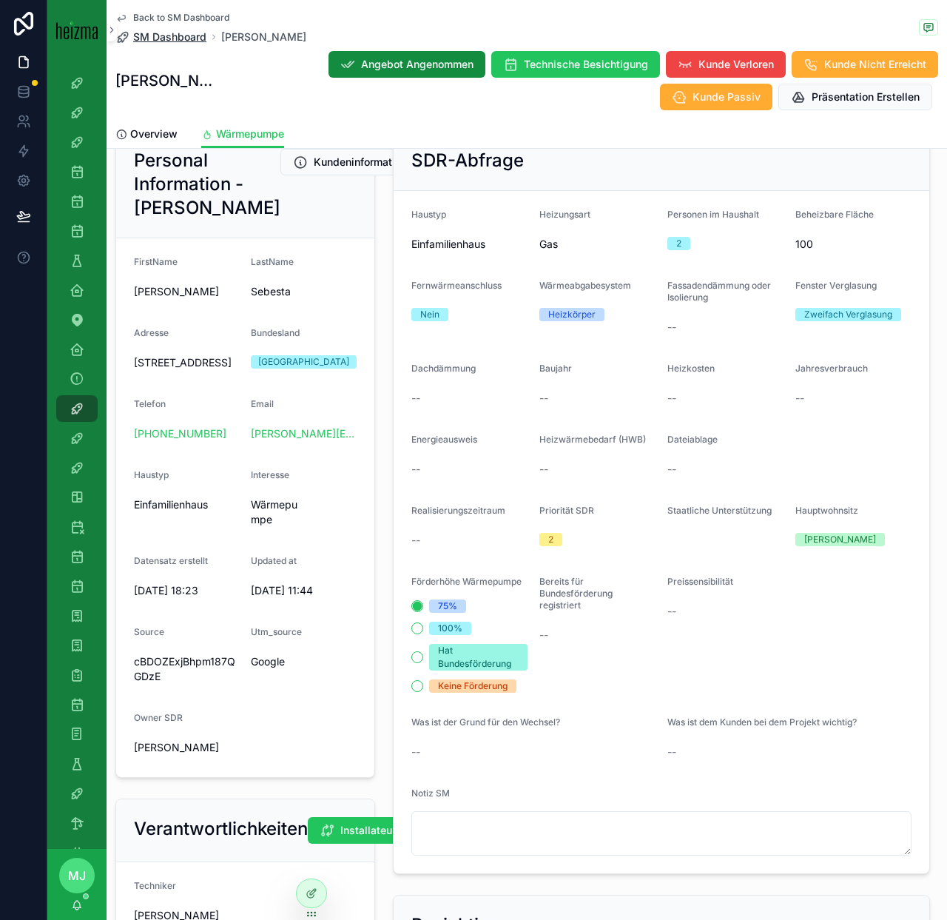
click at [174, 36] on span "SM Dashboard" at bounding box center [169, 37] width 73 height 15
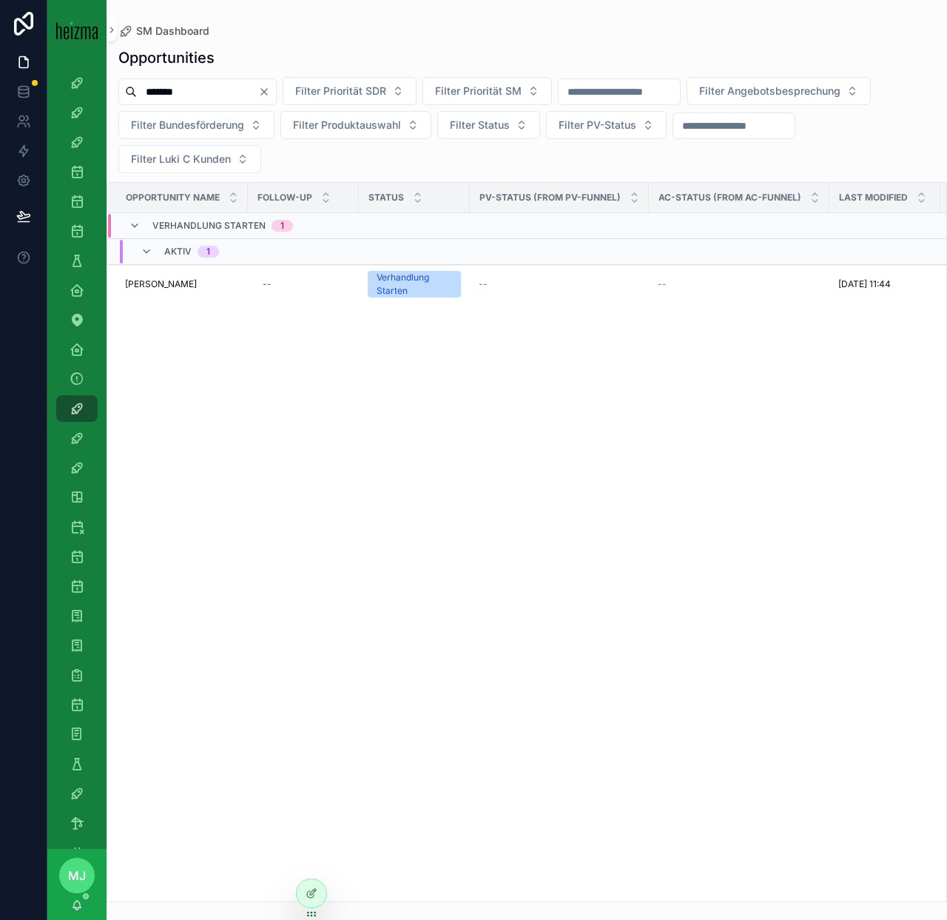
click at [170, 91] on input "*******" at bounding box center [197, 91] width 121 height 21
click at [169, 91] on input "*******" at bounding box center [197, 91] width 121 height 21
type input "*********"
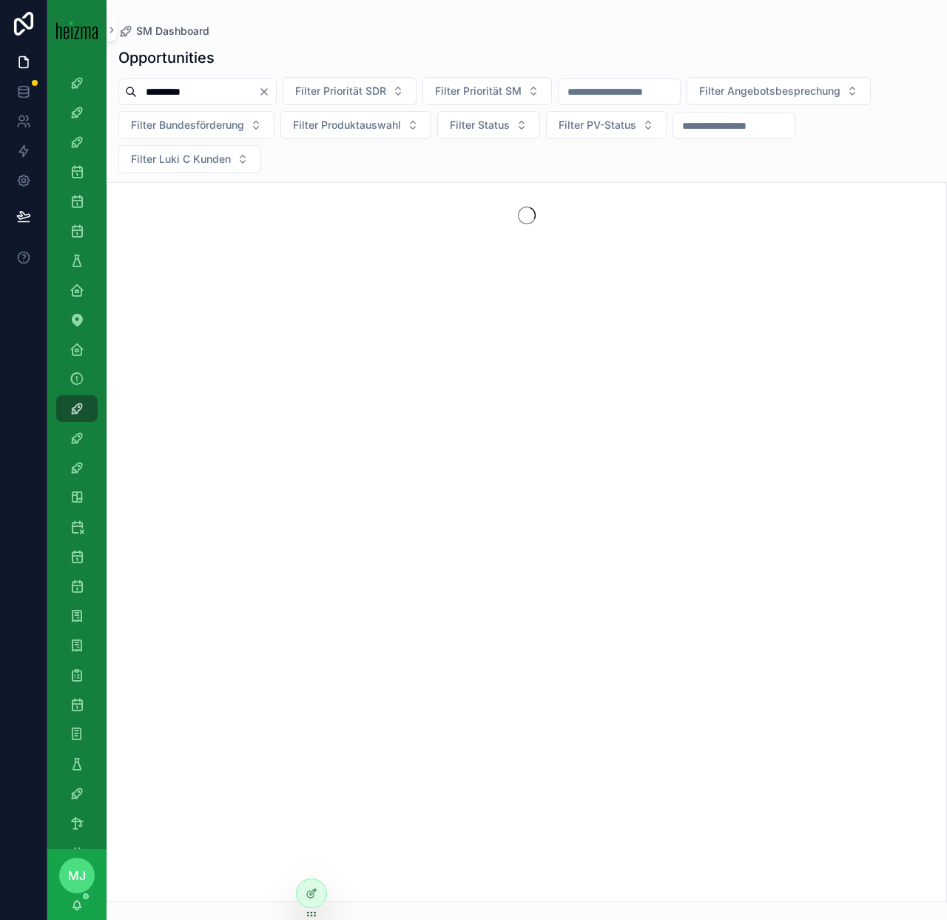
click at [327, 175] on div "Opportunities ********* Filter Priorität SDR Filter Priorität SM Filter Angebot…" at bounding box center [527, 470] width 841 height 864
click at [70, 231] on icon "scrollable content" at bounding box center [77, 230] width 15 height 15
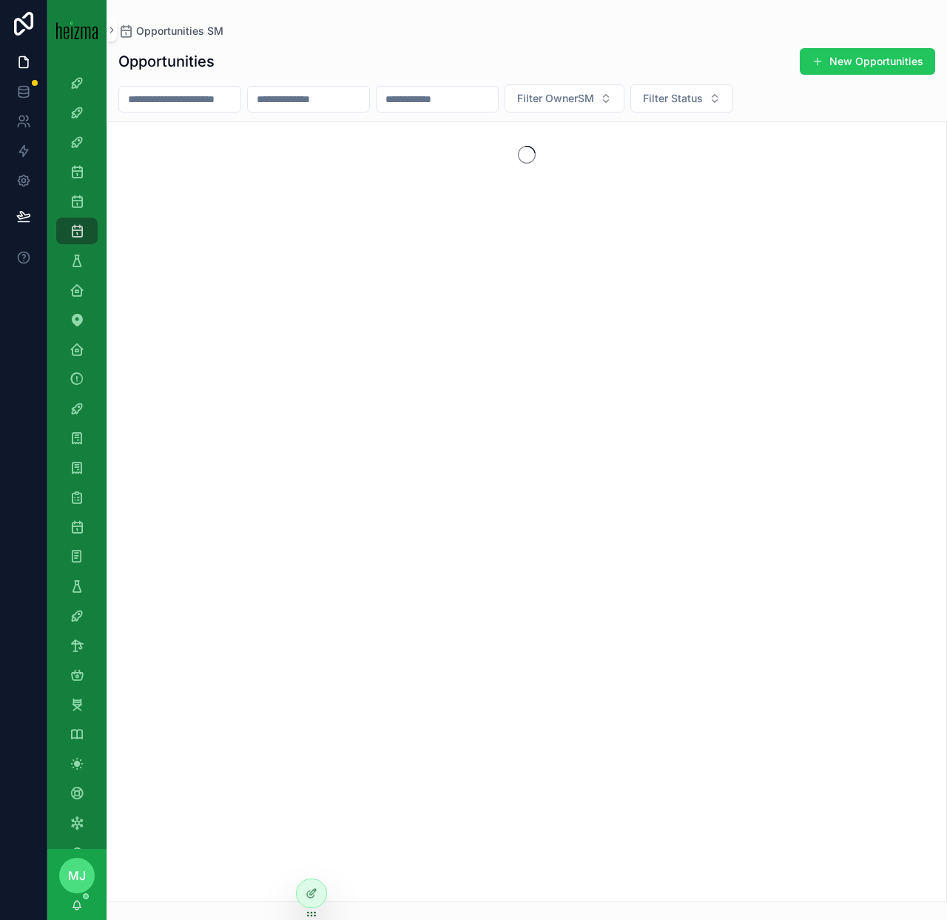
click at [223, 86] on div "scrollable content" at bounding box center [179, 99] width 123 height 27
click at [213, 98] on input "scrollable content" at bounding box center [179, 99] width 121 height 21
click at [146, 100] on input "********" at bounding box center [179, 99] width 121 height 21
type input "*********"
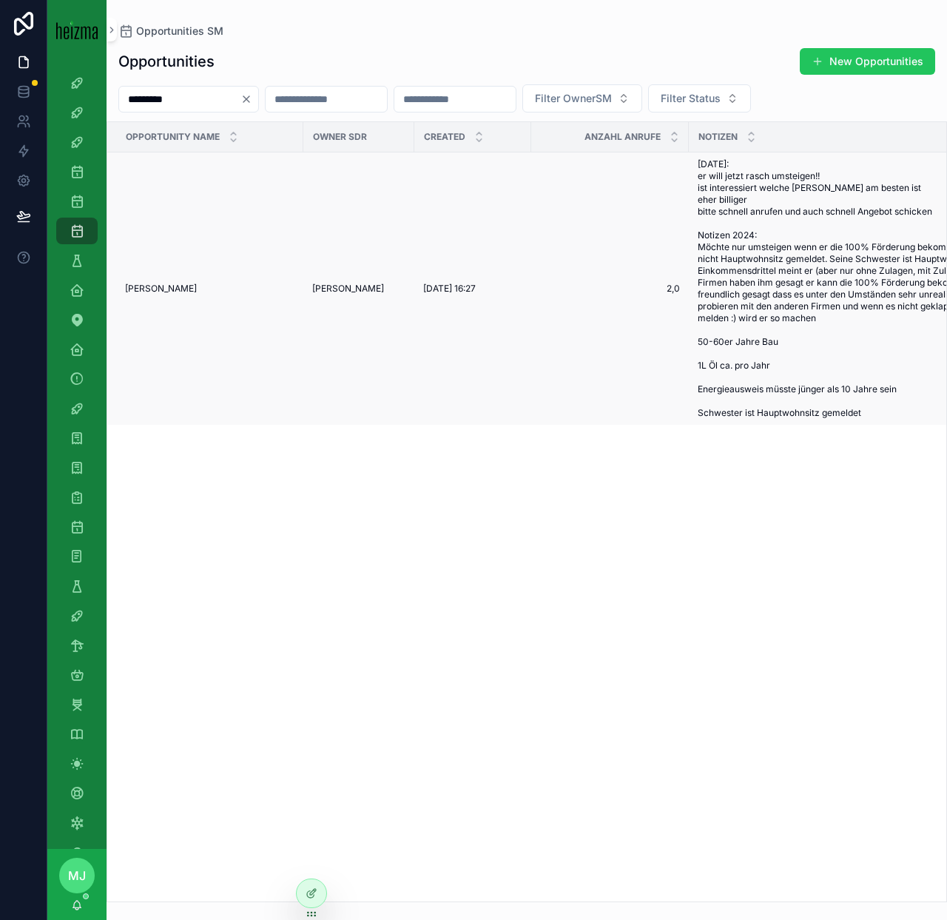
click at [141, 288] on span "[PERSON_NAME]" at bounding box center [161, 289] width 72 height 12
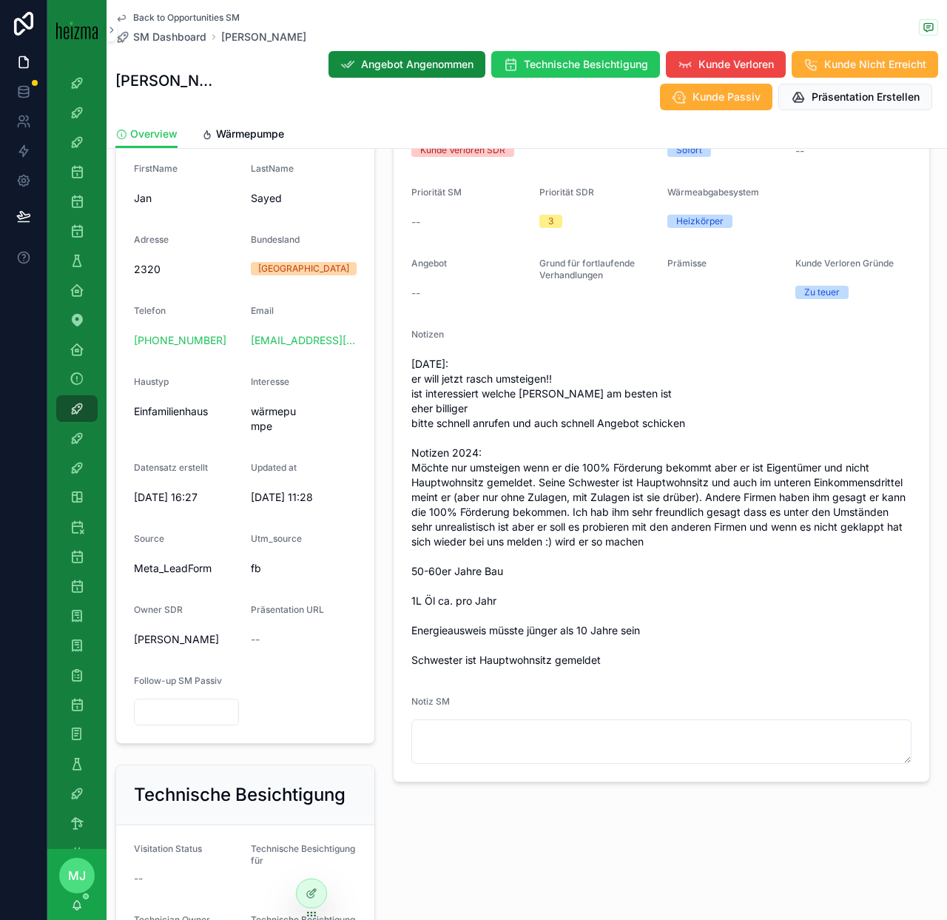
scroll to position [155, 0]
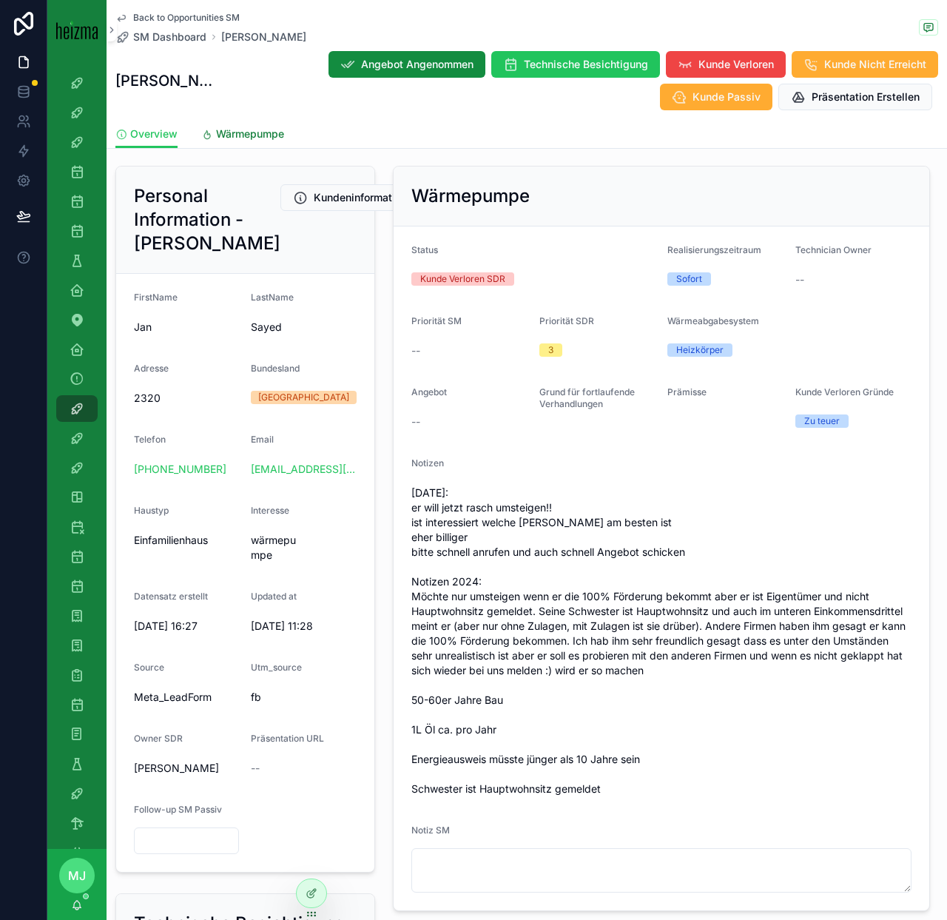
click at [238, 141] on span "Wärmepumpe" at bounding box center [250, 134] width 68 height 15
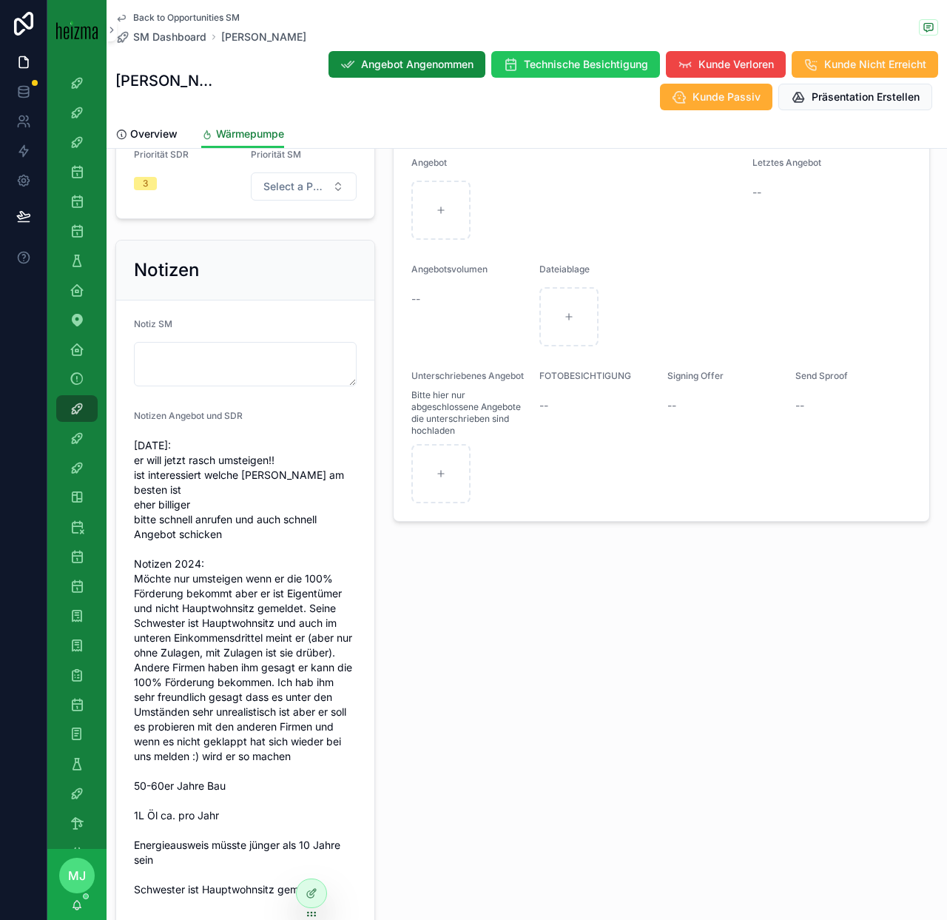
scroll to position [1379, 0]
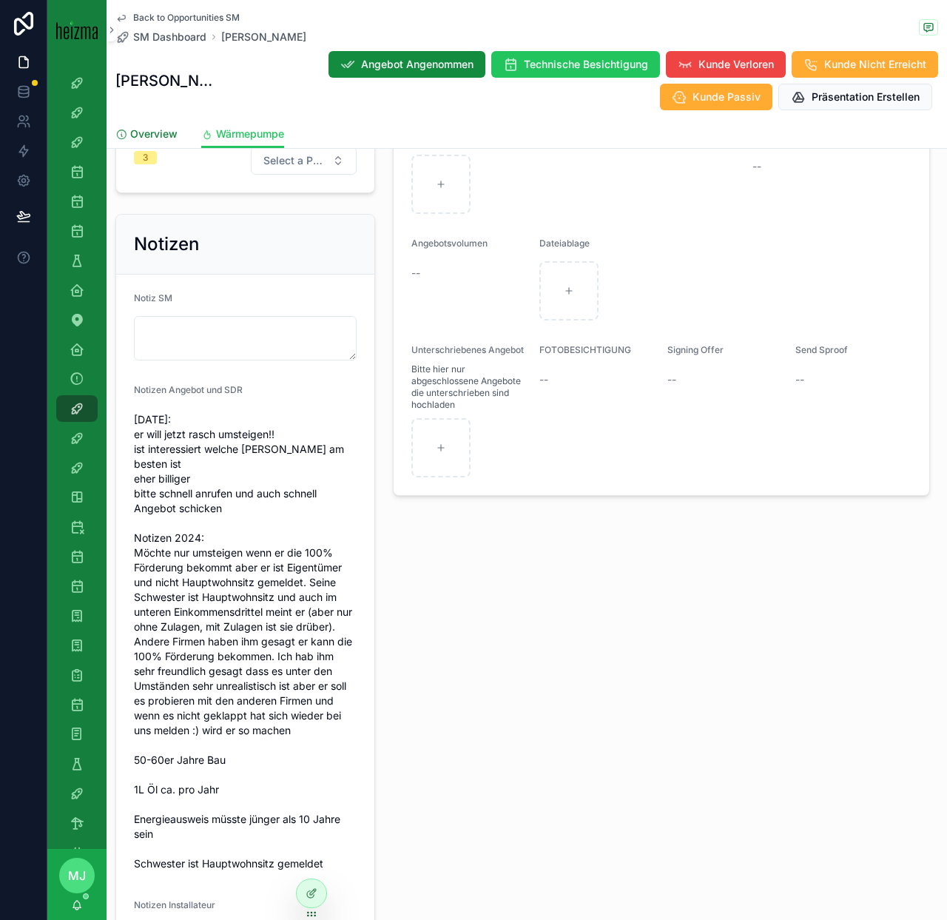
click at [153, 141] on link "Overview" at bounding box center [146, 136] width 62 height 30
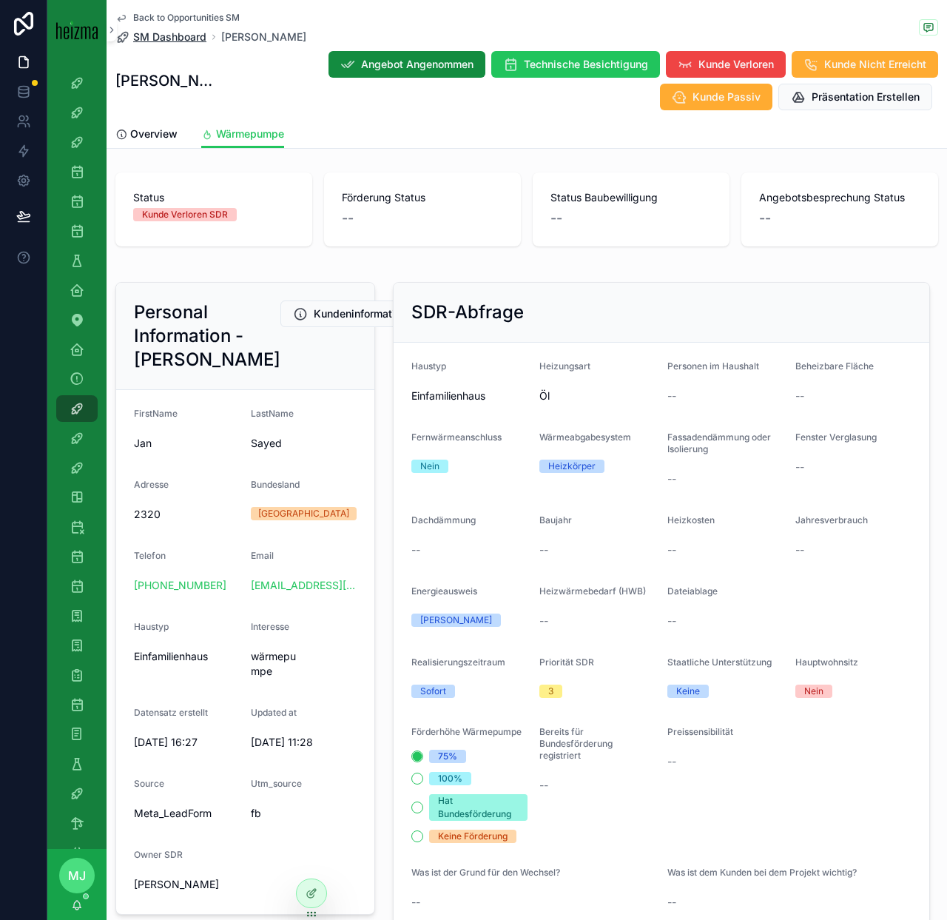
click at [181, 38] on span "SM Dashboard" at bounding box center [169, 37] width 73 height 15
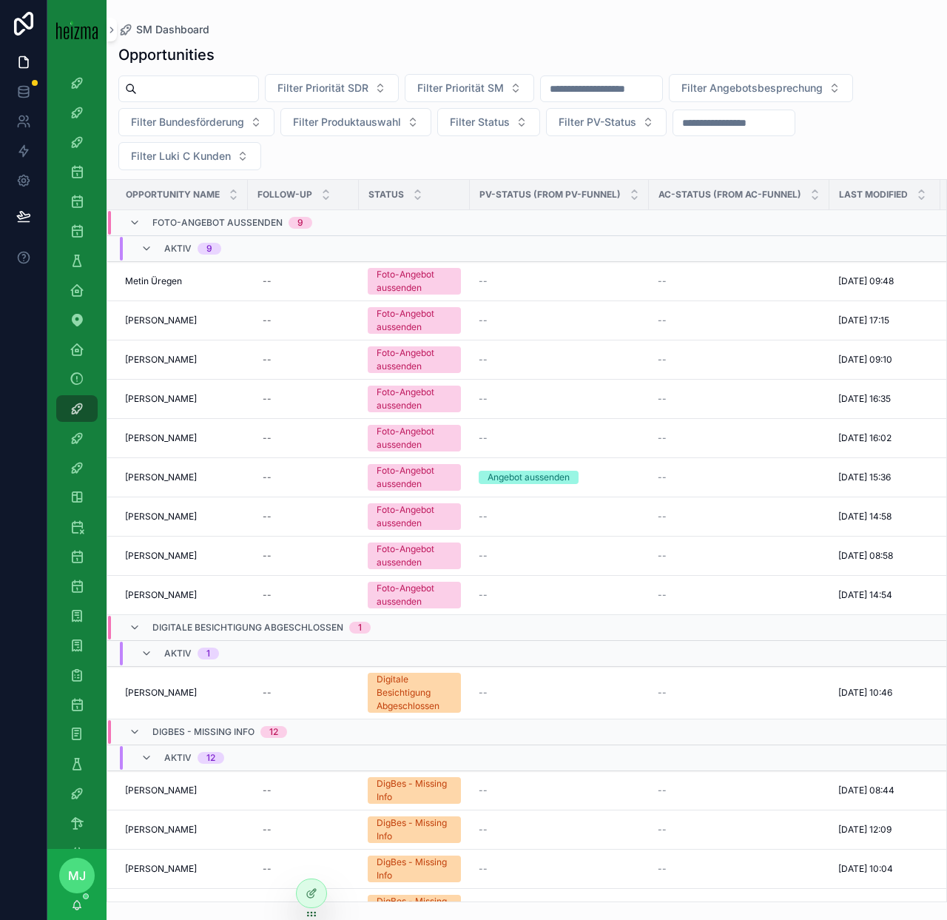
click at [151, 82] on input "scrollable content" at bounding box center [197, 88] width 121 height 21
type input "*******"
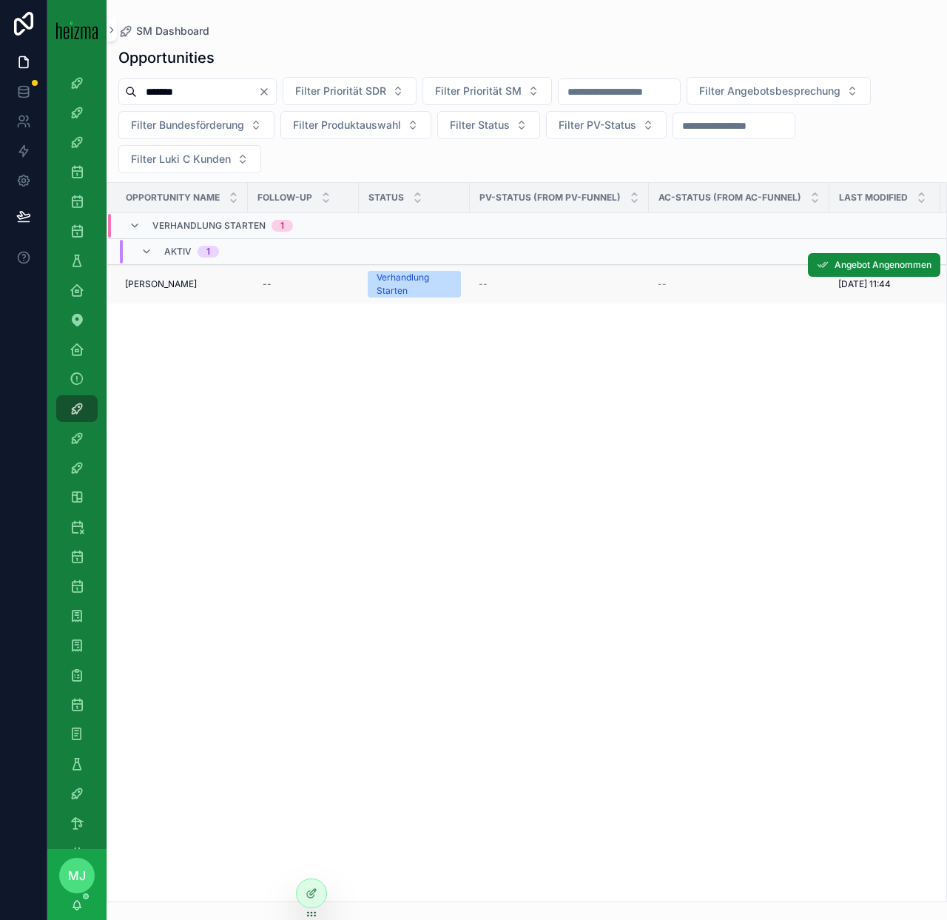
click at [164, 283] on span "Ernst Sebesta" at bounding box center [161, 284] width 72 height 12
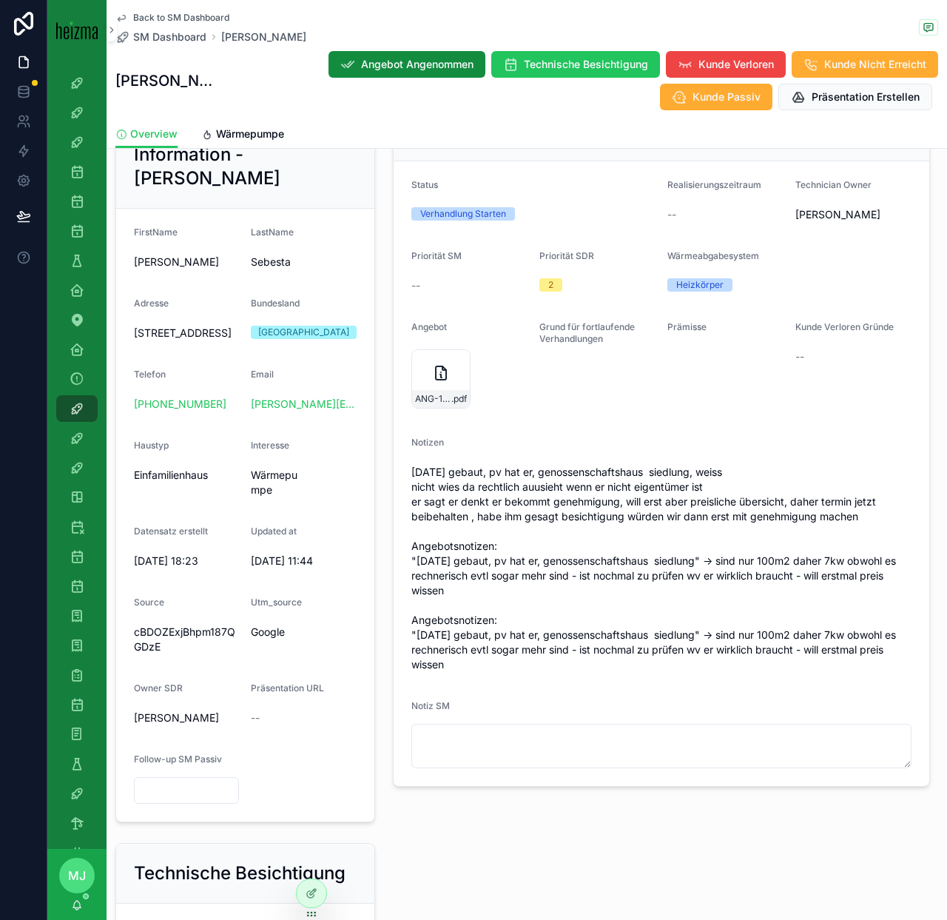
scroll to position [221, 0]
click at [252, 144] on link "Wärmepumpe" at bounding box center [242, 136] width 83 height 30
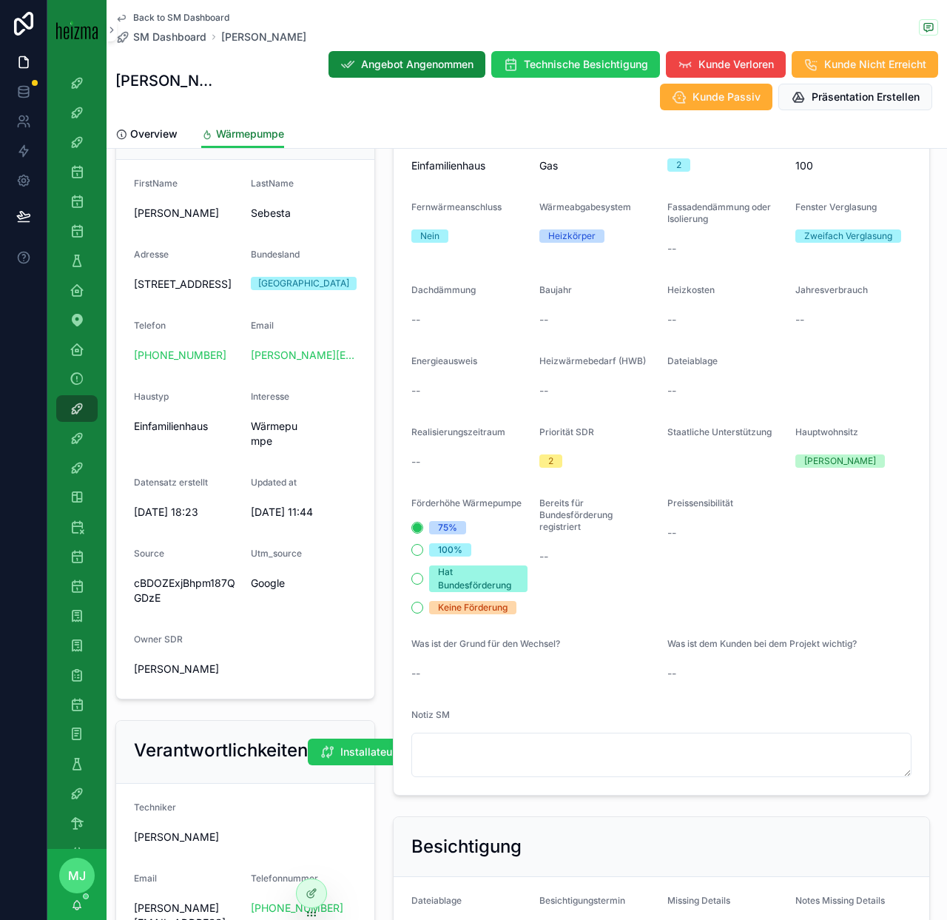
scroll to position [116, 0]
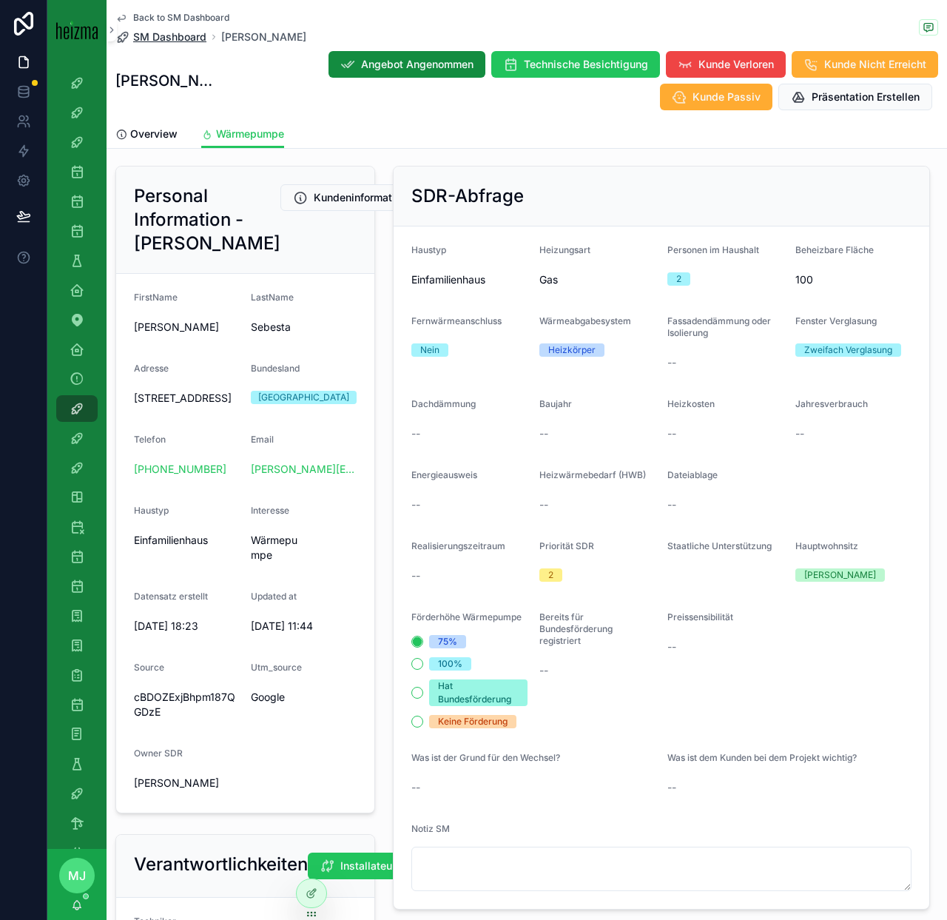
click at [166, 34] on span "SM Dashboard" at bounding box center [169, 37] width 73 height 15
click at [66, 234] on div "Opportunities SM" at bounding box center [77, 231] width 24 height 24
click at [150, 406] on span "Heckenweg 29, 1220 Wien, Österreich" at bounding box center [186, 398] width 105 height 15
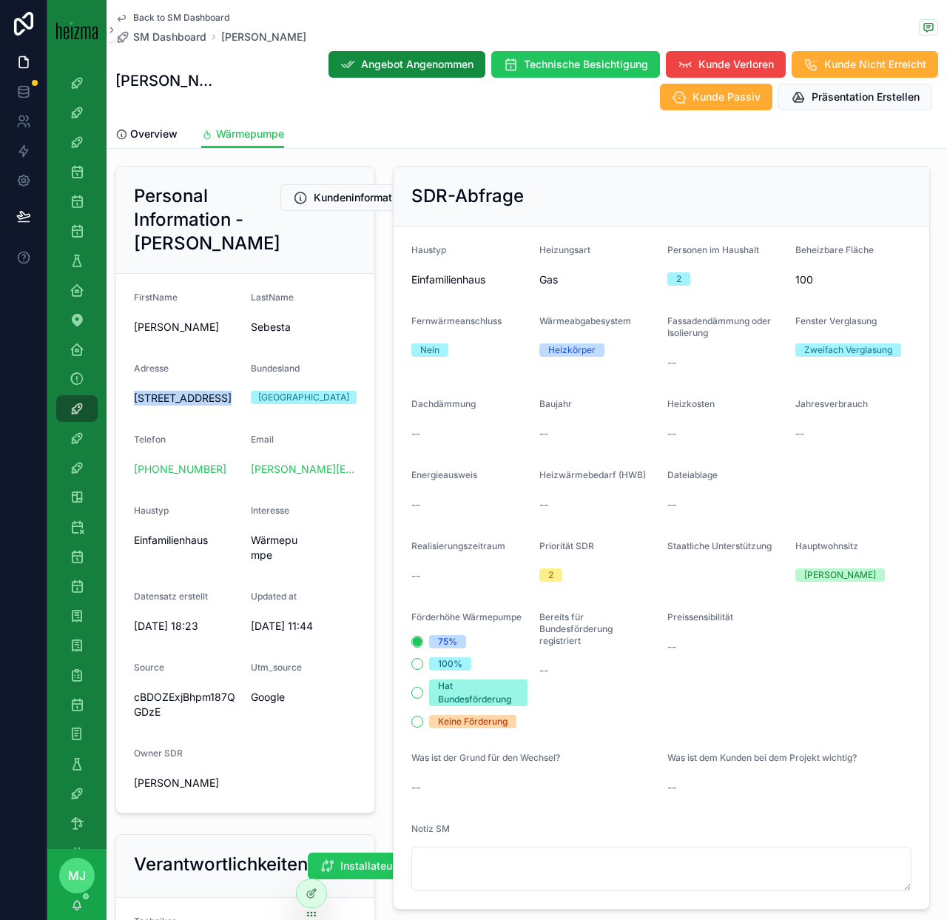
copy span "Heckenweg 29, 1220 Wien, Österreich"
click at [491, 52] on button "Technische Besichtigung" at bounding box center [575, 64] width 169 height 27
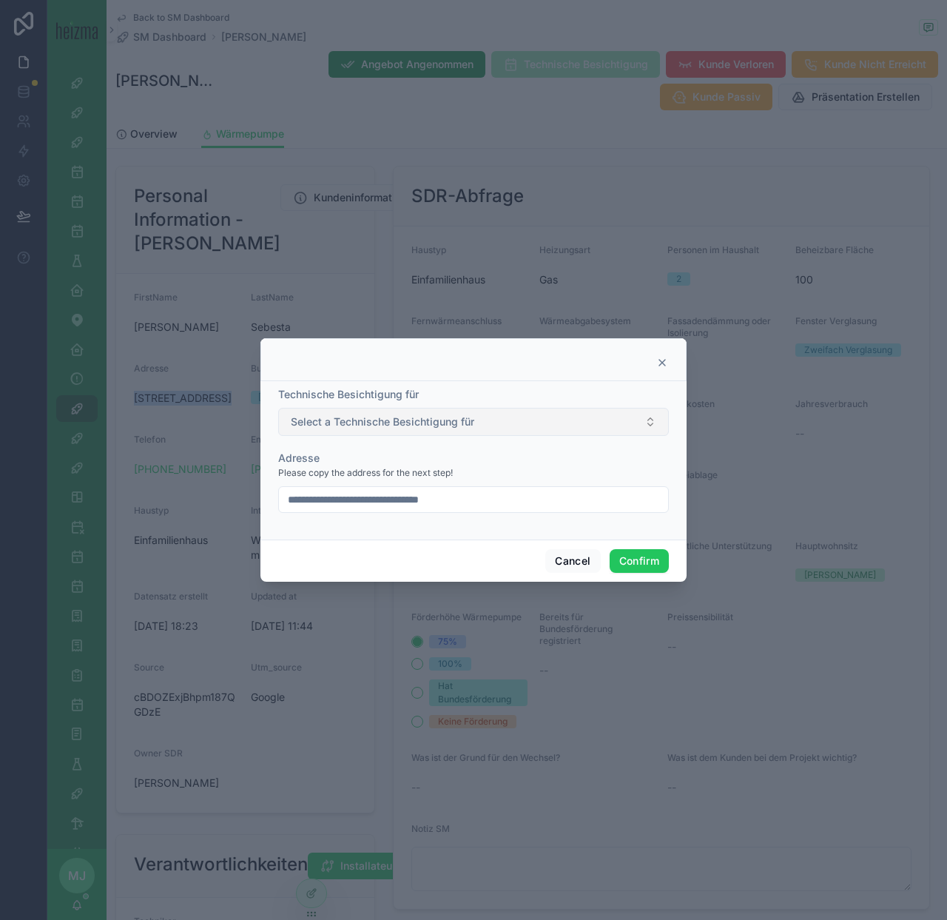
click at [568, 427] on button "Select a Technische Besichtigung für" at bounding box center [473, 422] width 391 height 28
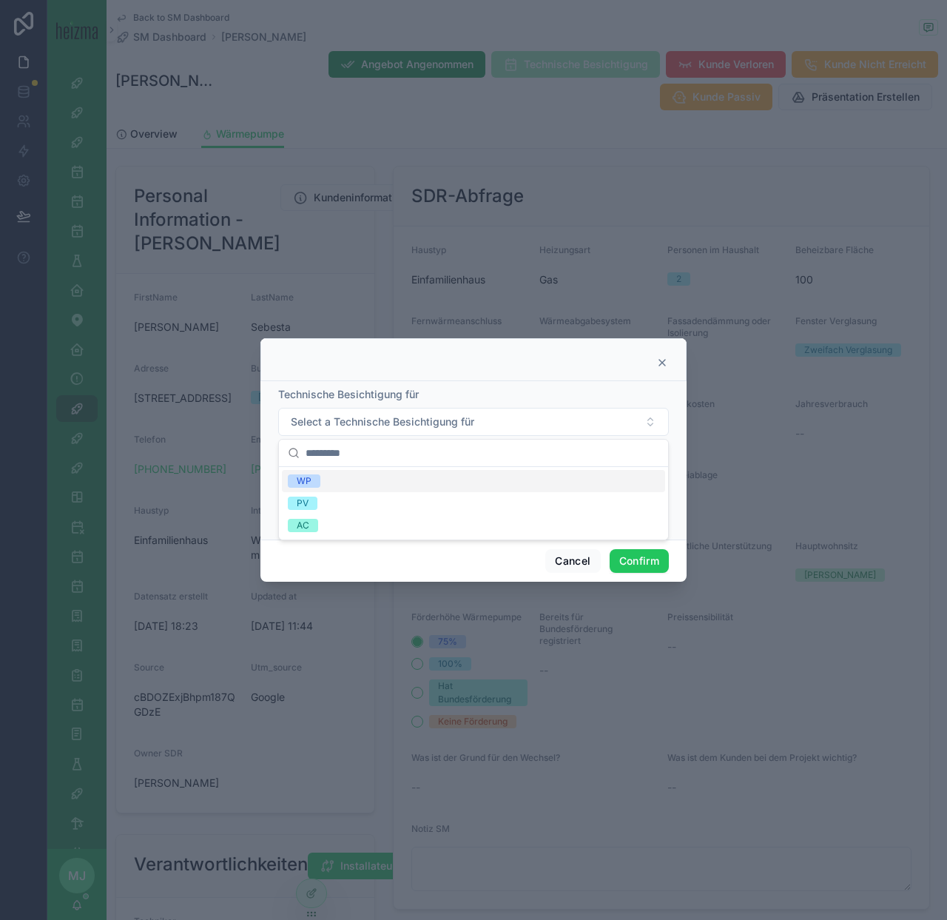
click at [488, 484] on div "WP" at bounding box center [473, 481] width 383 height 22
click at [561, 383] on div "**********" at bounding box center [473, 460] width 426 height 158
click at [625, 561] on button "Confirm" at bounding box center [639, 561] width 59 height 24
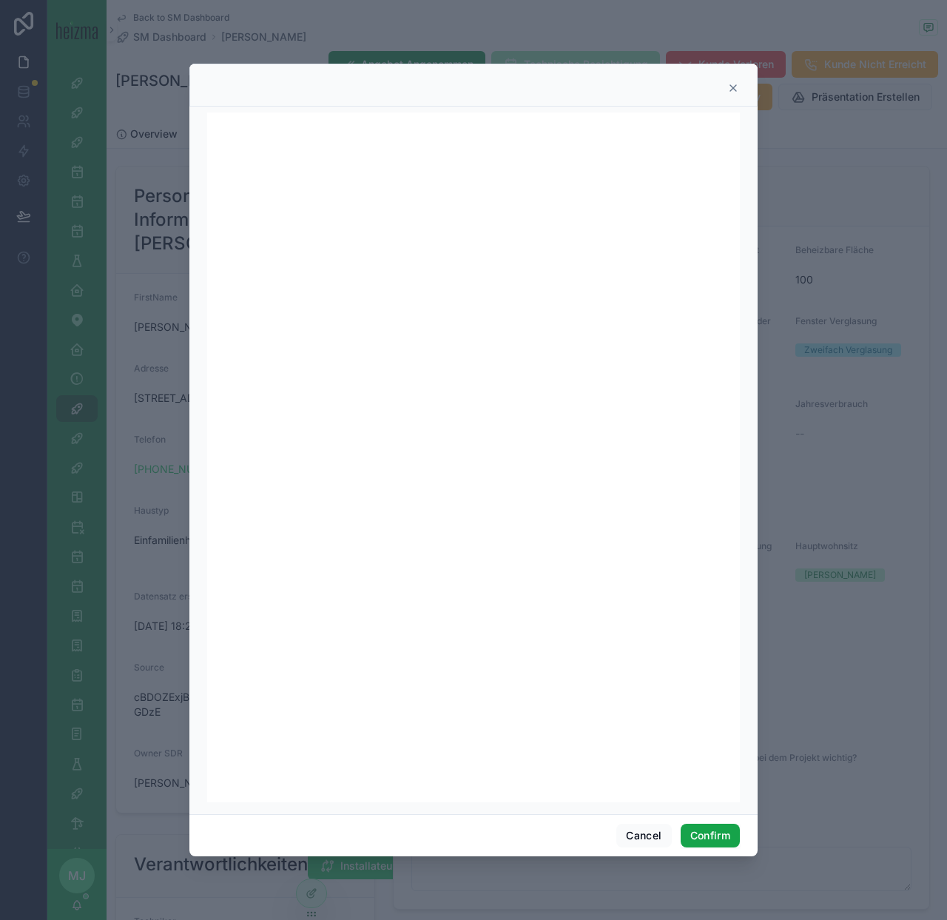
click at [711, 844] on button "Confirm" at bounding box center [710, 836] width 59 height 24
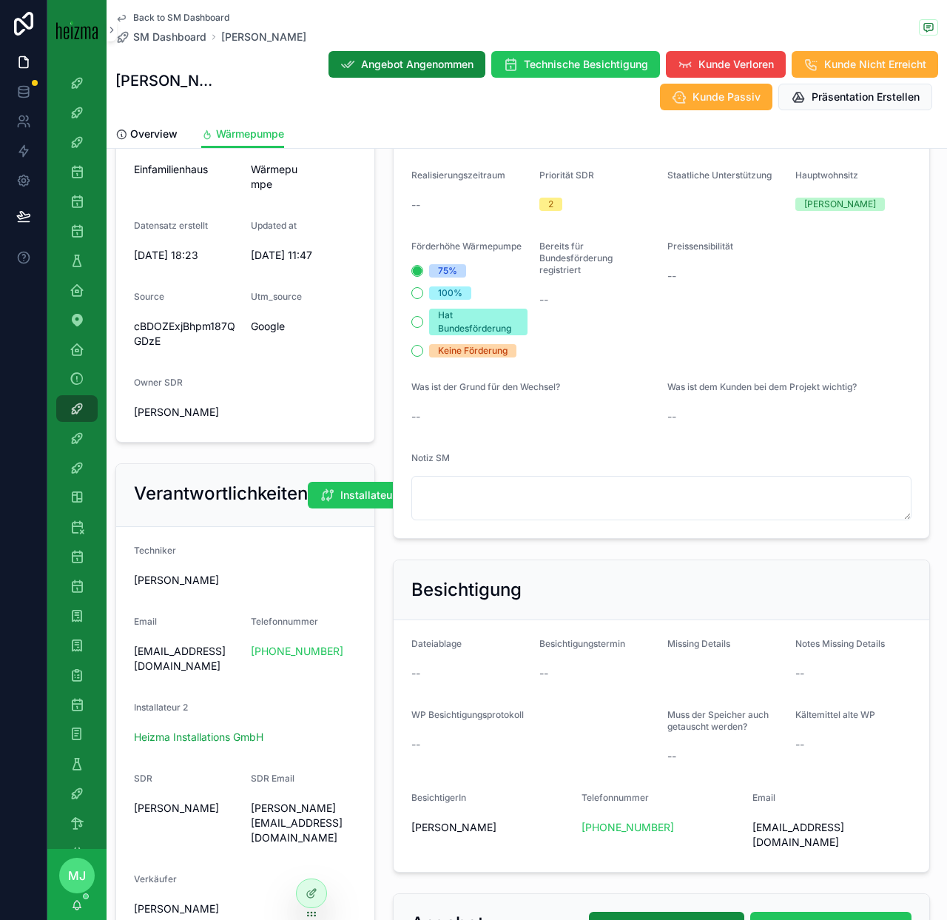
scroll to position [488, 0]
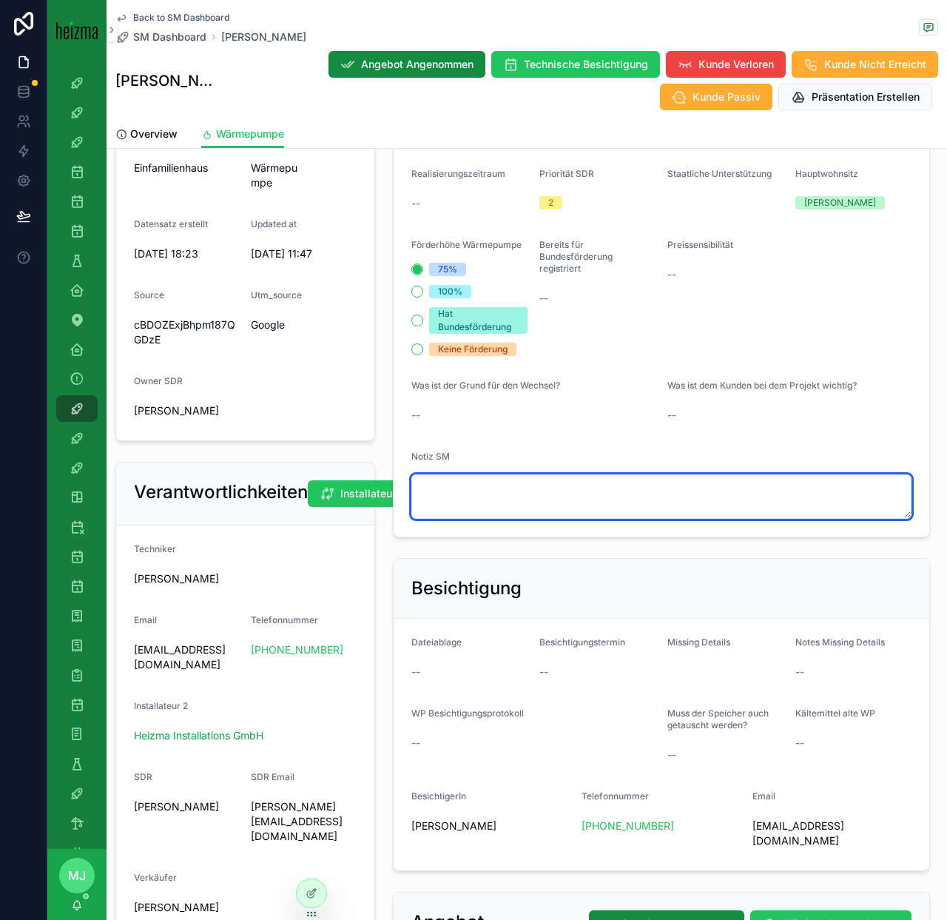
click at [647, 497] on textarea "scrollable content" at bounding box center [661, 496] width 500 height 44
click at [583, 492] on textarea "scrollable content" at bounding box center [661, 496] width 500 height 44
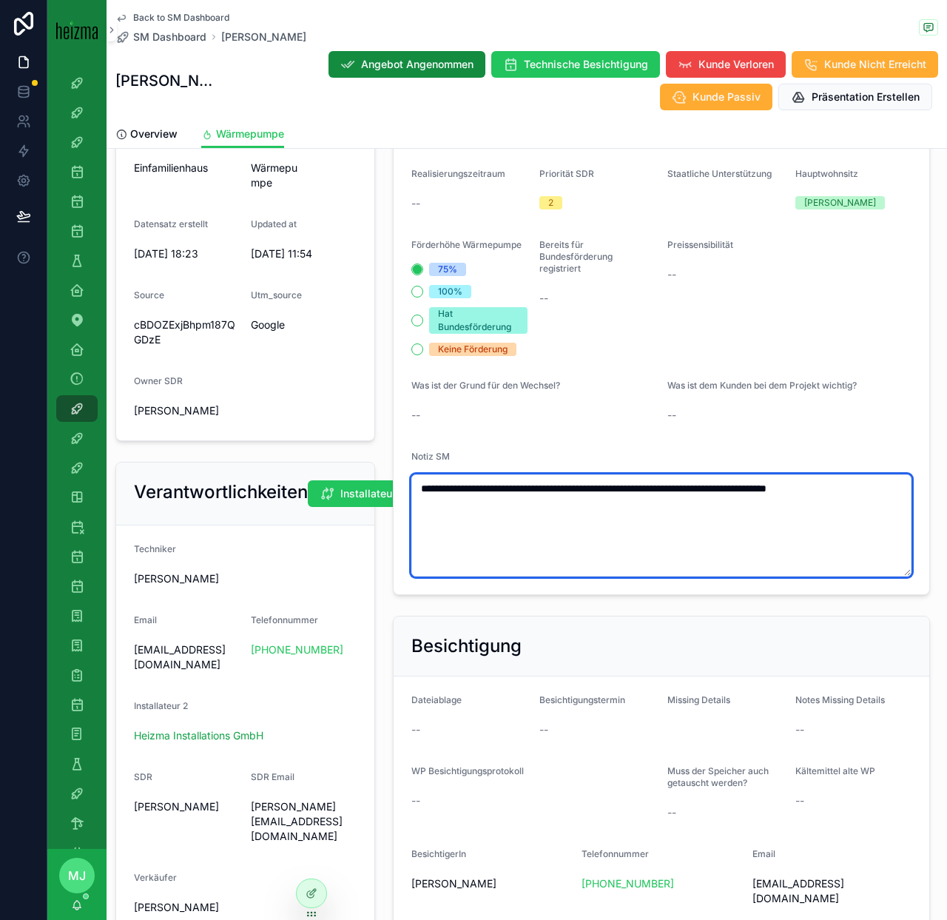
click at [859, 492] on textarea "**********" at bounding box center [661, 525] width 500 height 102
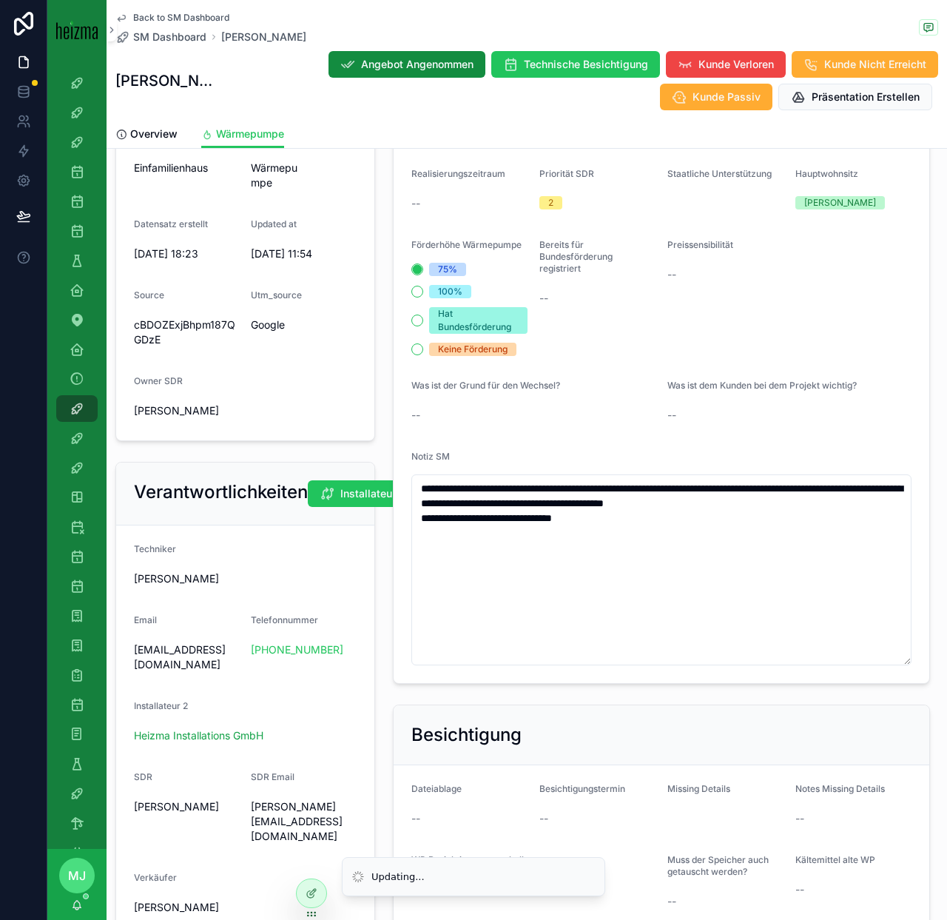
click at [867, 432] on form "**********" at bounding box center [662, 268] width 536 height 829
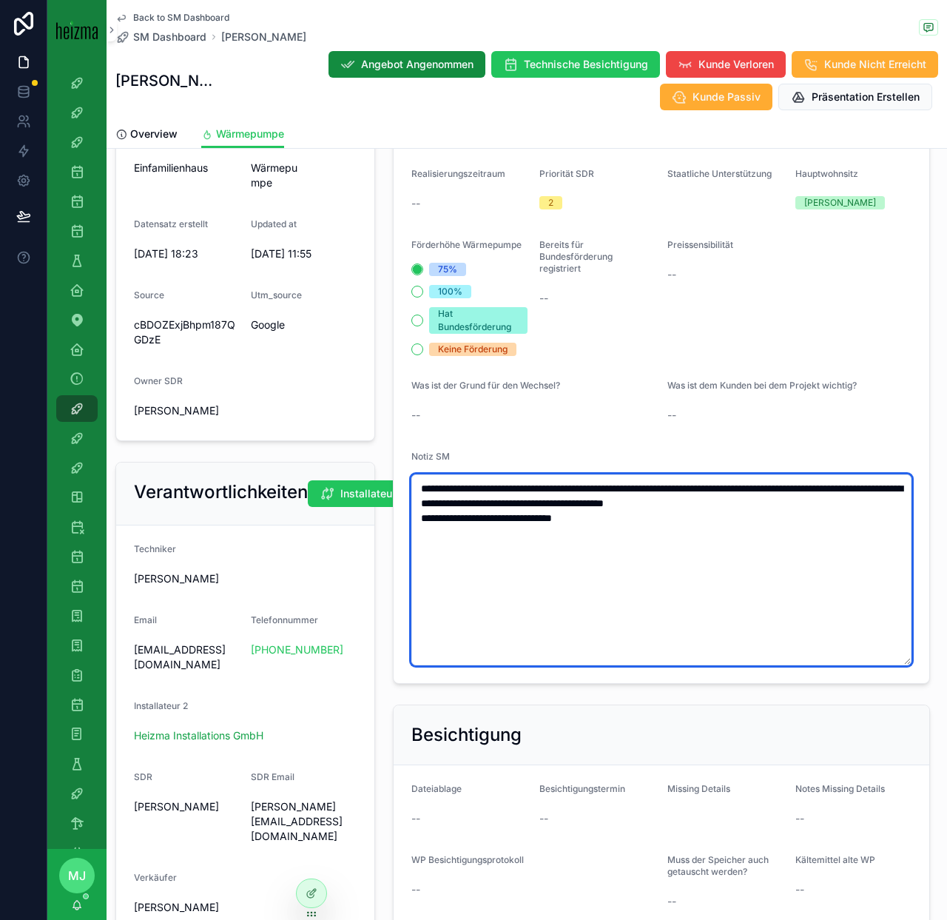
click at [562, 505] on textarea "**********" at bounding box center [661, 569] width 500 height 191
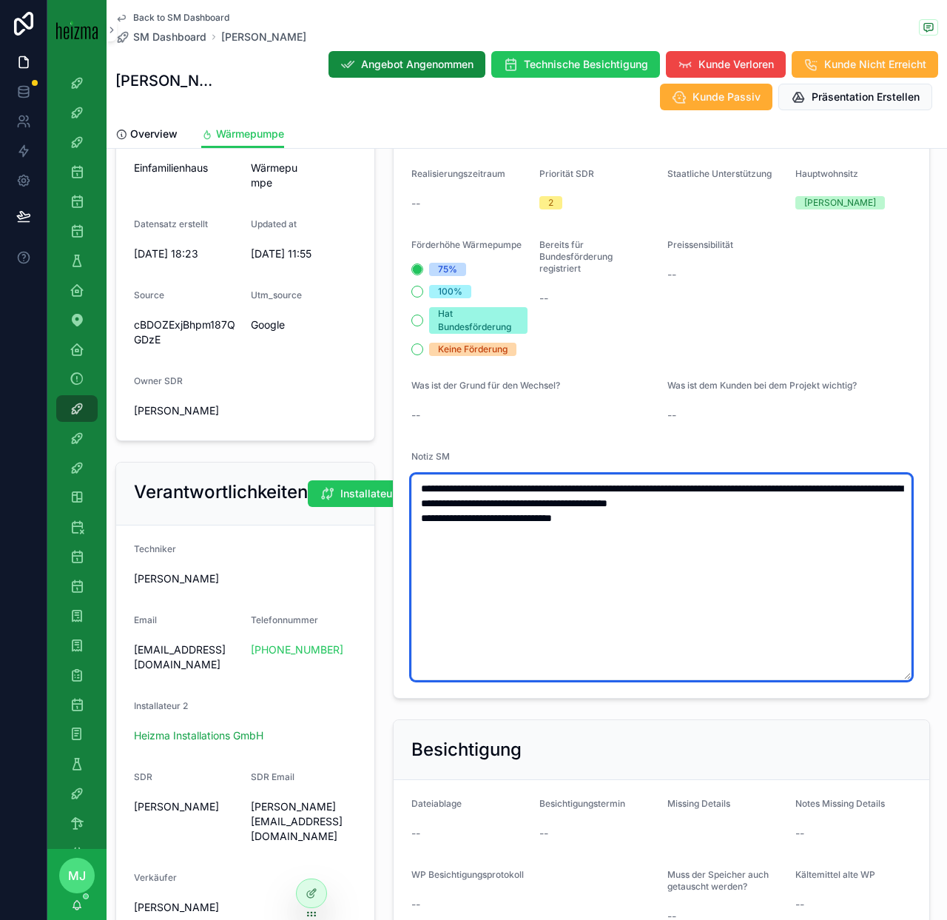
type textarea "**********"
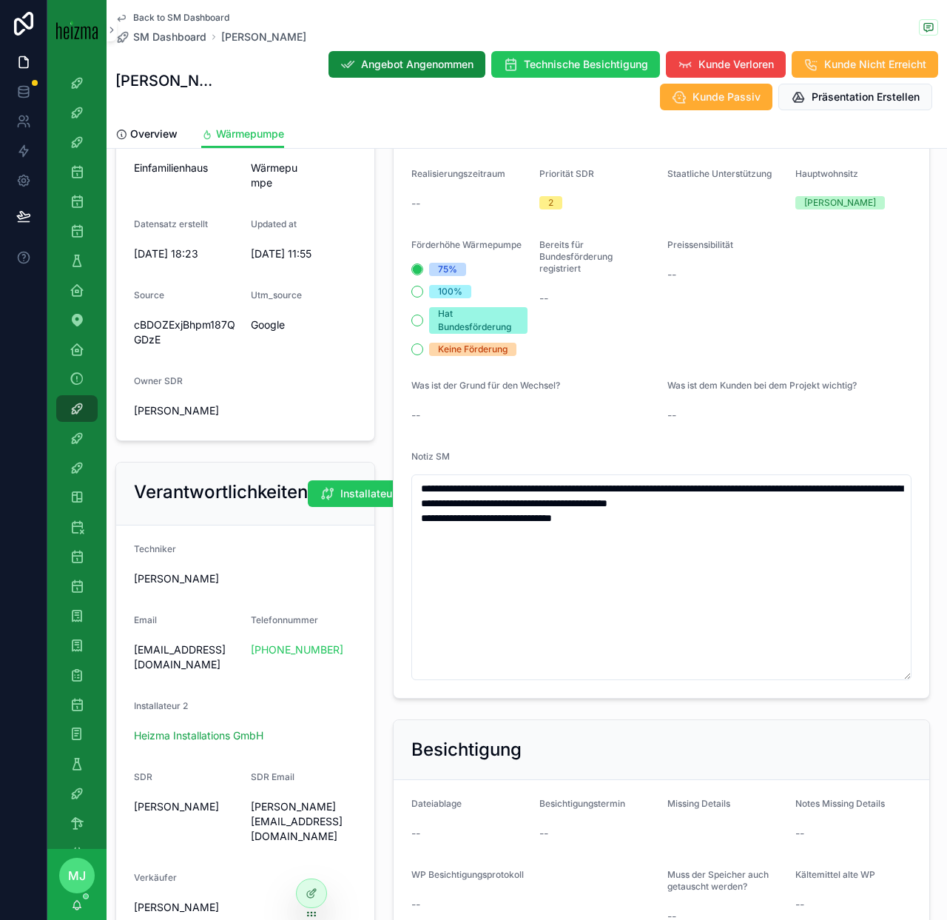
click at [645, 400] on div "Was ist der Grund für den Wechsel? --" at bounding box center [533, 403] width 244 height 47
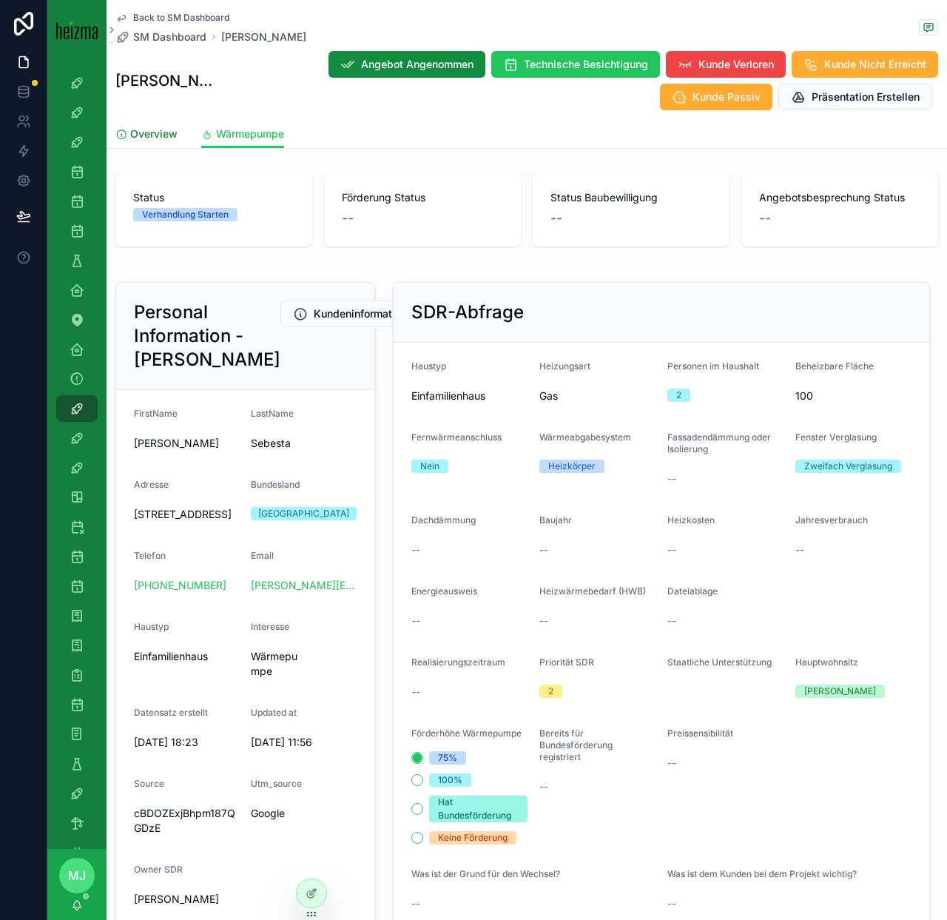
click at [164, 127] on span "Overview" at bounding box center [153, 134] width 47 height 15
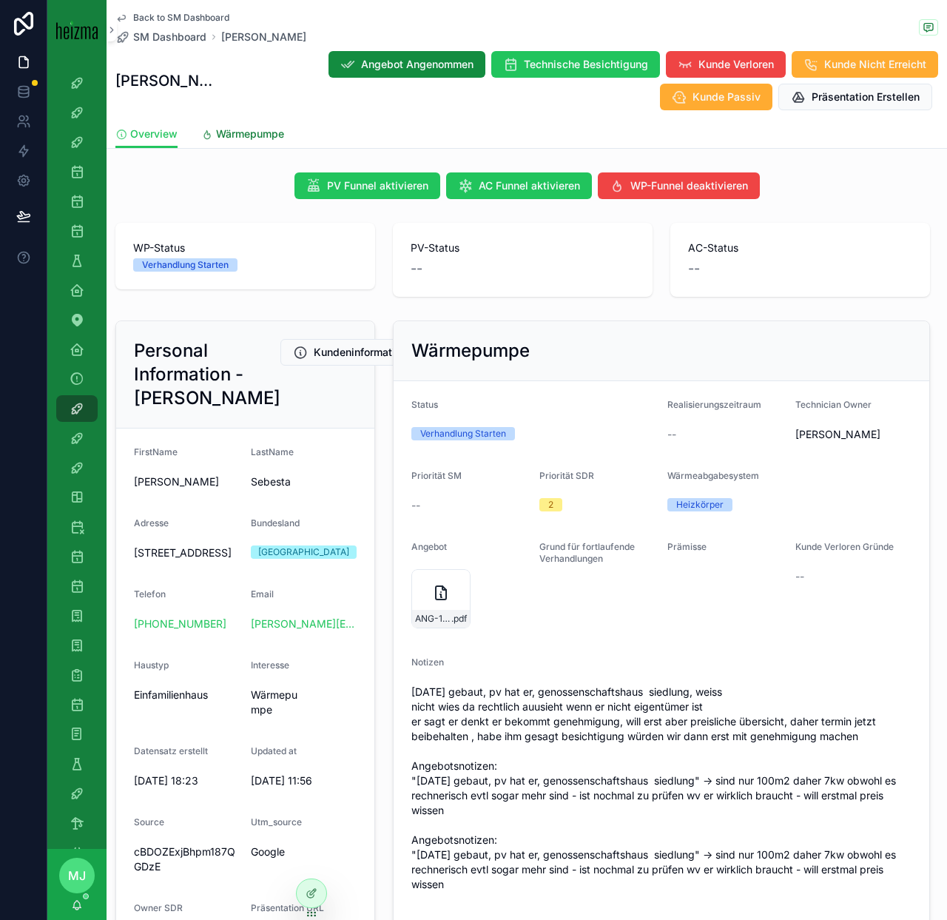
click at [243, 123] on link "Wärmepumpe" at bounding box center [242, 136] width 83 height 30
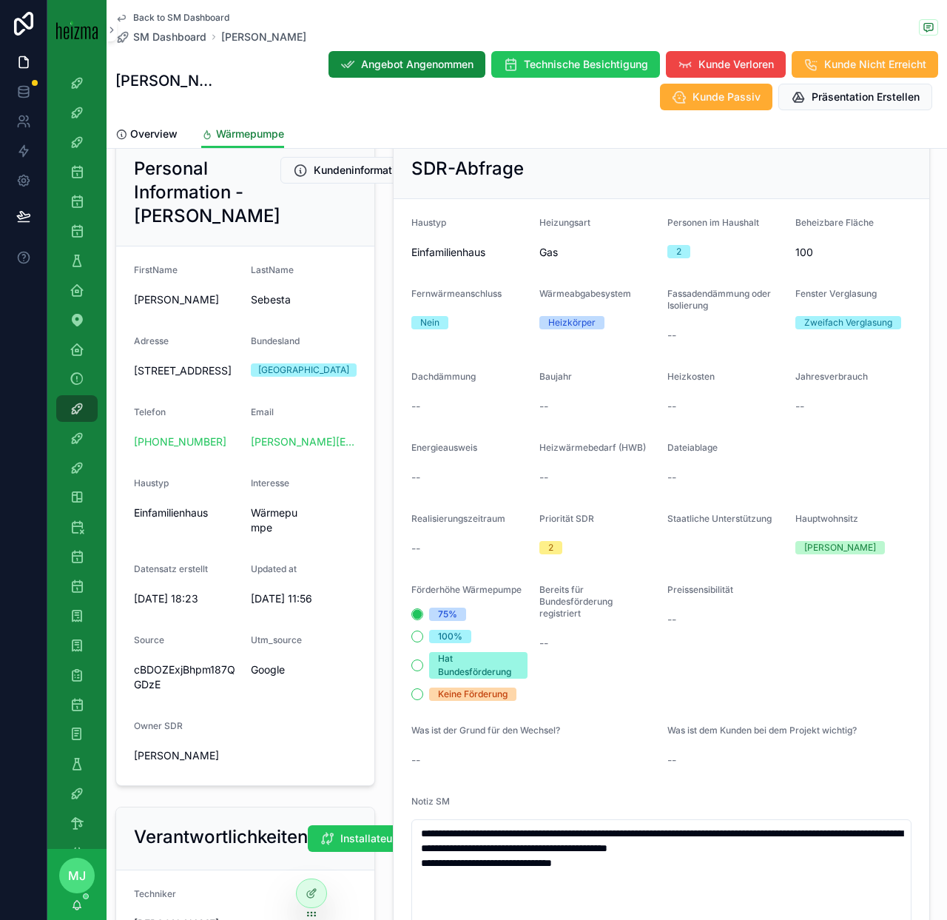
scroll to position [141, 0]
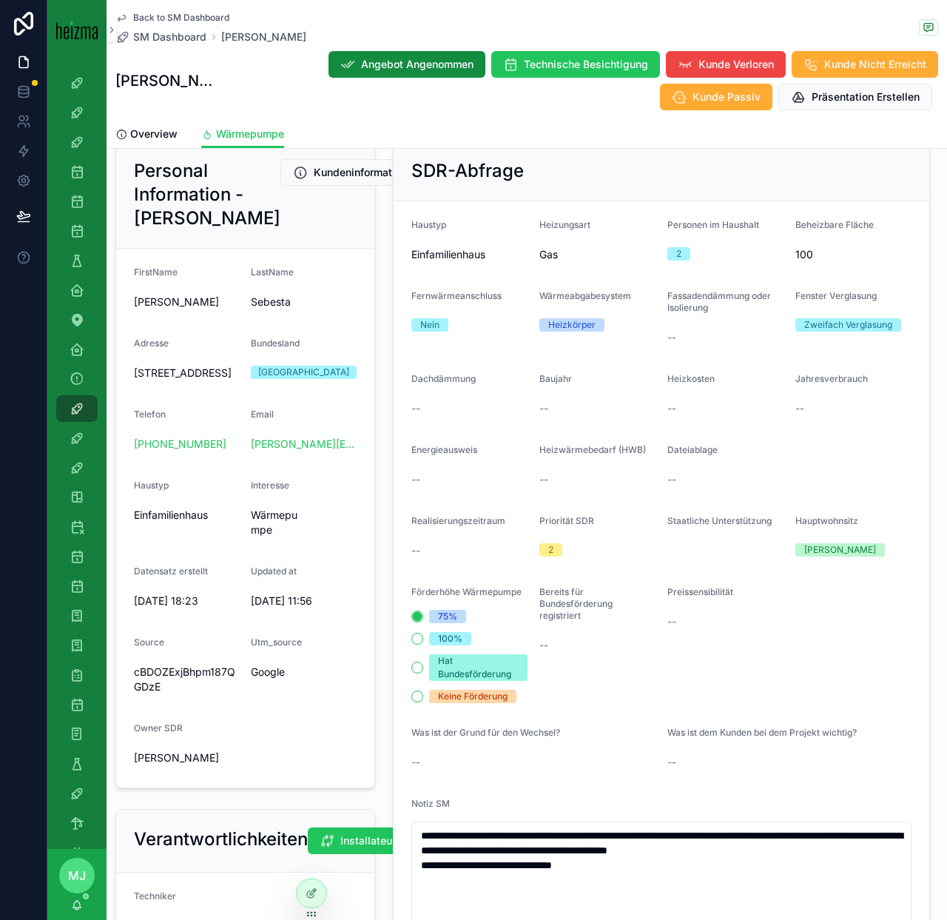
click at [656, 448] on form "**********" at bounding box center [662, 623] width 536 height 844
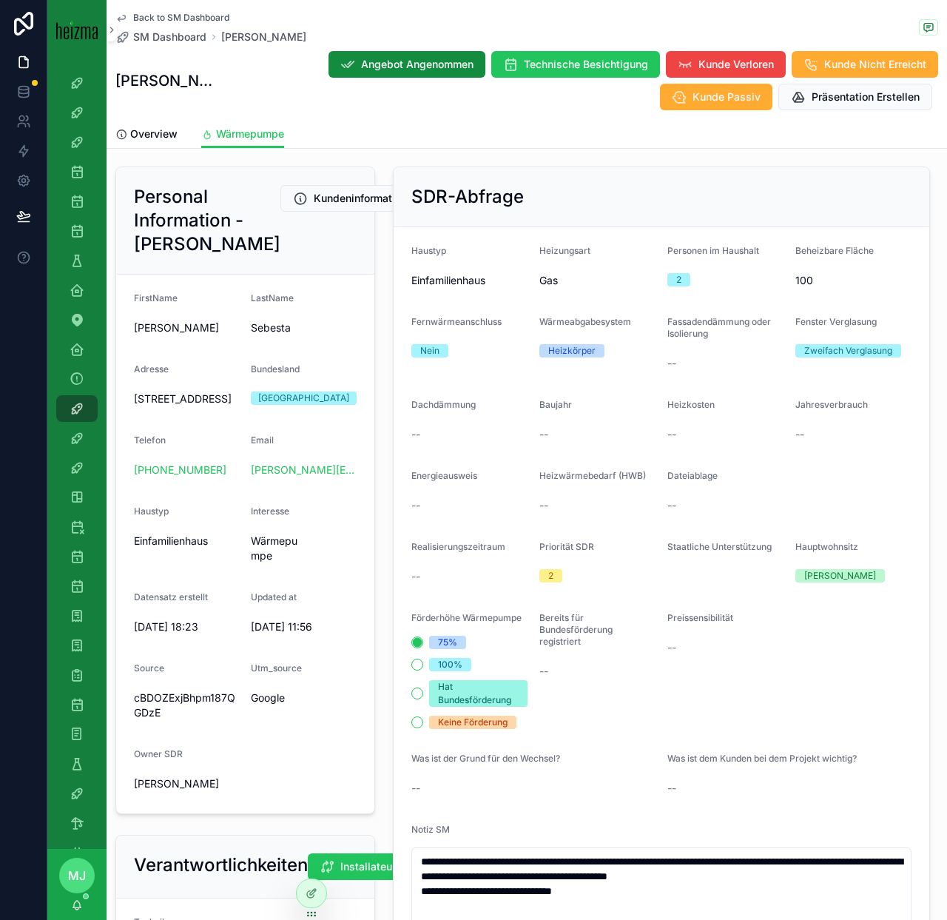
scroll to position [78, 0]
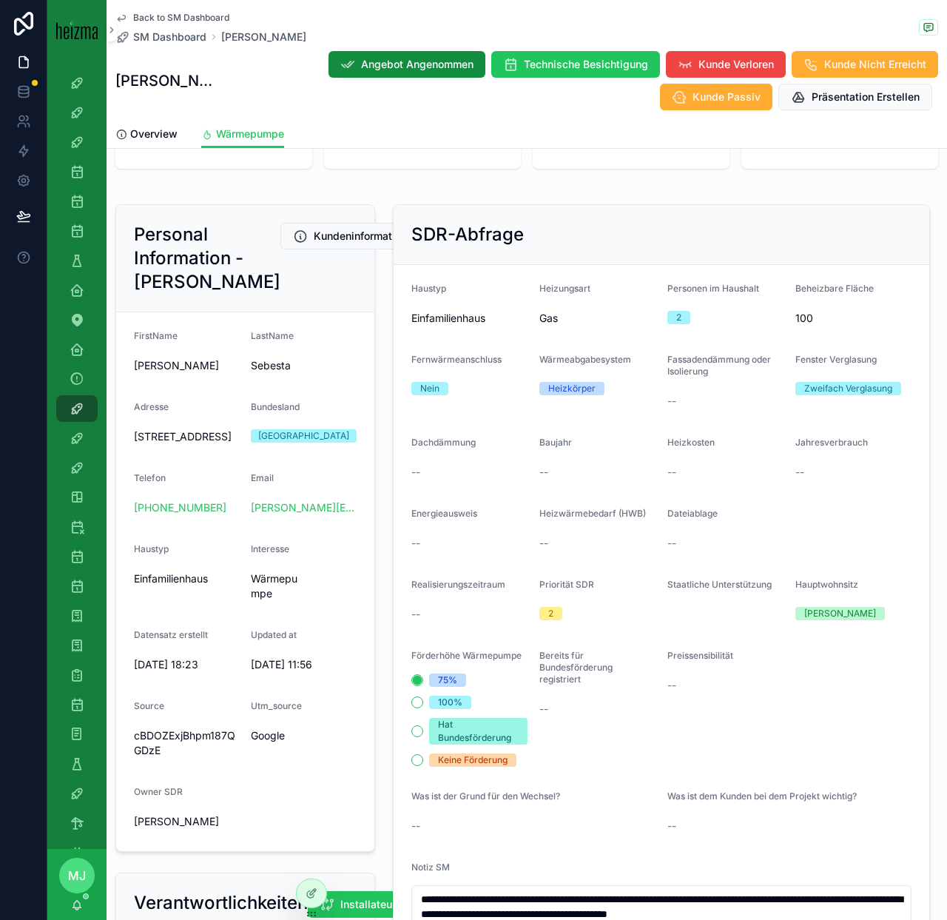
click at [656, 359] on form "**********" at bounding box center [662, 687] width 536 height 844
click at [687, 360] on span "Fassadendämmung oder Isolierung" at bounding box center [719, 365] width 104 height 23
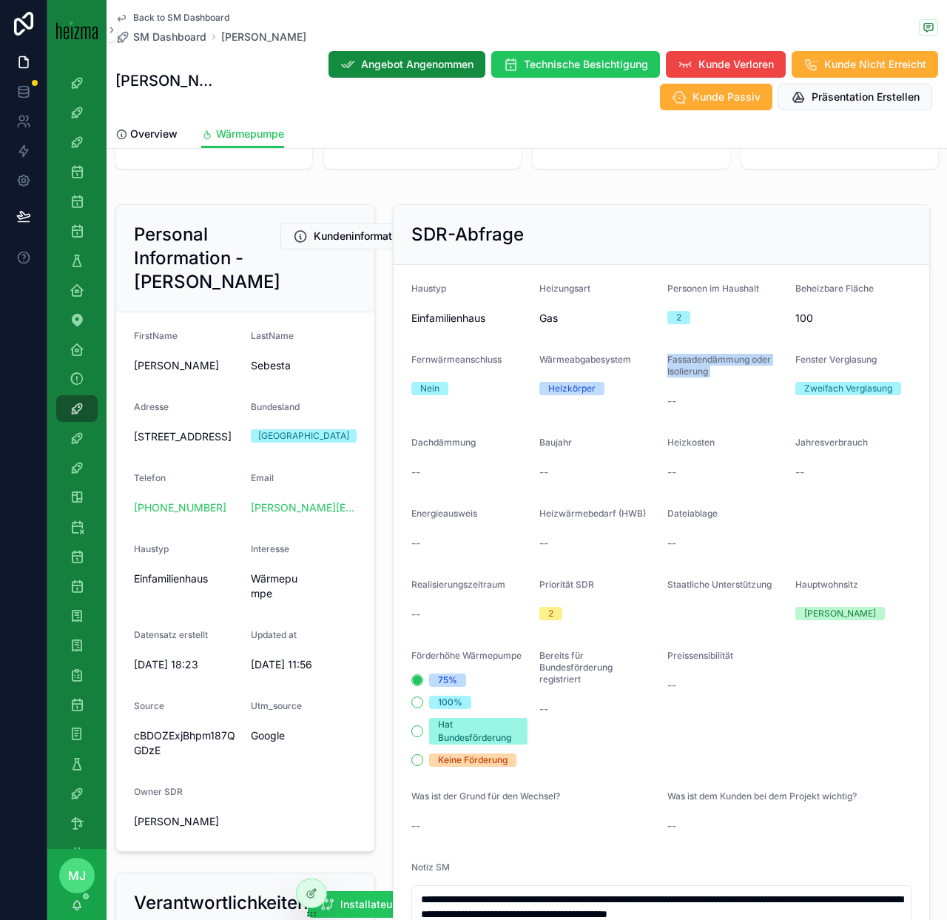
click at [697, 363] on span "Fassadendämmung oder Isolierung" at bounding box center [719, 365] width 104 height 23
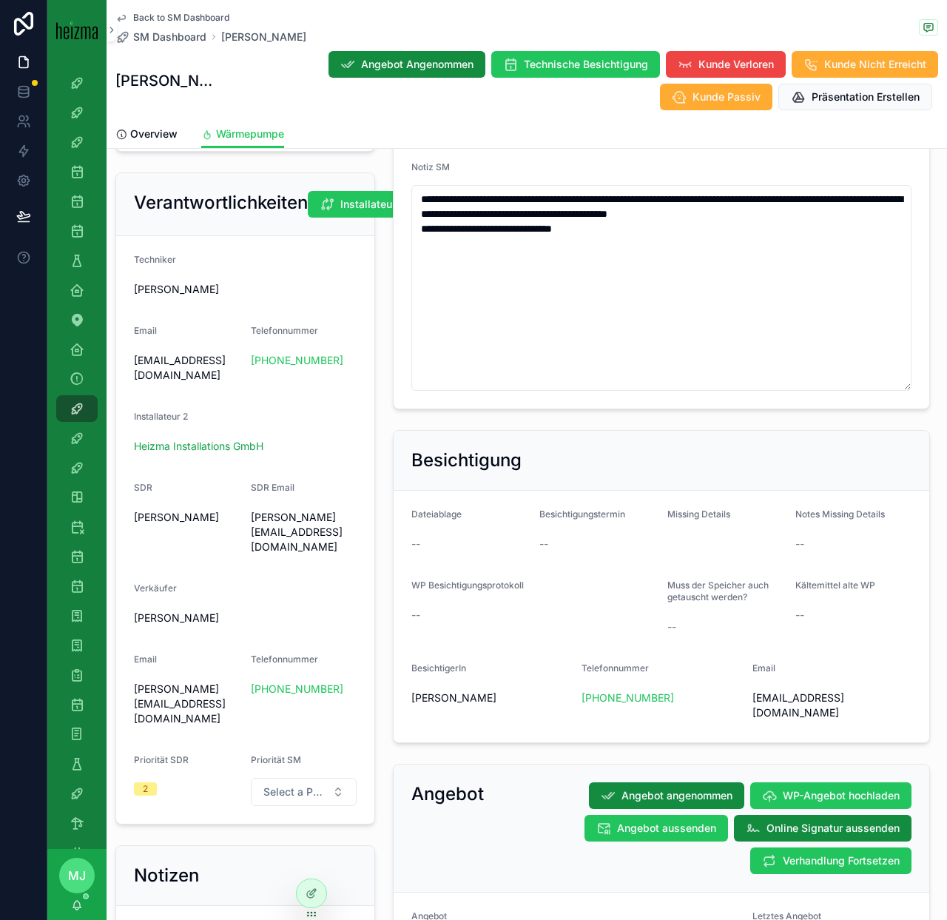
scroll to position [781, 0]
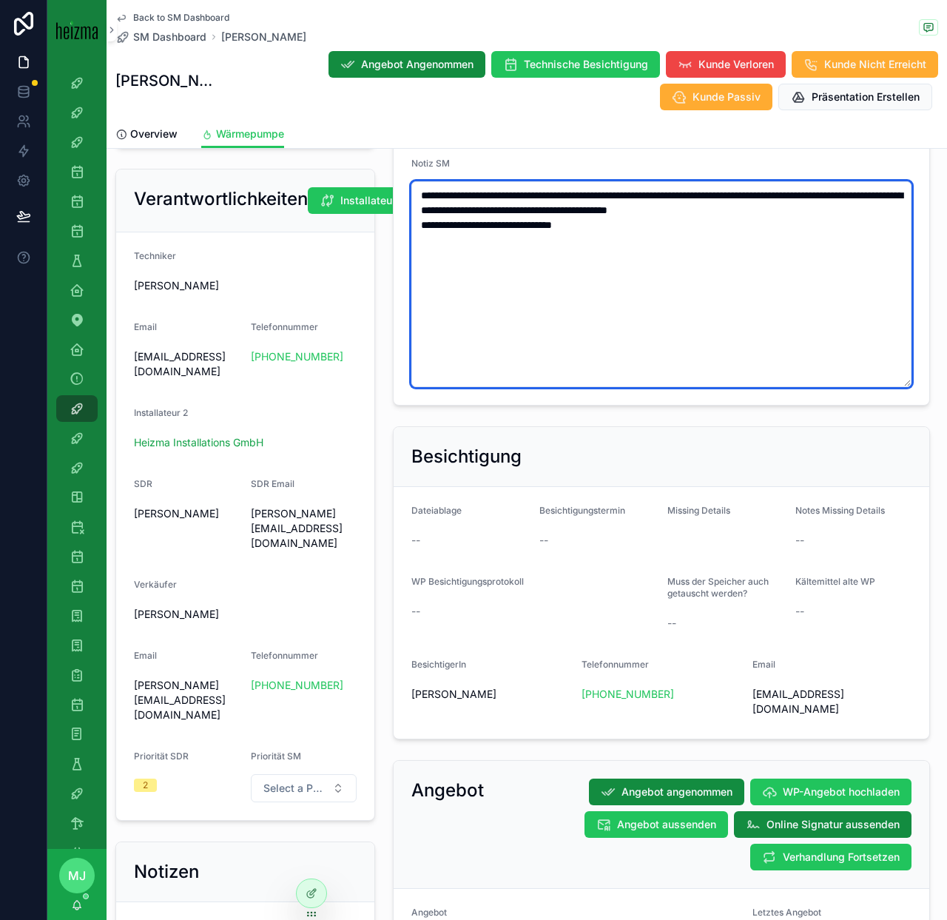
click at [661, 229] on textarea "**********" at bounding box center [661, 284] width 500 height 206
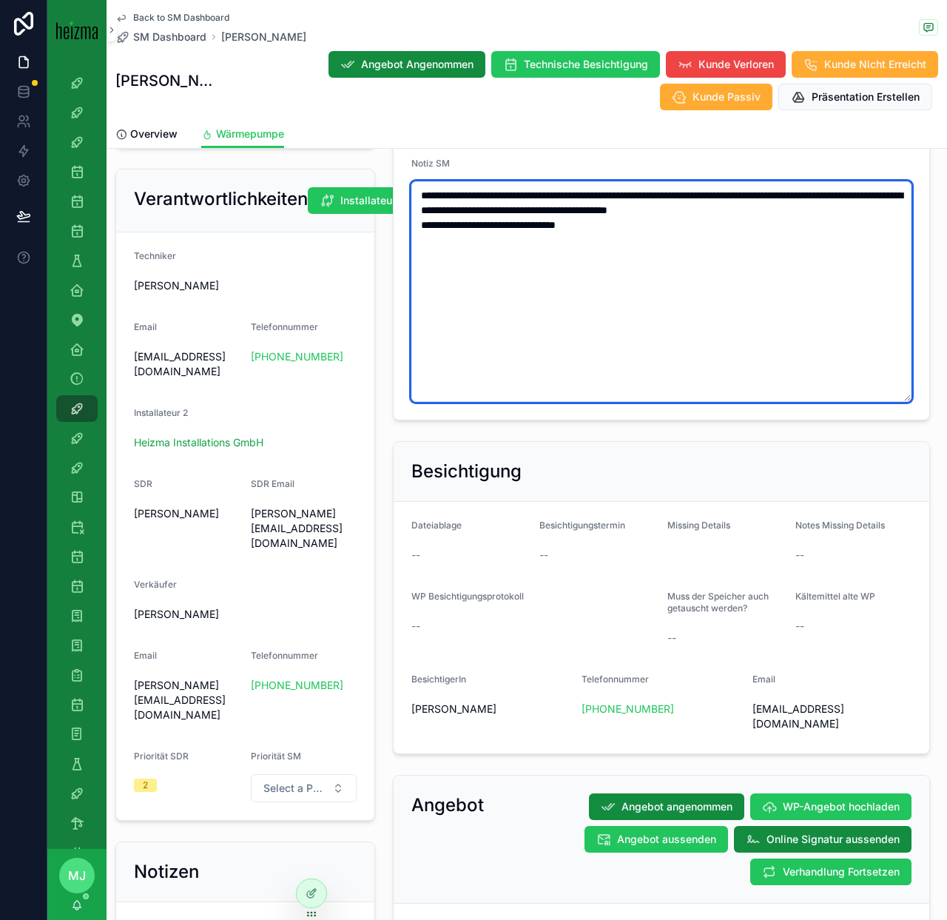
type textarea "**********"
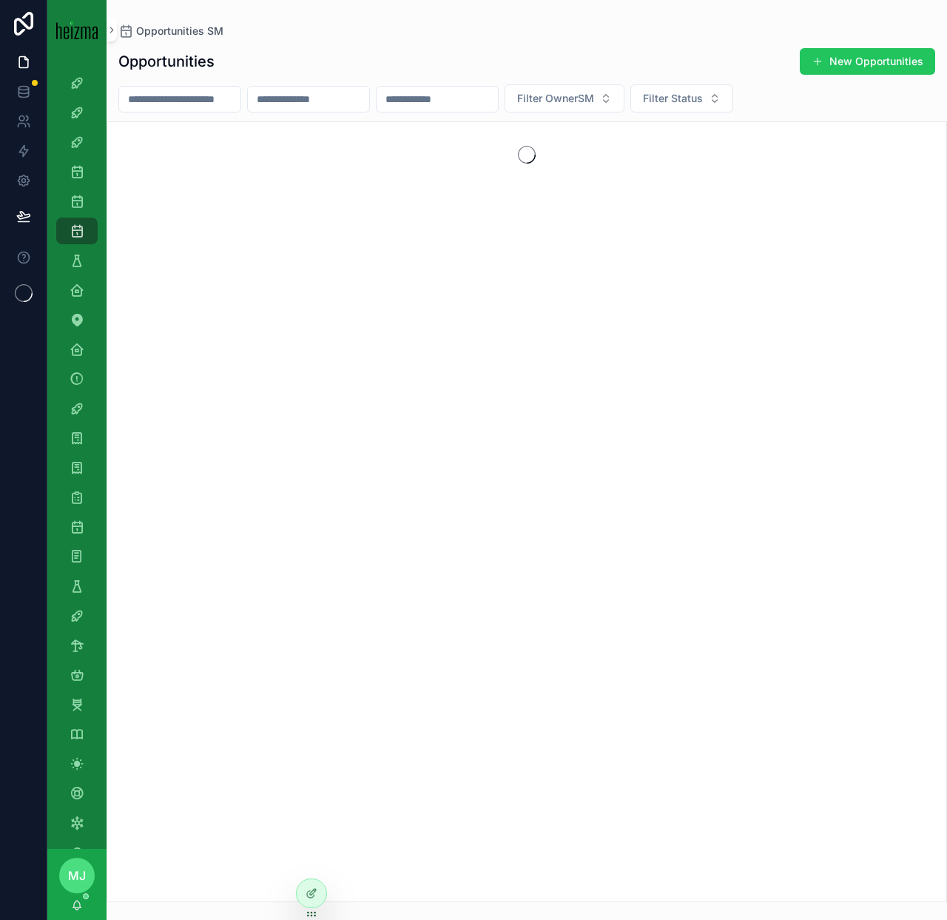
click at [196, 100] on input "scrollable content" at bounding box center [179, 99] width 121 height 21
type input "**"
click at [175, 94] on input "***" at bounding box center [179, 99] width 121 height 21
type input "*********"
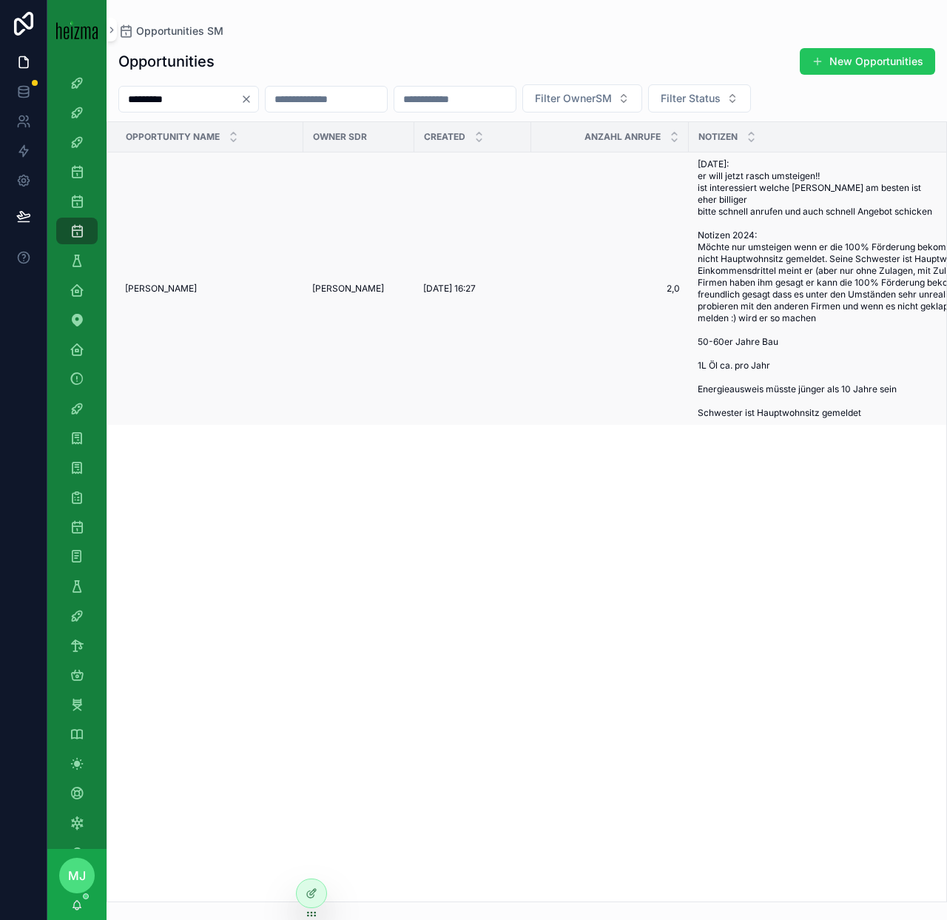
click at [145, 288] on span "[PERSON_NAME]" at bounding box center [161, 289] width 72 height 12
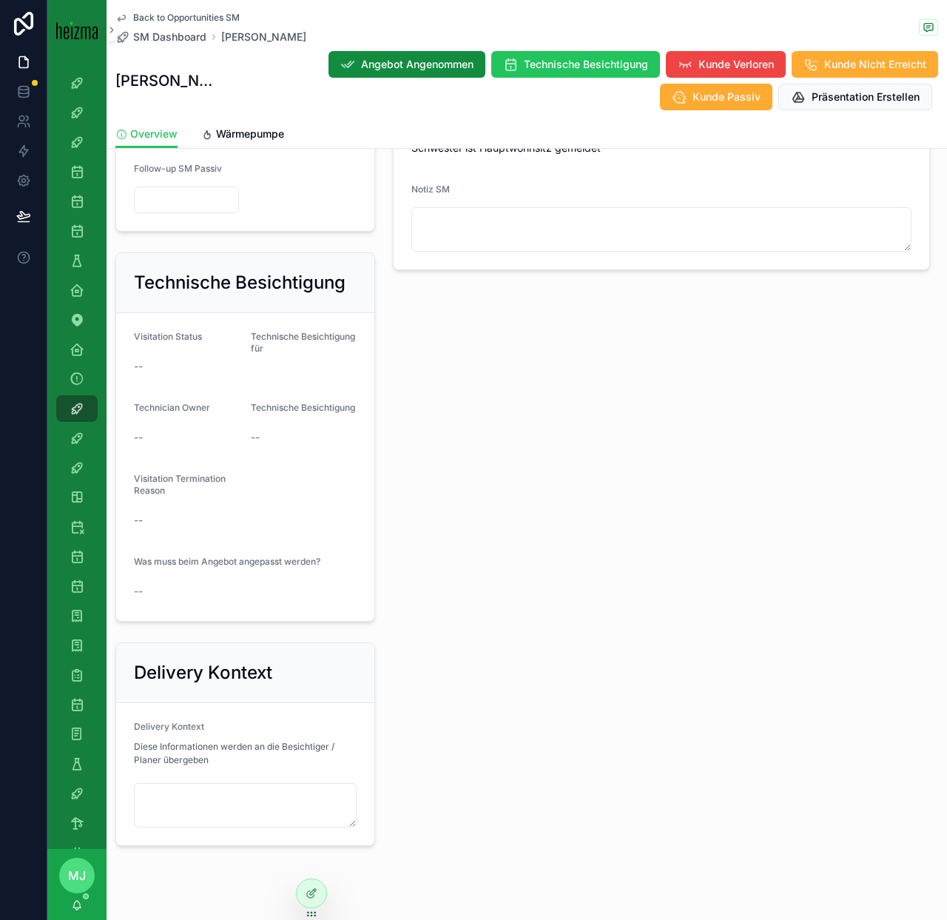
scroll to position [858, 0]
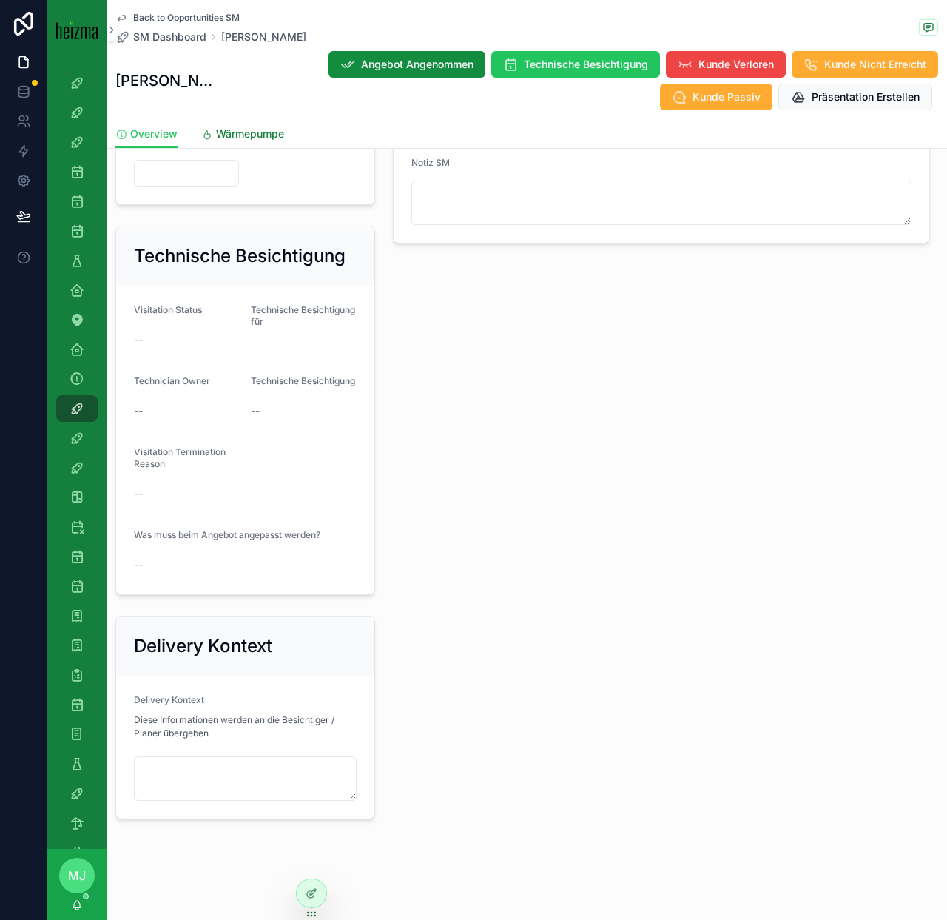
click at [246, 136] on span "Wärmepumpe" at bounding box center [250, 134] width 68 height 15
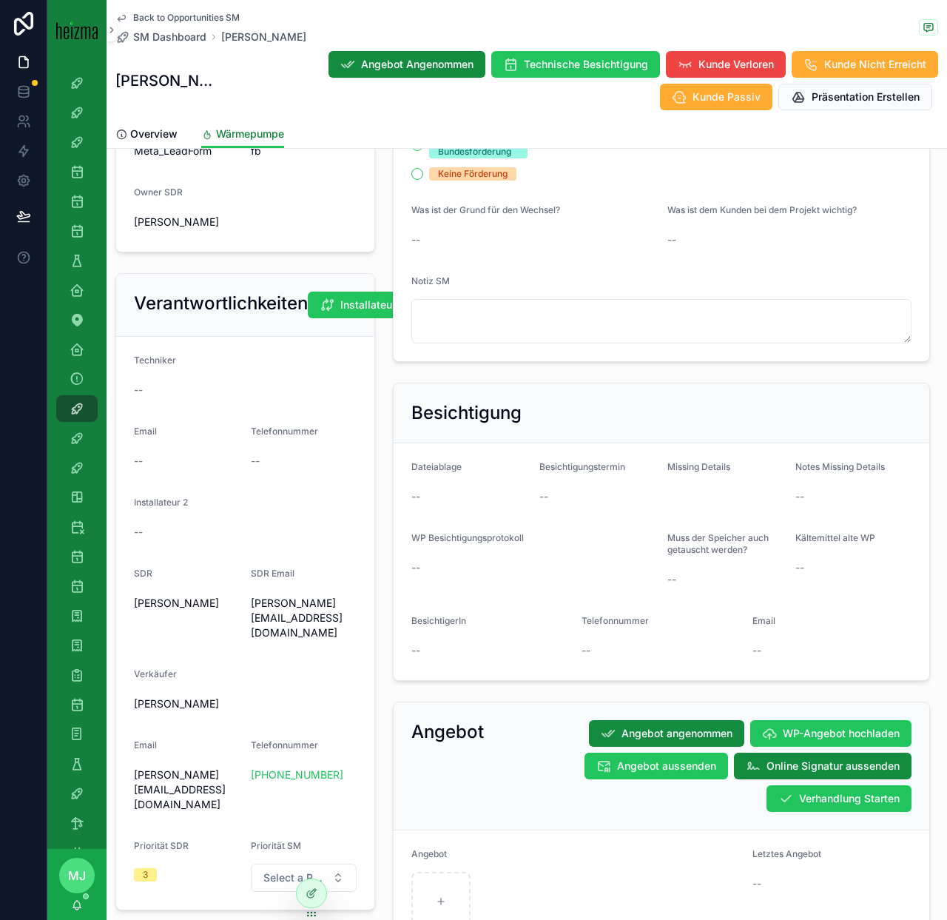
scroll to position [659, 0]
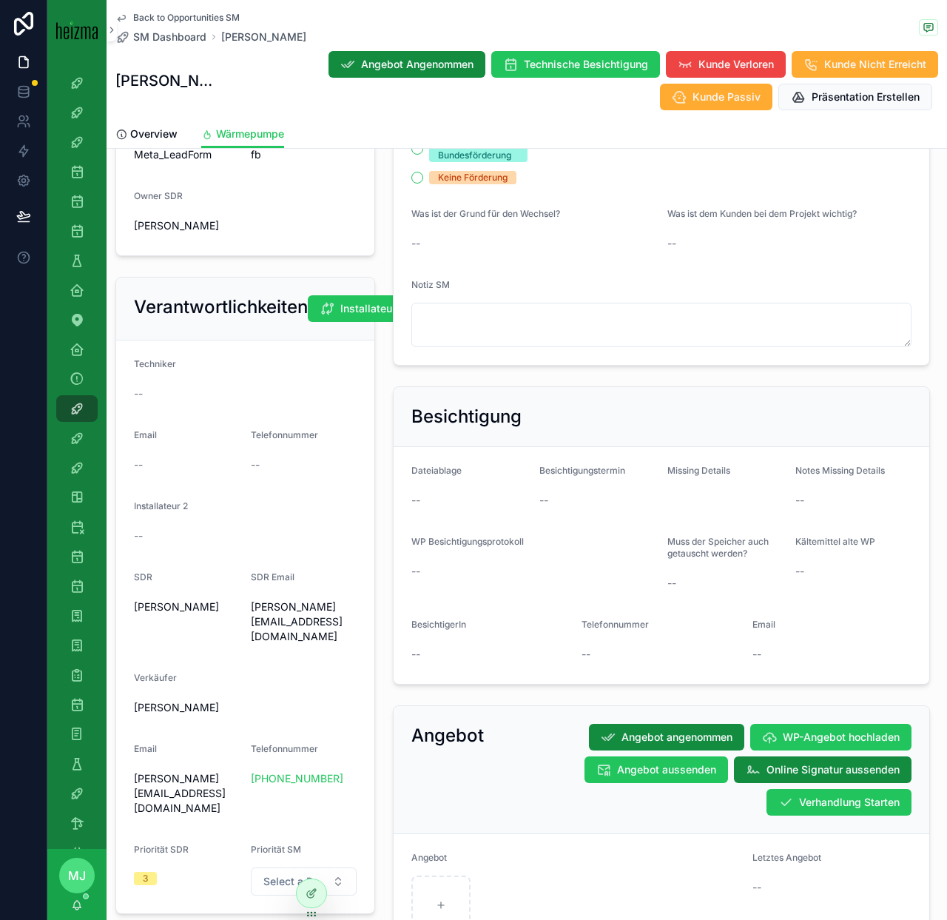
click at [164, 17] on span "Back to Opportunities SM" at bounding box center [186, 18] width 107 height 12
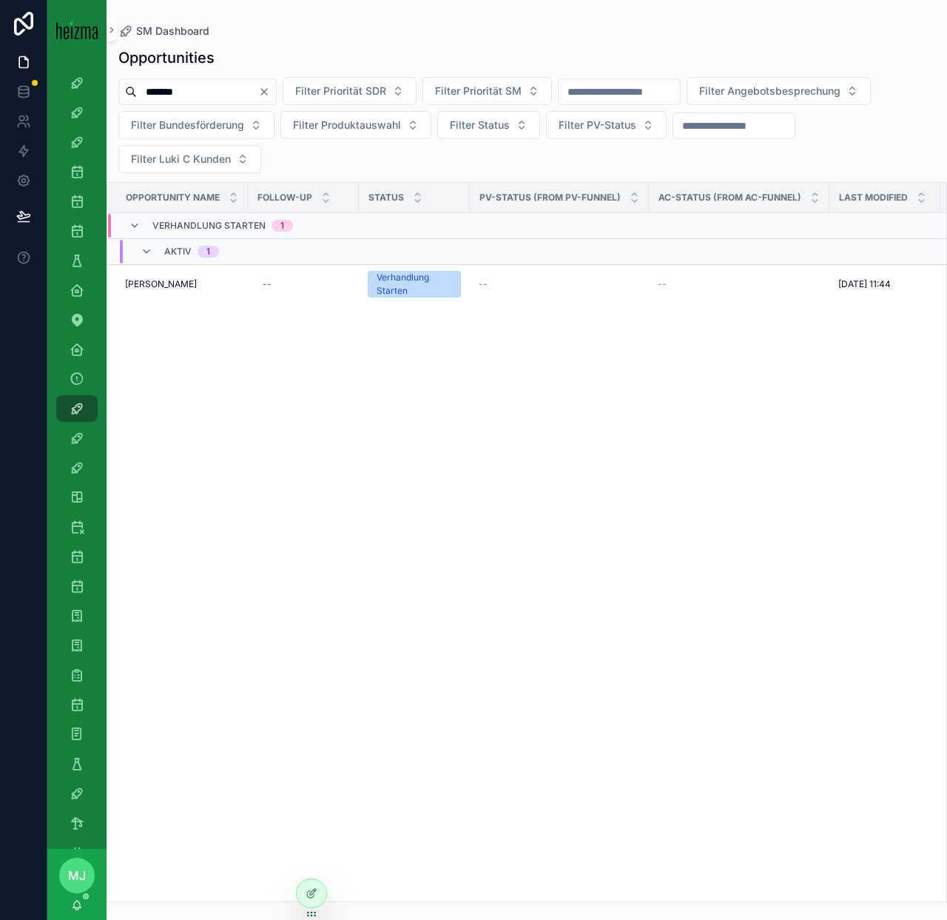
click at [169, 88] on input "*******" at bounding box center [197, 91] width 121 height 21
type input "****"
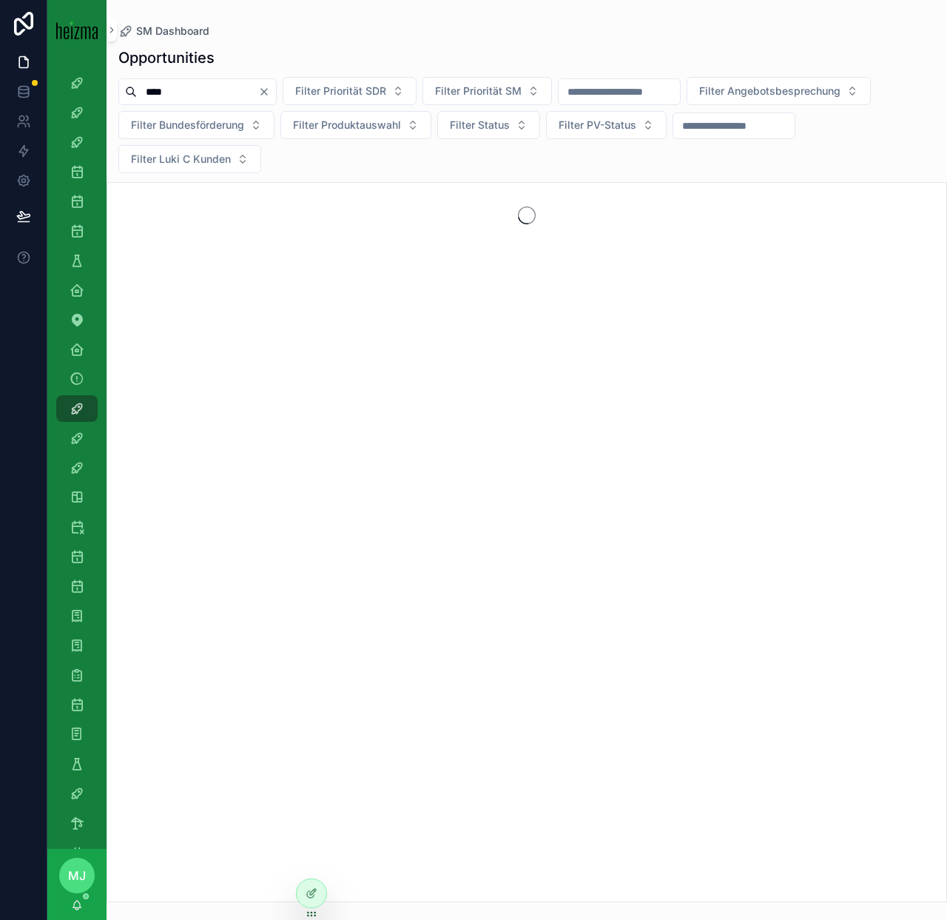
click at [152, 174] on div "Opportunities **** Filter Priorität SDR Filter Priorität SM Filter Angebotsbesp…" at bounding box center [527, 470] width 841 height 864
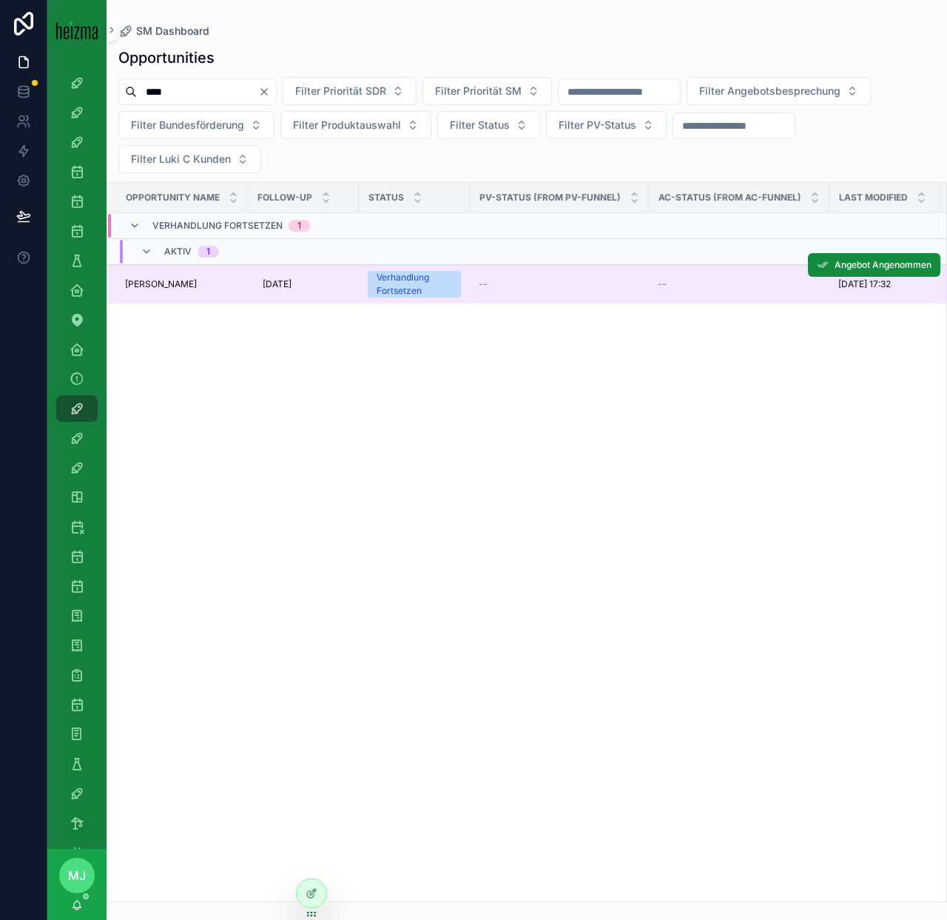
click at [155, 272] on td "Josef SEYR Josef SEYR" at bounding box center [177, 284] width 141 height 39
click at [155, 283] on span "Josef SEYR" at bounding box center [161, 284] width 72 height 12
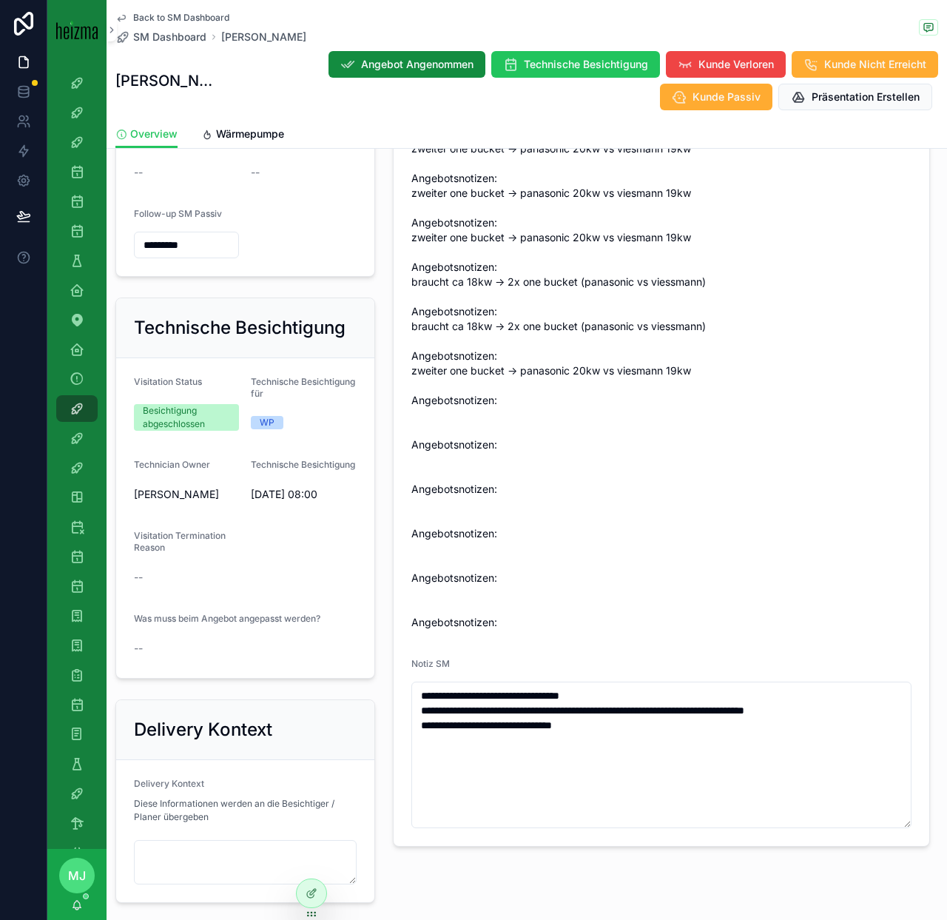
scroll to position [762, 0]
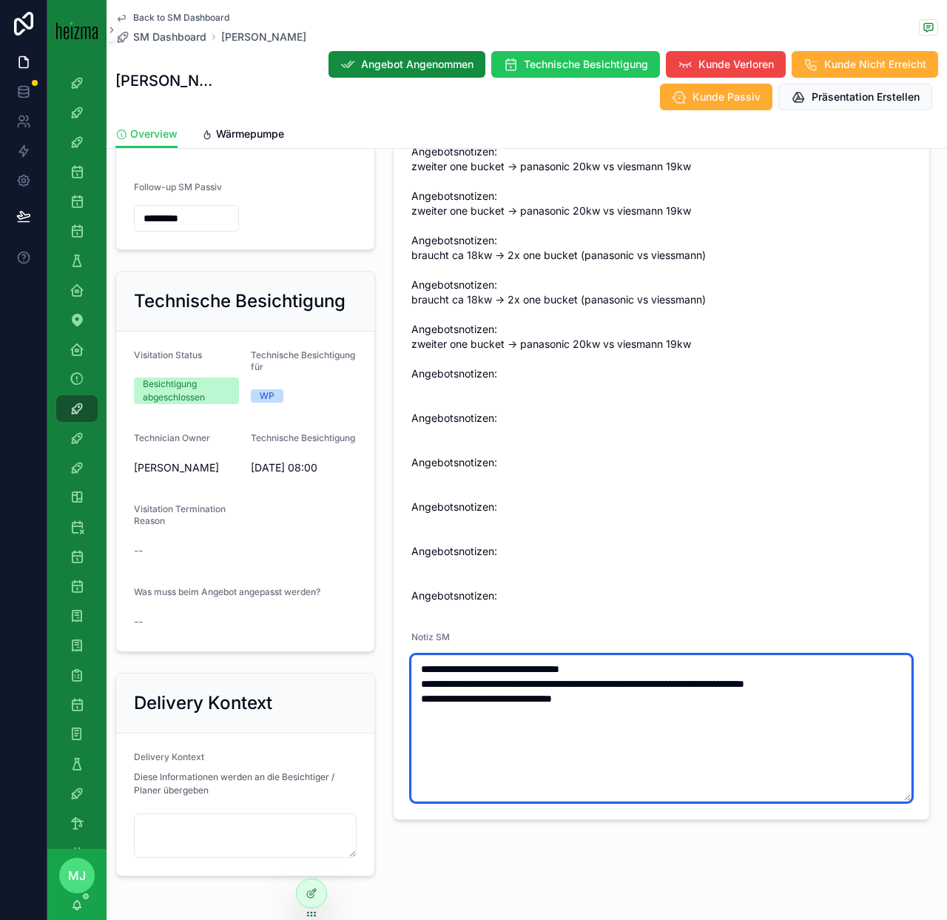
click at [683, 701] on textarea "**********" at bounding box center [661, 728] width 500 height 147
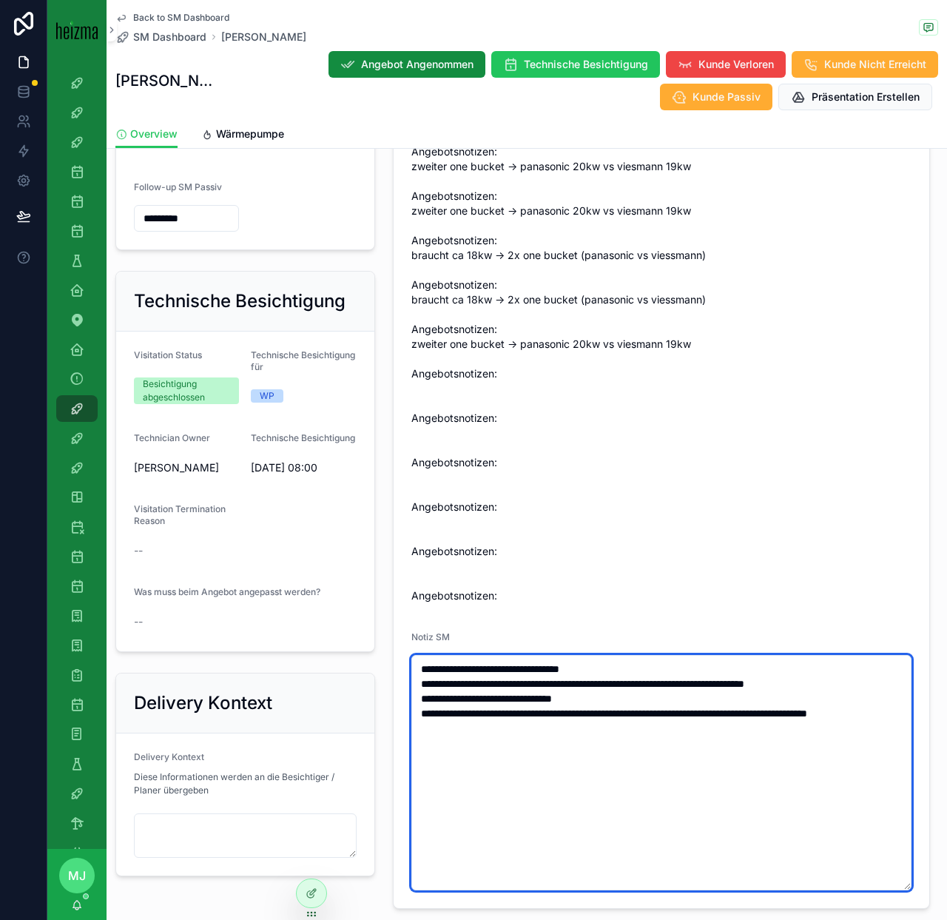
type textarea "**********"
